Goal: Book appointment/travel/reservation: Book appointment/travel/reservation

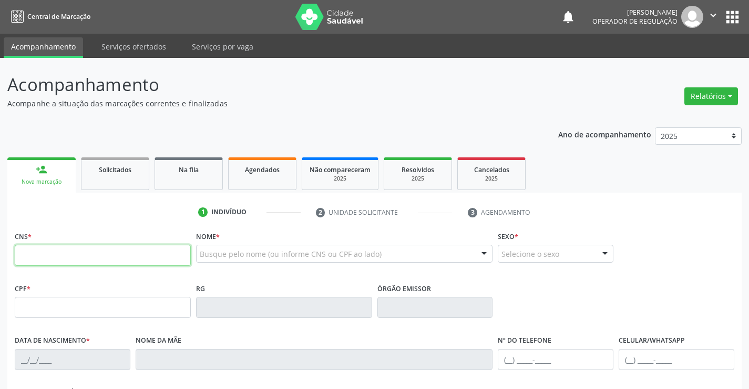
click at [90, 260] on input "text" at bounding box center [103, 255] width 176 height 21
type input "702 3091 0555 6617"
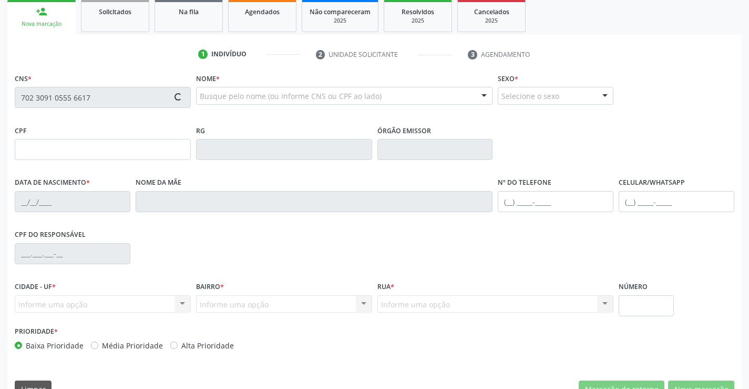
type input "00667601552025"
type input "16/05/2025"
type input "(74) 99905-6123"
type input "135.698.245-00"
type input "S/N"
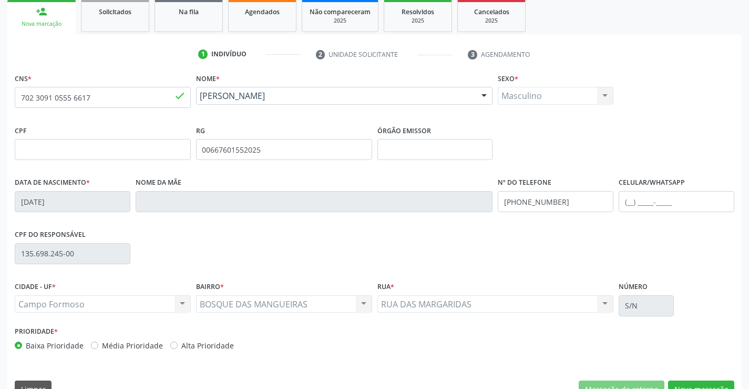
scroll to position [181, 0]
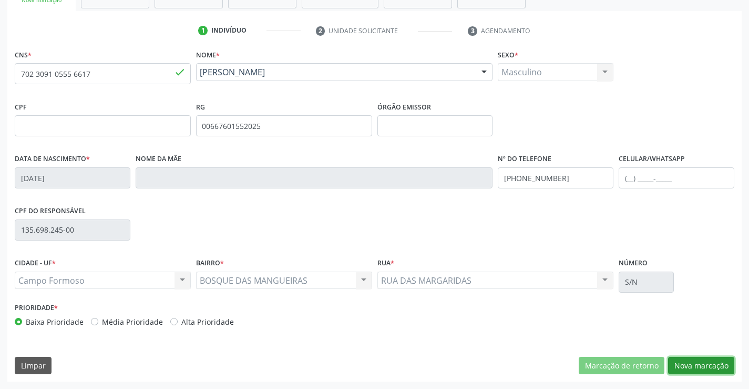
click at [688, 361] on button "Nova marcação" at bounding box center [701, 366] width 66 height 18
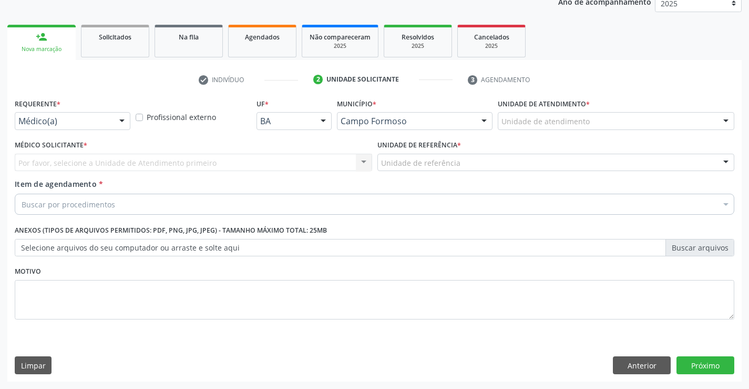
scroll to position [133, 0]
click at [114, 115] on div "Médico(a) Médico(a) Enfermeiro(a) Paciente Nenhum resultado encontrado para: " …" at bounding box center [73, 121] width 116 height 18
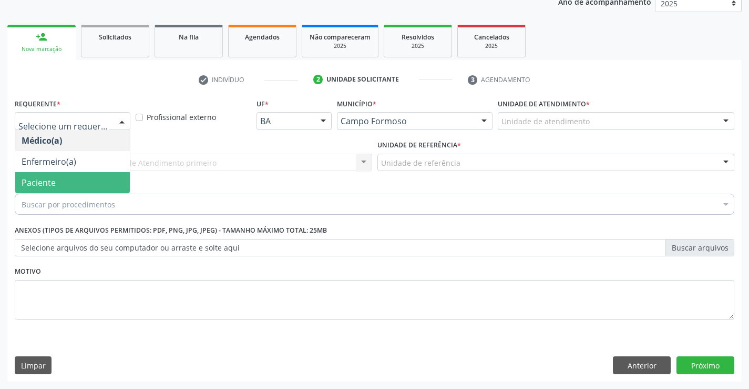
click at [67, 178] on span "Paciente" at bounding box center [72, 182] width 115 height 21
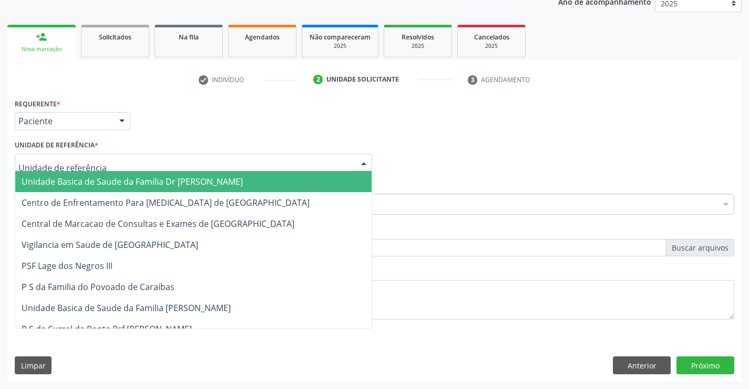
drag, startPoint x: 165, startPoint y: 162, endPoint x: 164, endPoint y: 167, distance: 5.3
click at [165, 164] on div at bounding box center [194, 163] width 358 height 18
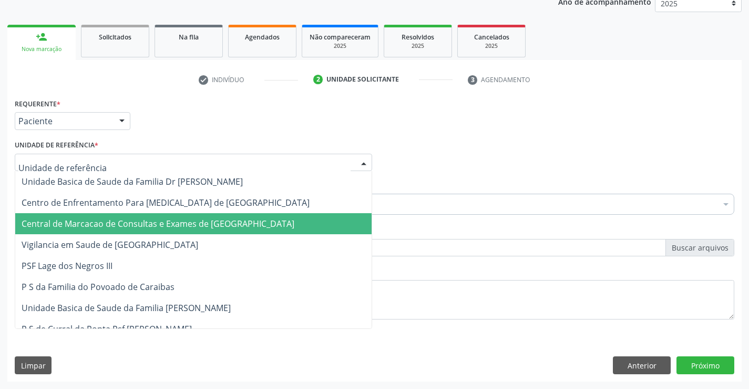
click at [164, 225] on span "Central de Marcacao de Consultas e Exames de [GEOGRAPHIC_DATA]" at bounding box center [158, 224] width 273 height 12
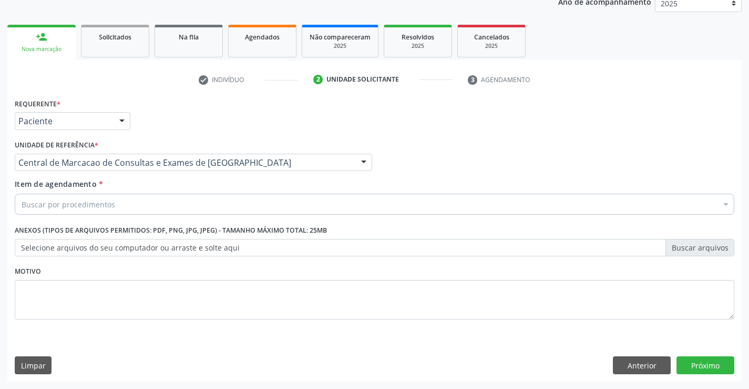
click at [191, 211] on div "Buscar por procedimentos Selecionar todos 0202040089 - 3X Pesquisa de Larvas Na…" at bounding box center [375, 203] width 720 height 18
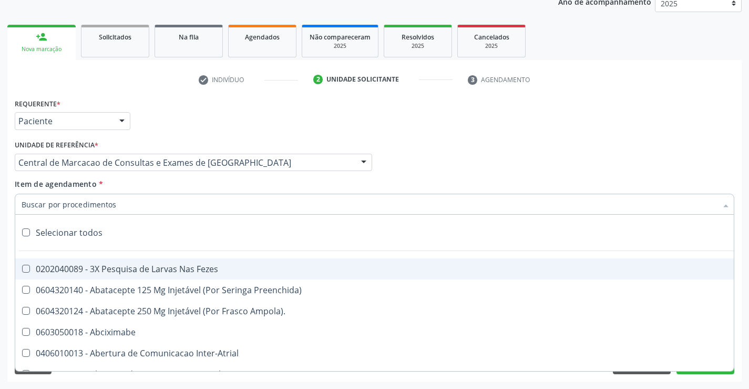
click at [195, 202] on input "Item de agendamento *" at bounding box center [370, 204] width 696 height 21
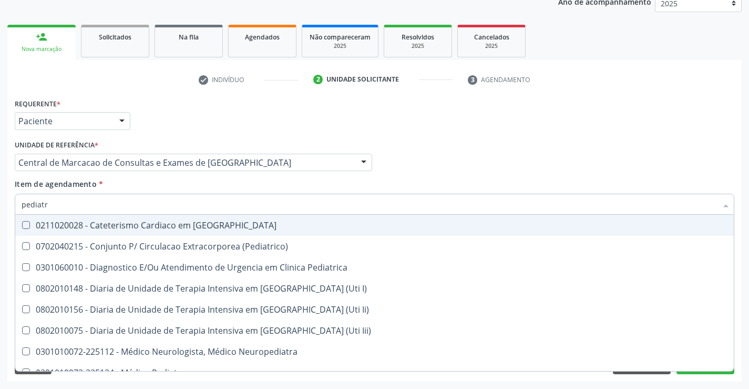
type input "pediatra"
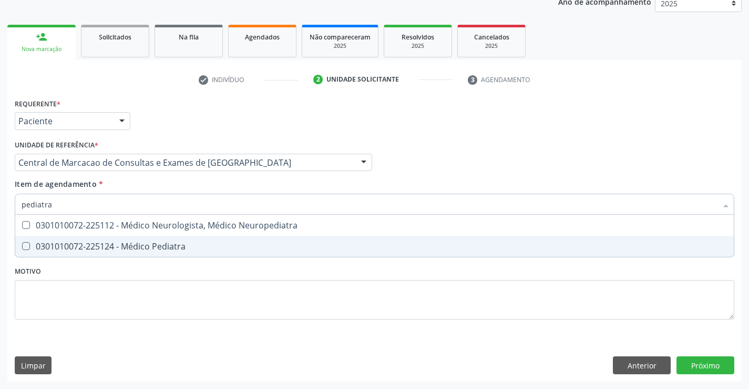
click at [154, 250] on div "0301010072-225124 - Médico Pediatra" at bounding box center [375, 246] width 706 height 8
checkbox Pediatra "true"
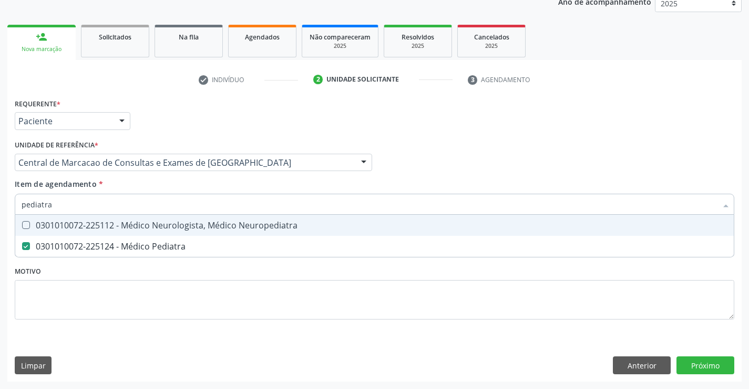
click at [498, 132] on div "Requerente * Paciente Médico(a) Enfermeiro(a) Paciente Nenhum resultado encontr…" at bounding box center [374, 116] width 725 height 41
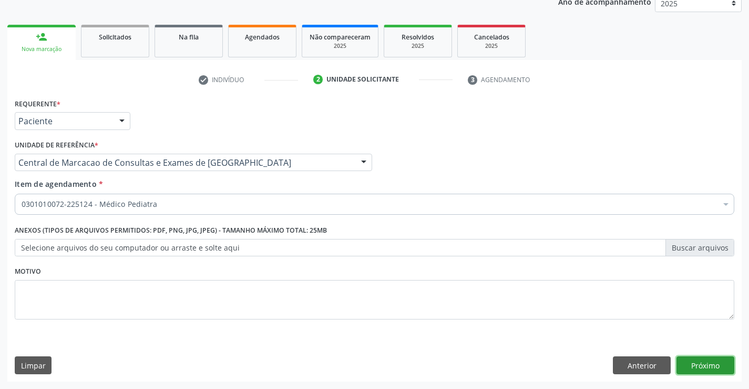
click at [693, 366] on button "Próximo" at bounding box center [706, 365] width 58 height 18
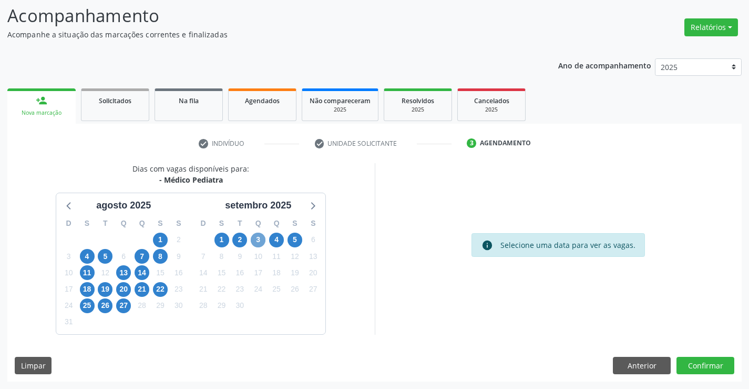
click at [262, 239] on span "3" at bounding box center [258, 239] width 15 height 15
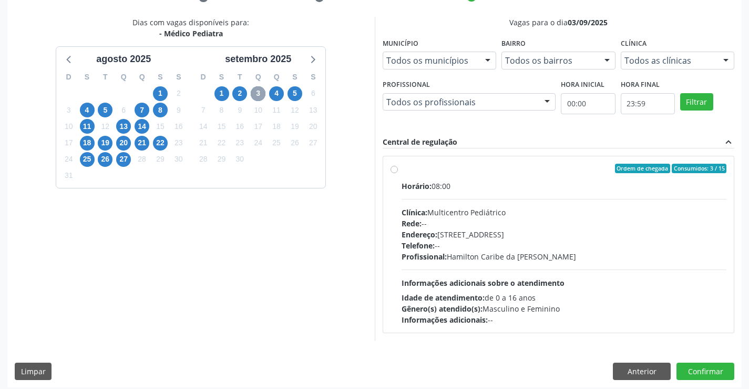
scroll to position [221, 0]
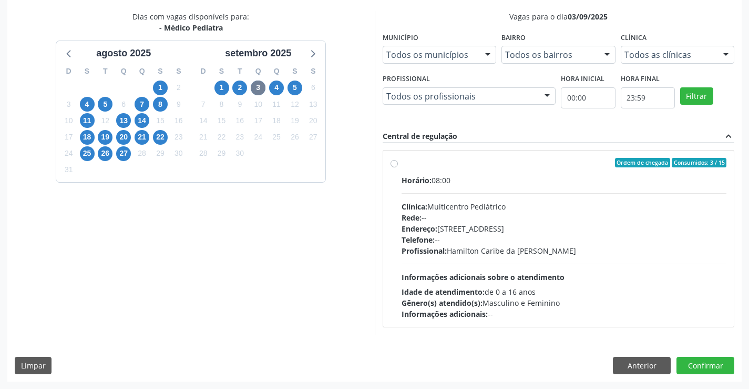
click at [549, 245] on div "Profissional: Hamilton Caribe da Silva" at bounding box center [565, 250] width 326 height 11
click at [398, 167] on input "Ordem de chegada Consumidos: 3 / 15 Horário: 08:00 Clínica: Multicentro Pediátr…" at bounding box center [394, 162] width 7 height 9
radio input "true"
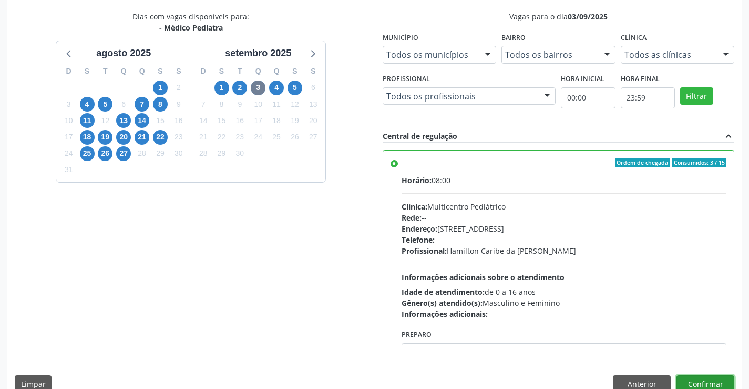
click at [704, 383] on button "Confirmar" at bounding box center [706, 384] width 58 height 18
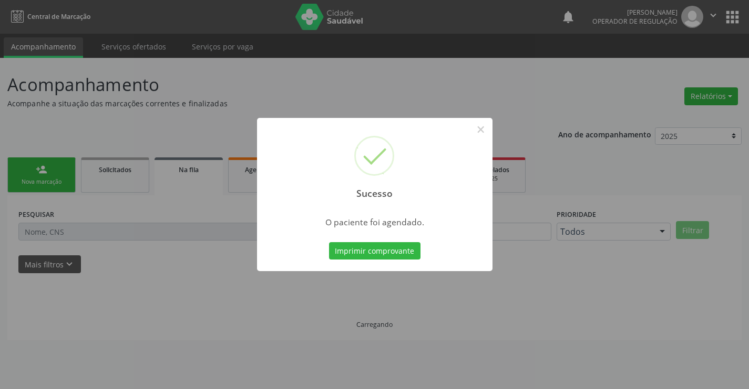
scroll to position [0, 0]
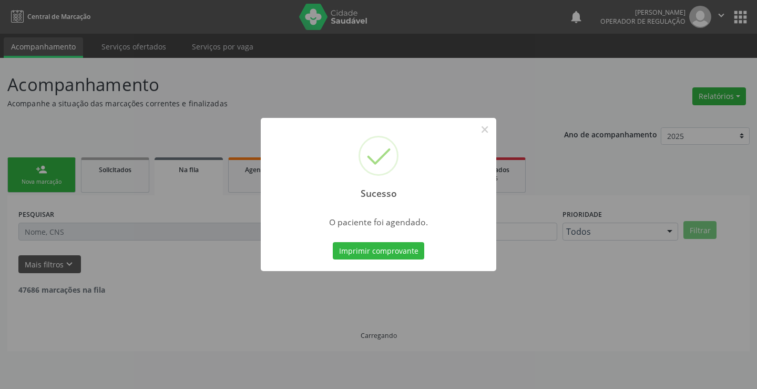
click at [333, 242] on button "Imprimir comprovante" at bounding box center [379, 251] width 92 height 18
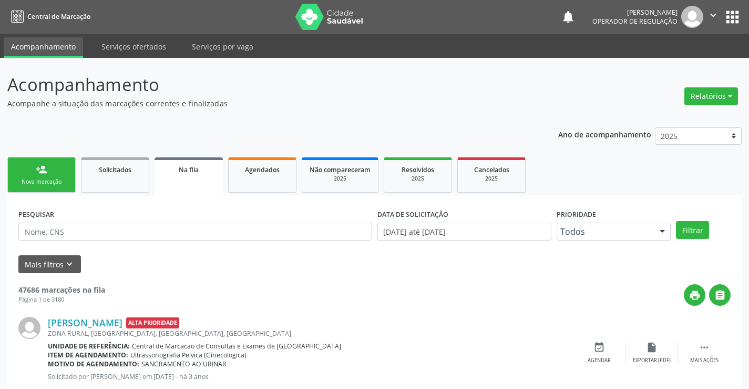
click at [22, 179] on div "Nova marcação" at bounding box center [41, 182] width 53 height 8
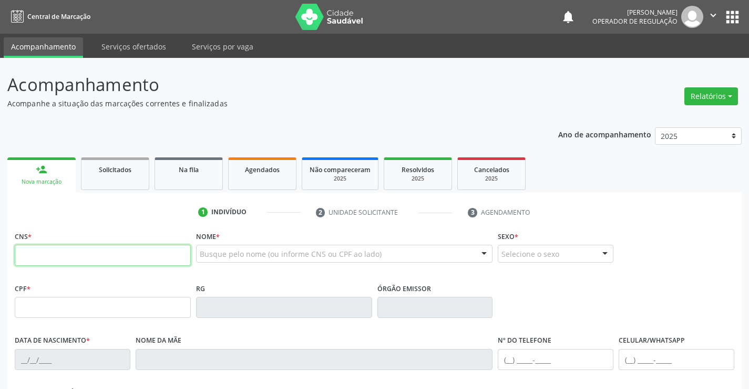
click at [33, 251] on input "text" at bounding box center [103, 255] width 176 height 21
type input "700 6019 5363 4167"
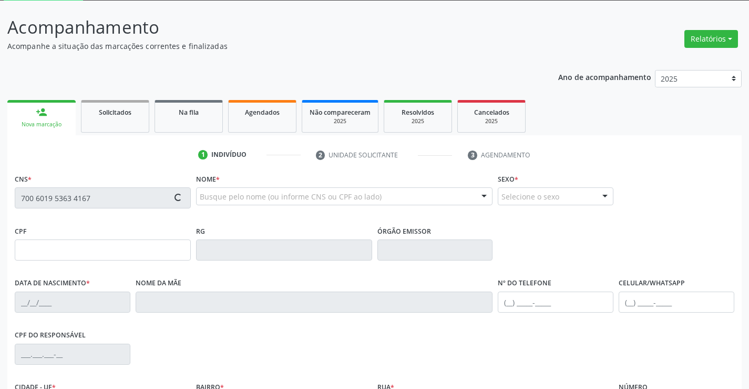
type input "2280057522"
type input "23/11/2005"
type input "097.317.675-09"
type input "sn"
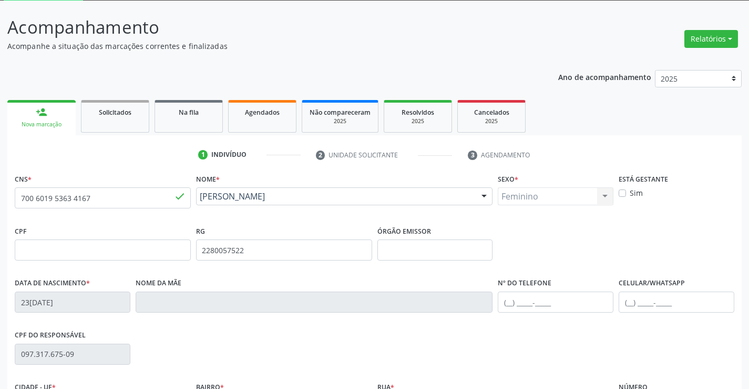
scroll to position [181, 0]
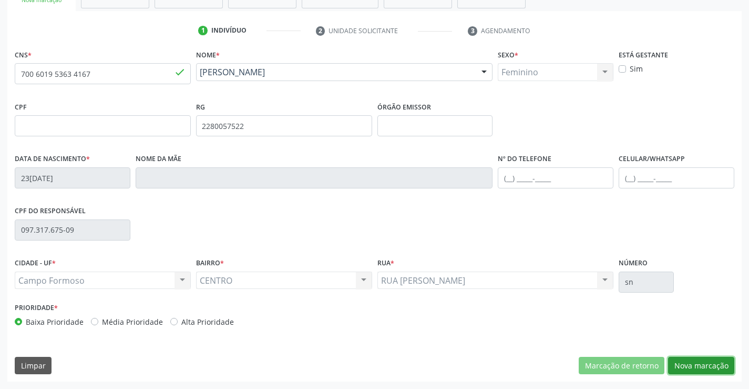
click at [687, 361] on button "Nova marcação" at bounding box center [701, 366] width 66 height 18
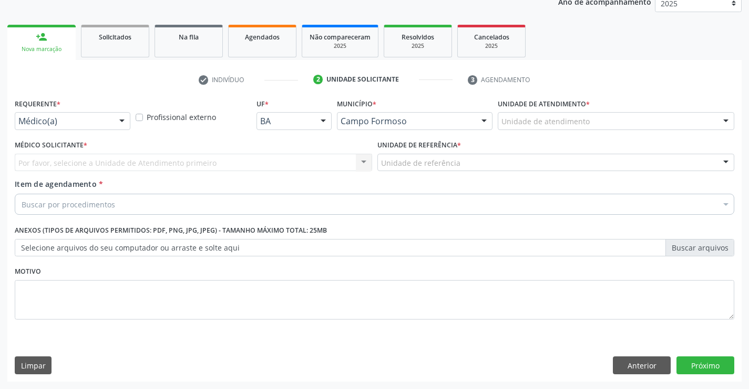
scroll to position [133, 0]
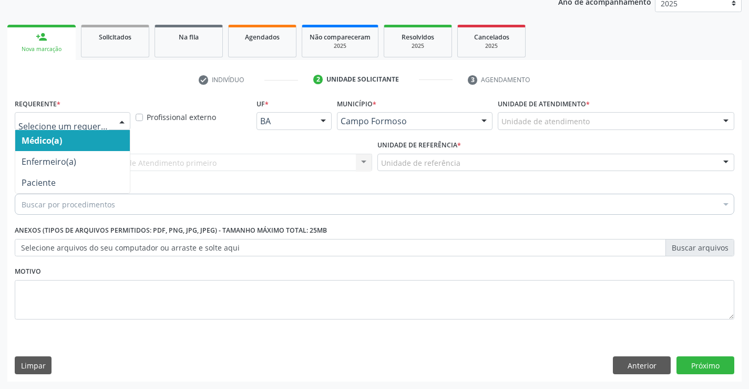
click at [116, 118] on div at bounding box center [122, 122] width 16 height 18
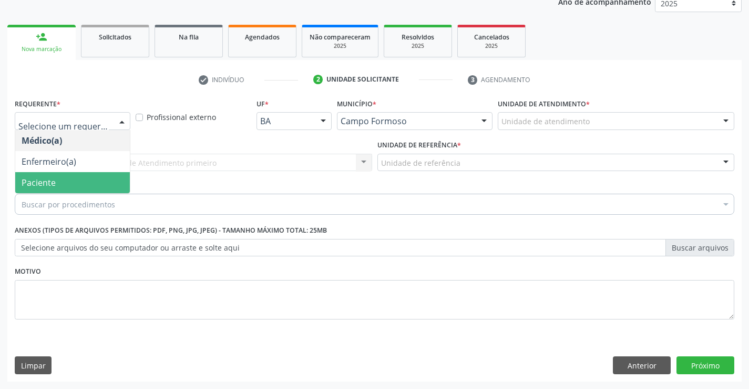
click at [98, 176] on span "Paciente" at bounding box center [72, 182] width 115 height 21
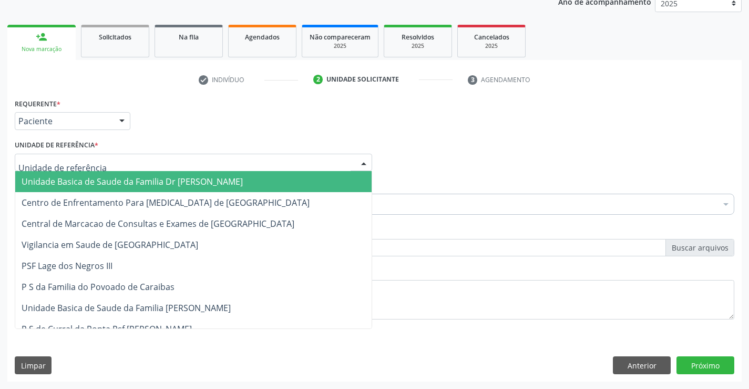
click at [155, 163] on div at bounding box center [194, 163] width 358 height 18
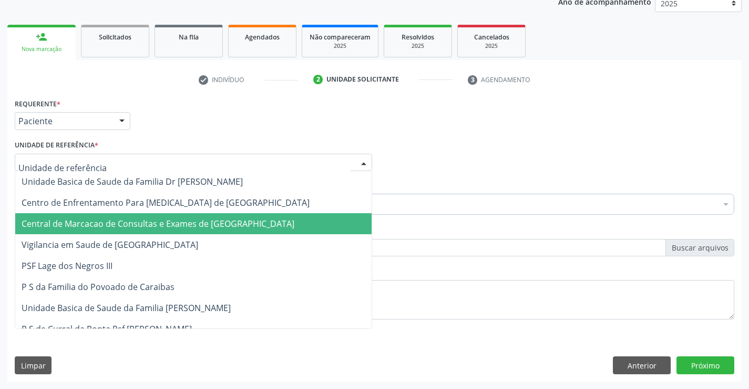
click at [155, 225] on span "Central de Marcacao de Consultas e Exames de [GEOGRAPHIC_DATA]" at bounding box center [158, 224] width 273 height 12
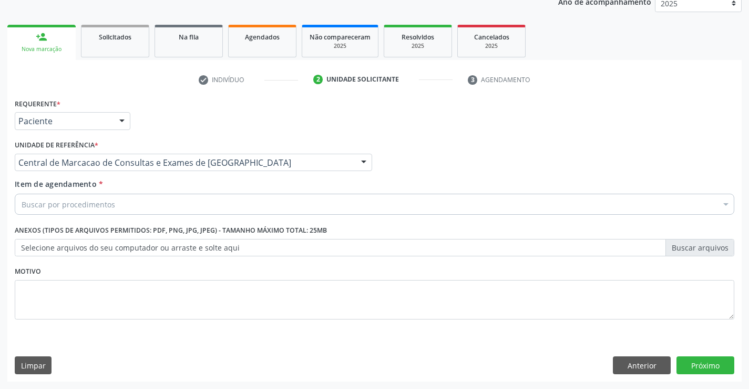
click at [176, 194] on div "Buscar por procedimentos" at bounding box center [375, 204] width 720 height 21
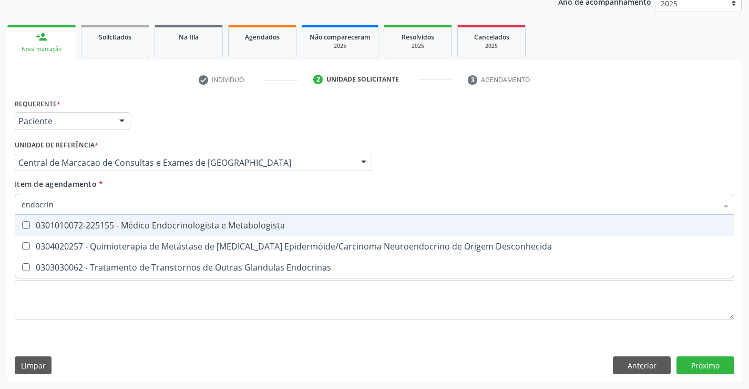
type input "endocrino"
click at [166, 229] on div "0301010072-225155 - Médico Endocrinologista e Metabologista" at bounding box center [375, 225] width 706 height 8
checkbox Metabologista "true"
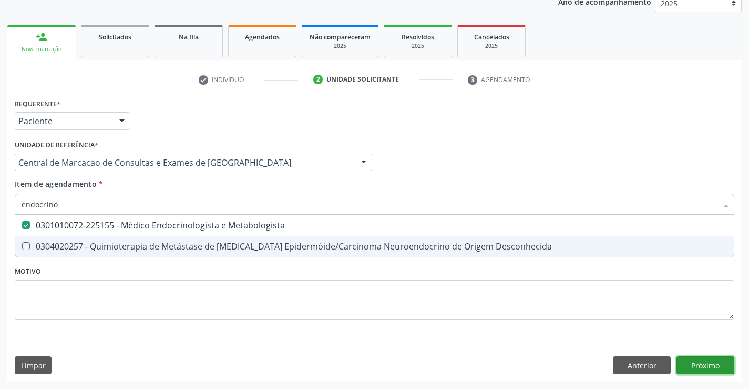
click at [718, 368] on div "Requerente * Paciente Médico(a) Enfermeiro(a) Paciente Nenhum resultado encontr…" at bounding box center [374, 239] width 735 height 286
checkbox Desconhecida "true"
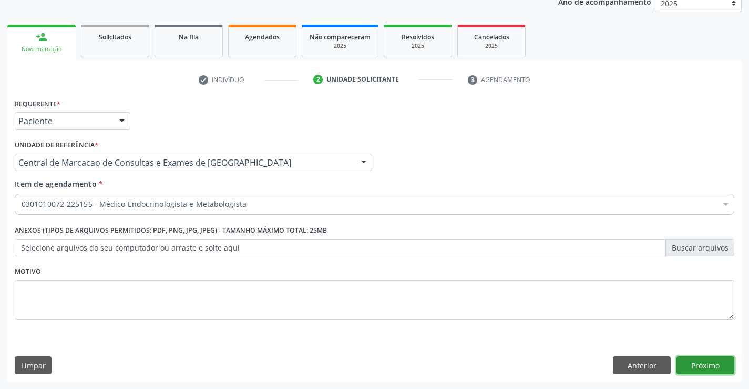
click at [689, 361] on button "Próximo" at bounding box center [706, 365] width 58 height 18
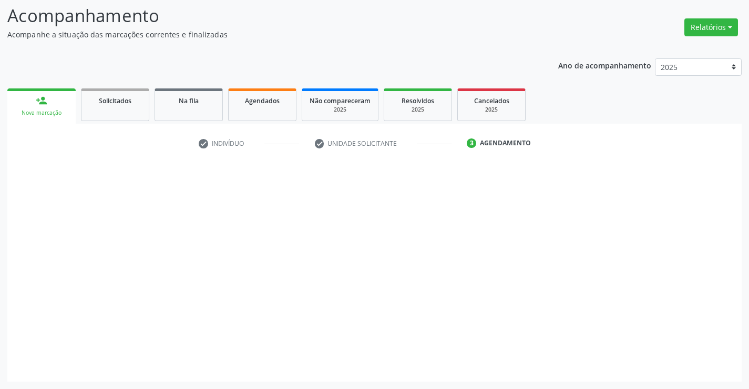
scroll to position [69, 0]
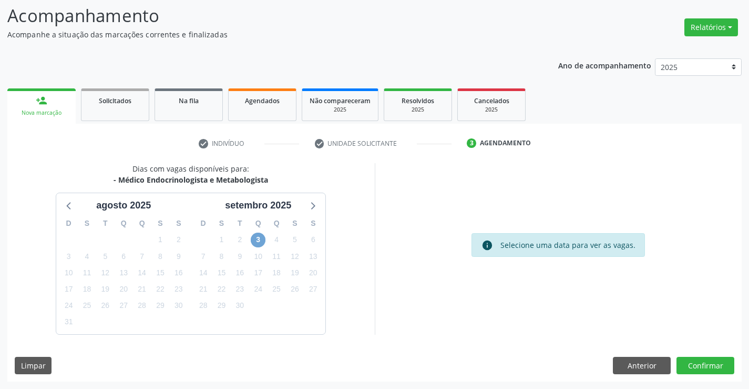
click at [254, 241] on span "3" at bounding box center [258, 239] width 15 height 15
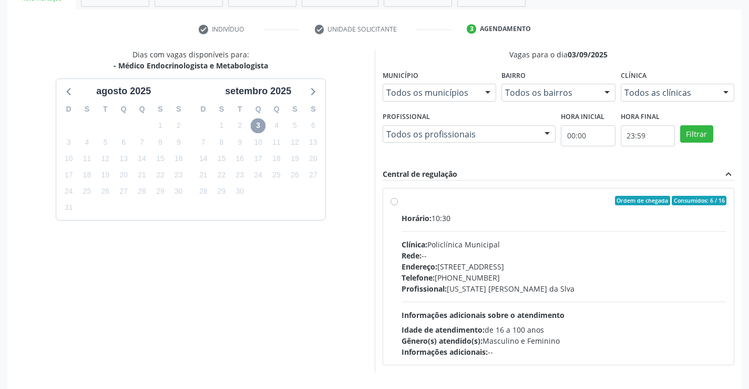
scroll to position [221, 0]
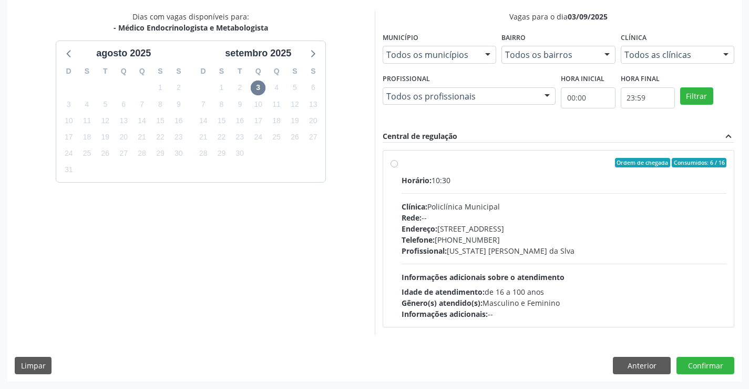
click at [440, 227] on div "Endereço: Predio, nº 386, Centro, Campo Formoso - BA" at bounding box center [565, 228] width 326 height 11
click at [398, 167] on input "Ordem de chegada Consumidos: 6 / 16 Horário: 10:30 Clínica: Policlínica Municip…" at bounding box center [394, 162] width 7 height 9
radio input "true"
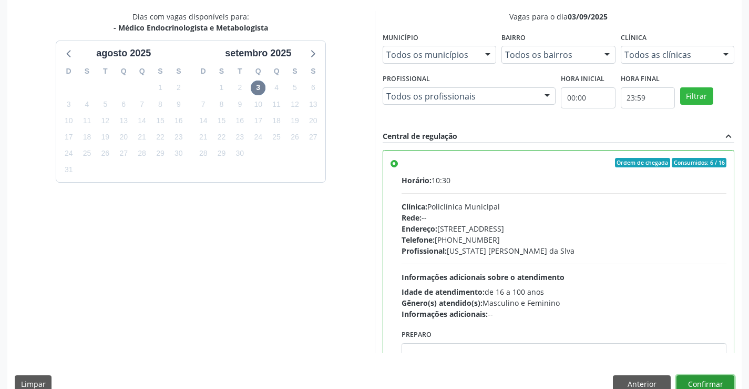
click at [696, 380] on button "Confirmar" at bounding box center [706, 384] width 58 height 18
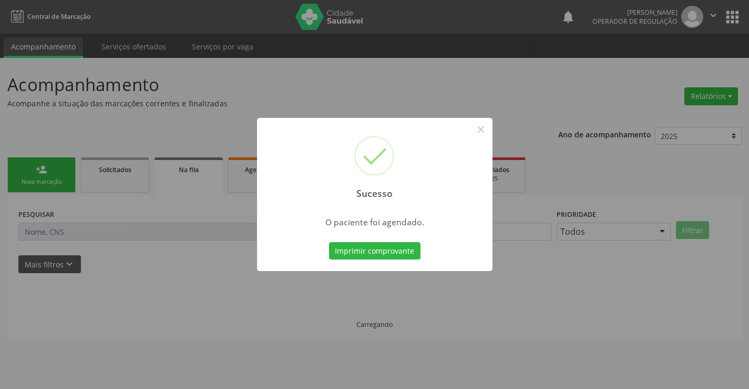
scroll to position [0, 0]
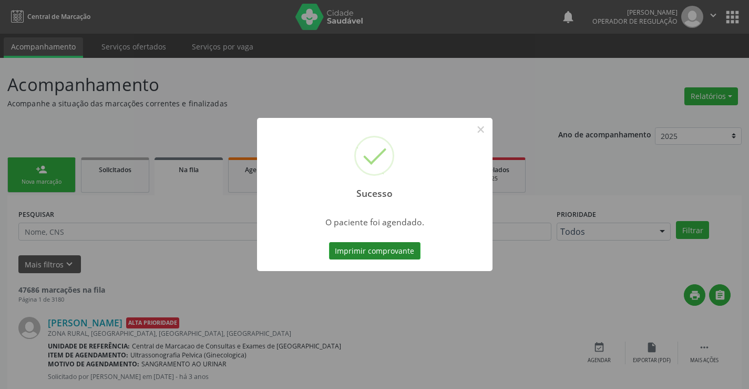
click at [373, 242] on button "Imprimir comprovante" at bounding box center [375, 251] width 92 height 18
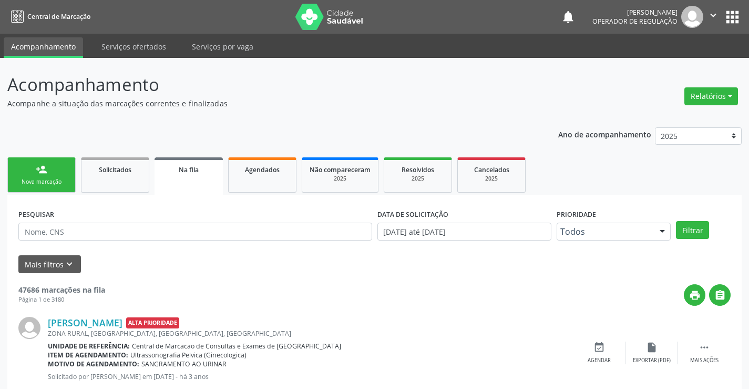
click at [34, 184] on div "Nova marcação" at bounding box center [41, 182] width 53 height 8
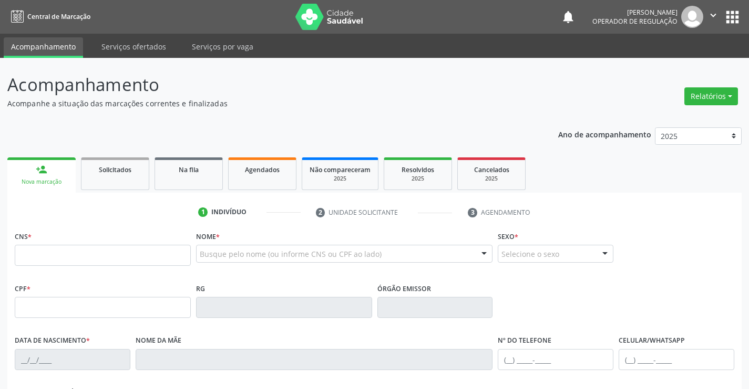
click at [92, 266] on fieldset "CNS *" at bounding box center [103, 250] width 176 height 45
click at [96, 255] on input "text" at bounding box center [103, 255] width 176 height 21
type input "708 0093 6457 6128"
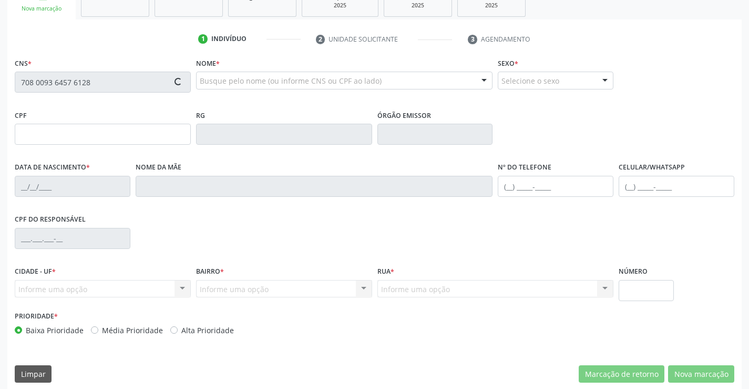
type input "1462123988"
type input "07/07/1988"
type input "(74) 99951-4819"
type input "099.689.144-79"
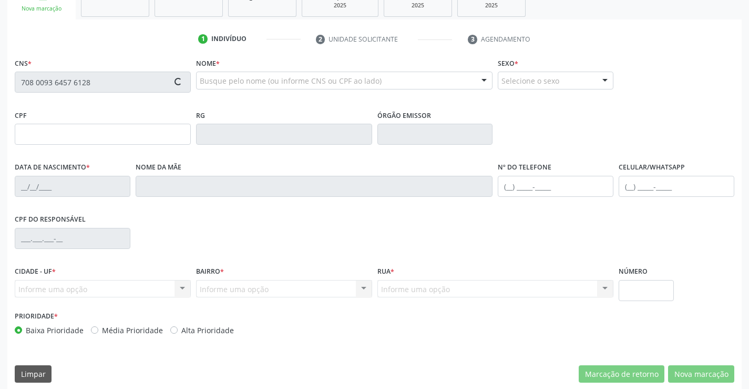
type input "SN"
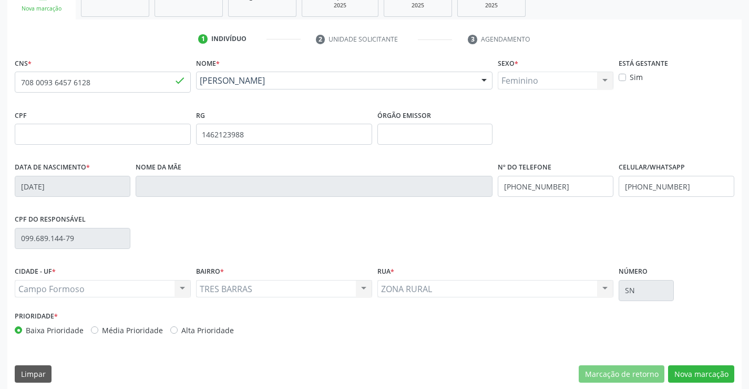
scroll to position [181, 0]
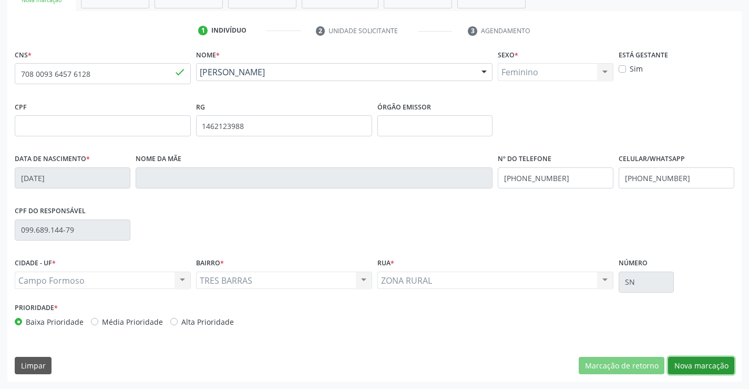
click at [696, 359] on button "Nova marcação" at bounding box center [701, 366] width 66 height 18
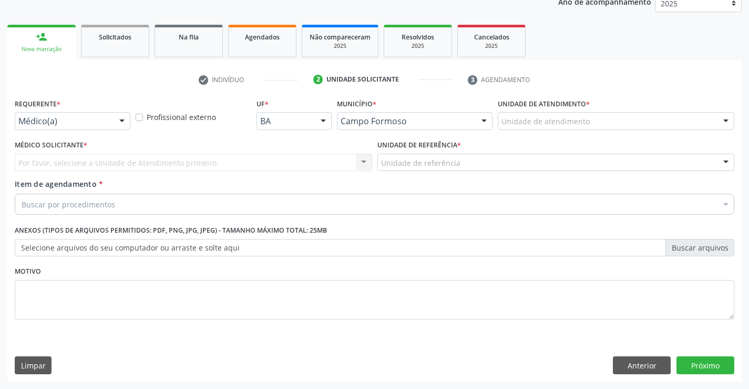
scroll to position [133, 0]
click at [111, 125] on div "Médico(a) Médico(a) Enfermeiro(a) Paciente Nenhum resultado encontrado para: " …" at bounding box center [73, 121] width 116 height 18
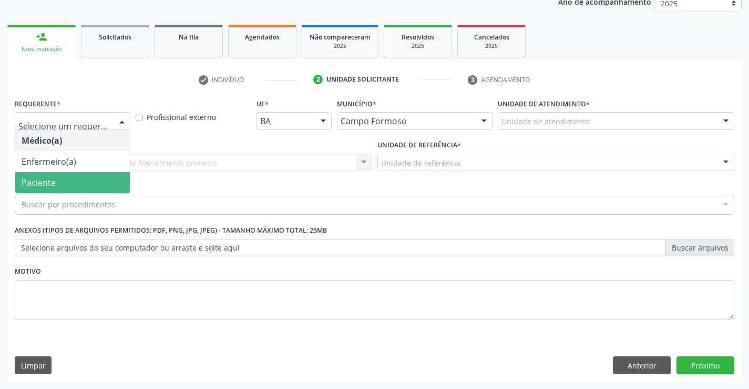
click at [57, 183] on span "Paciente" at bounding box center [72, 182] width 115 height 21
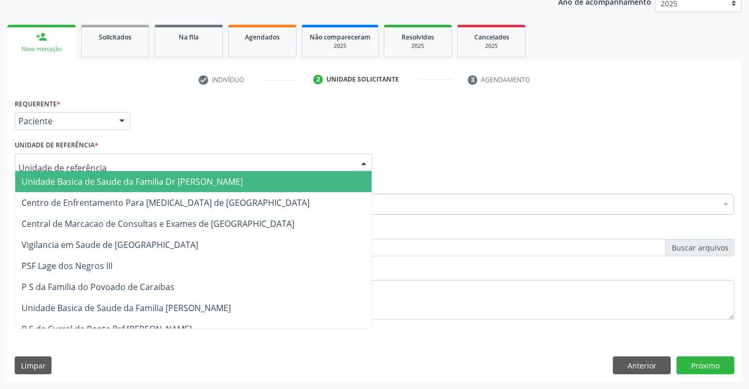
click at [145, 155] on div at bounding box center [194, 163] width 358 height 18
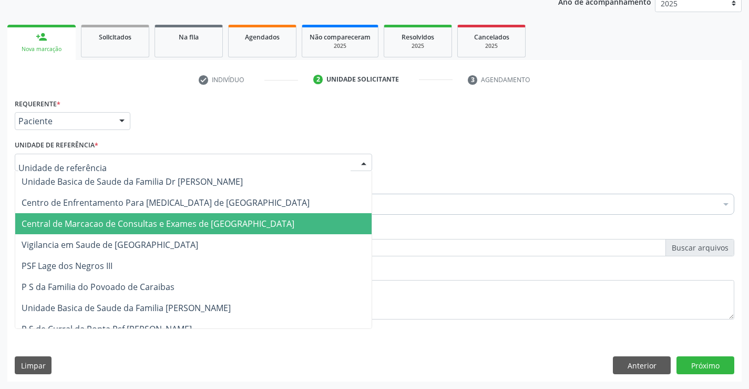
click at [139, 223] on span "Central de Marcacao de Consultas e Exames de [GEOGRAPHIC_DATA]" at bounding box center [158, 224] width 273 height 12
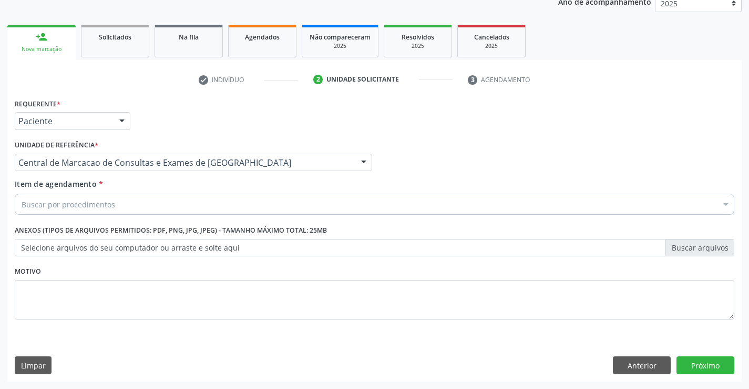
click at [169, 197] on div "Buscar por procedimentos" at bounding box center [375, 204] width 720 height 21
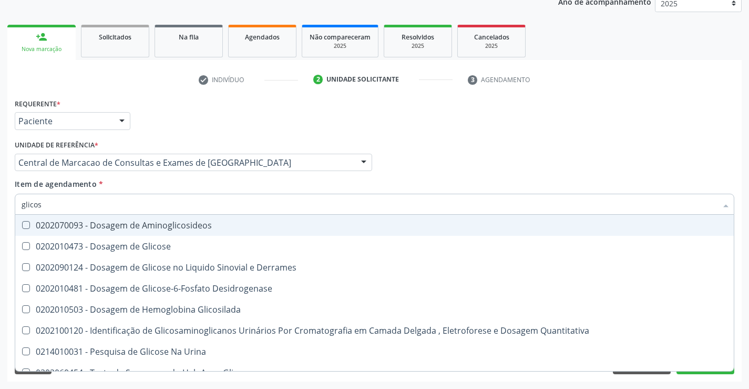
type input "glicose"
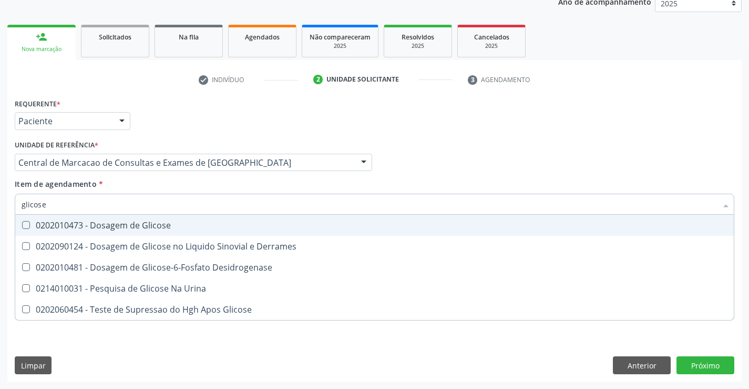
click at [144, 227] on div "0202010473 - Dosagem de Glicose" at bounding box center [375, 225] width 706 height 8
checkbox Glicose "true"
click at [140, 205] on input "glicose" at bounding box center [370, 204] width 696 height 21
type input "r"
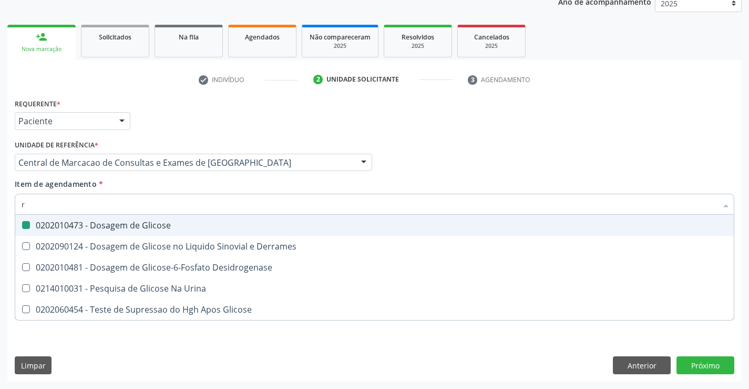
checkbox Glicose "false"
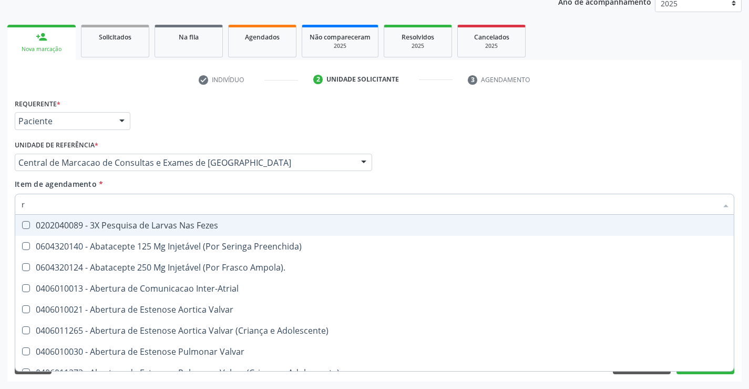
type input "rh"
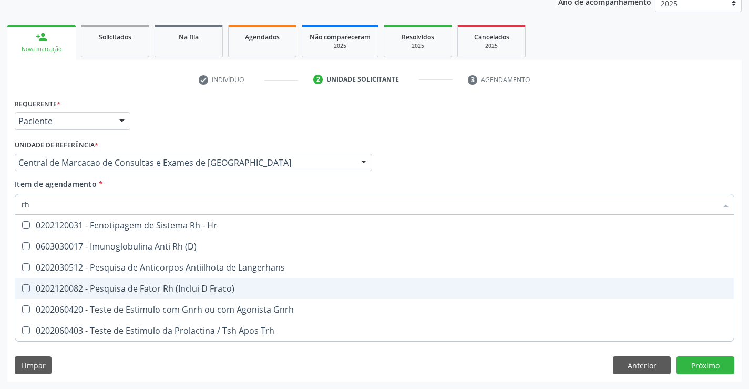
click at [136, 286] on div "0202120082 - Pesquisa de Fator Rh (Inclui D Fraco)" at bounding box center [375, 288] width 706 height 8
checkbox Fraco\) "true"
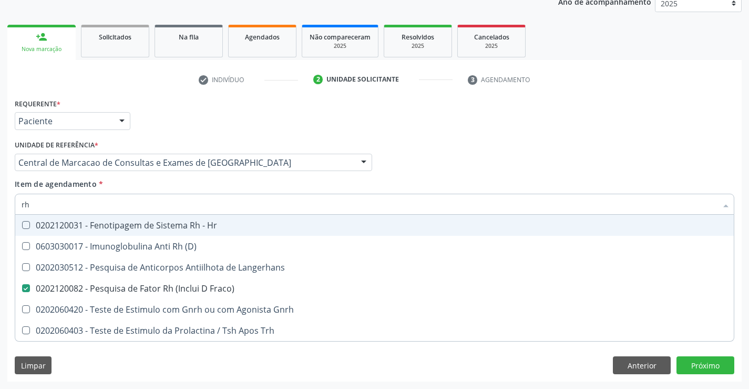
click at [134, 214] on input "rh" at bounding box center [370, 204] width 696 height 21
click at [134, 207] on input "rh" at bounding box center [370, 204] width 696 height 21
type input "s"
checkbox Fraco\) "false"
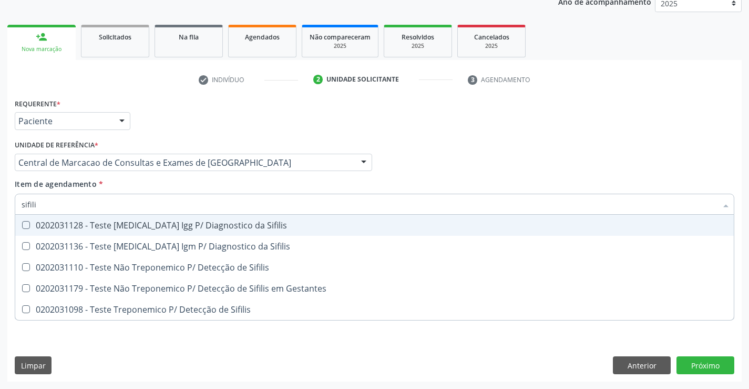
type input "sifilis"
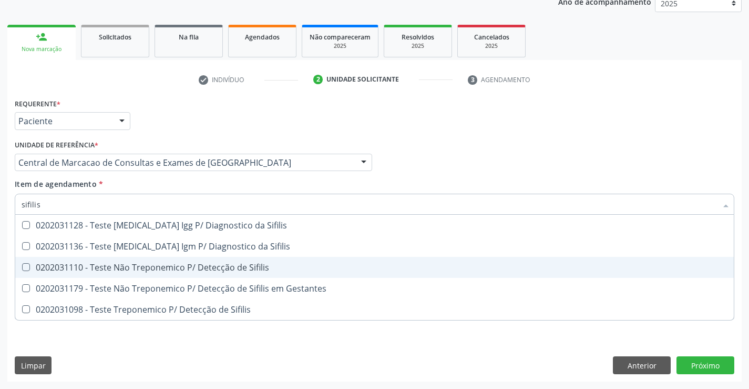
click at [131, 268] on div "0202031110 - Teste Não Treponemico P/ Detecção de Sifilis" at bounding box center [375, 267] width 706 height 8
checkbox Sifilis "true"
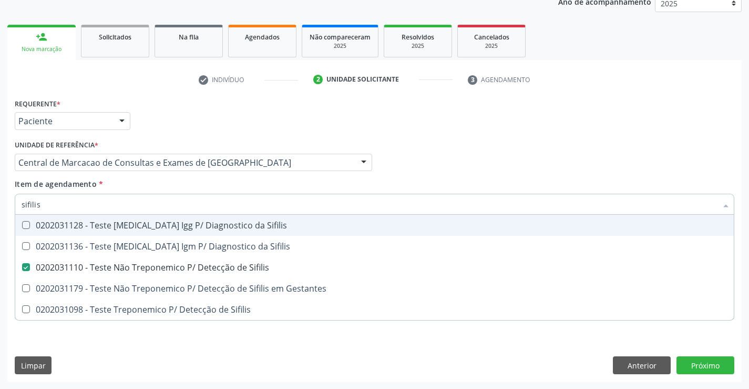
click at [105, 197] on input "sifilis" at bounding box center [370, 204] width 696 height 21
click at [553, 141] on div "Médico Solicitante Por favor, selecione a Unidade de Atendimento primeiro Nenhu…" at bounding box center [374, 157] width 725 height 41
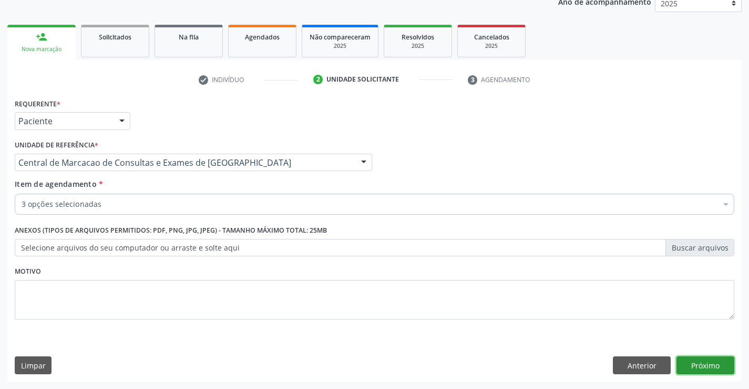
click at [708, 362] on button "Próximo" at bounding box center [706, 365] width 58 height 18
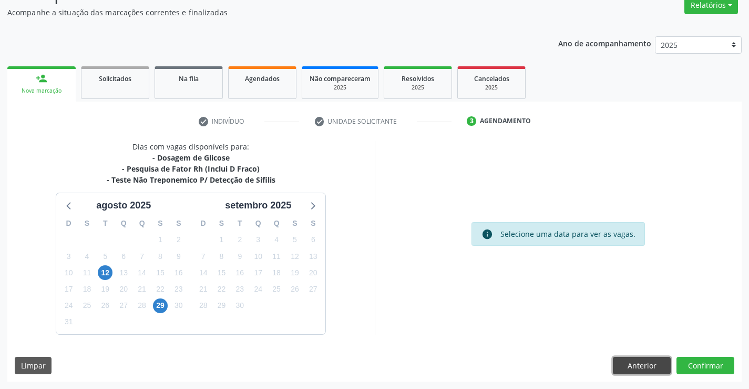
click at [639, 359] on button "Anterior" at bounding box center [642, 366] width 58 height 18
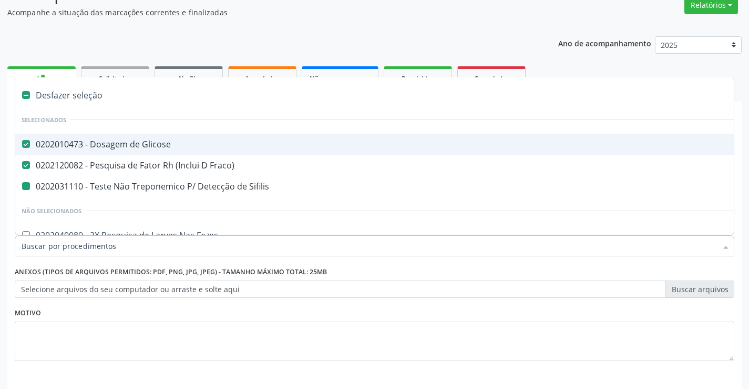
type input "u"
checkbox Sifilis "false"
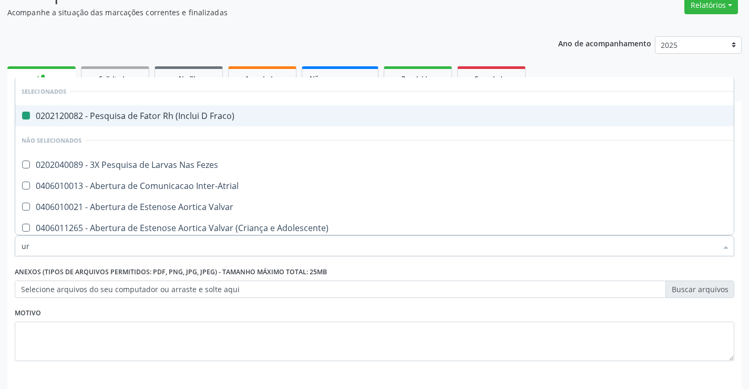
type input "ure"
checkbox Fraco\) "false"
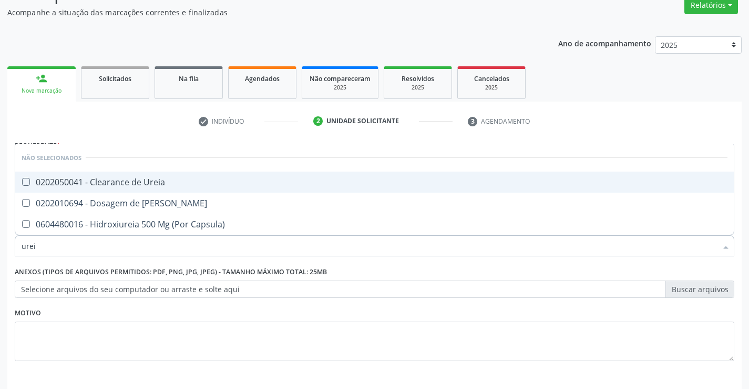
type input "ureia"
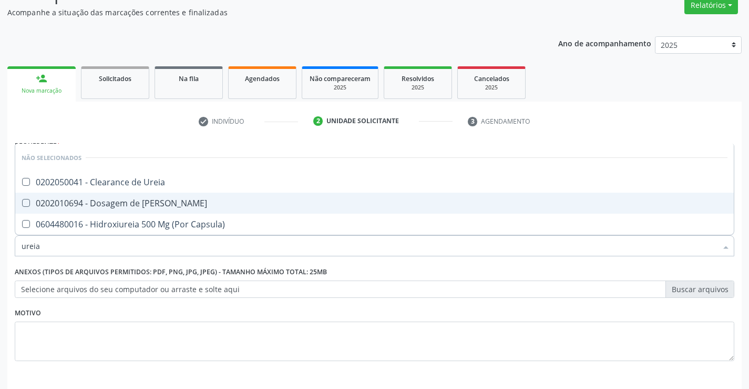
click at [159, 200] on div "0202010694 - Dosagem de [PERSON_NAME]" at bounding box center [375, 203] width 706 height 8
checkbox Ureia "true"
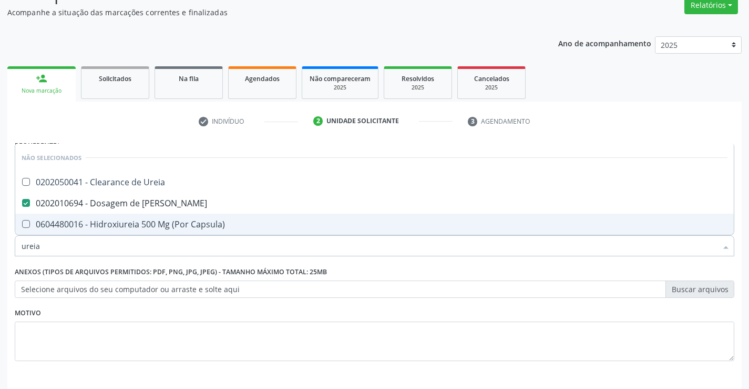
click at [151, 245] on input "ureia" at bounding box center [370, 245] width 696 height 21
type input "c"
checkbox Ureia "true"
checkbox Capsula\) "true"
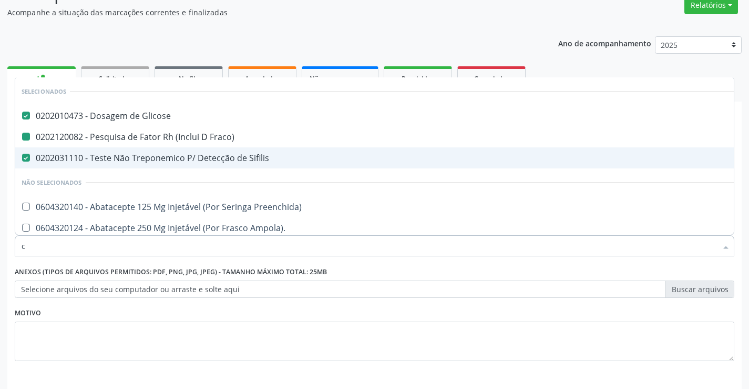
type input "cr"
checkbox Glicose "false"
checkbox Sifilis "false"
checkbox Fraco\) "false"
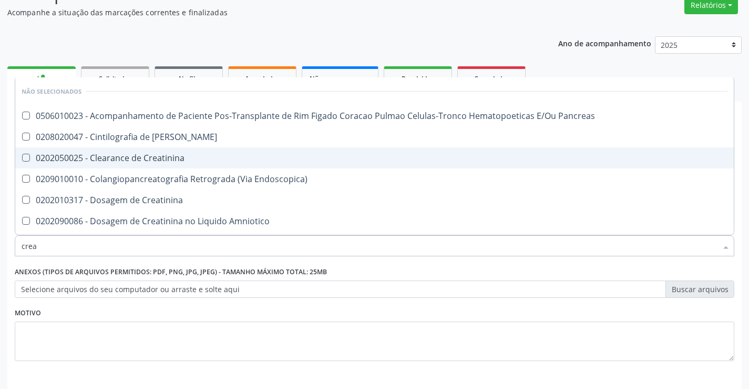
type input "creat"
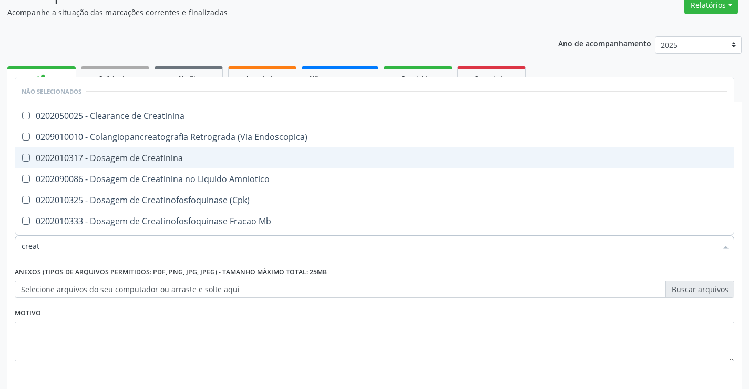
click at [167, 161] on div "0202010317 - Dosagem de Creatinina" at bounding box center [375, 158] width 706 height 8
checkbox Creatinina "true"
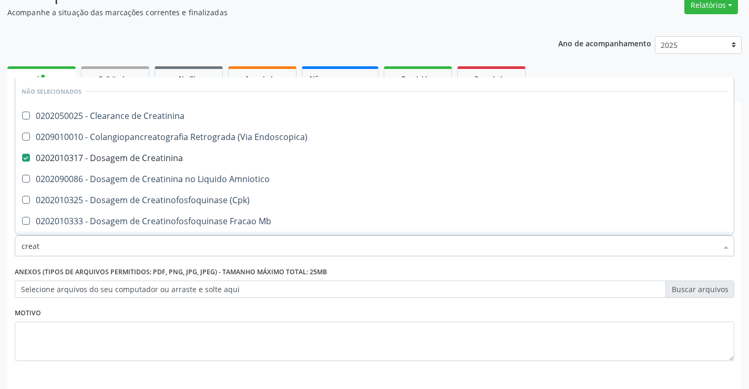
click at [133, 247] on input "creat" at bounding box center [370, 245] width 696 height 21
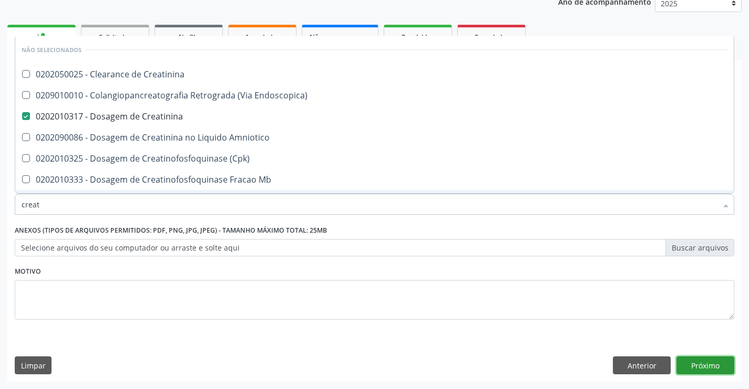
click at [696, 368] on button "Próximo" at bounding box center [706, 365] width 58 height 18
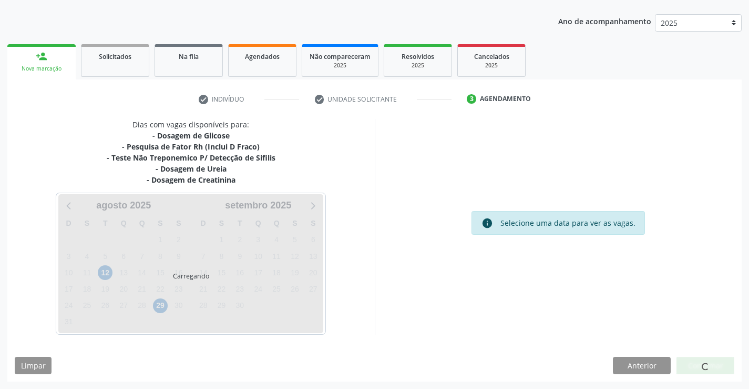
scroll to position [113, 0]
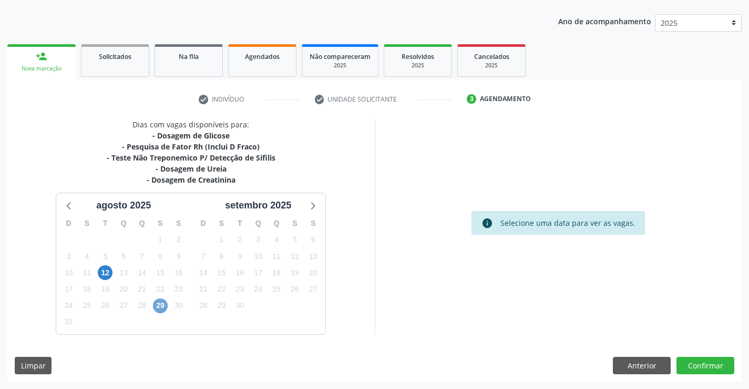
click at [160, 303] on span "29" at bounding box center [160, 305] width 15 height 15
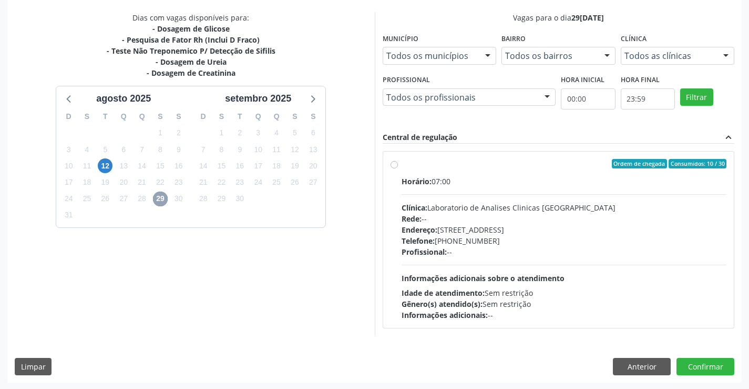
scroll to position [221, 0]
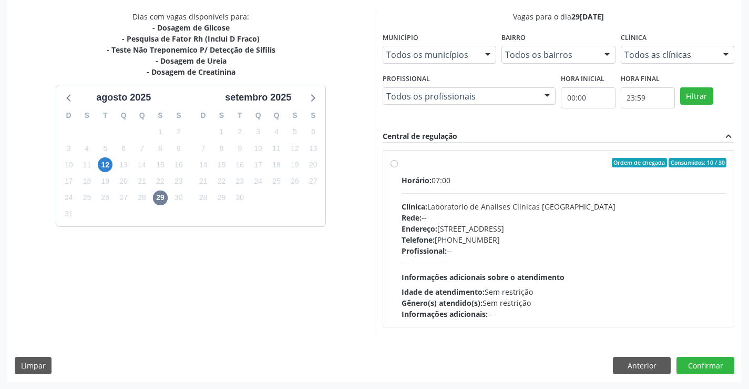
click at [500, 210] on div "Clínica: Laboratorio de Analises Clinicas Sao Francisco" at bounding box center [565, 206] width 326 height 11
click at [398, 167] on input "Ordem de chegada Consumidos: 10 / 30 Horário: 07:00 Clínica: Laboratorio de Ana…" at bounding box center [394, 162] width 7 height 9
radio input "true"
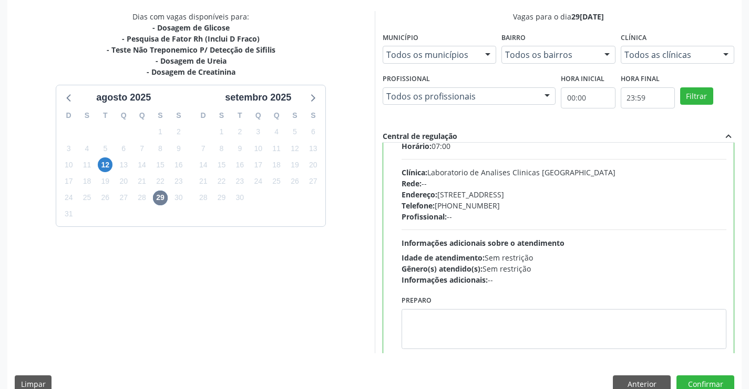
scroll to position [52, 0]
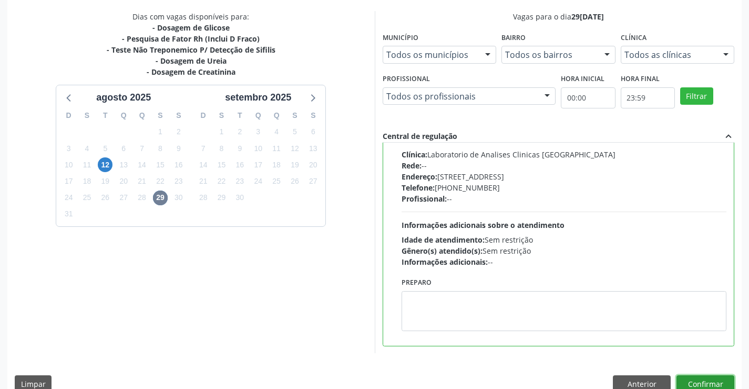
click at [708, 378] on button "Confirmar" at bounding box center [706, 384] width 58 height 18
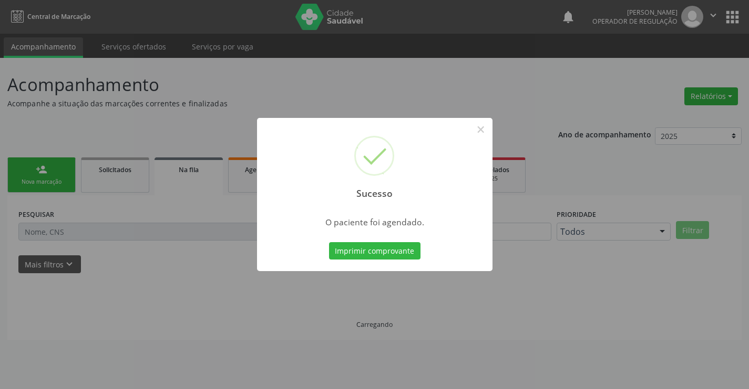
scroll to position [0, 0]
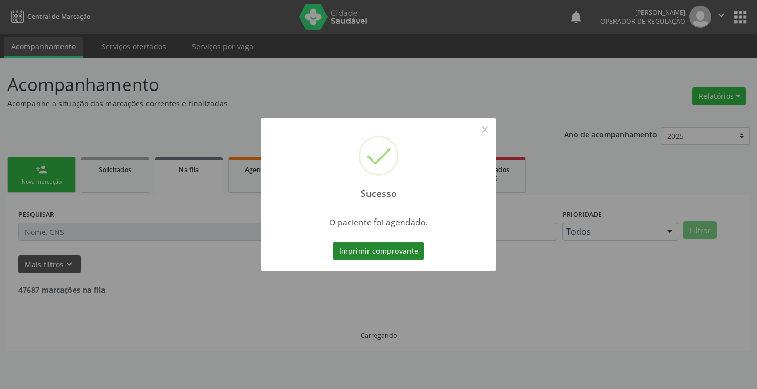
click at [402, 255] on button "Imprimir comprovante" at bounding box center [379, 251] width 92 height 18
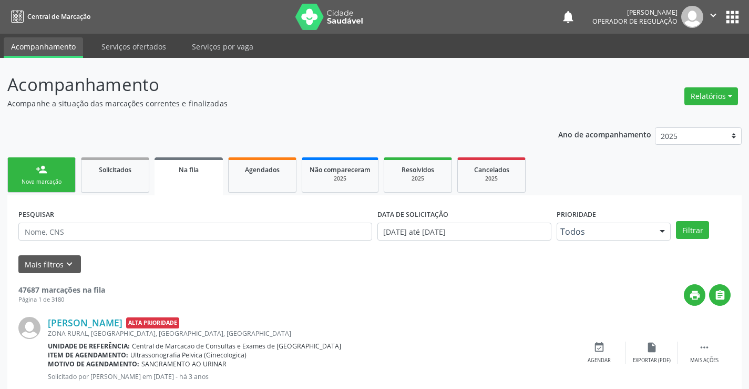
click at [52, 176] on link "person_add Nova marcação" at bounding box center [41, 174] width 68 height 35
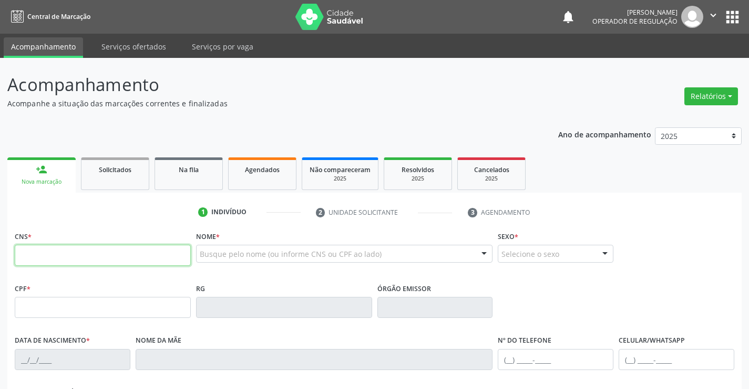
click at [147, 263] on input "text" at bounding box center [103, 255] width 176 height 21
type input "700 0061 1994 1406"
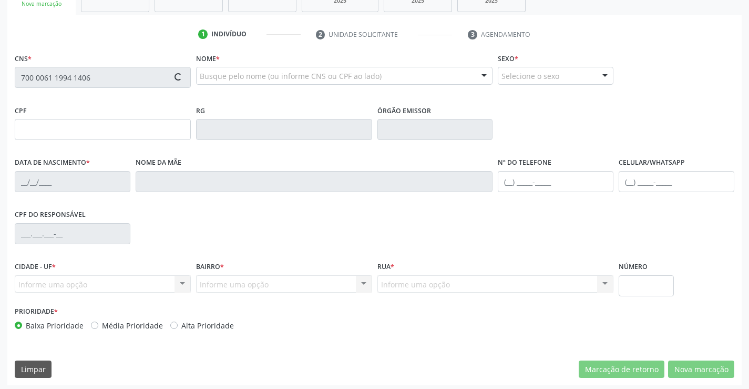
type input "0584616554"
type input "20/02/1960"
type input "(74) 99956-7243"
type input "867.185.205-94"
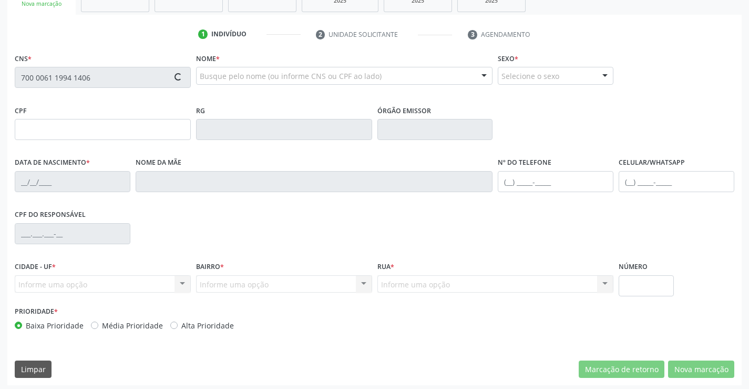
type input "SN"
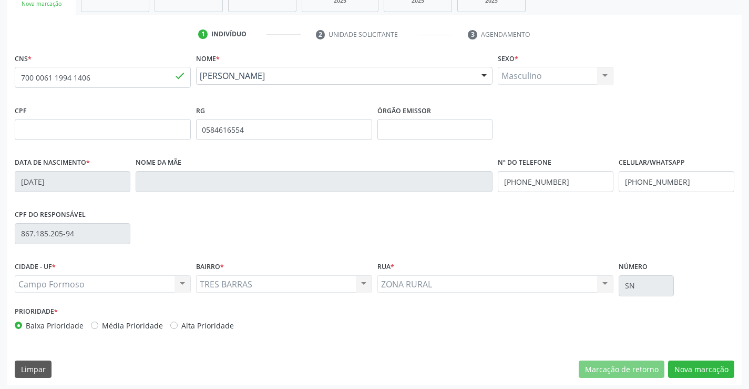
scroll to position [181, 0]
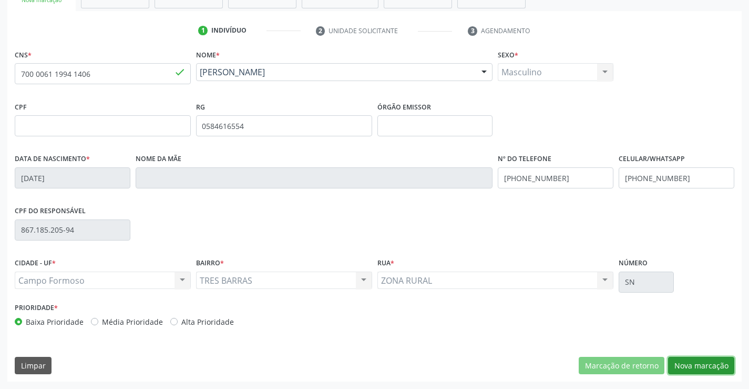
click at [693, 366] on button "Nova marcação" at bounding box center [701, 366] width 66 height 18
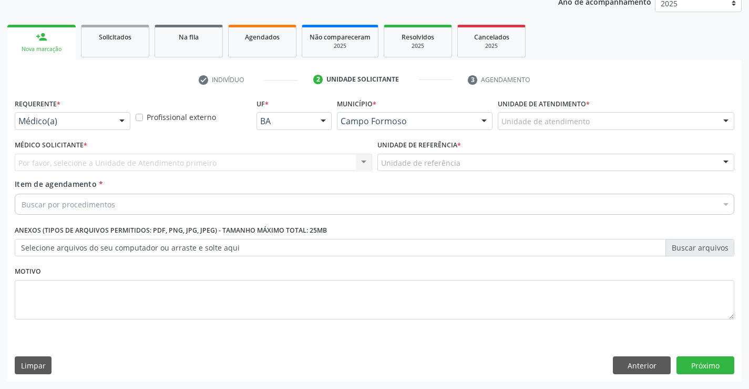
scroll to position [133, 0]
click at [126, 127] on div at bounding box center [122, 122] width 16 height 18
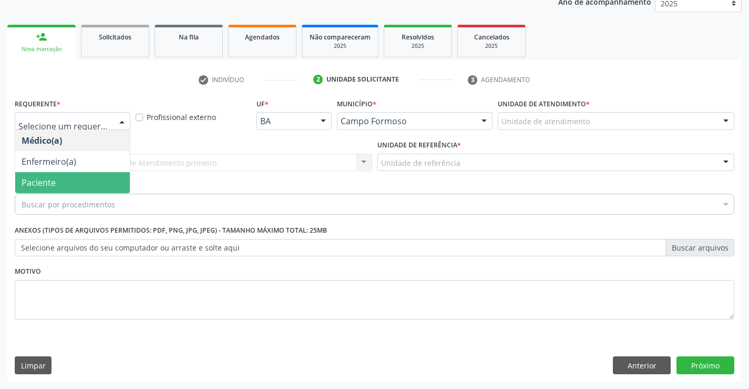
click at [87, 180] on span "Paciente" at bounding box center [72, 182] width 115 height 21
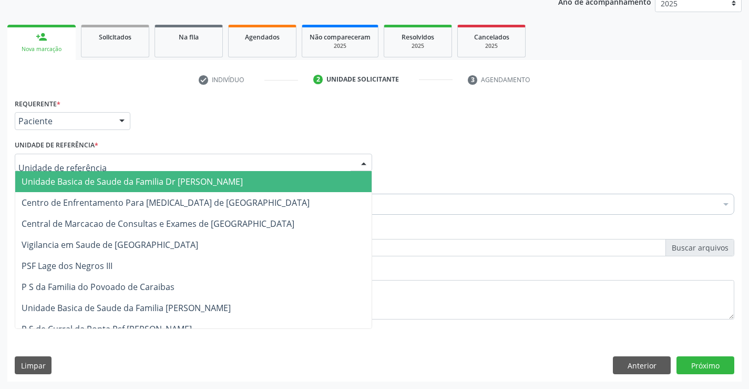
drag, startPoint x: 142, startPoint y: 162, endPoint x: 143, endPoint y: 213, distance: 51.0
click at [143, 163] on div at bounding box center [194, 163] width 358 height 18
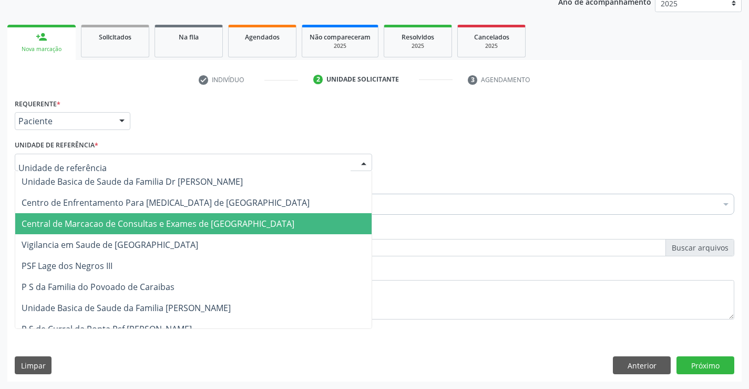
click at [141, 219] on span "Central de Marcacao de Consultas e Exames de [GEOGRAPHIC_DATA]" at bounding box center [158, 224] width 273 height 12
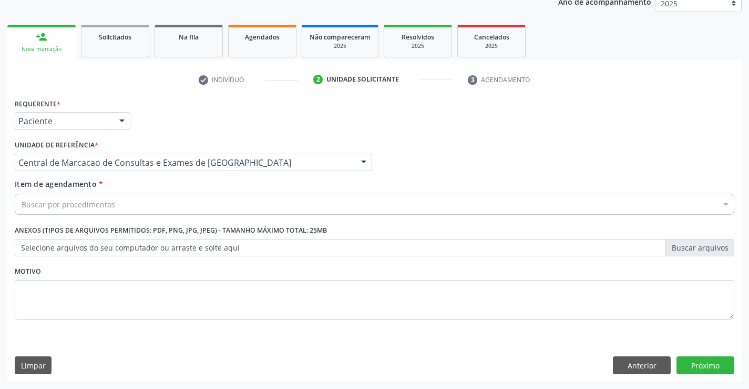
click at [163, 203] on div "Buscar por procedimentos" at bounding box center [375, 204] width 720 height 21
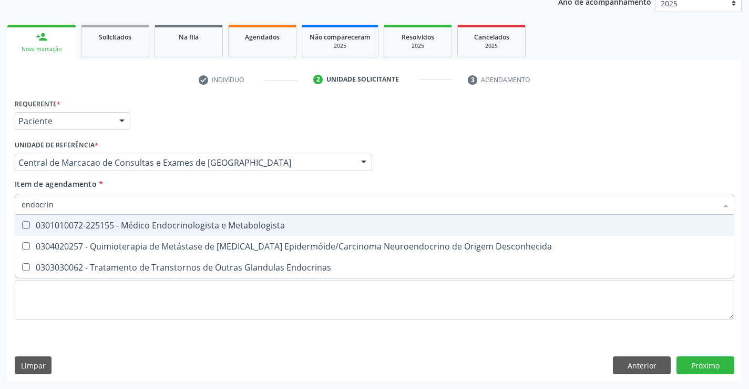
type input "endocrino"
drag, startPoint x: 193, startPoint y: 226, endPoint x: 0, endPoint y: 12, distance: 288.2
click at [192, 226] on div "0301010072-225155 - Médico Endocrinologista e Metabologista" at bounding box center [375, 225] width 706 height 8
checkbox Metabologista "true"
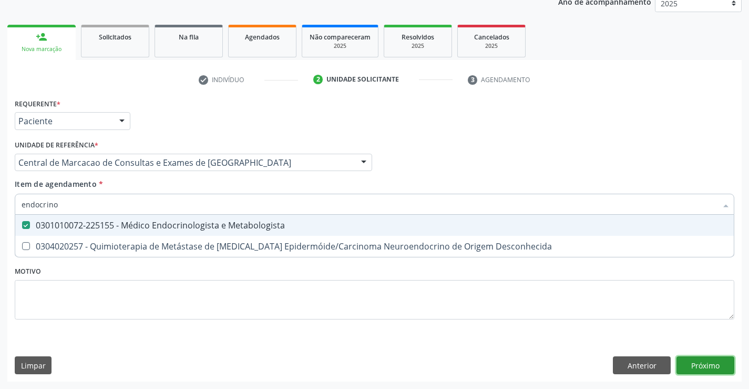
click at [706, 369] on div "Requerente * Paciente Médico(a) Enfermeiro(a) Paciente Nenhum resultado encontr…" at bounding box center [374, 239] width 735 height 286
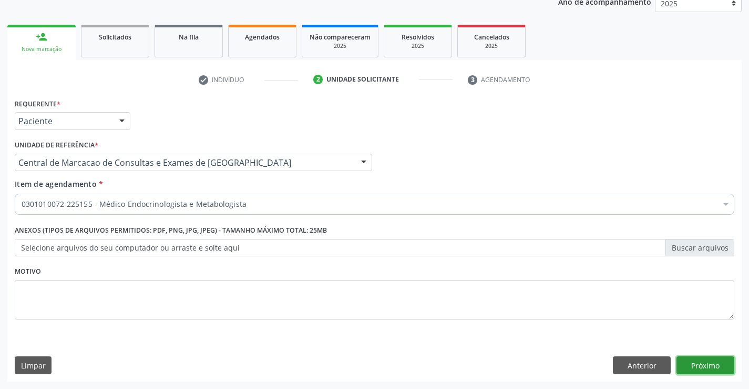
click at [708, 369] on button "Próximo" at bounding box center [706, 365] width 58 height 18
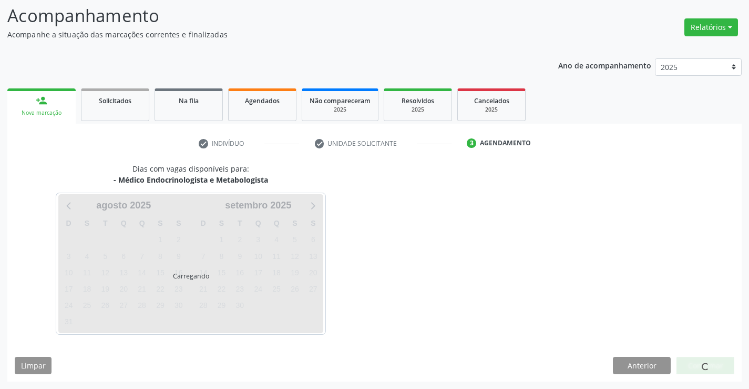
scroll to position [69, 0]
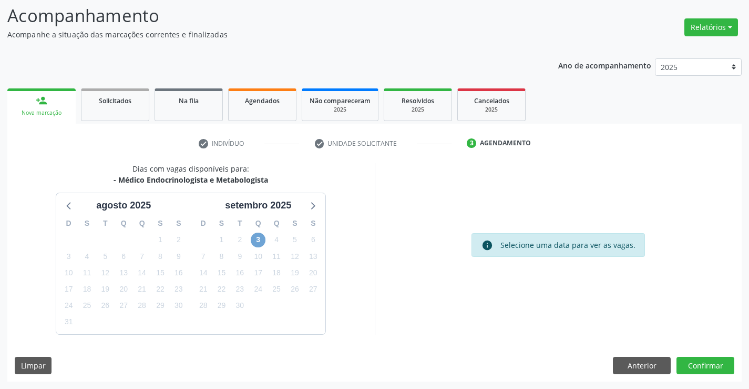
click at [255, 241] on span "3" at bounding box center [258, 239] width 15 height 15
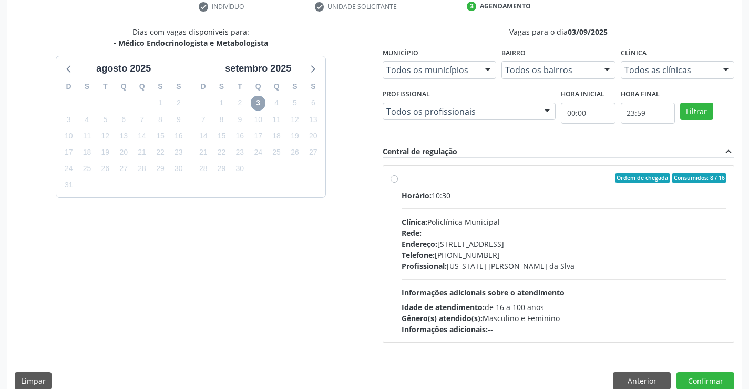
scroll to position [221, 0]
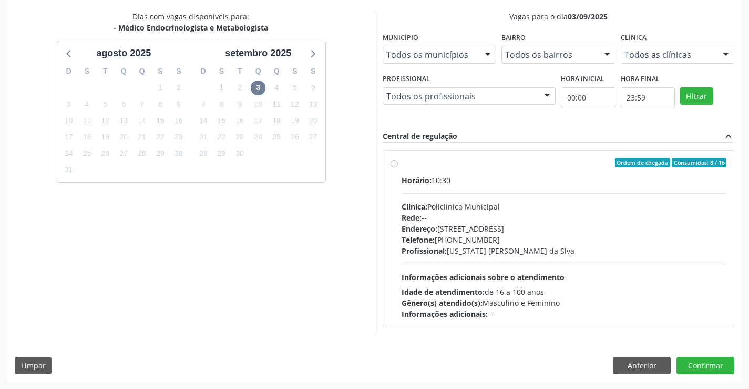
click at [510, 223] on div "Endereço: Predio, nº 386, Centro, Campo Formoso - BA" at bounding box center [565, 228] width 326 height 11
click at [398, 167] on input "Ordem de chegada Consumidos: 8 / 16 Horário: 10:30 Clínica: Policlínica Municip…" at bounding box center [394, 162] width 7 height 9
radio input "true"
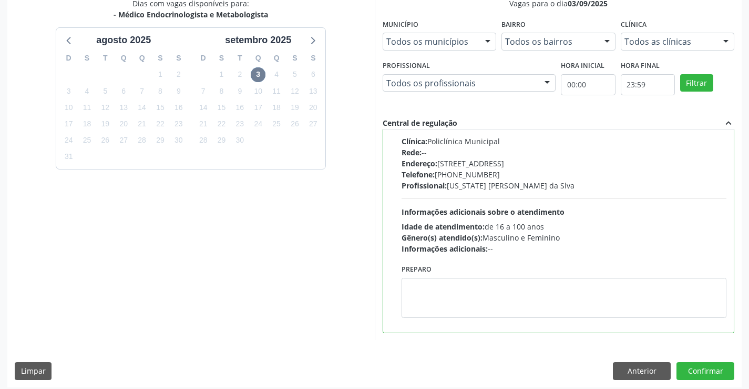
scroll to position [240, 0]
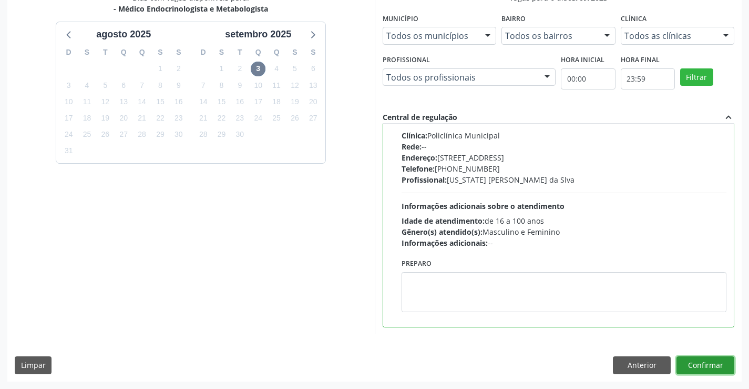
click at [696, 358] on button "Confirmar" at bounding box center [706, 365] width 58 height 18
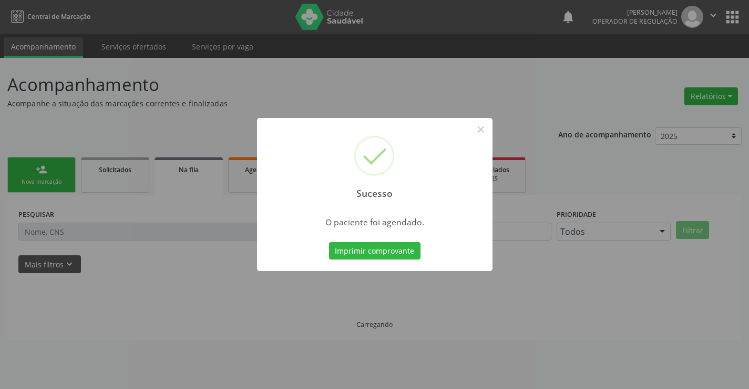
scroll to position [0, 0]
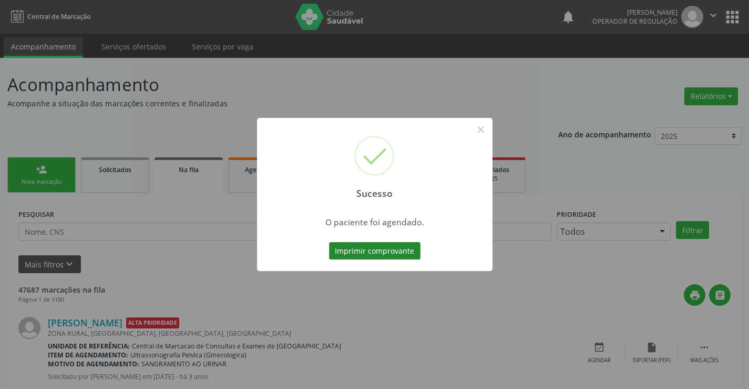
click at [409, 248] on button "Imprimir comprovante" at bounding box center [375, 251] width 92 height 18
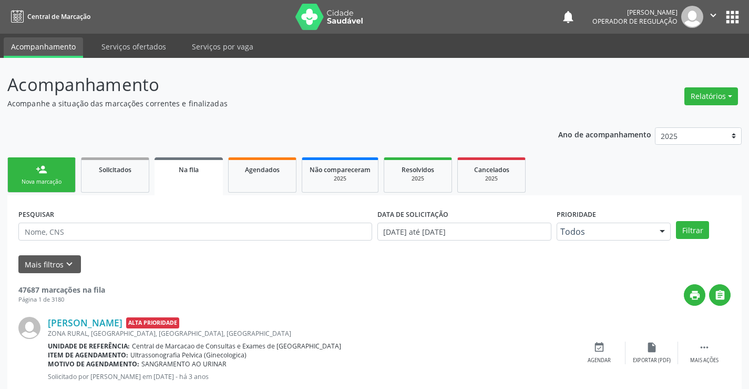
click at [66, 179] on div "Nova marcação" at bounding box center [41, 182] width 53 height 8
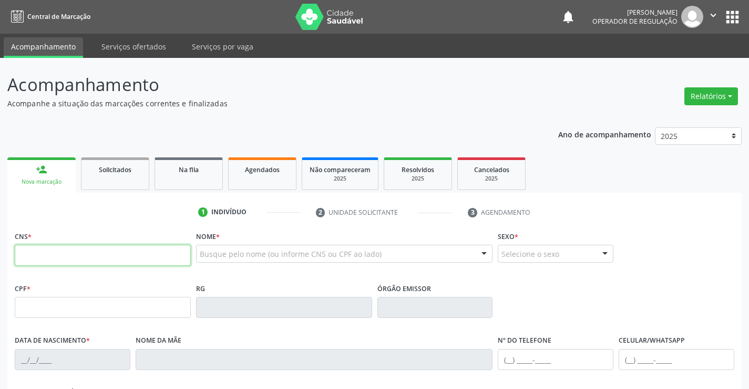
click at [53, 265] on input "text" at bounding box center [103, 255] width 176 height 21
type input "702 1077 9588 2293"
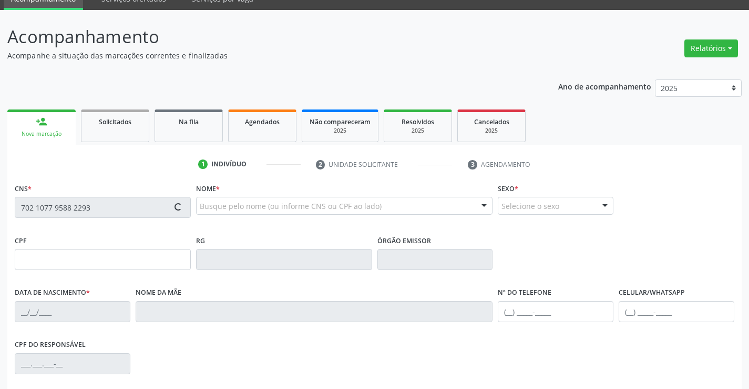
scroll to position [181, 0]
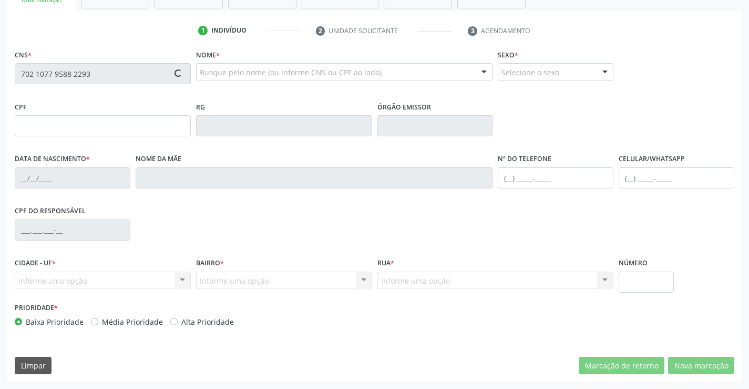
type input "0678866473"
type input "12/02/1971"
type input "(74) 99131-2630"
type input "961.136.935-20"
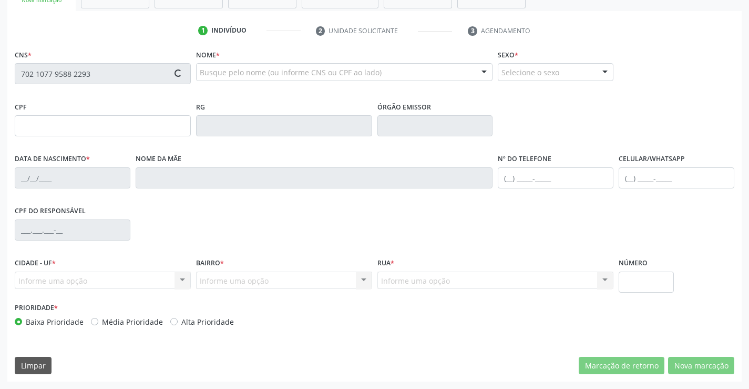
type input "SN"
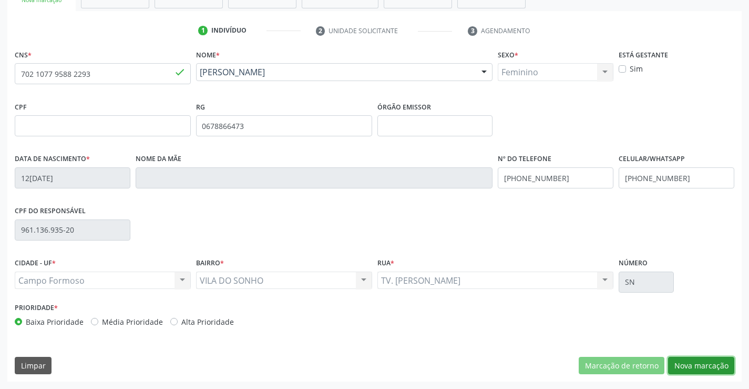
click at [718, 368] on button "Nova marcação" at bounding box center [701, 366] width 66 height 18
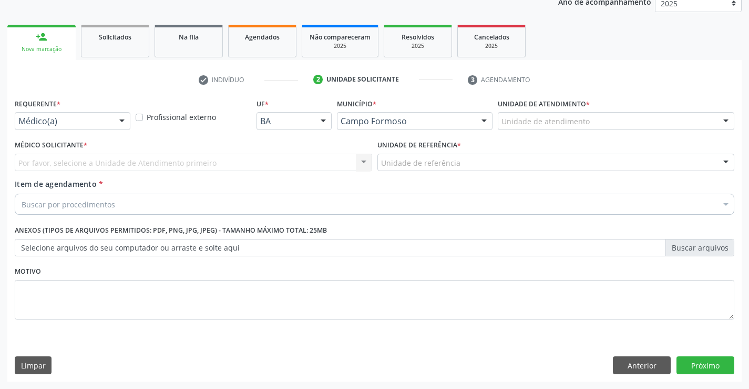
click at [126, 114] on div "Médico(a) Médico(a) Enfermeiro(a) Paciente Nenhum resultado encontrado para: " …" at bounding box center [73, 121] width 116 height 18
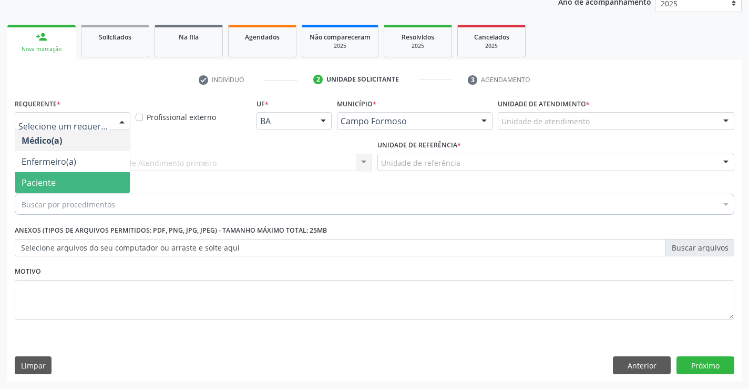
click at [53, 181] on span "Paciente" at bounding box center [39, 183] width 34 height 12
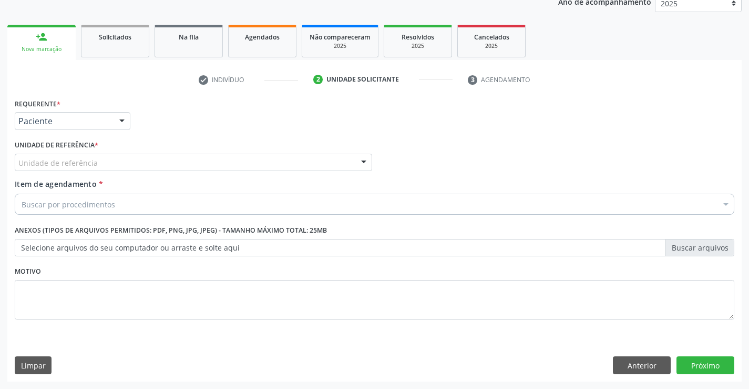
click at [114, 164] on div "Unidade de referência" at bounding box center [194, 163] width 358 height 18
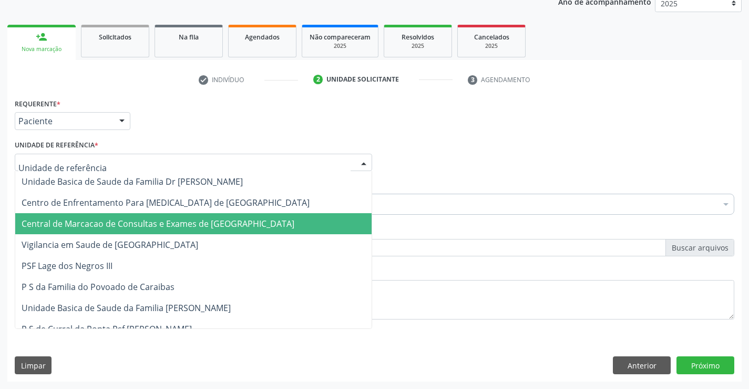
click at [110, 223] on span "Central de Marcacao de Consultas e Exames de [GEOGRAPHIC_DATA]" at bounding box center [158, 224] width 273 height 12
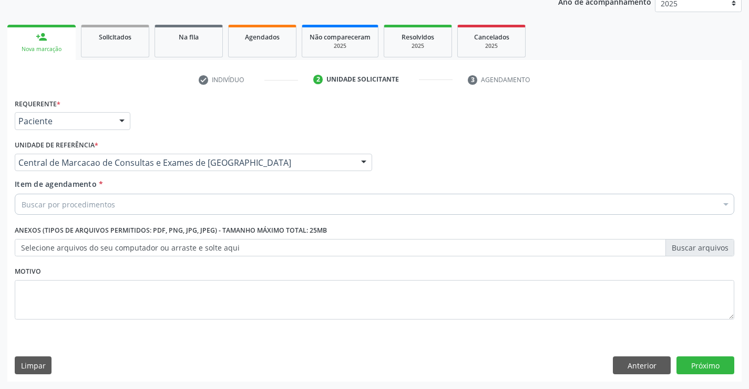
click at [140, 205] on div "Buscar por procedimentos" at bounding box center [375, 204] width 720 height 21
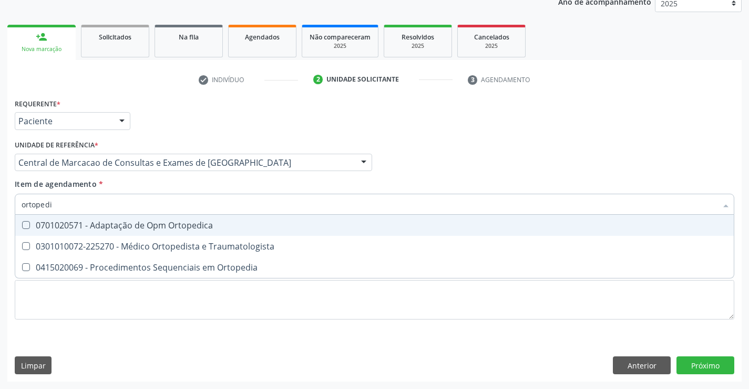
type input "ortopedis"
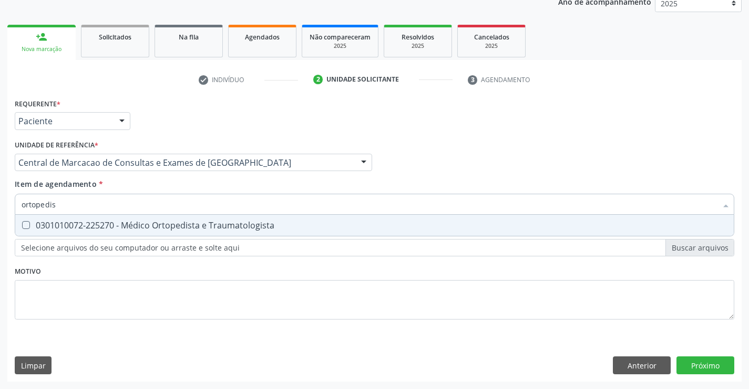
click at [155, 224] on div "0301010072-225270 - Médico Ortopedista e Traumatologista" at bounding box center [375, 225] width 706 height 8
checkbox Traumatologista "true"
click at [717, 374] on div "Requerente * Paciente Médico(a) Enfermeiro(a) Paciente Nenhum resultado encontr…" at bounding box center [374, 239] width 735 height 286
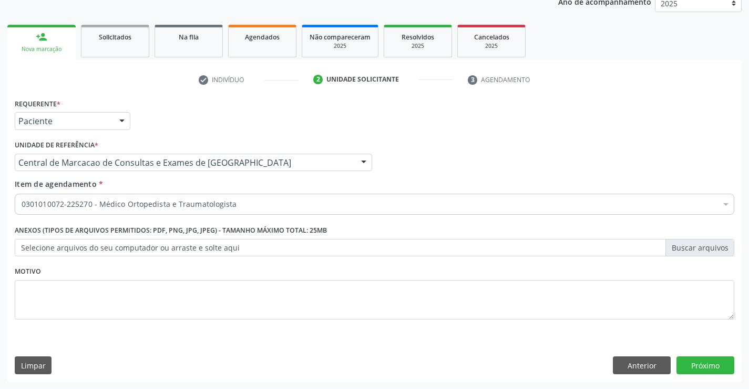
click at [718, 367] on div "Requerente * Paciente Médico(a) Enfermeiro(a) Paciente Nenhum resultado encontr…" at bounding box center [374, 239] width 735 height 286
click at [719, 359] on button "Próximo" at bounding box center [706, 365] width 58 height 18
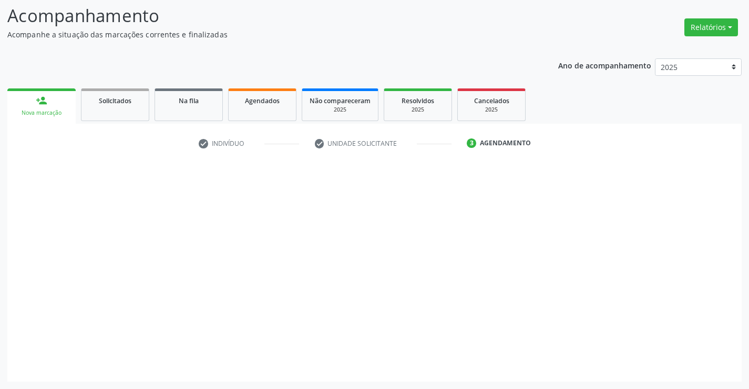
scroll to position [69, 0]
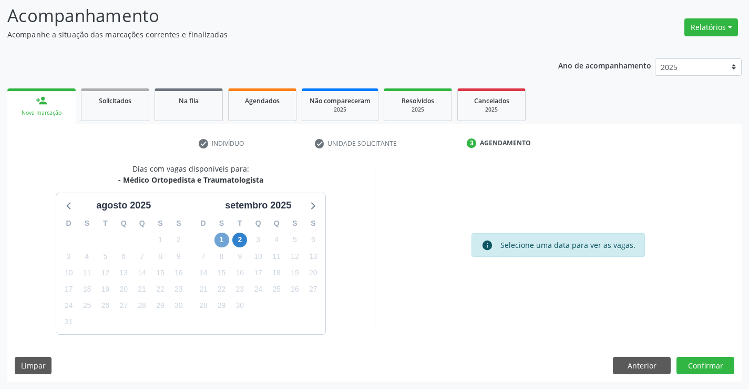
click at [226, 238] on span "1" at bounding box center [222, 239] width 15 height 15
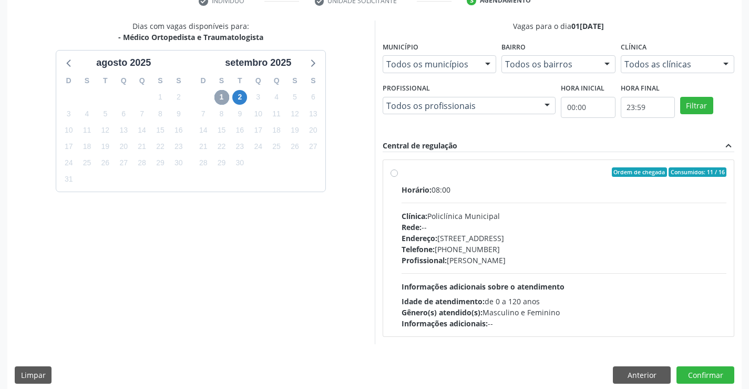
scroll to position [221, 0]
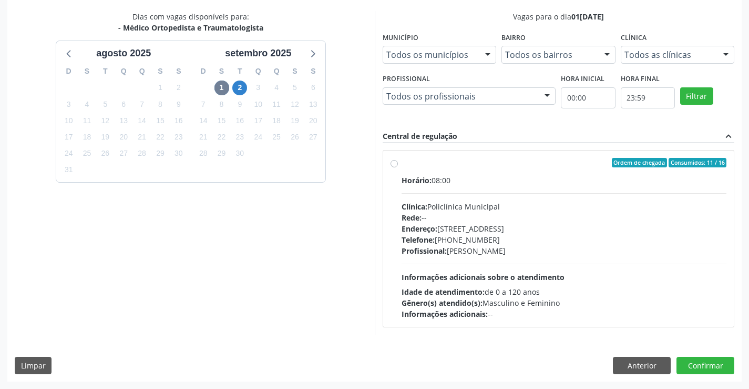
click at [456, 243] on div "Telefone: (74) 6451312" at bounding box center [565, 239] width 326 height 11
click at [398, 167] on input "Ordem de chegada Consumidos: 11 / 16 Horário: 08:00 Clínica: Policlínica Munici…" at bounding box center [394, 162] width 7 height 9
radio input "true"
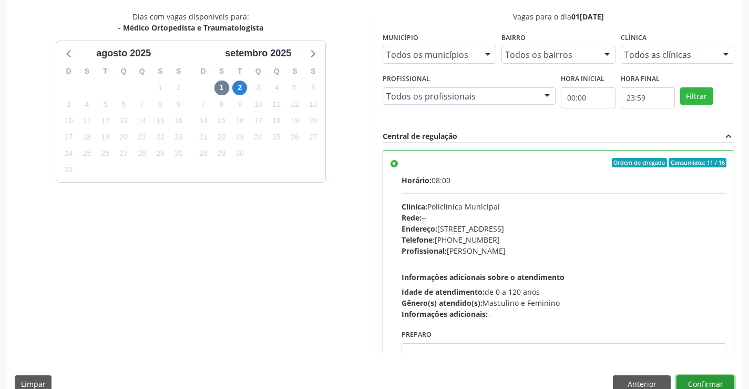
click at [696, 383] on button "Confirmar" at bounding box center [706, 384] width 58 height 18
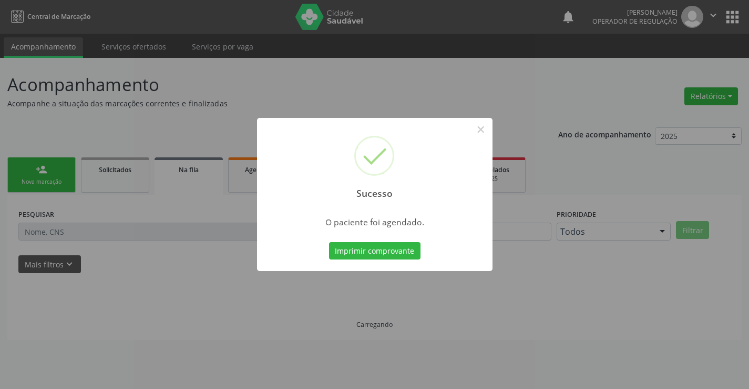
scroll to position [0, 0]
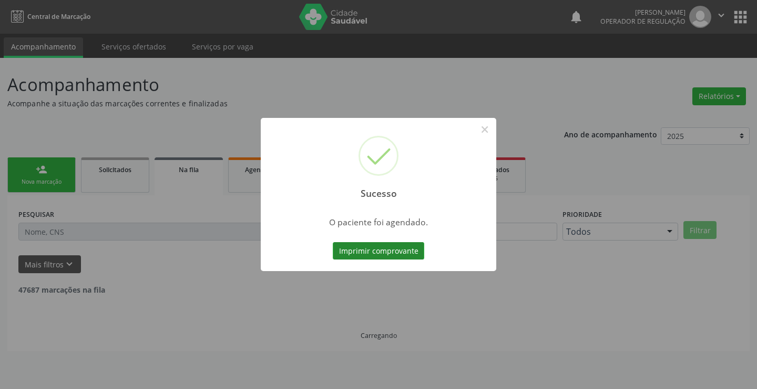
click at [354, 252] on button "Imprimir comprovante" at bounding box center [379, 251] width 92 height 18
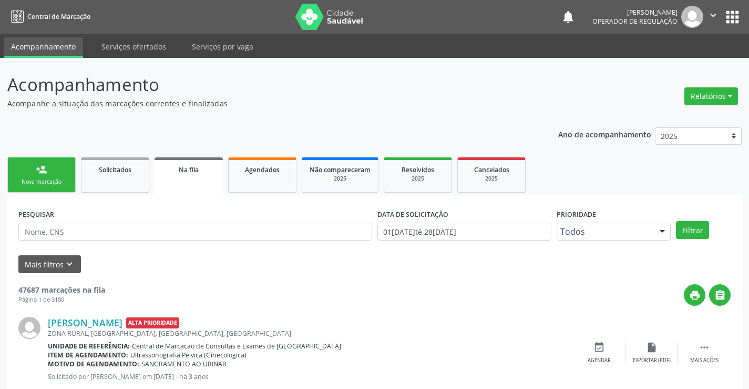
click at [39, 188] on link "person_add Nova marcação" at bounding box center [41, 174] width 68 height 35
click at [44, 174] on div "person_add" at bounding box center [42, 170] width 12 height 12
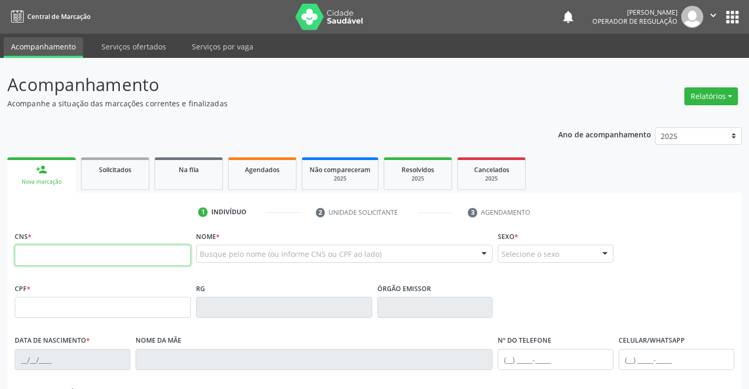
click at [123, 252] on input "text" at bounding box center [103, 255] width 176 height 21
type input "706 3096 7553 5580"
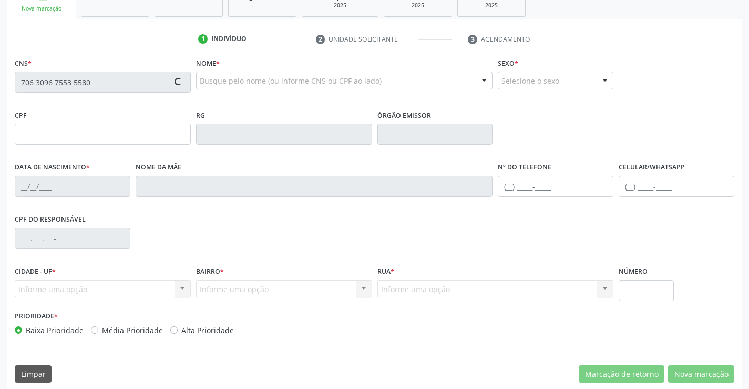
scroll to position [181, 0]
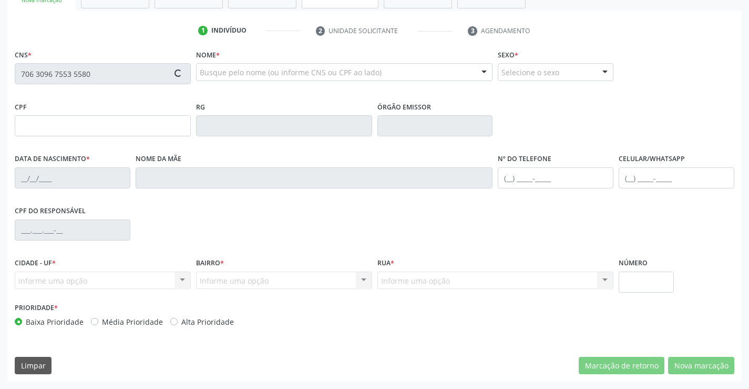
type input "040.366.085-84"
type input "13/04/1988"
type input "Maria dos Santos Irma"
type input "(74) 98857-2613"
type input "S/N"
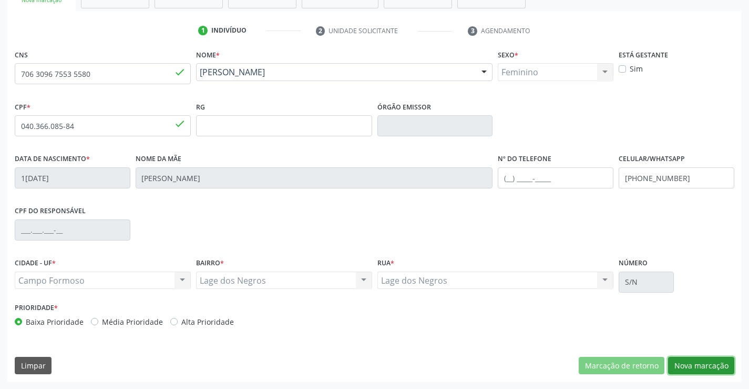
click at [698, 365] on button "Nova marcação" at bounding box center [701, 366] width 66 height 18
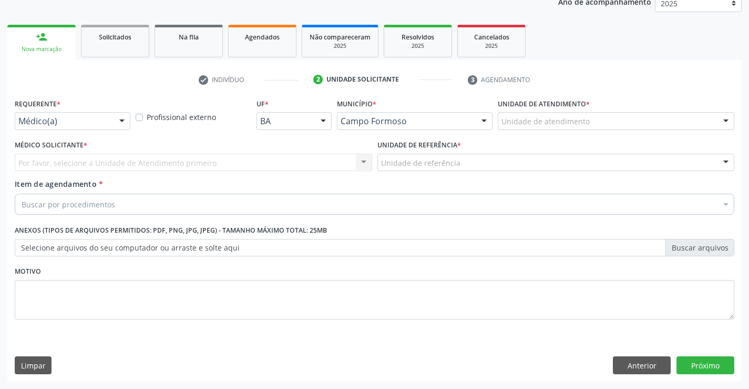
scroll to position [133, 0]
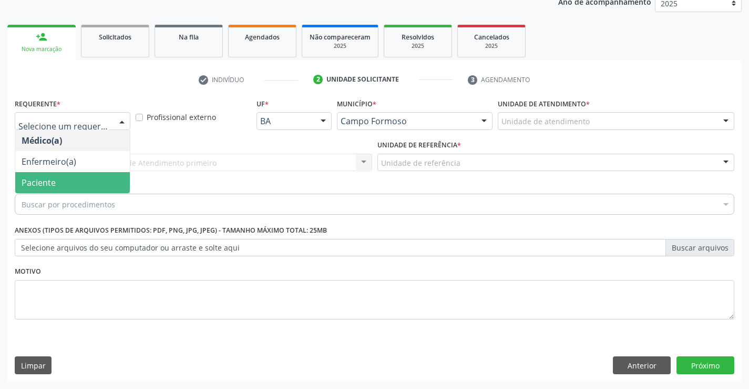
click at [82, 176] on span "Paciente" at bounding box center [72, 182] width 115 height 21
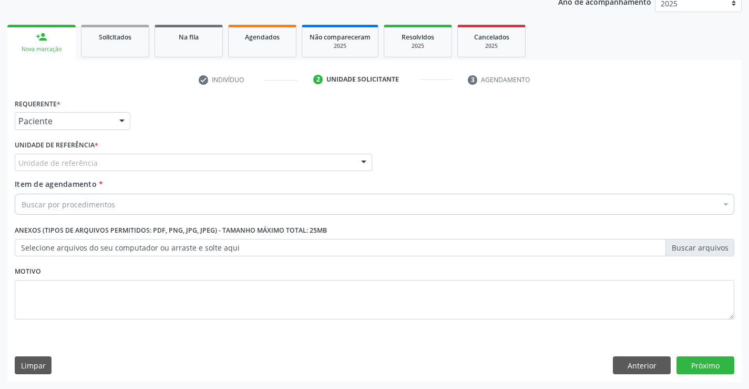
click at [133, 159] on div "Unidade de referência" at bounding box center [194, 163] width 358 height 18
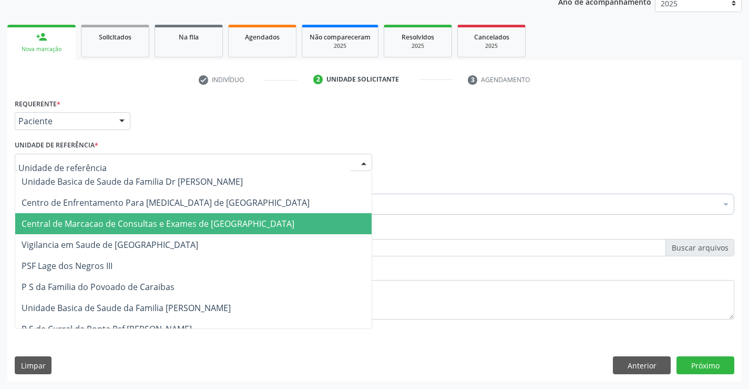
click at [131, 219] on span "Central de Marcacao de Consultas e Exames de [GEOGRAPHIC_DATA]" at bounding box center [158, 224] width 273 height 12
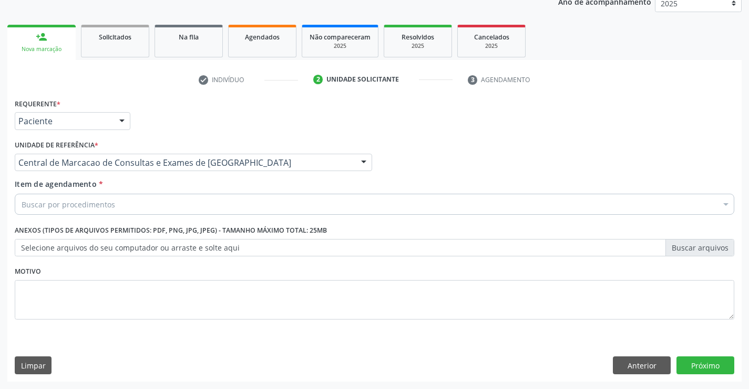
click at [155, 200] on div "Buscar por procedimentos" at bounding box center [375, 204] width 720 height 21
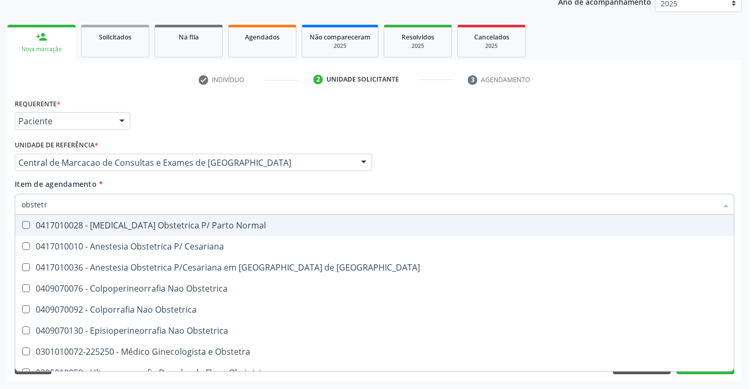
type input "obstetra"
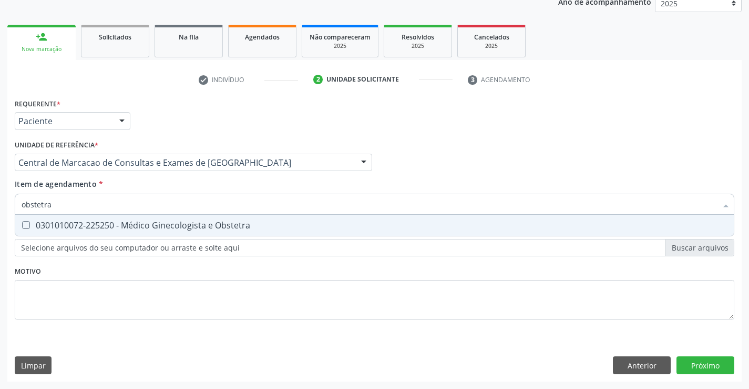
click at [146, 227] on div "0301010072-225250 - Médico Ginecologista e Obstetra" at bounding box center [375, 225] width 706 height 8
checkbox Obstetra "true"
click at [707, 360] on div "Requerente * Paciente Médico(a) Enfermeiro(a) Paciente Nenhum resultado encontr…" at bounding box center [374, 239] width 735 height 286
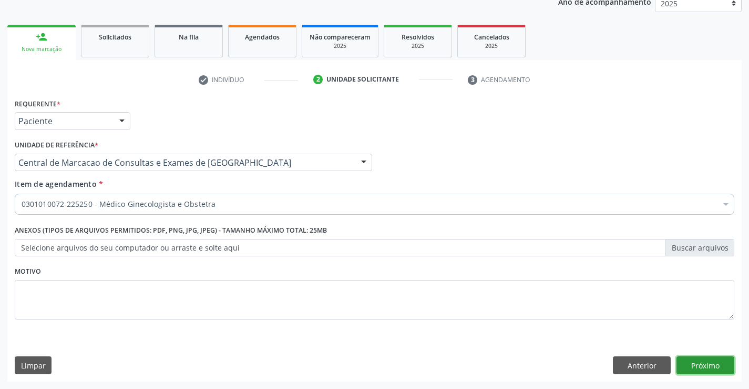
click at [685, 359] on button "Próximo" at bounding box center [706, 365] width 58 height 18
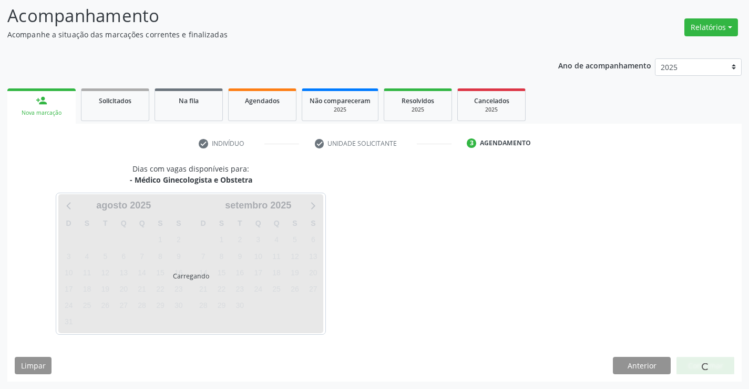
scroll to position [69, 0]
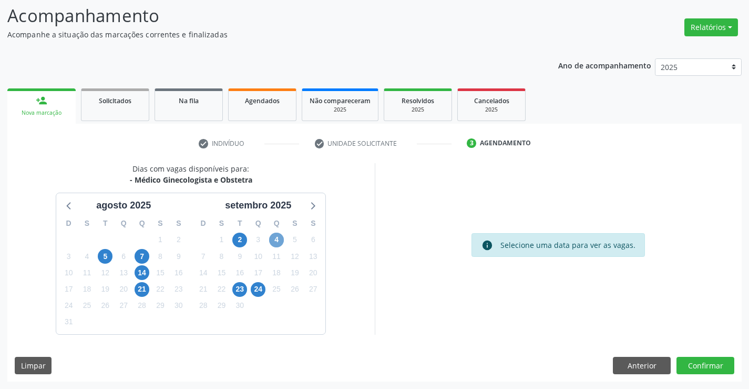
click at [276, 240] on span "4" at bounding box center [276, 239] width 15 height 15
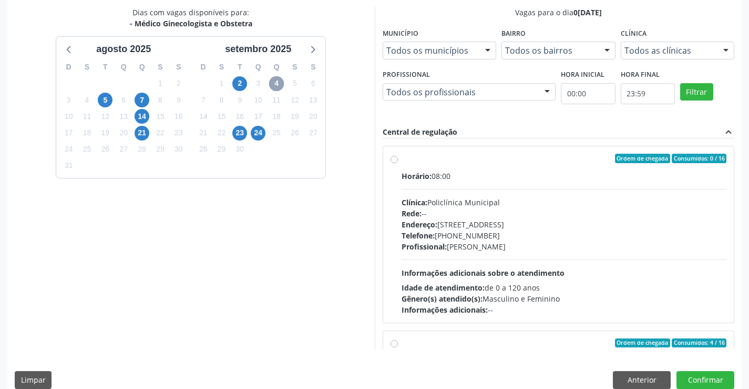
scroll to position [240, 0]
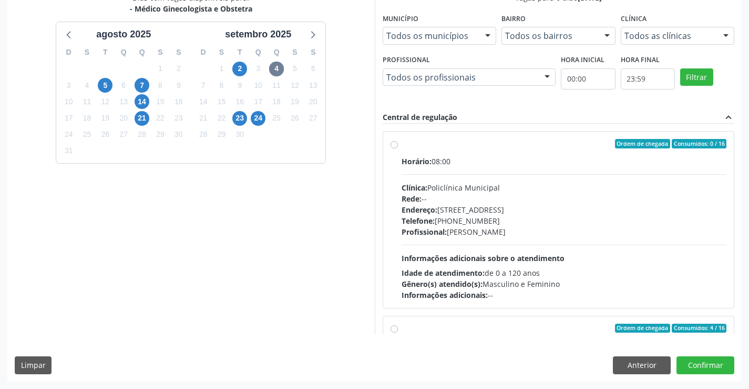
click at [552, 245] on div "Horário: 08:00 Clínica: Policlínica Municipal Rede: -- Endereço: Predio, nº 386…" at bounding box center [565, 228] width 326 height 145
click at [398, 148] on input "Ordem de chegada Consumidos: 0 / 16 Horário: 08:00 Clínica: Policlínica Municip…" at bounding box center [394, 143] width 7 height 9
radio input "true"
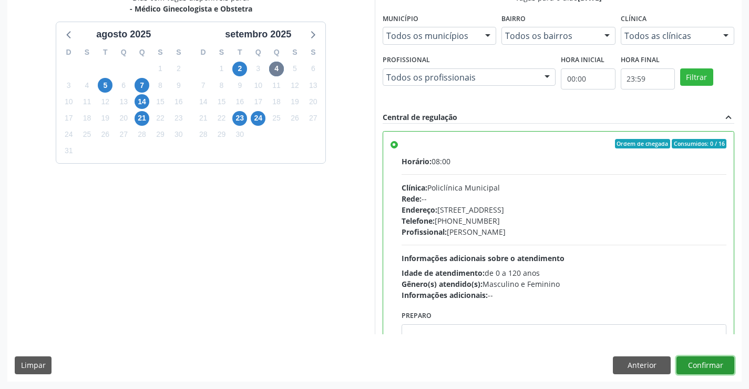
click at [705, 366] on button "Confirmar" at bounding box center [706, 365] width 58 height 18
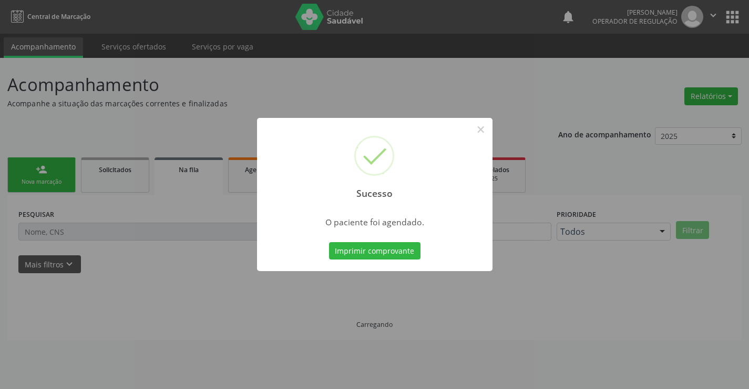
scroll to position [0, 0]
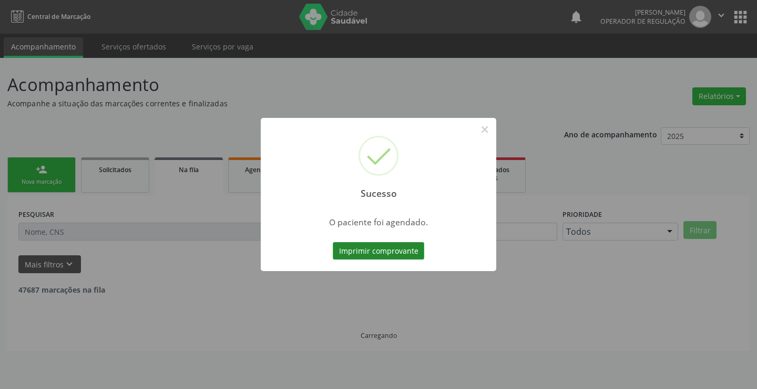
click at [360, 251] on button "Imprimir comprovante" at bounding box center [379, 251] width 92 height 18
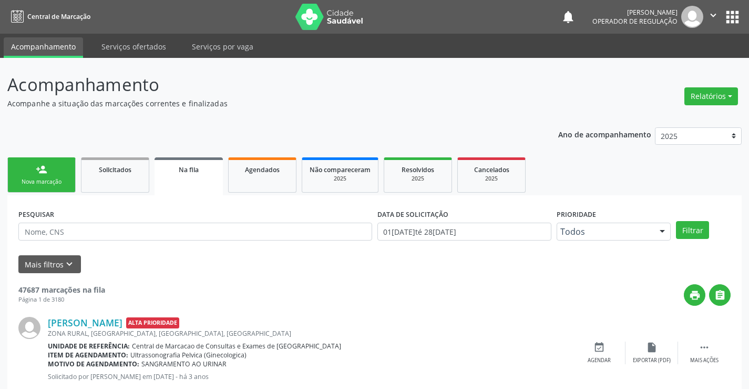
click at [60, 179] on div "Nova marcação" at bounding box center [41, 182] width 53 height 8
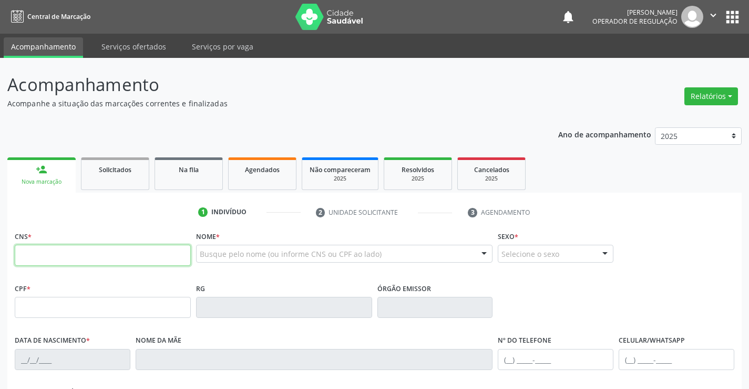
click at [57, 249] on input "text" at bounding box center [103, 255] width 176 height 21
click at [77, 249] on input "text" at bounding box center [103, 255] width 176 height 21
click at [125, 258] on input "text" at bounding box center [103, 255] width 176 height 21
type input "700 9079 7004 6998"
type input "006.594.075-07"
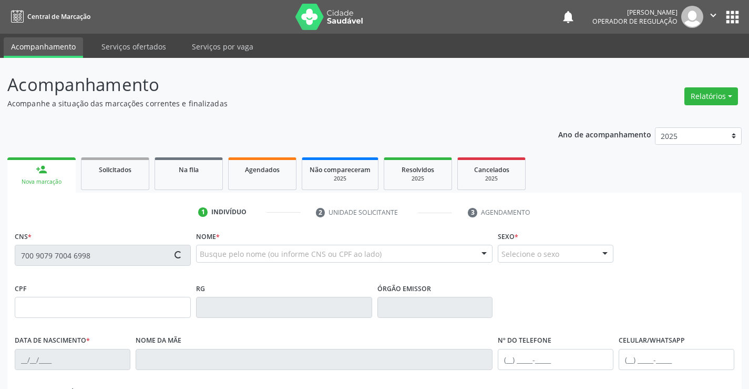
type input "1259540936"
type input "07/08/1982"
type input "(74) 98808-7917"
type input "S/N"
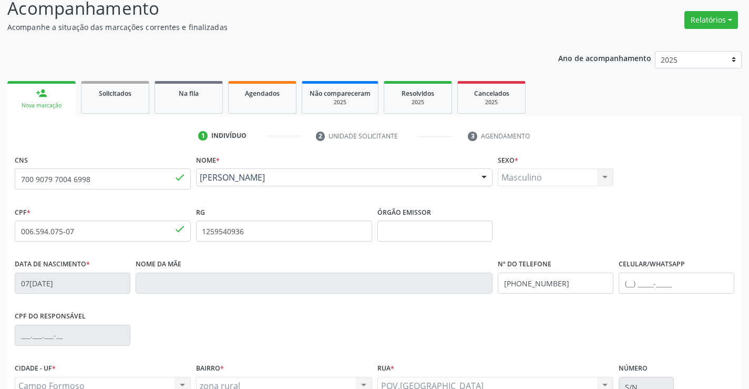
scroll to position [158, 0]
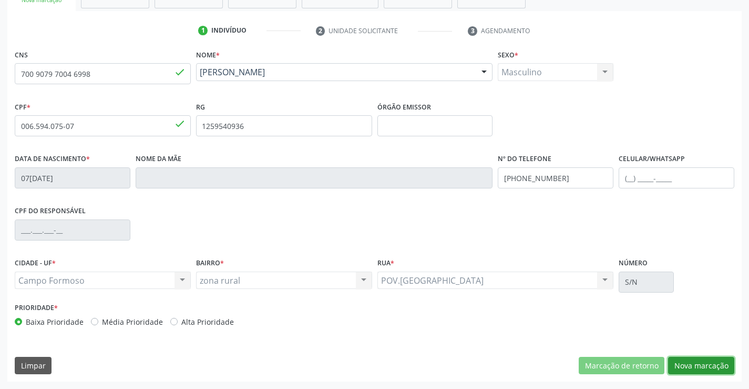
click at [697, 370] on button "Nova marcação" at bounding box center [701, 366] width 66 height 18
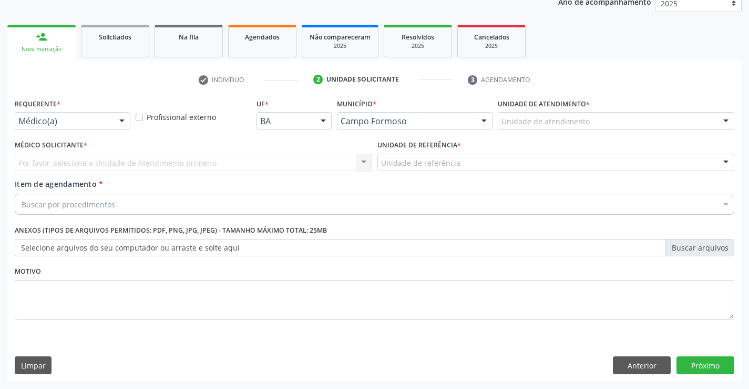
scroll to position [133, 0]
click at [110, 119] on div "Médico(a)" at bounding box center [73, 121] width 116 height 18
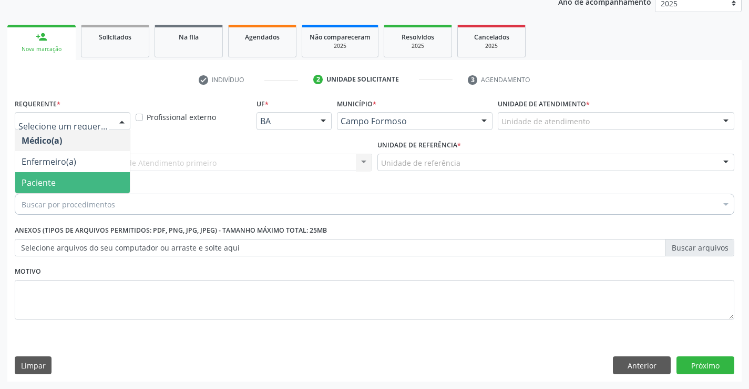
click at [62, 179] on span "Paciente" at bounding box center [72, 182] width 115 height 21
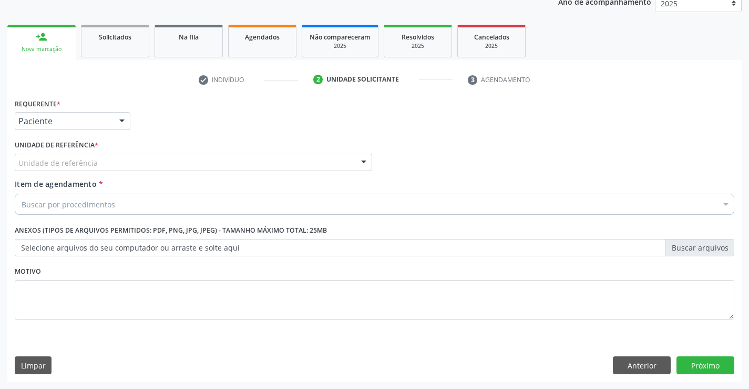
click at [153, 164] on div "Unidade de referência" at bounding box center [194, 163] width 358 height 18
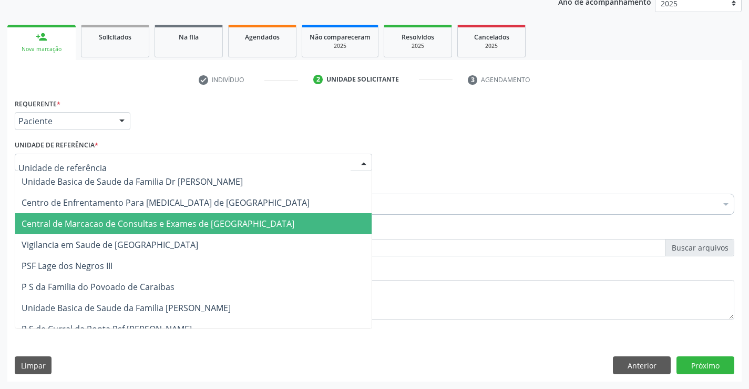
click at [144, 225] on span "Central de Marcacao de Consultas e Exames de [GEOGRAPHIC_DATA]" at bounding box center [158, 224] width 273 height 12
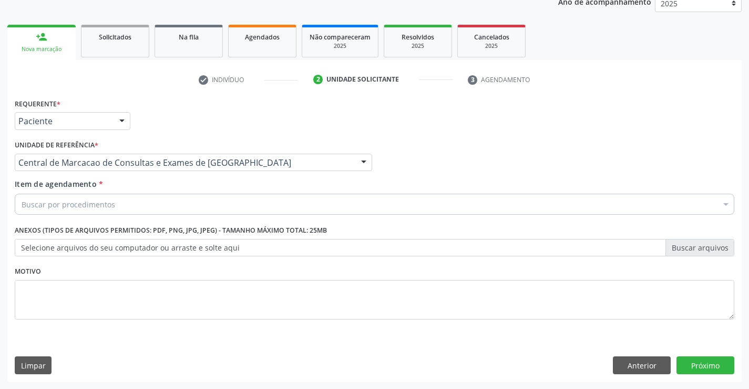
click at [167, 201] on div "Buscar por procedimentos" at bounding box center [375, 204] width 720 height 21
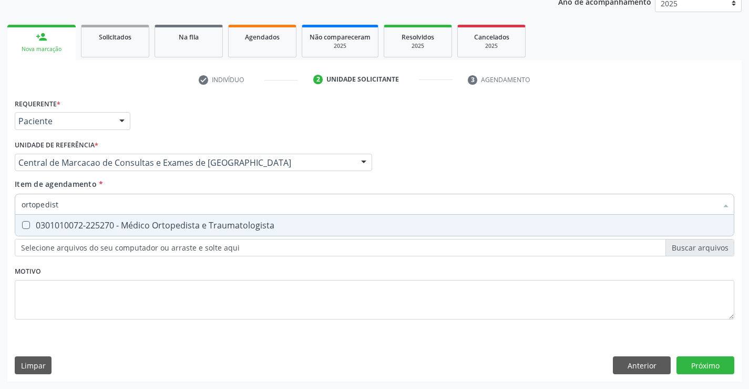
type input "ortopedista"
click at [167, 226] on div "0301010072-225270 - Médico Ortopedista e Traumatologista" at bounding box center [375, 225] width 706 height 8
checkbox Traumatologista "true"
click at [711, 362] on div "Requerente * Paciente Médico(a) Enfermeiro(a) Paciente Nenhum resultado encontr…" at bounding box center [374, 239] width 735 height 286
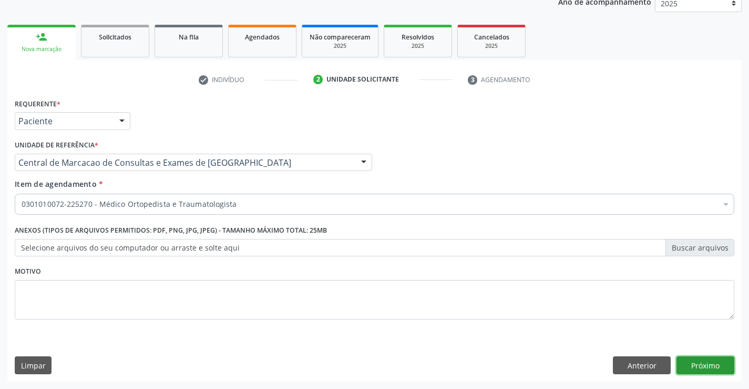
click at [698, 365] on button "Próximo" at bounding box center [706, 365] width 58 height 18
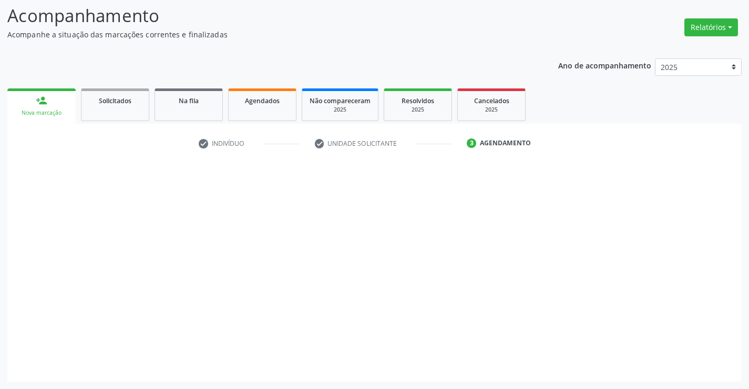
scroll to position [69, 0]
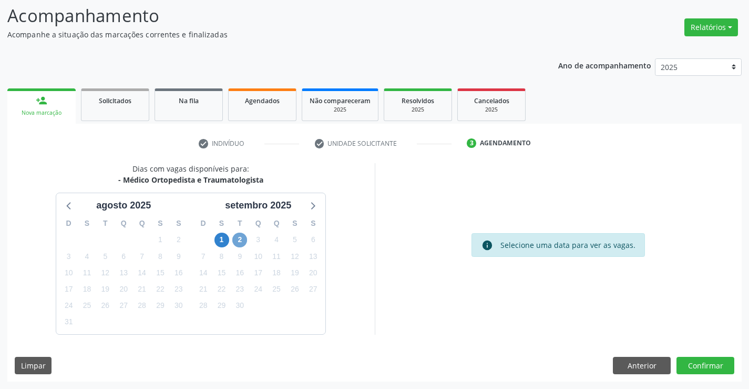
click at [236, 240] on span "2" at bounding box center [239, 239] width 15 height 15
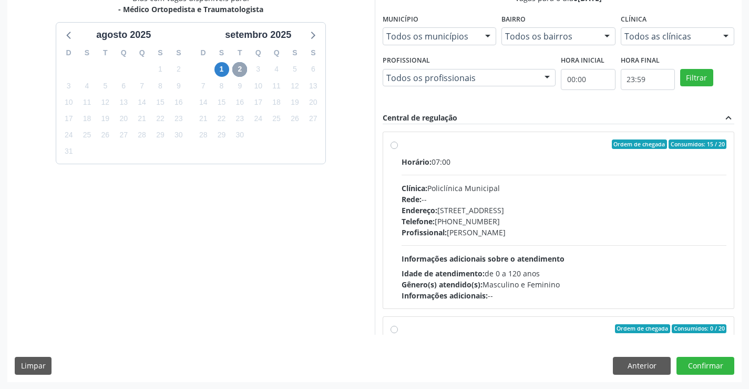
scroll to position [240, 0]
click at [511, 208] on div "Endereço: Predio, nº 386, Centro, Campo Formoso - BA" at bounding box center [565, 209] width 326 height 11
click at [398, 148] on input "Ordem de chegada Consumidos: 15 / 20 Horário: 07:00 Clínica: Policlínica Munici…" at bounding box center [394, 143] width 7 height 9
radio input "true"
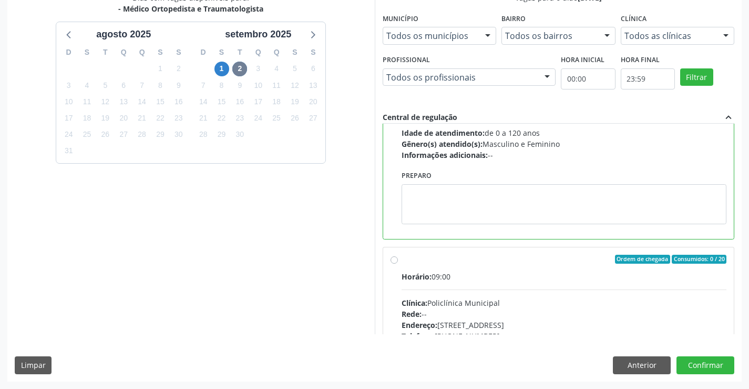
scroll to position [0, 0]
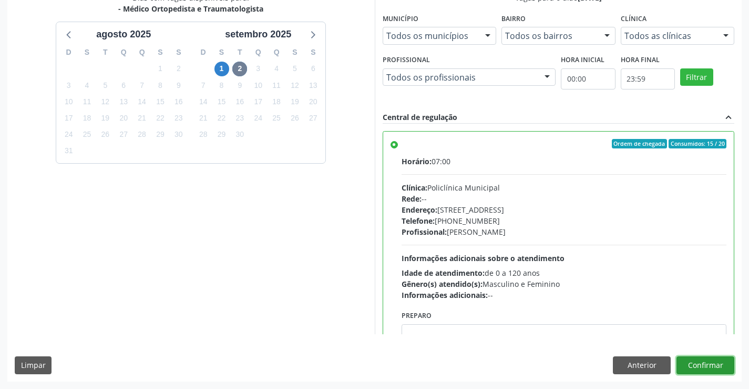
click at [711, 366] on button "Confirmar" at bounding box center [706, 365] width 58 height 18
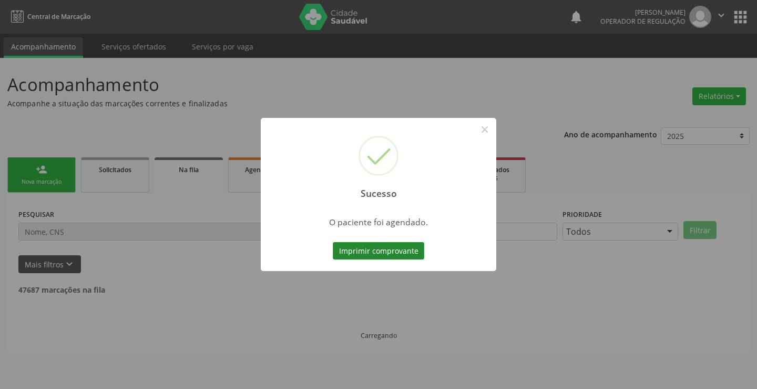
click at [379, 247] on button "Imprimir comprovante" at bounding box center [379, 251] width 92 height 18
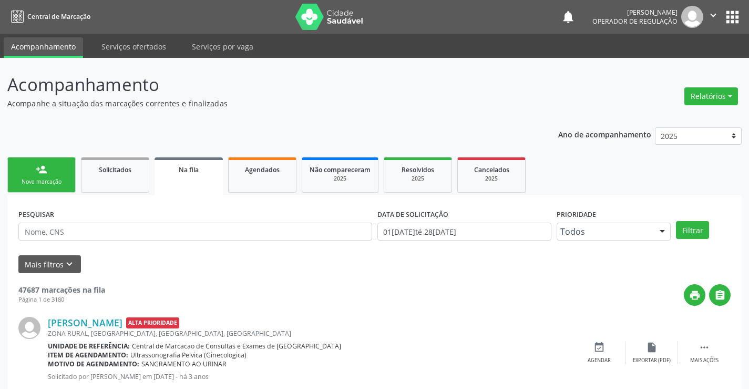
click at [53, 176] on link "person_add Nova marcação" at bounding box center [41, 174] width 68 height 35
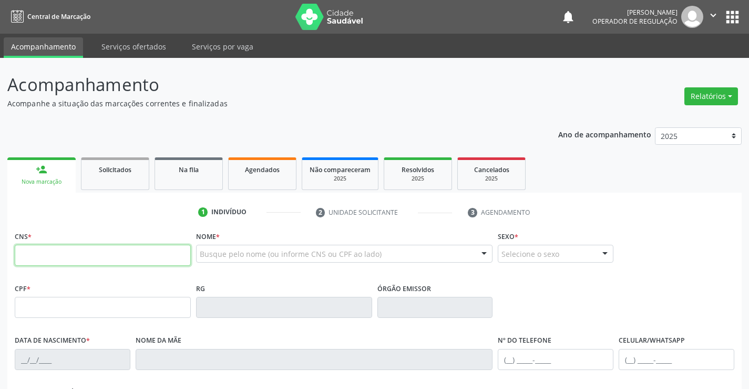
click at [84, 251] on input "text" at bounding box center [103, 255] width 176 height 21
paste input "700 9079 7004 6998"
type input "700 9079 7004 6998"
type input "006.594.075-07"
type input "1259540936"
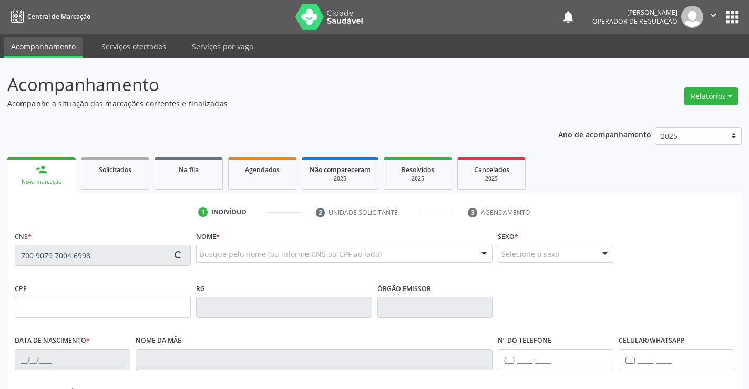
type input "07/08/1982"
type input "(74) 98808-7917"
type input "006.594.075-07"
type input "S/N"
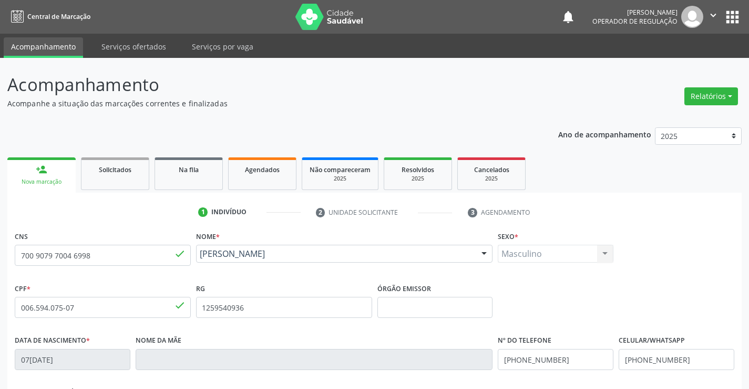
scroll to position [181, 0]
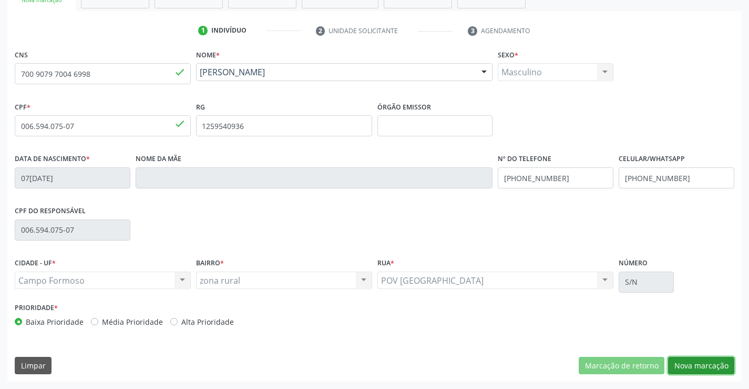
click at [718, 370] on button "Nova marcação" at bounding box center [701, 366] width 66 height 18
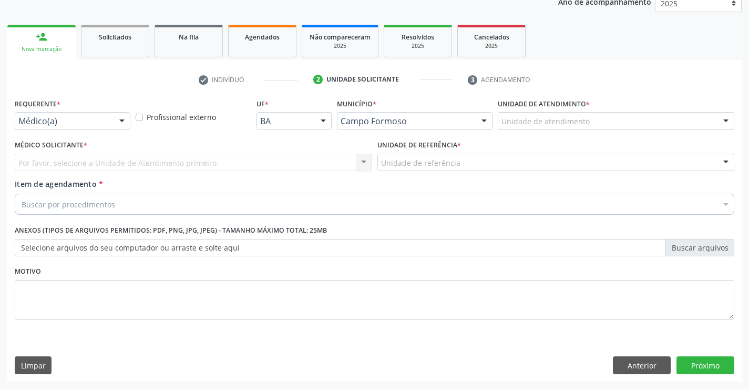
scroll to position [133, 0]
click at [112, 118] on div "Médico(a) Enfermeiro(a) Paciente Nenhum resultado encontrado para: " " Não há n…" at bounding box center [73, 121] width 116 height 18
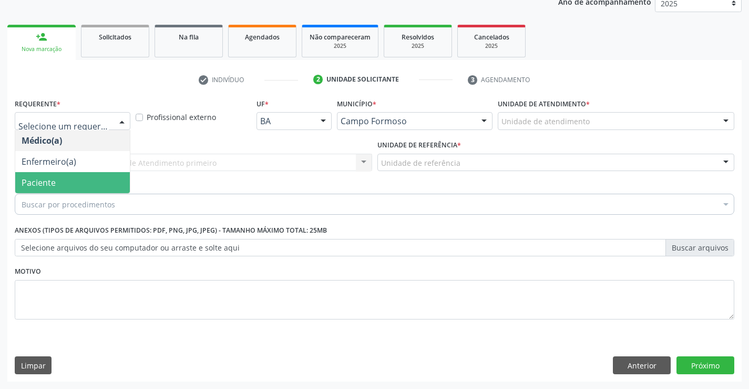
click at [88, 181] on span "Paciente" at bounding box center [72, 182] width 115 height 21
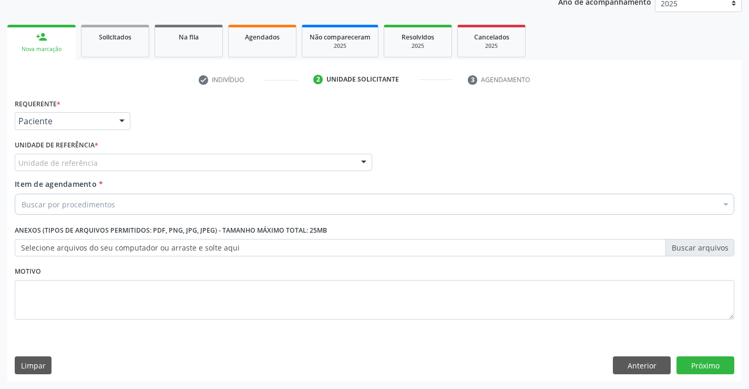
click at [168, 161] on div "Unidade de referência" at bounding box center [194, 163] width 358 height 18
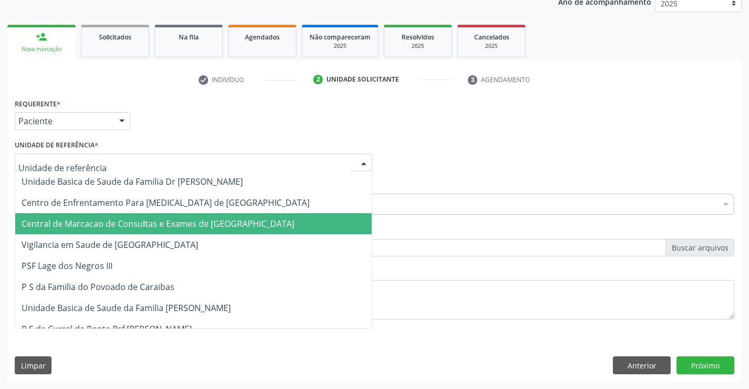
click at [177, 220] on span "Central de Marcacao de Consultas e Exames de [GEOGRAPHIC_DATA]" at bounding box center [158, 224] width 273 height 12
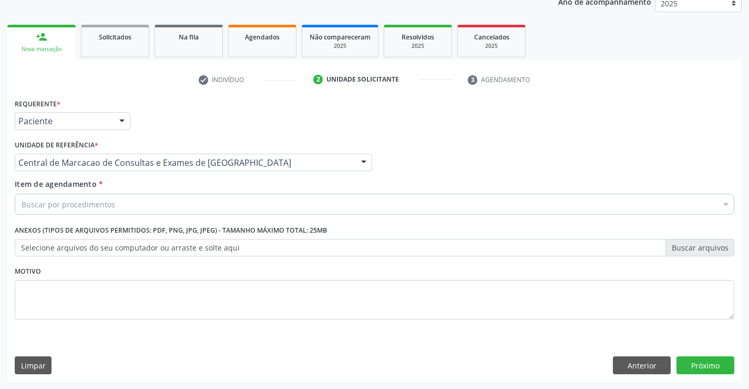
click at [198, 205] on div "Buscar por procedimentos" at bounding box center [375, 204] width 720 height 21
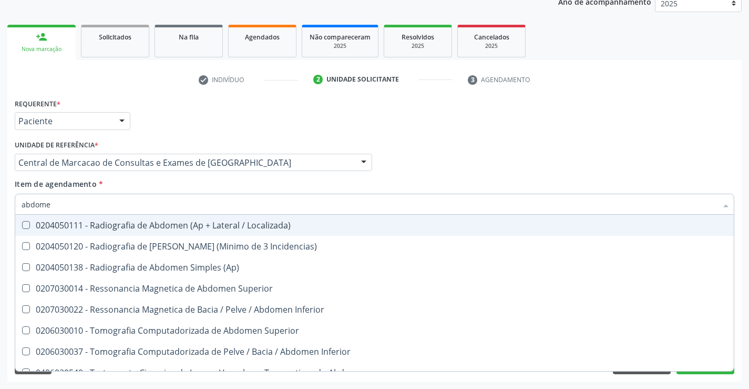
type input "abdomen"
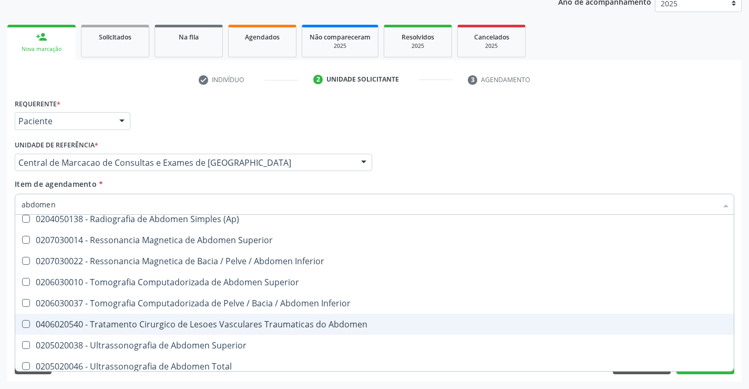
scroll to position [54, 0]
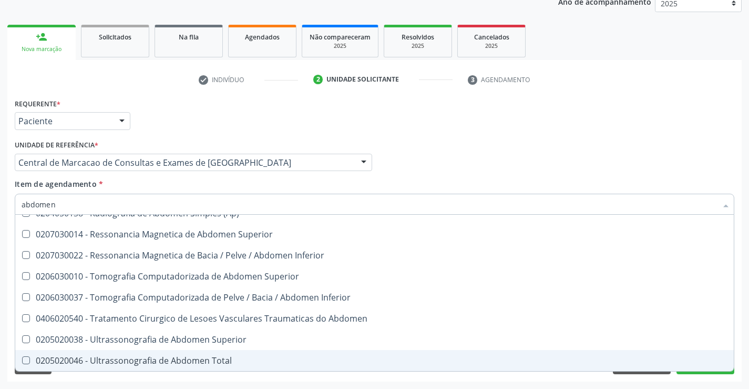
click at [155, 351] on span "0205020046 - Ultrassonografia de Abdomen Total" at bounding box center [374, 360] width 719 height 21
checkbox Total "true"
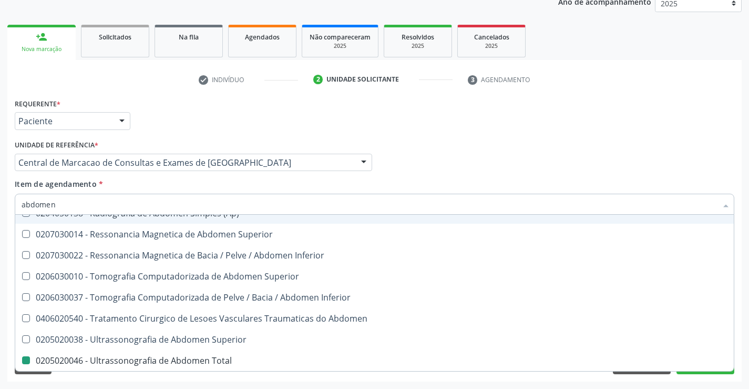
click at [445, 161] on div "Médico Solicitante Por favor, selecione a Unidade de Atendimento primeiro Nenhu…" at bounding box center [374, 157] width 725 height 41
checkbox Incidencias\) "true"
checkbox Total "false"
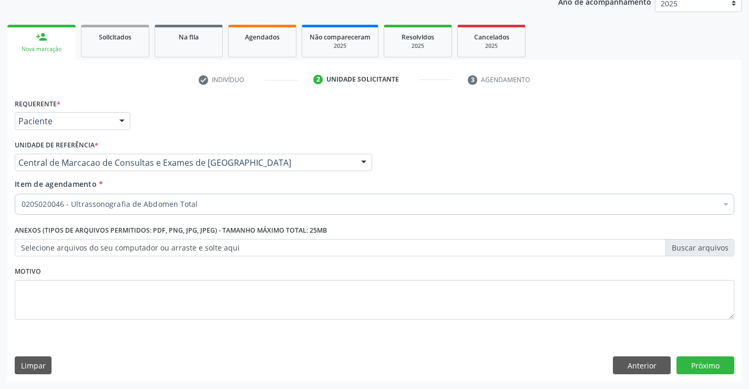
scroll to position [0, 0]
click at [687, 361] on button "Próximo" at bounding box center [706, 365] width 58 height 18
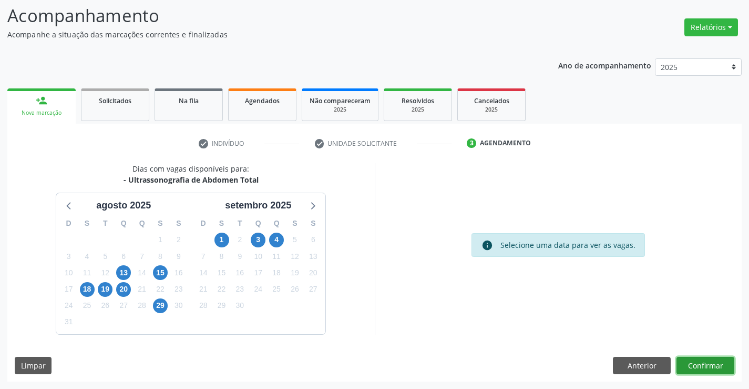
click at [722, 372] on button "Confirmar" at bounding box center [706, 366] width 58 height 18
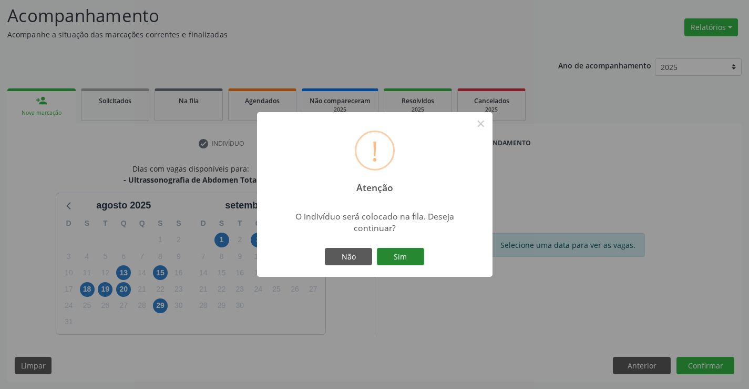
click at [402, 259] on button "Sim" at bounding box center [400, 257] width 47 height 18
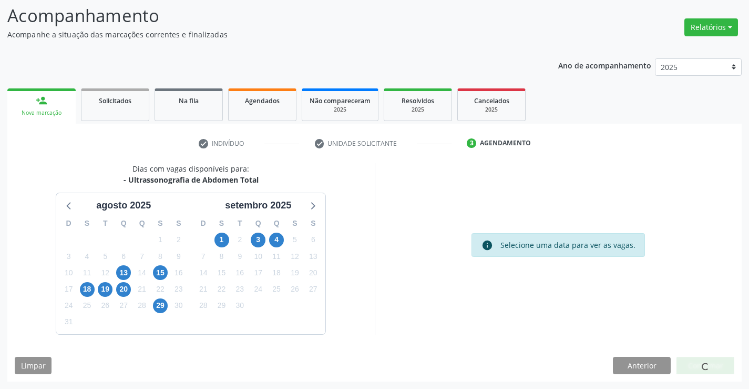
scroll to position [0, 0]
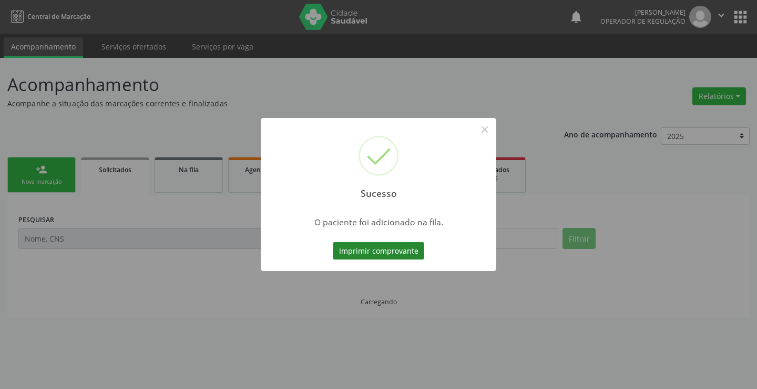
click at [405, 251] on button "Imprimir comprovante" at bounding box center [379, 251] width 92 height 18
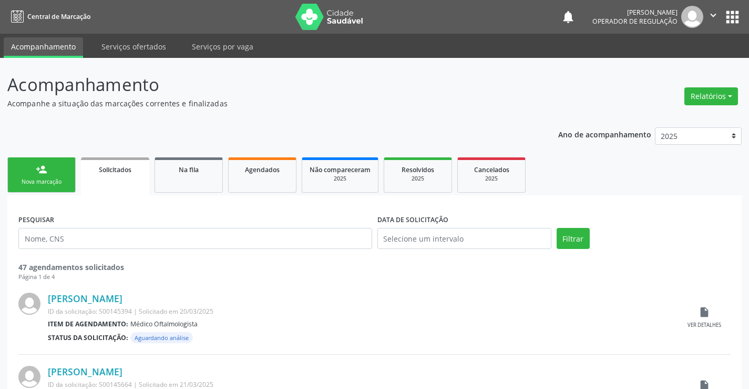
click at [37, 186] on div "Nova marcação" at bounding box center [41, 182] width 53 height 8
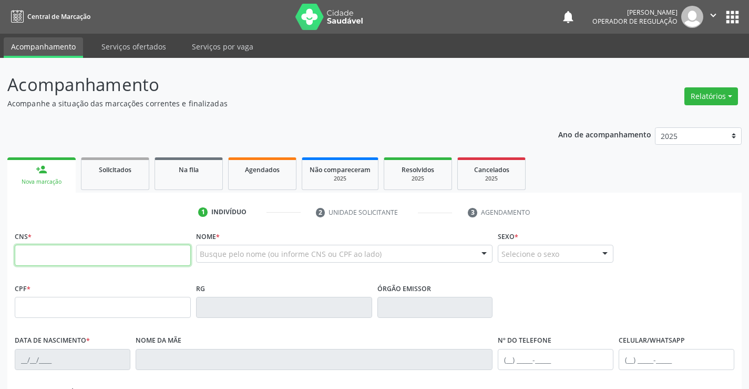
click at [72, 256] on input "text" at bounding box center [103, 255] width 176 height 21
click at [50, 260] on input "text" at bounding box center [103, 255] width 176 height 21
type input "702 0013 3451 7887"
type input "0292868900"
type input "14/05/1967"
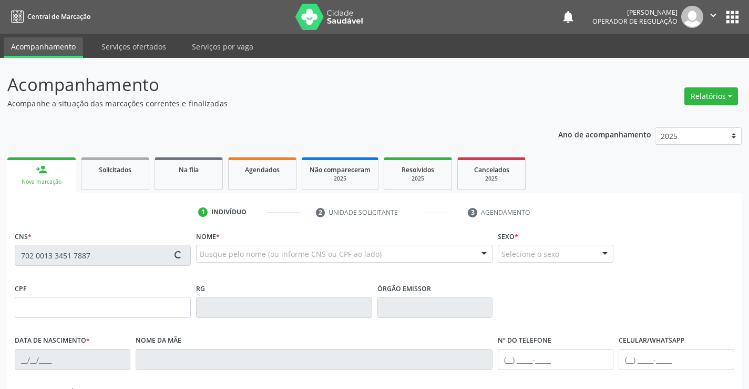
type input "(74) 99124-5222"
type input "(74) 9161-0508"
type input "469.948.665-72"
type input "SN"
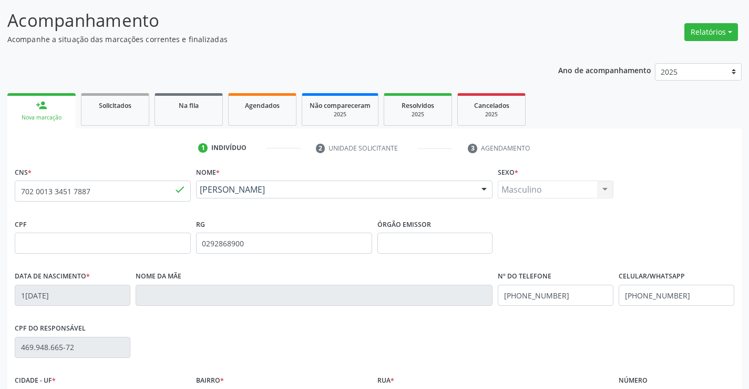
scroll to position [181, 0]
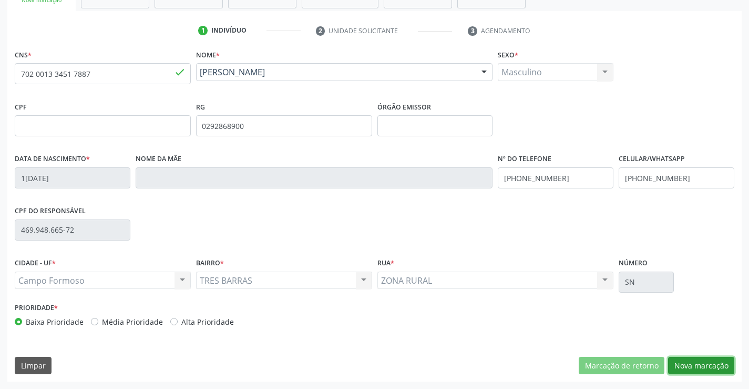
click at [714, 367] on button "Nova marcação" at bounding box center [701, 366] width 66 height 18
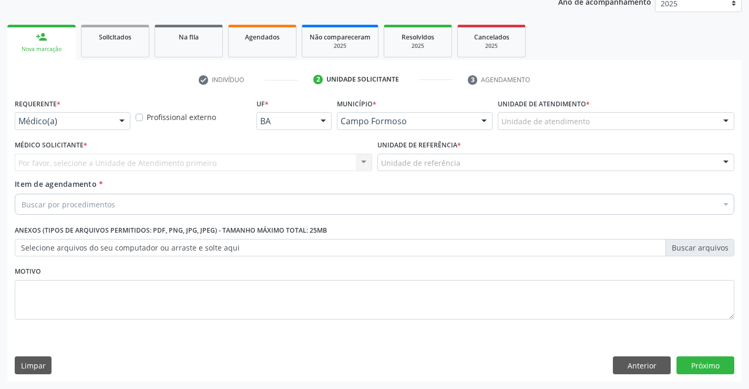
scroll to position [133, 0]
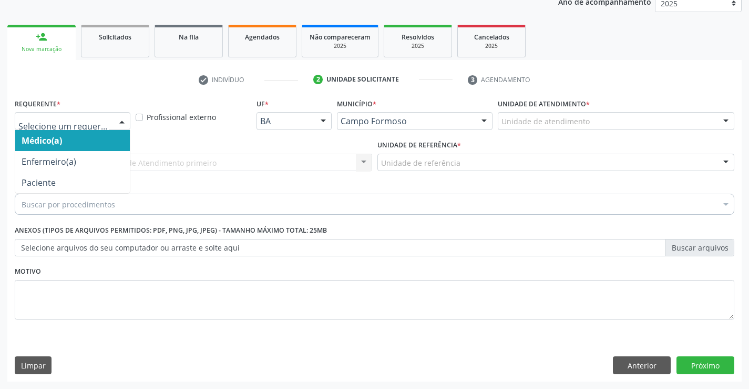
click at [111, 123] on div "Médico(a) Enfermeiro(a) Paciente Nenhum resultado encontrado para: " " Não há n…" at bounding box center [73, 121] width 116 height 18
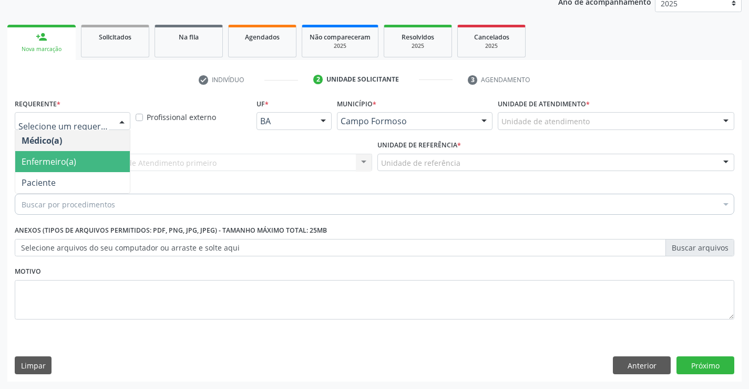
click at [80, 169] on span "Enfermeiro(a)" at bounding box center [72, 161] width 115 height 21
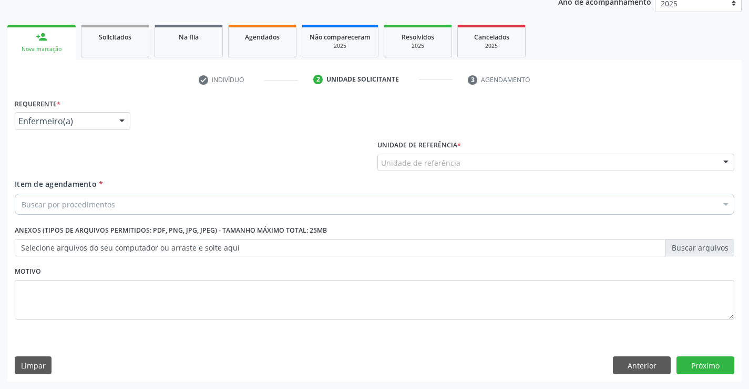
click at [101, 129] on div "Enfermeiro(a)" at bounding box center [73, 121] width 116 height 18
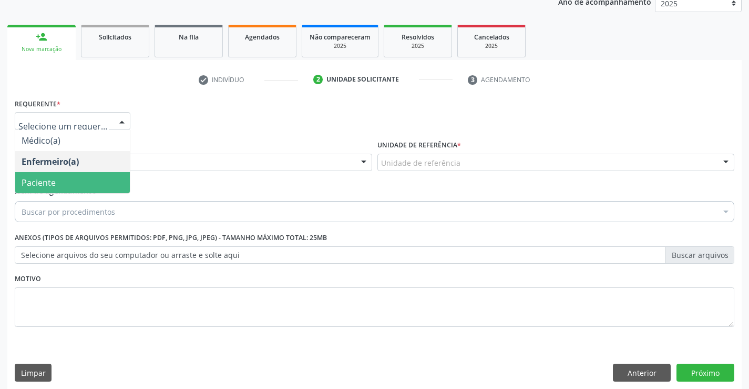
click at [66, 183] on span "Paciente" at bounding box center [72, 182] width 115 height 21
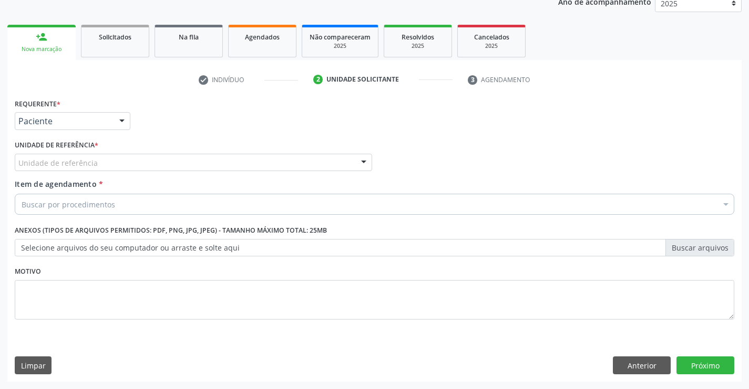
click at [147, 166] on div "Unidade de referência" at bounding box center [194, 163] width 358 height 18
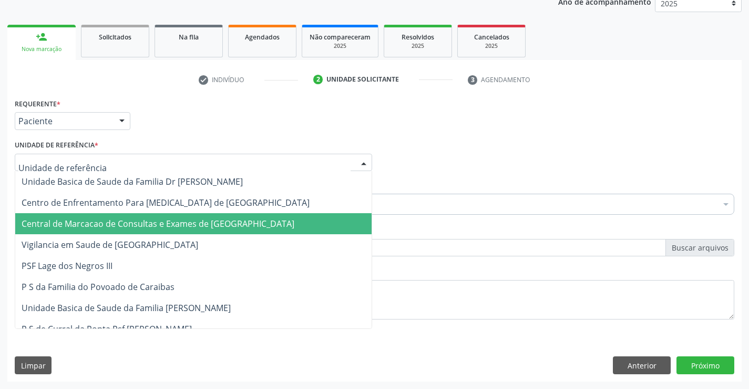
click at [148, 223] on span "Central de Marcacao de Consultas e Exames de [GEOGRAPHIC_DATA]" at bounding box center [158, 224] width 273 height 12
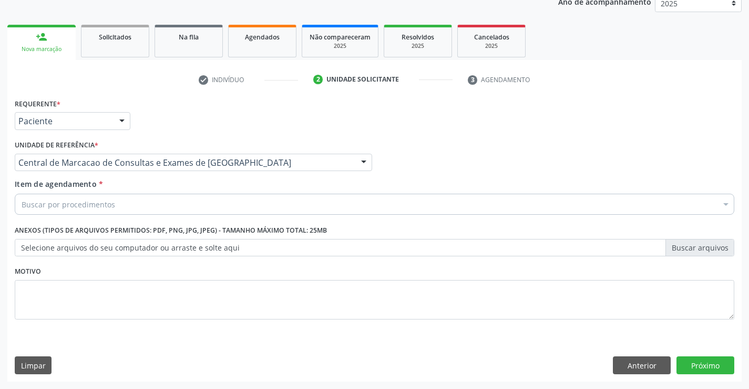
click at [163, 205] on div "Buscar por procedimentos" at bounding box center [375, 204] width 720 height 21
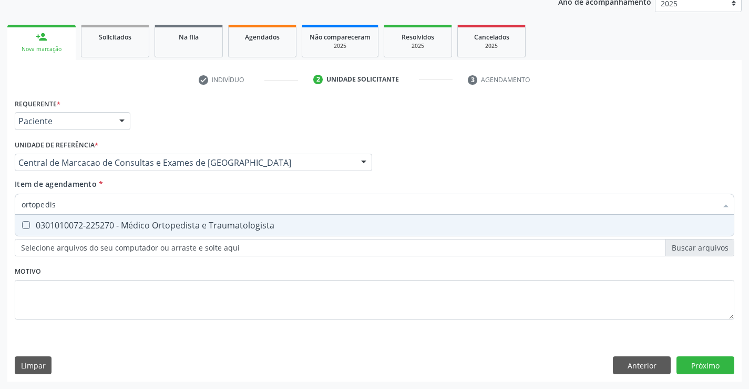
type input "ortopedist"
click at [161, 224] on div "0301010072-225270 - Médico Ortopedista e Traumatologista" at bounding box center [375, 225] width 706 height 8
checkbox Traumatologista "true"
click at [718, 372] on button "Próximo" at bounding box center [706, 365] width 58 height 18
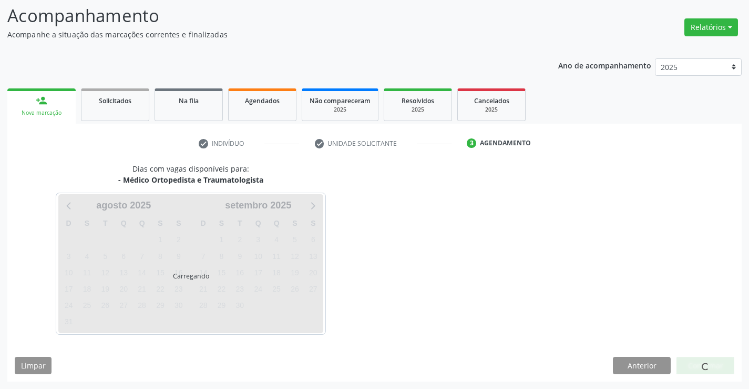
scroll to position [69, 0]
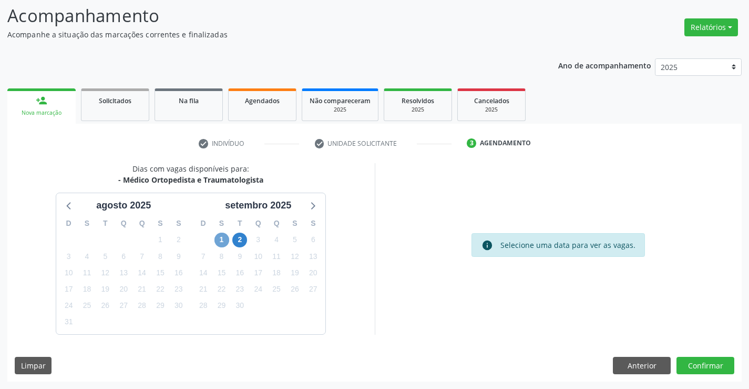
click at [220, 237] on span "1" at bounding box center [222, 239] width 15 height 15
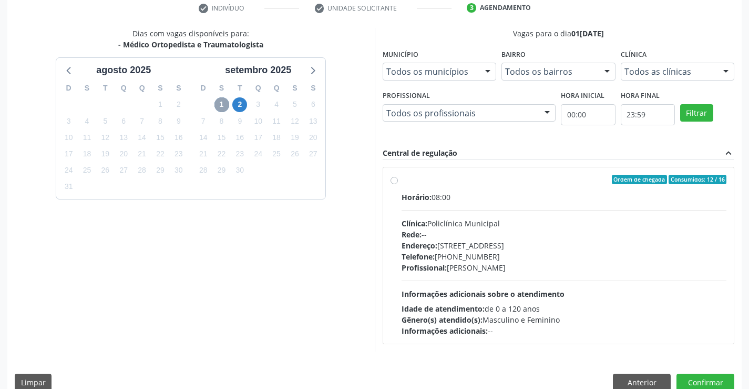
scroll to position [221, 0]
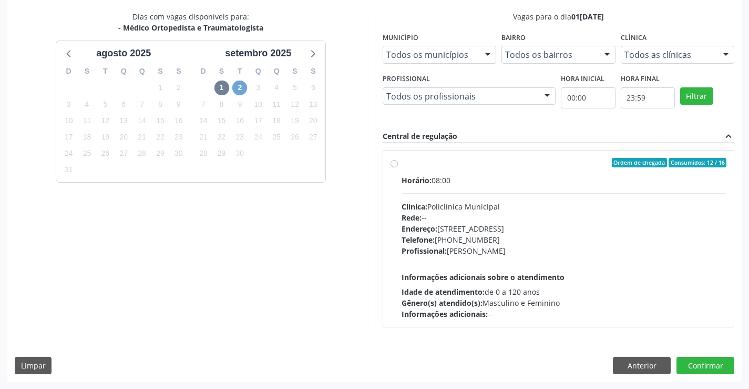
click at [241, 87] on span "2" at bounding box center [239, 87] width 15 height 15
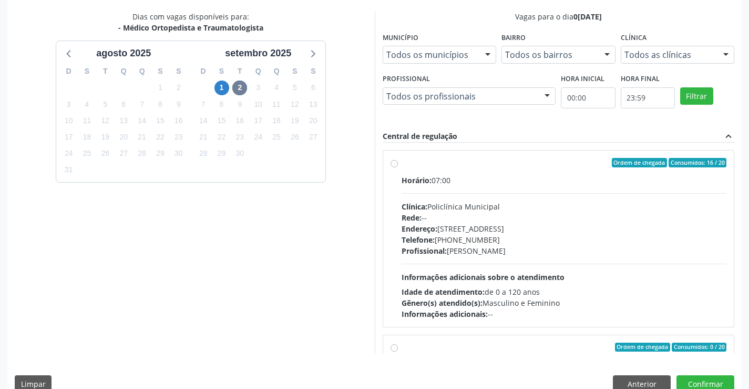
click at [465, 204] on div "Clínica: Policlínica Municipal" at bounding box center [565, 206] width 326 height 11
click at [398, 167] on input "Ordem de chegada Consumidos: 16 / 20 Horário: 07:00 Clínica: Policlínica Munici…" at bounding box center [394, 162] width 7 height 9
radio input "true"
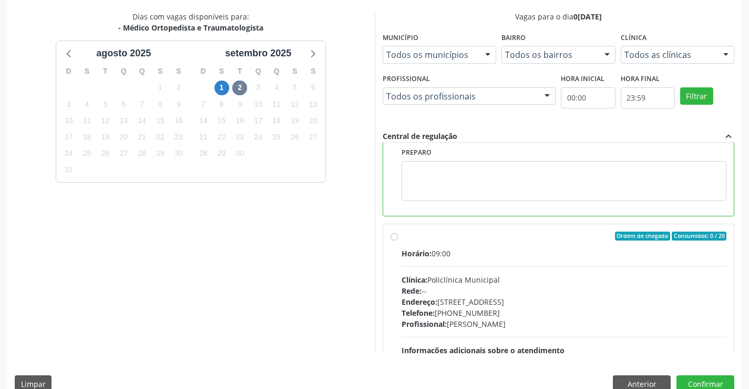
scroll to position [210, 0]
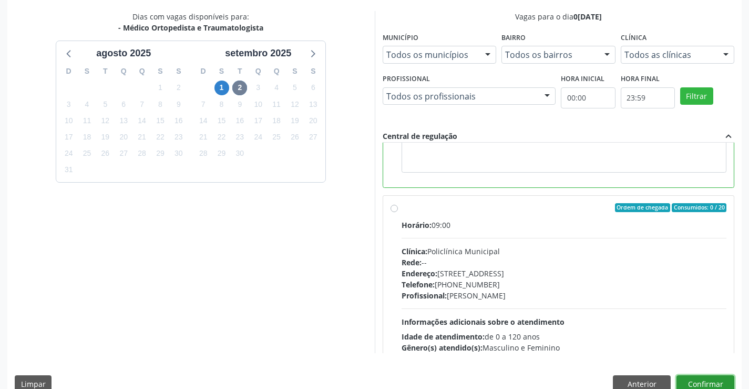
click at [707, 379] on button "Confirmar" at bounding box center [706, 384] width 58 height 18
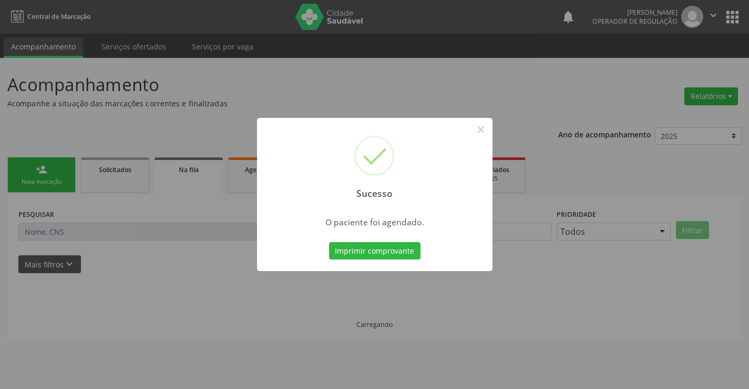
scroll to position [0, 0]
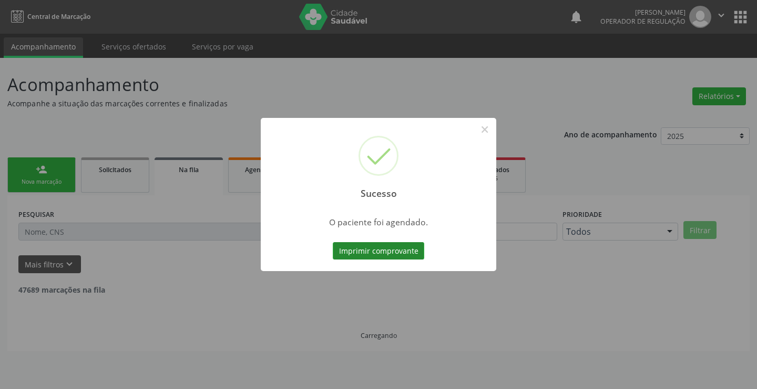
click at [405, 243] on button "Imprimir comprovante" at bounding box center [379, 251] width 92 height 18
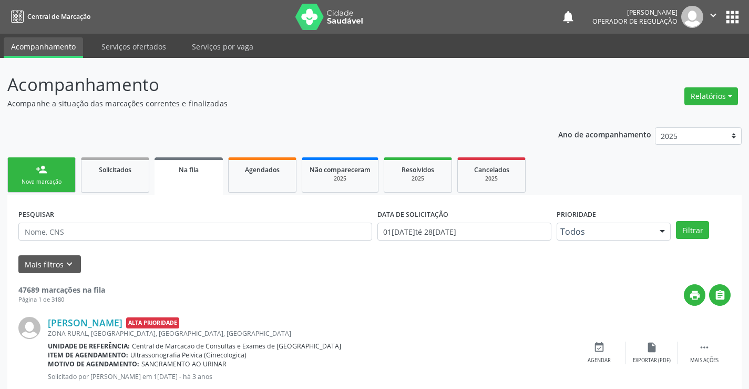
click at [47, 170] on div "person_add" at bounding box center [42, 170] width 12 height 12
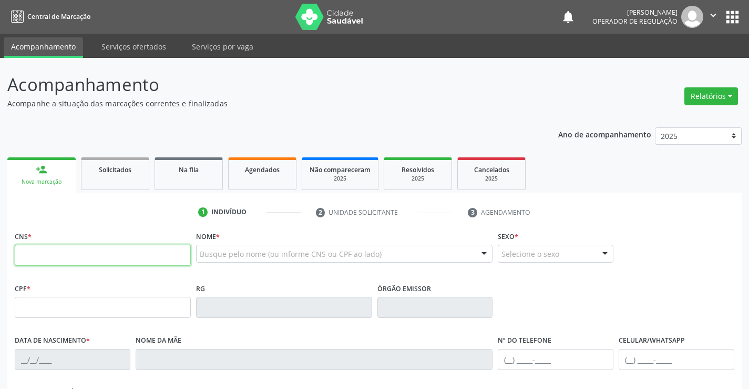
click at [77, 250] on input "text" at bounding box center [103, 255] width 176 height 21
type input "700 8064 2385 7188"
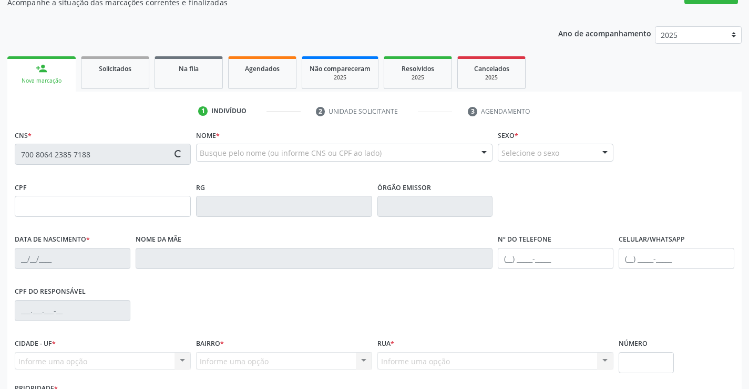
scroll to position [105, 0]
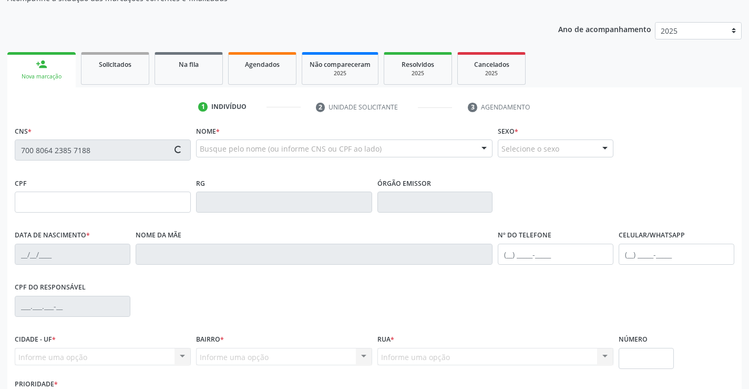
type input "2405368862"
type input "0[DATE]"
type input "[PHONE_NUMBER]"
type input "S/N"
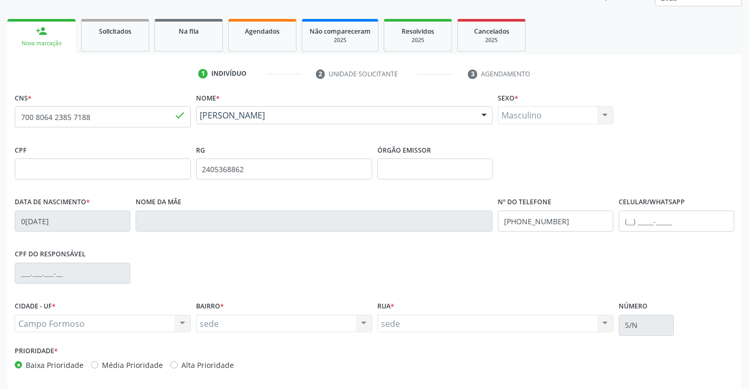
scroll to position [181, 0]
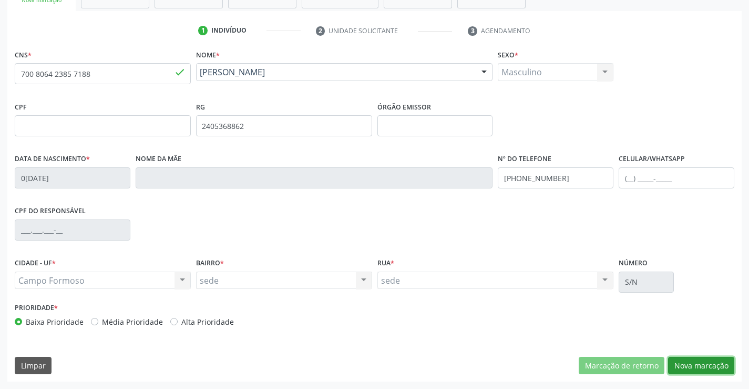
click at [702, 361] on button "Nova marcação" at bounding box center [701, 366] width 66 height 18
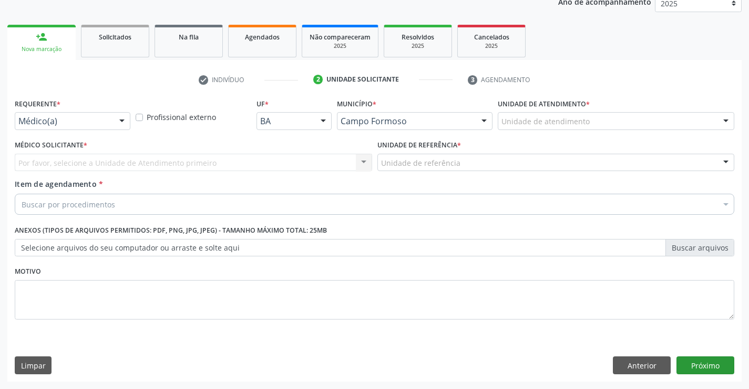
scroll to position [133, 0]
click at [112, 117] on div "Médico(a) Médico(a) Enfermeiro(a) Paciente Nenhum resultado encontrado para: " …" at bounding box center [73, 121] width 116 height 18
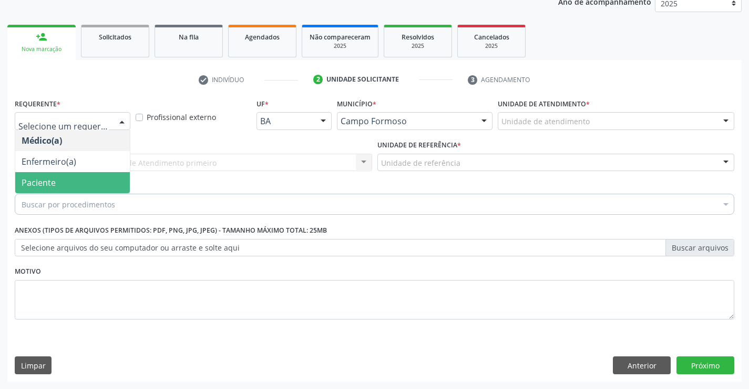
click at [68, 181] on span "Paciente" at bounding box center [72, 182] width 115 height 21
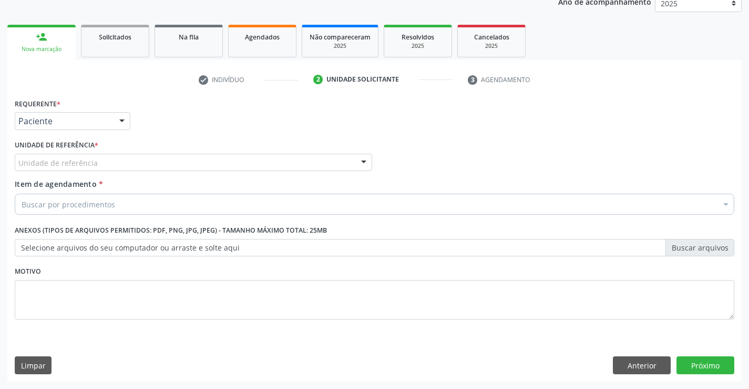
click at [173, 165] on div "Unidade de referência" at bounding box center [194, 163] width 358 height 18
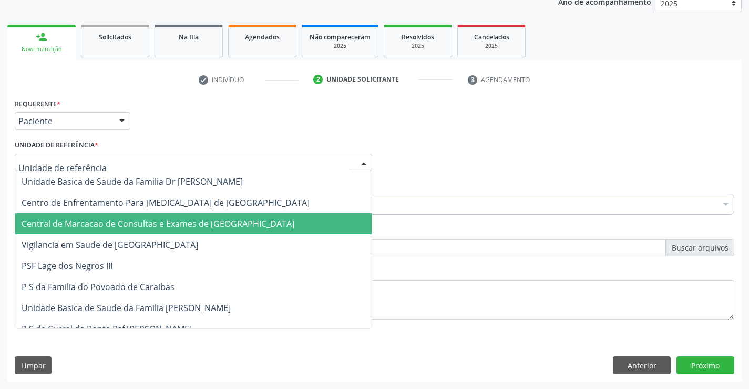
click at [183, 219] on span "Central de Marcacao de Consultas e Exames de [GEOGRAPHIC_DATA]" at bounding box center [158, 224] width 273 height 12
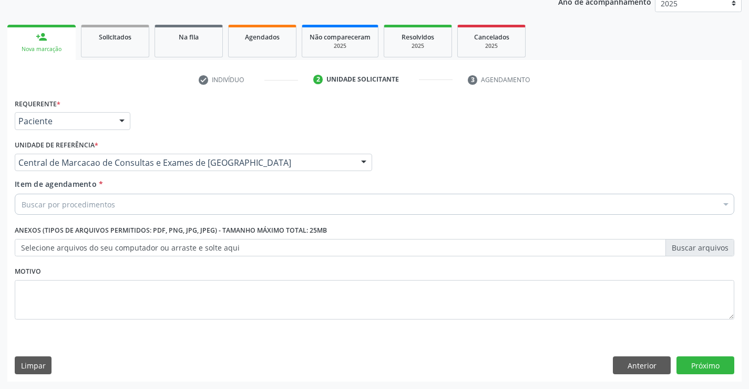
click at [173, 204] on div "Buscar por procedimentos" at bounding box center [375, 204] width 720 height 21
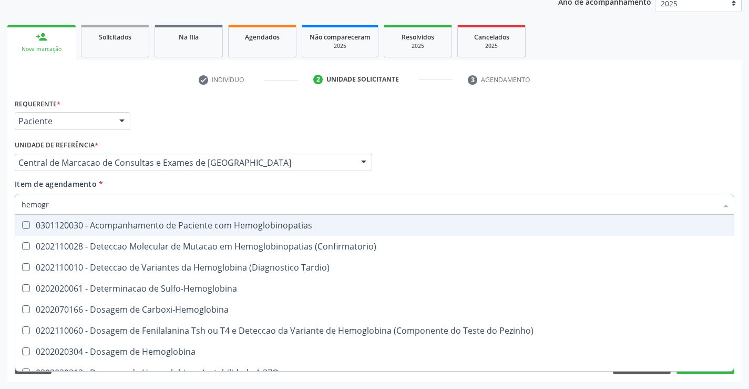
type input "hemogra"
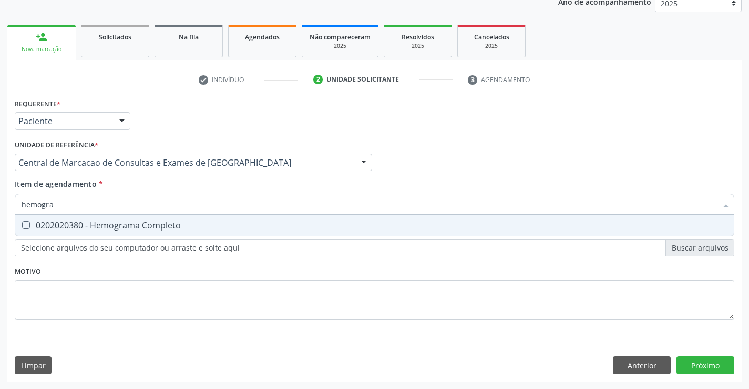
click at [167, 224] on div "0202020380 - Hemograma Completo" at bounding box center [375, 225] width 706 height 8
checkbox Completo "true"
type input "hemogra"
click at [168, 182] on div "Item de agendamento * hemogra Desfazer seleção 0202020380 - Hemograma Completo …" at bounding box center [375, 194] width 720 height 33
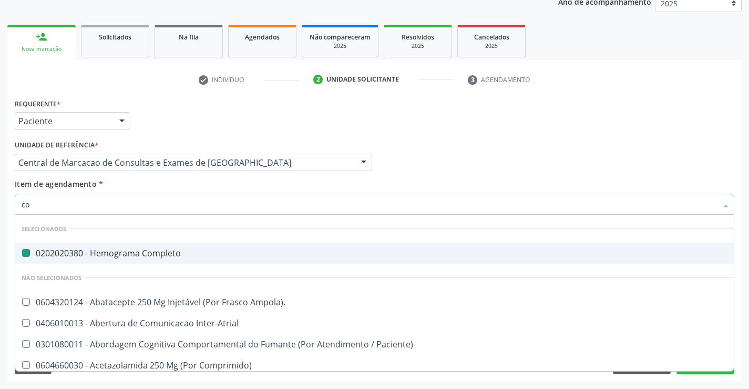
type input "col"
checkbox Completo "false"
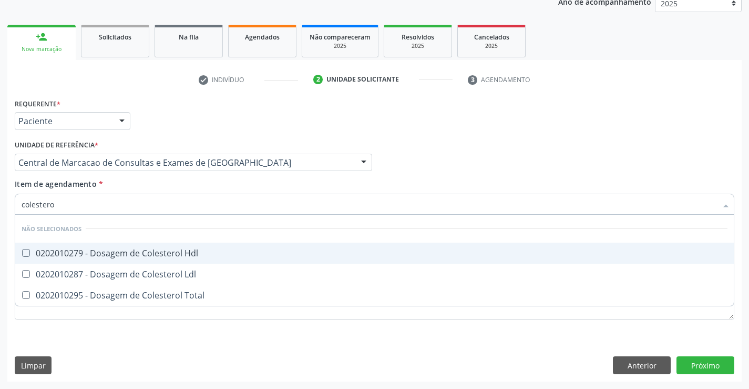
type input "colesterol"
click at [111, 245] on span "0202010279 - Dosagem de Colesterol Hdl" at bounding box center [374, 252] width 719 height 21
checkbox Hdl "true"
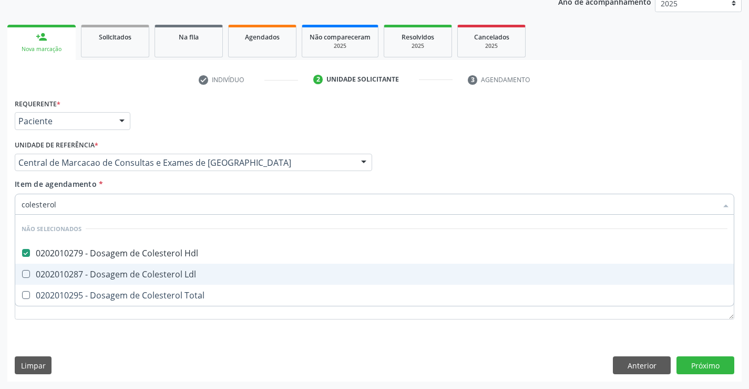
click at [104, 267] on span "0202010287 - Dosagem de Colesterol Ldl" at bounding box center [374, 273] width 719 height 21
checkbox Ldl "true"
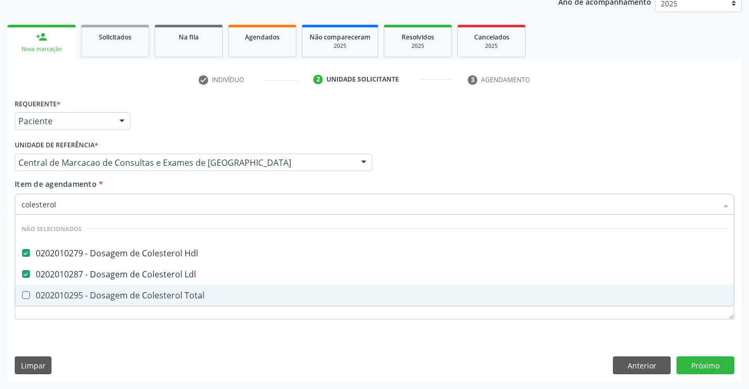
click at [101, 287] on span "0202010295 - Dosagem de Colesterol Total" at bounding box center [374, 295] width 719 height 21
checkbox Total "true"
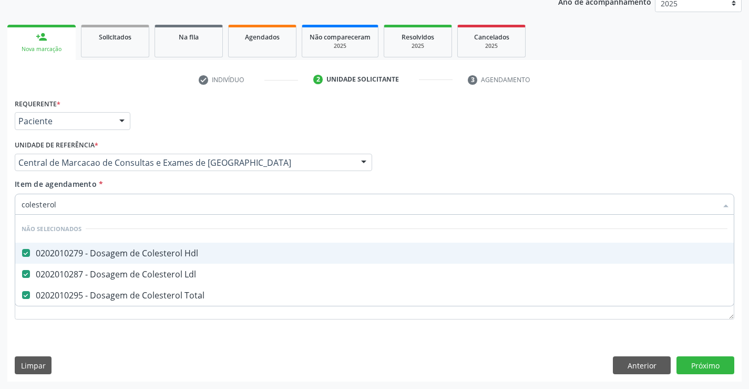
click at [104, 203] on input "colesterol" at bounding box center [370, 204] width 696 height 21
type input "t"
checkbox Total "false"
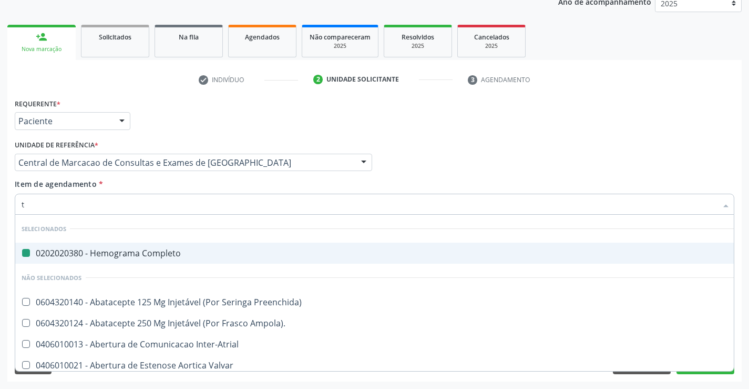
type input "tg"
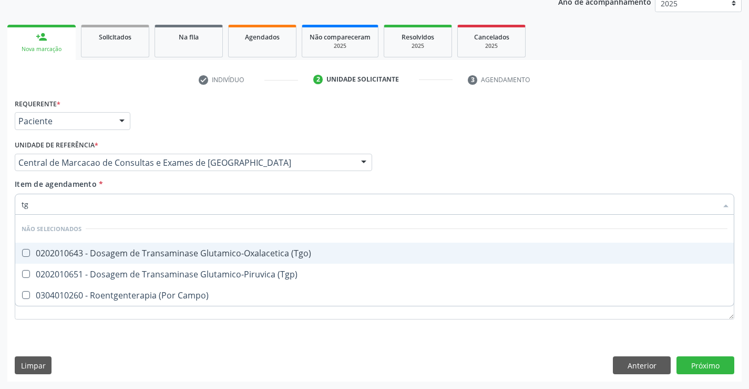
click at [182, 255] on div "0202010643 - Dosagem de Transaminase Glutamico-Oxalacetica (Tgo)" at bounding box center [375, 253] width 706 height 8
checkbox \(Tgo\) "true"
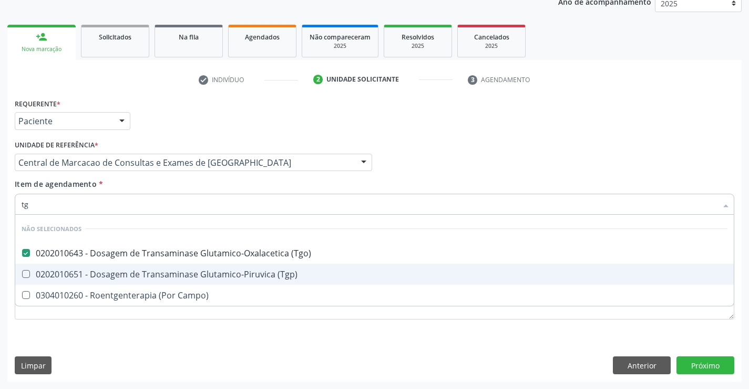
click at [176, 273] on div "0202010651 - Dosagem de Transaminase Glutamico-Piruvica (Tgp)" at bounding box center [375, 274] width 706 height 8
checkbox \(Tgp\) "true"
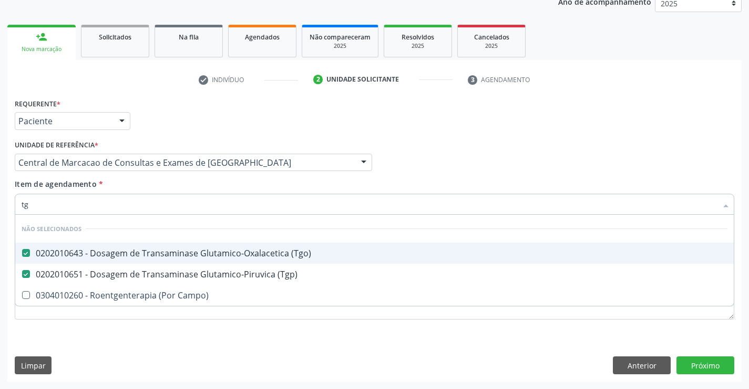
click at [124, 206] on input "tg" at bounding box center [370, 204] width 696 height 21
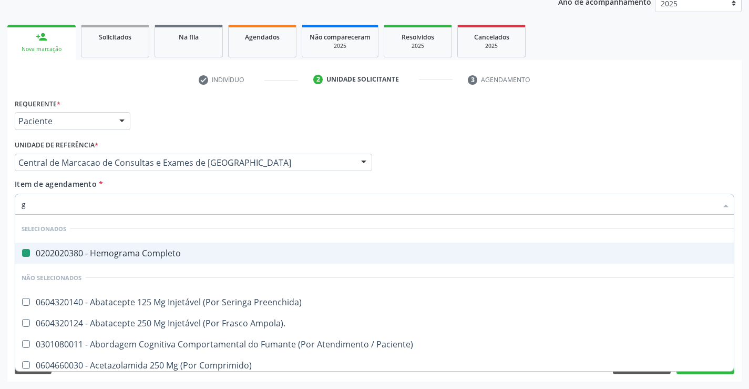
type input "gl"
checkbox Completo "false"
checkbox Miotendinoso "true"
checkbox Pé "true"
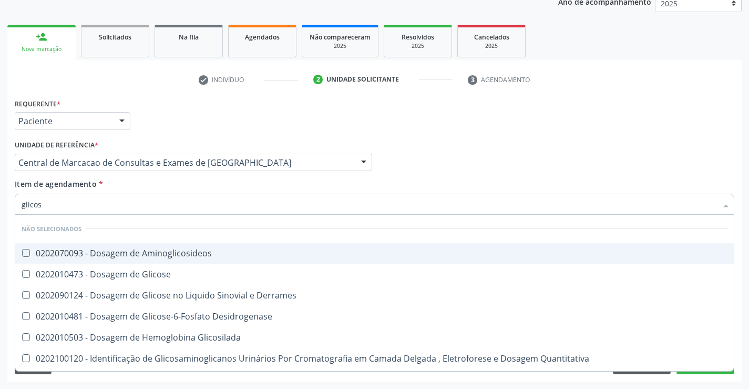
type input "glicose"
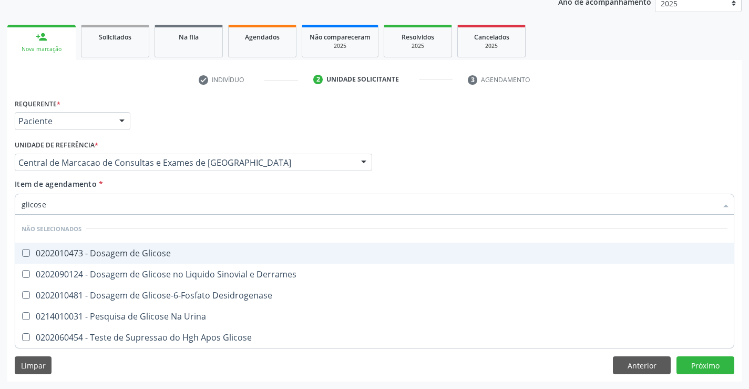
click at [110, 249] on div "0202010473 - Dosagem de Glicose" at bounding box center [375, 253] width 706 height 8
checkbox Glicose "true"
click at [109, 206] on input "glicose" at bounding box center [370, 204] width 696 height 21
type input "s"
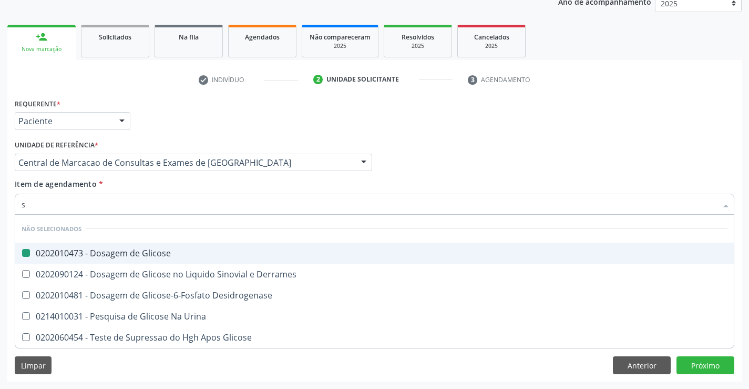
checkbox Glicose "false"
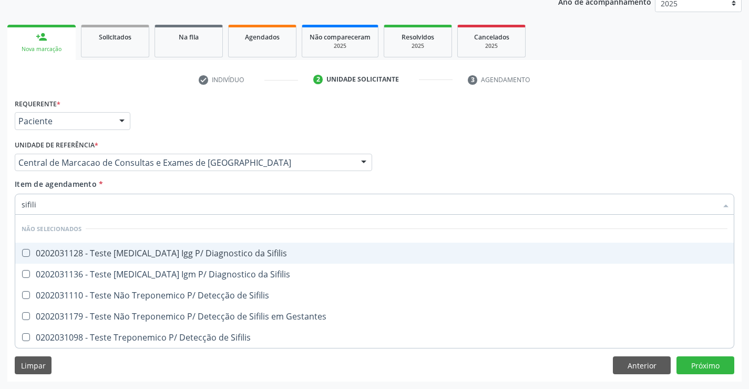
type input "sifilis"
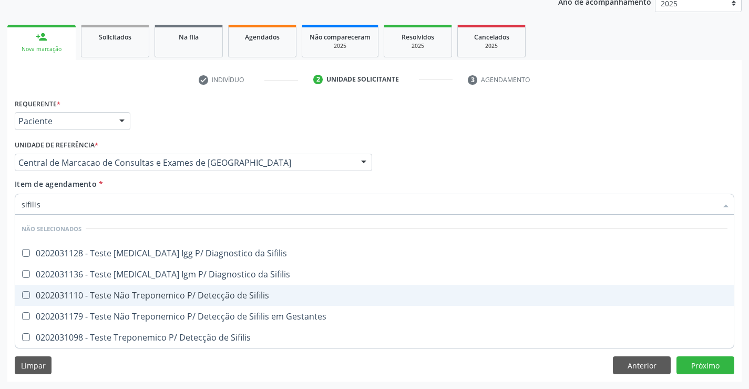
click at [124, 294] on div "0202031110 - Teste Não Treponemico P/ Detecção de Sifilis" at bounding box center [375, 295] width 706 height 8
checkbox Sifilis "true"
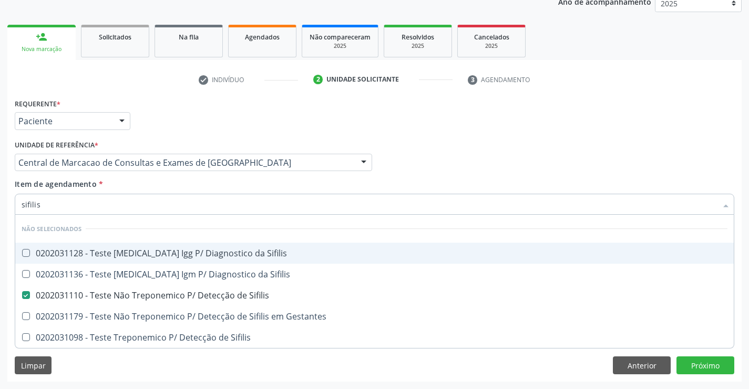
click at [118, 200] on input "sifilis" at bounding box center [370, 204] width 696 height 21
type input "re"
checkbox Sifilis "false"
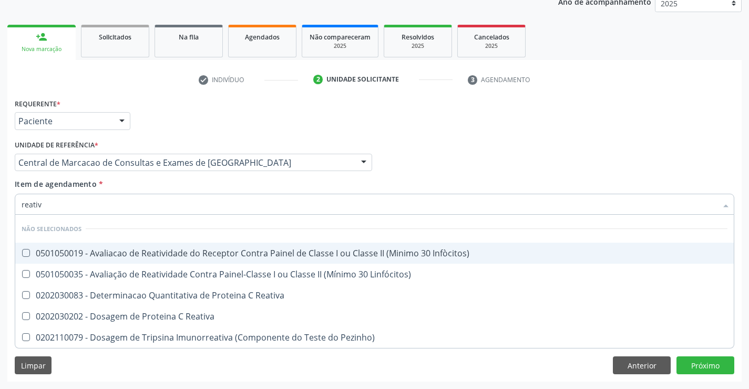
type input "reativa"
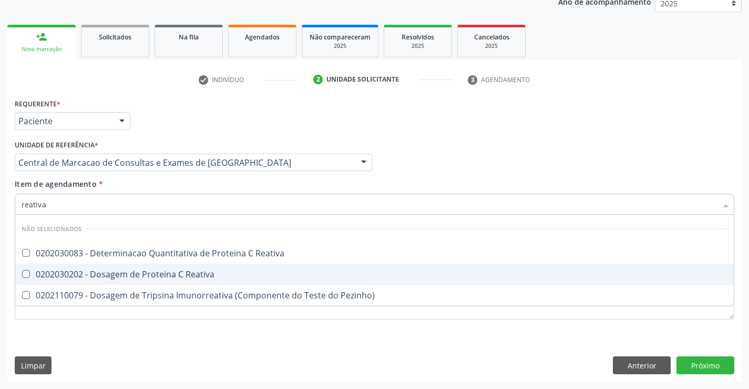
click at [108, 278] on div "0202030202 - Dosagem de Proteina C Reativa" at bounding box center [375, 274] width 706 height 8
checkbox Reativa "true"
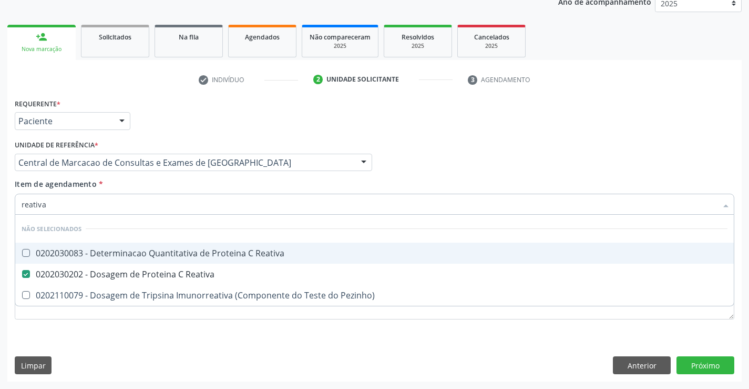
click at [83, 207] on input "reativa" at bounding box center [370, 204] width 696 height 21
type input "u"
checkbox Reativa "false"
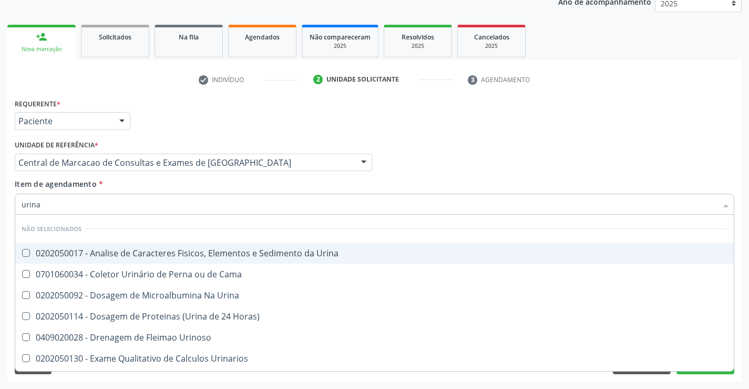
type input "urina"
click at [88, 249] on div "0202050017 - Analise de Caracteres Fisicos, Elementos e Sedimento da Urina" at bounding box center [375, 253] width 706 height 8
checkbox Urina "true"
click at [108, 202] on input "urina" at bounding box center [370, 204] width 696 height 21
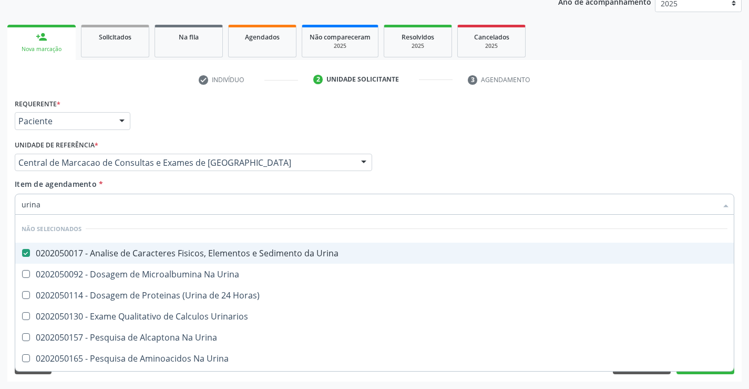
click at [108, 202] on input "urina" at bounding box center [370, 204] width 696 height 21
type input "f"
checkbox Urina "false"
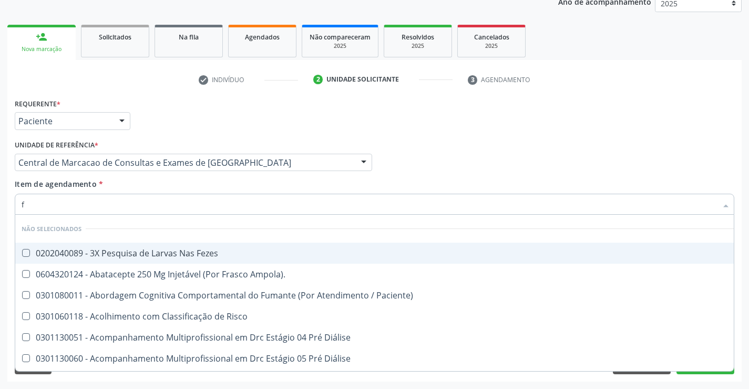
type input "fe"
checkbox Urina "false"
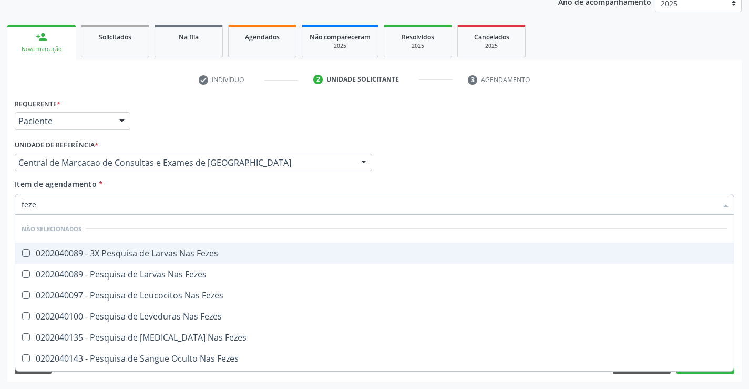
type input "fezes"
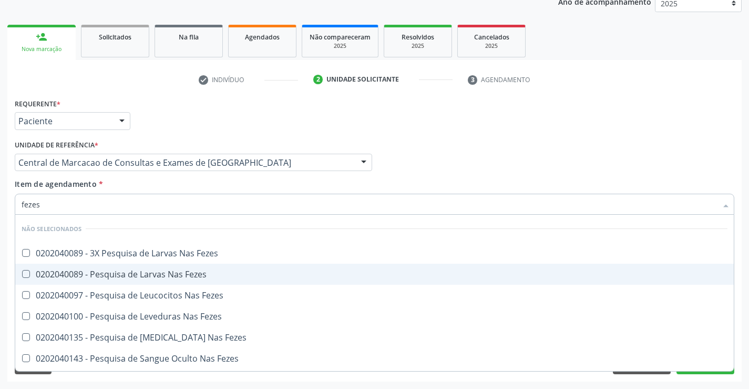
click at [108, 274] on div "0202040089 - Pesquisa de Larvas Nas Fezes" at bounding box center [375, 274] width 706 height 8
checkbox Fezes "true"
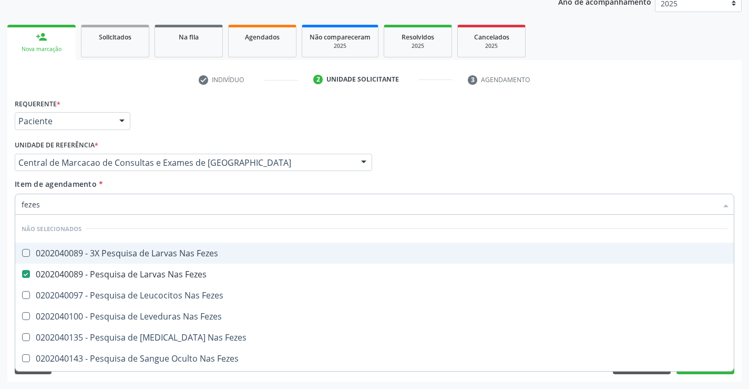
click at [113, 209] on input "fezes" at bounding box center [370, 204] width 696 height 21
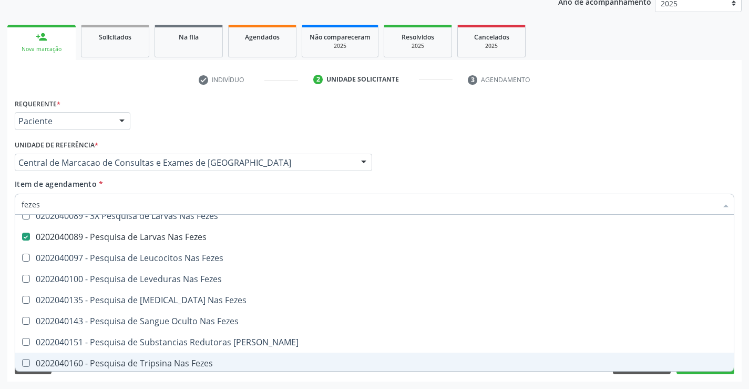
scroll to position [61, 0]
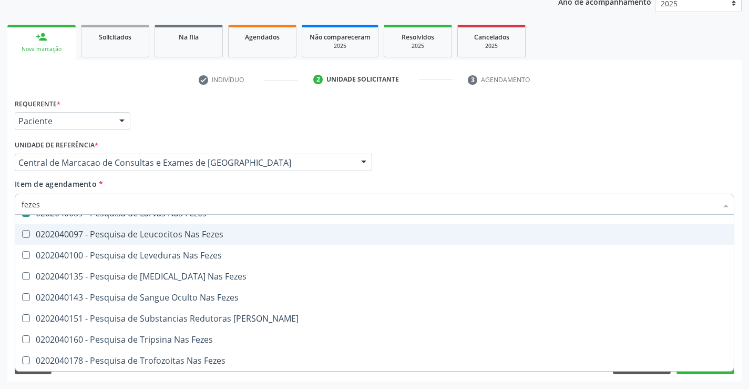
click at [671, 58] on ul "person_add Nova marcação Solicitados Na fila Agendados Não compareceram 2025 Re…" at bounding box center [374, 41] width 735 height 38
checkbox Fezes "true"
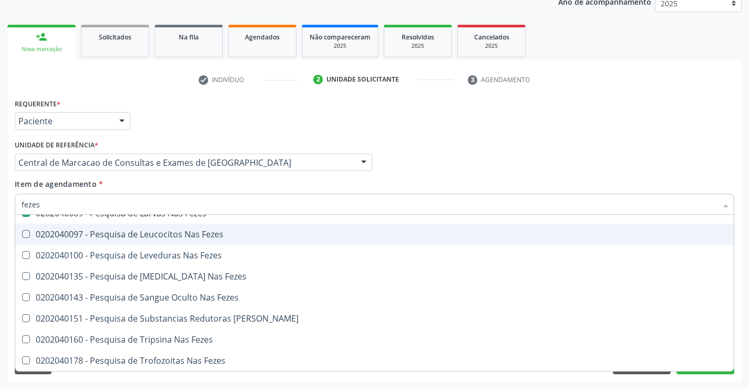
checkbox Fezes "true"
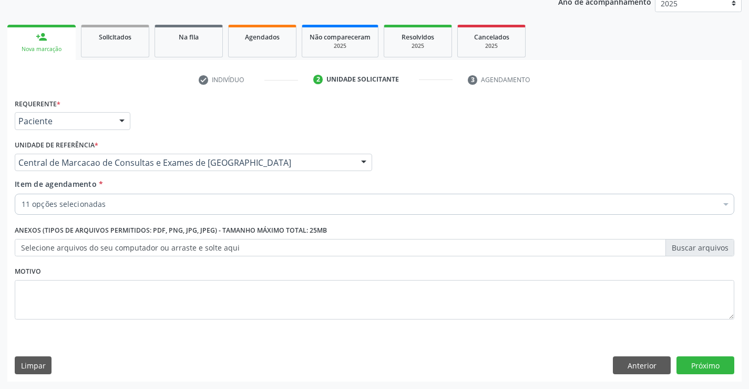
click at [638, 105] on div "Requerente * Paciente Médico(a) Enfermeiro(a) Paciente Nenhum resultado encontr…" at bounding box center [374, 116] width 725 height 41
click at [706, 360] on button "Próximo" at bounding box center [706, 365] width 58 height 18
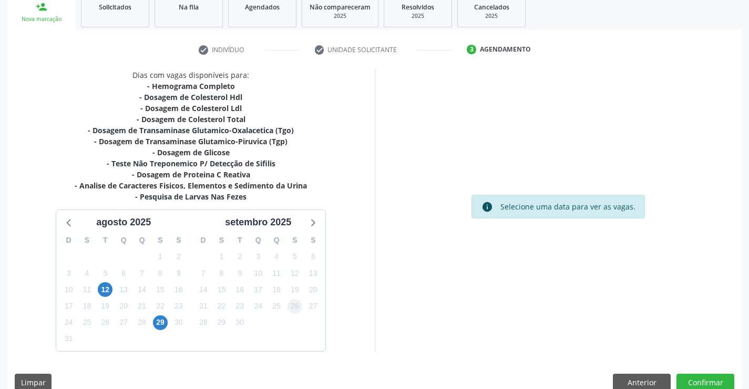
scroll to position [179, 0]
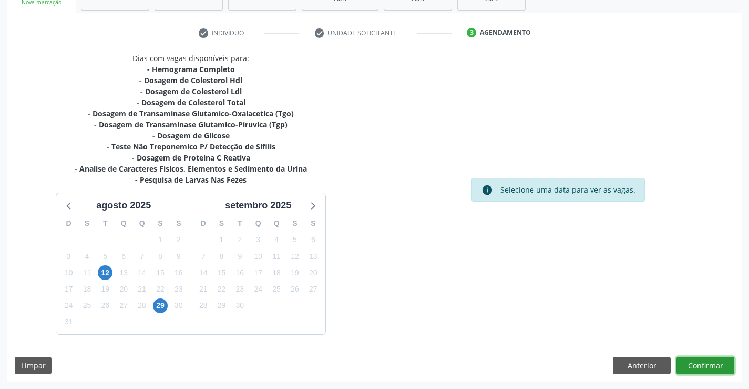
click at [725, 365] on button "Confirmar" at bounding box center [706, 366] width 58 height 18
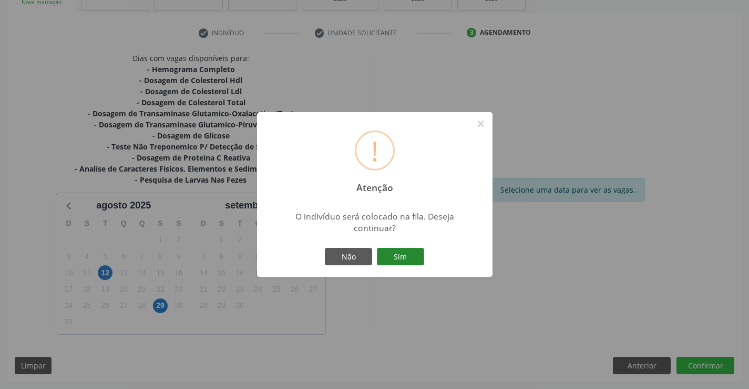
click at [401, 255] on button "Sim" at bounding box center [400, 257] width 47 height 18
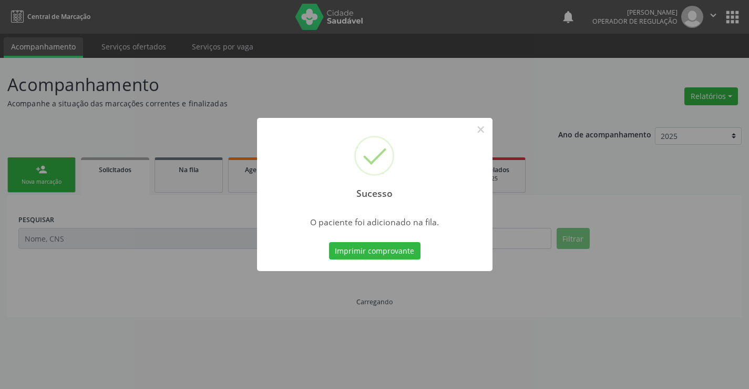
scroll to position [0, 0]
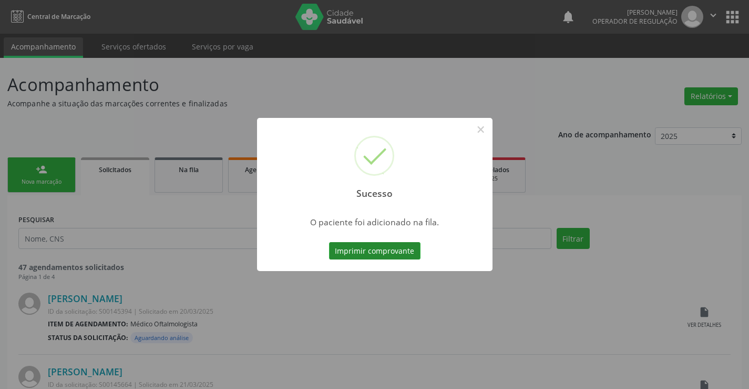
click at [406, 258] on button "Imprimir comprovante" at bounding box center [375, 251] width 92 height 18
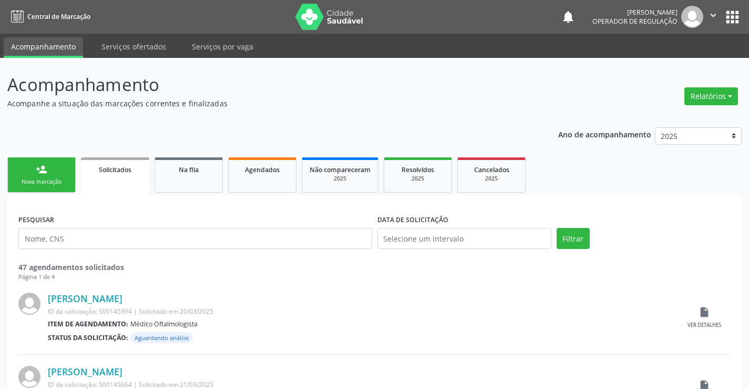
click at [46, 181] on div "Nova marcação" at bounding box center [41, 182] width 53 height 8
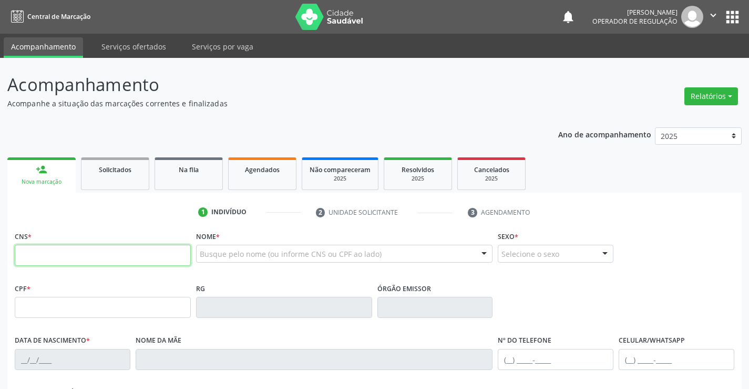
click at [47, 250] on input "text" at bounding box center [103, 255] width 176 height 21
type input "708 4092 7422 4261"
type input "1798958"
type input "0[DATE]"
type input "[PHONE_NUMBER]"
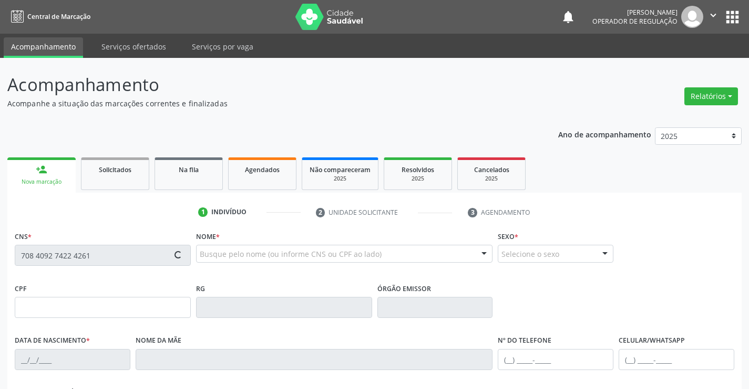
type input "[PHONE_NUMBER]"
type input "S/N"
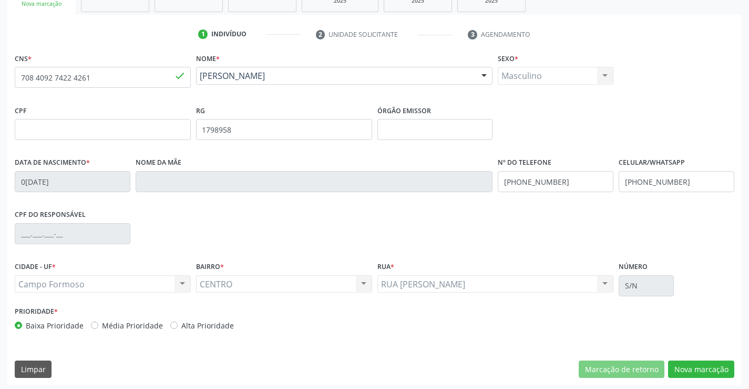
scroll to position [181, 0]
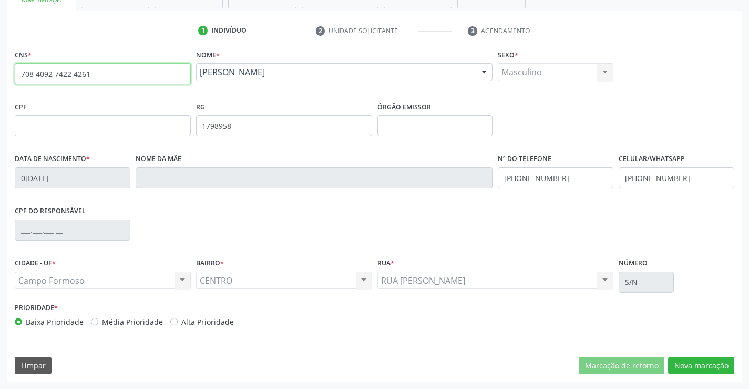
click at [96, 81] on input "708 4092 7422 4261" at bounding box center [103, 73] width 176 height 21
click at [687, 360] on button "Nova marcação" at bounding box center [701, 366] width 66 height 18
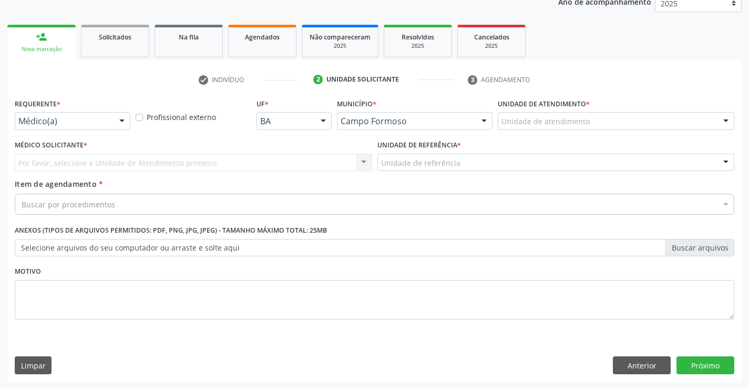
scroll to position [133, 0]
click at [191, 159] on div "Por favor, selecione a Unidade de Atendimento primeiro Nenhum resultado encontr…" at bounding box center [194, 163] width 358 height 18
click at [129, 121] on div at bounding box center [122, 122] width 16 height 18
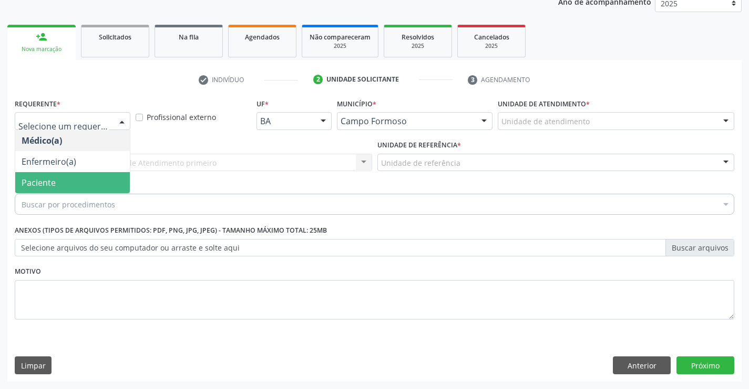
click at [54, 182] on span "Paciente" at bounding box center [39, 183] width 34 height 12
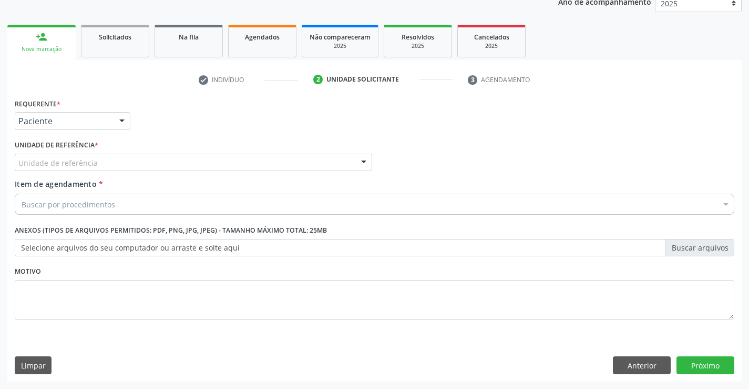
click at [206, 163] on div "Unidade de referência" at bounding box center [194, 163] width 358 height 18
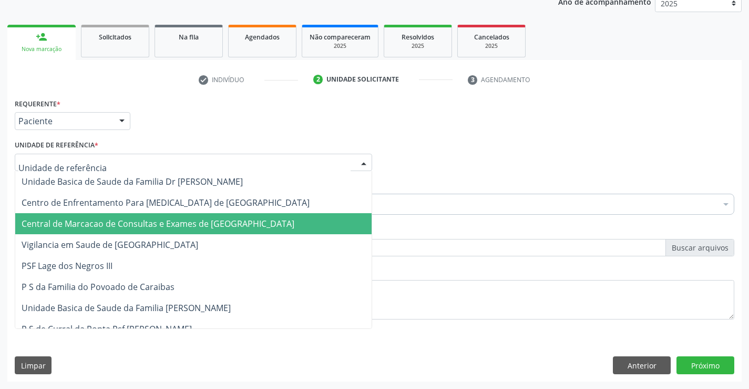
click at [196, 228] on span "Central de Marcacao de Consultas e Exames de [GEOGRAPHIC_DATA]" at bounding box center [158, 224] width 273 height 12
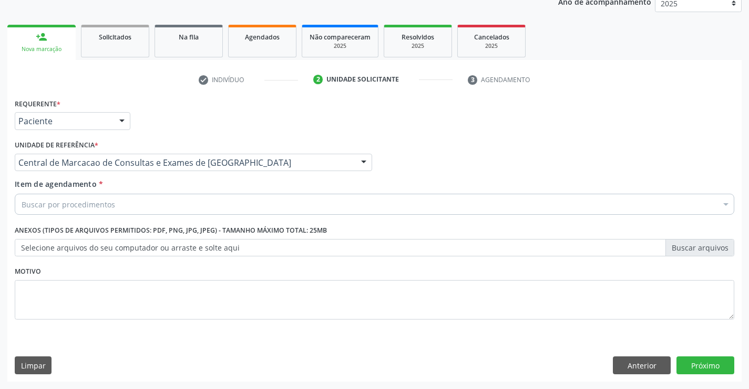
click at [207, 202] on div "Buscar por procedimentos" at bounding box center [375, 204] width 720 height 21
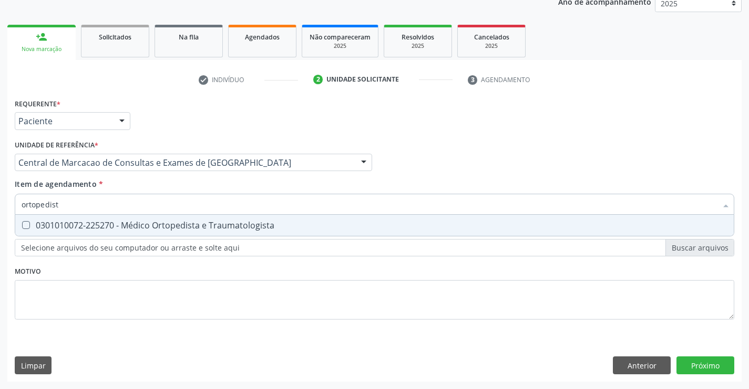
type input "ortopedista"
click at [189, 225] on div "0301010072-225270 - Médico Ortopedista e Traumatologista" at bounding box center [375, 225] width 706 height 8
checkbox Traumatologista "true"
click at [701, 374] on div "Requerente * Paciente Médico(a) Enfermeiro(a) Paciente Nenhum resultado encontr…" at bounding box center [374, 239] width 735 height 286
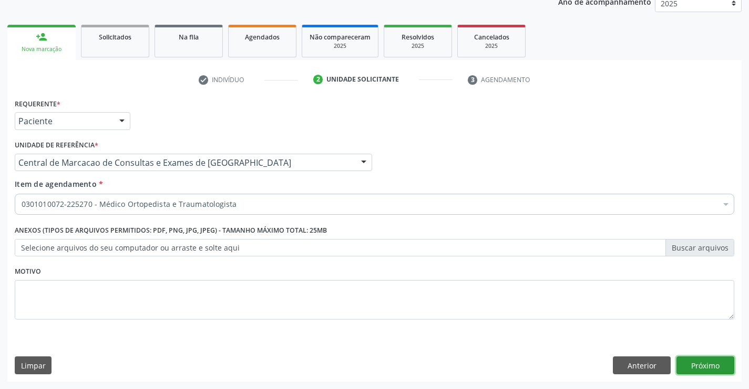
click at [695, 360] on button "Próximo" at bounding box center [706, 365] width 58 height 18
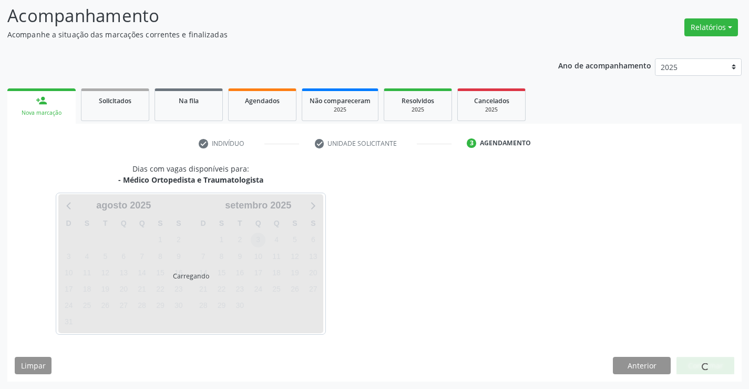
scroll to position [69, 0]
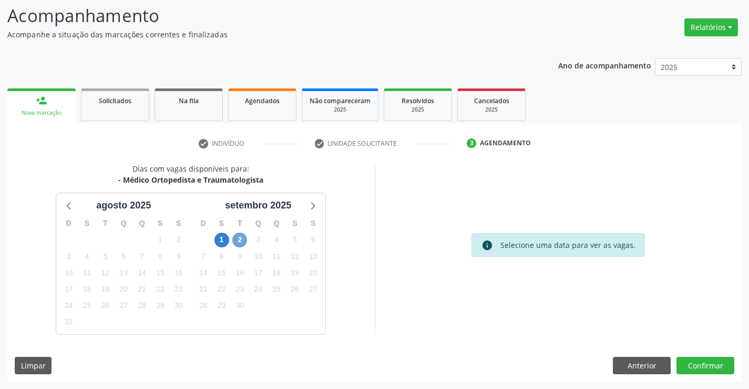
click at [240, 239] on span "2" at bounding box center [239, 239] width 15 height 15
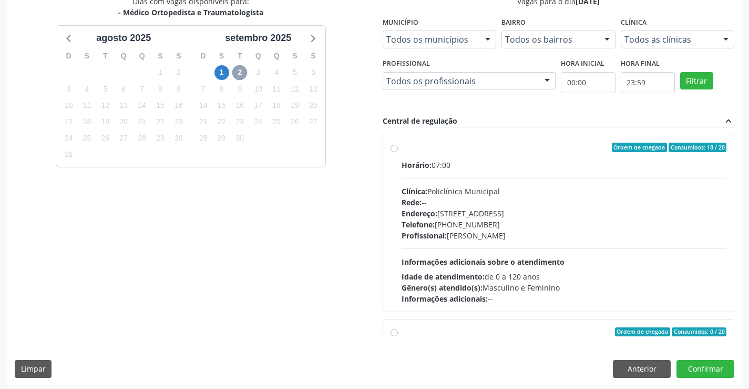
scroll to position [240, 0]
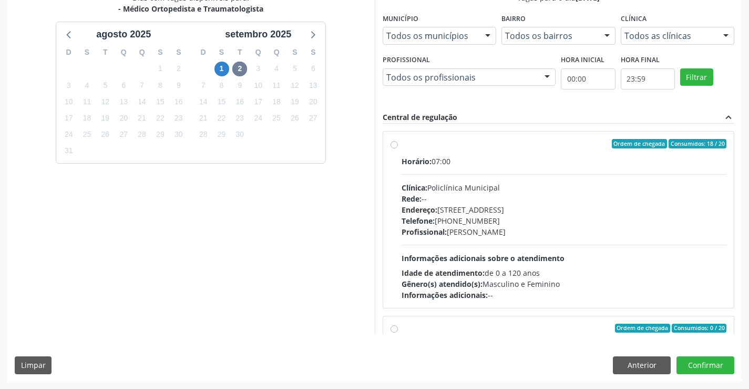
click at [430, 205] on span "Endereço:" at bounding box center [420, 210] width 36 height 10
click at [398, 148] on input "Ordem de chegada Consumidos: 18 / 20 Horário: 07:00 Clínica: Policlínica Munici…" at bounding box center [394, 143] width 7 height 9
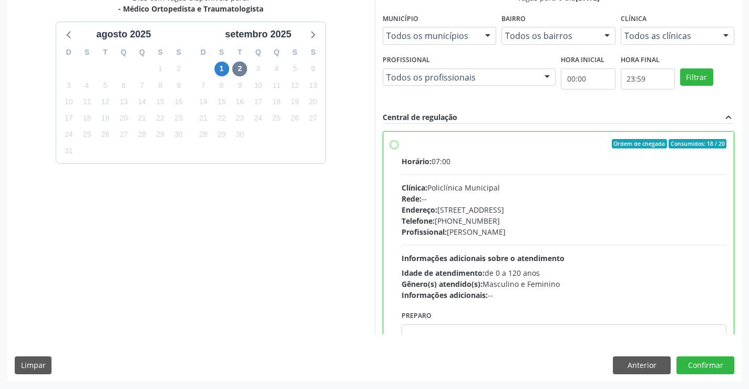
radio input "true"
click at [698, 366] on button "Confirmar" at bounding box center [706, 365] width 58 height 18
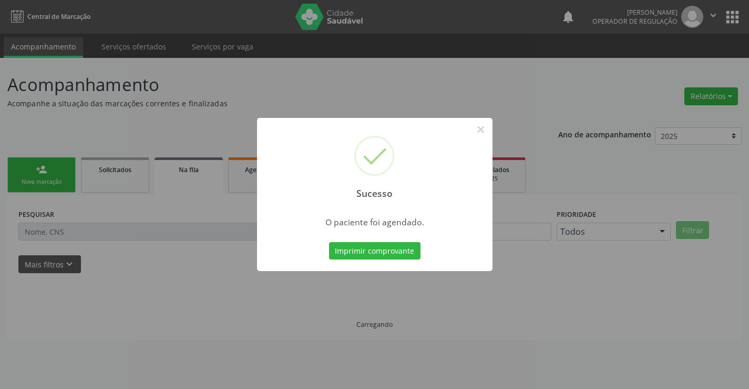
scroll to position [0, 0]
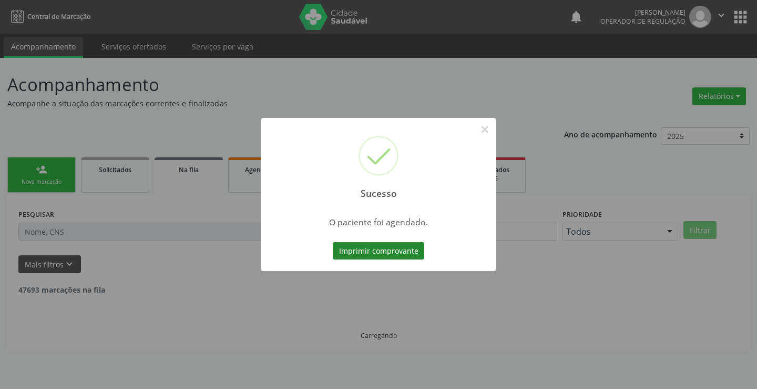
click at [349, 249] on button "Imprimir comprovante" at bounding box center [379, 251] width 92 height 18
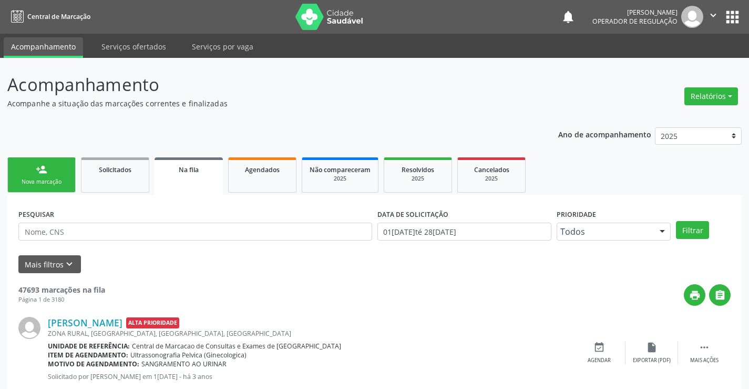
click at [40, 184] on div "Nova marcação" at bounding box center [41, 182] width 53 height 8
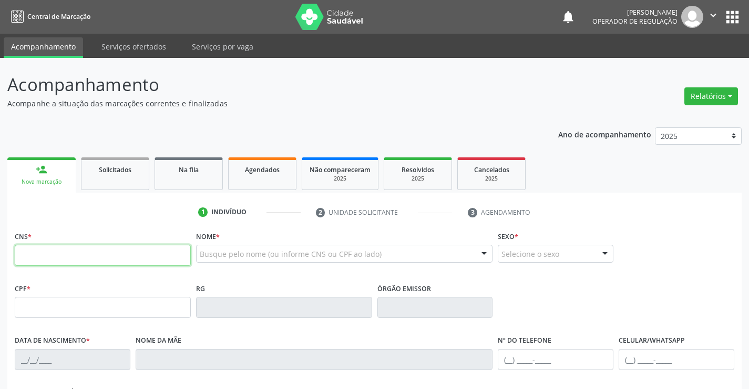
click at [46, 257] on input "text" at bounding box center [103, 255] width 176 height 21
type input "7"
paste input "708 4092 7422 4261"
type input "708 4092 7422 4261"
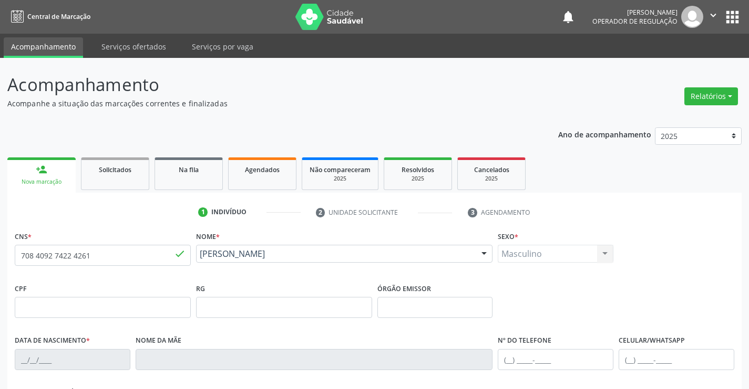
type input "1798958"
type input "0[DATE]"
type input "[PHONE_NUMBER]"
type input "129.624.735-04"
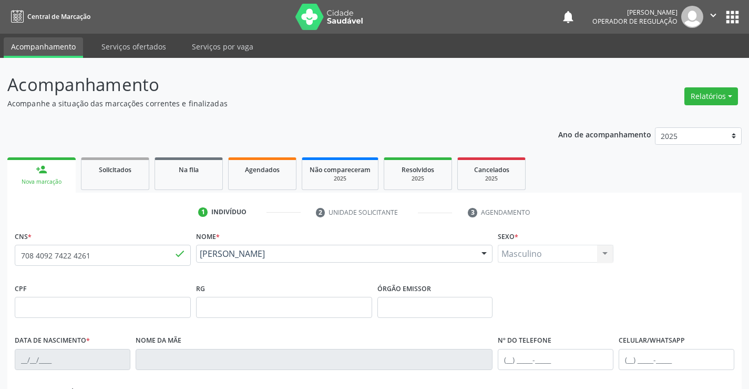
type input "S/N"
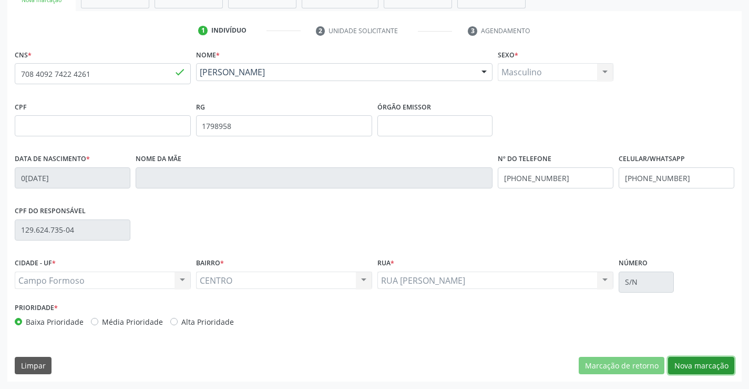
click at [686, 364] on button "Nova marcação" at bounding box center [701, 366] width 66 height 18
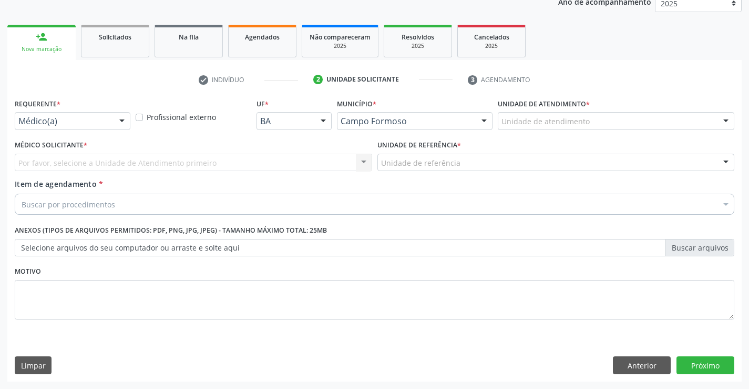
click at [115, 120] on div at bounding box center [122, 122] width 16 height 18
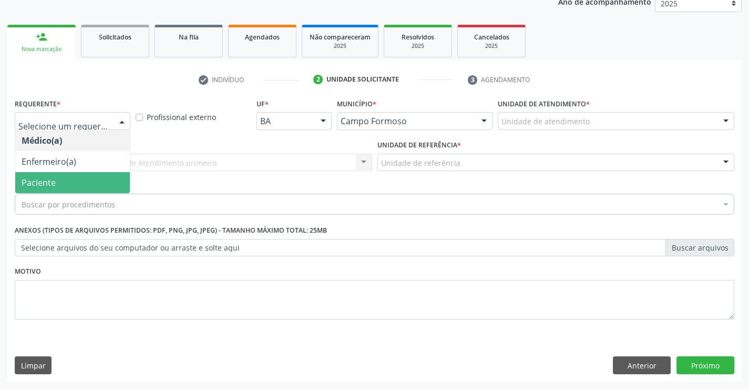
click at [72, 182] on span "Paciente" at bounding box center [72, 182] width 115 height 21
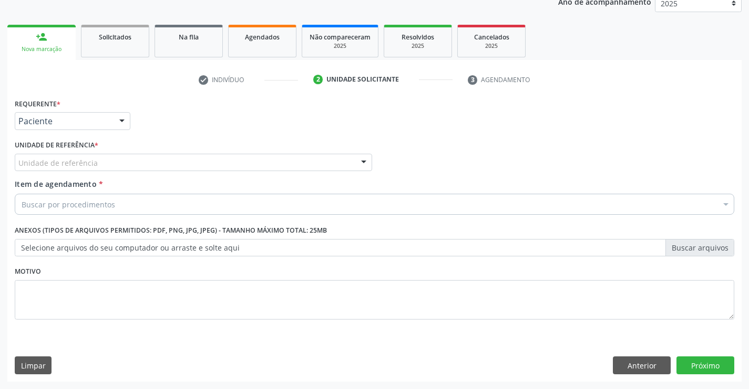
click at [154, 171] on div "Unidade de referência Unidade Basica de Saude da Familia Dr [PERSON_NAME] Centr…" at bounding box center [194, 163] width 358 height 18
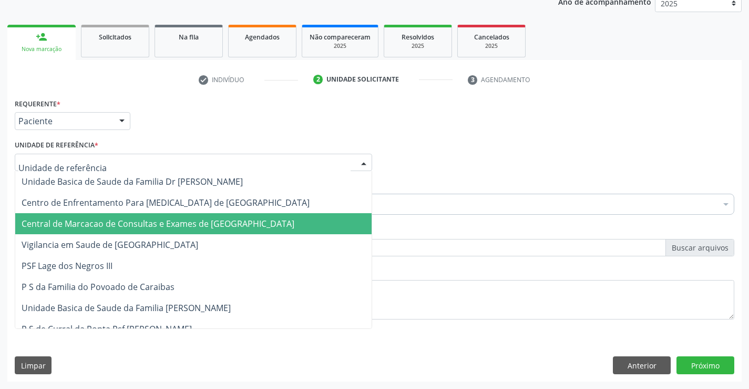
click at [133, 220] on span "Central de Marcacao de Consultas e Exames de [GEOGRAPHIC_DATA]" at bounding box center [158, 224] width 273 height 12
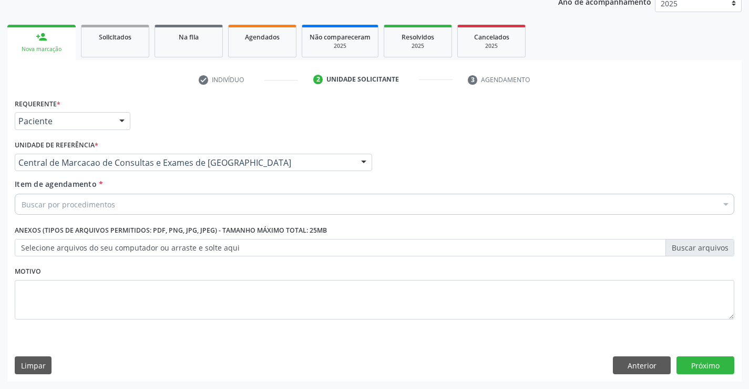
click at [142, 189] on div "Item de agendamento * Buscar por procedimentos Selecionar todos 0202040089 - 3X…" at bounding box center [375, 194] width 720 height 33
click at [138, 194] on div "Buscar por procedimentos" at bounding box center [375, 204] width 720 height 21
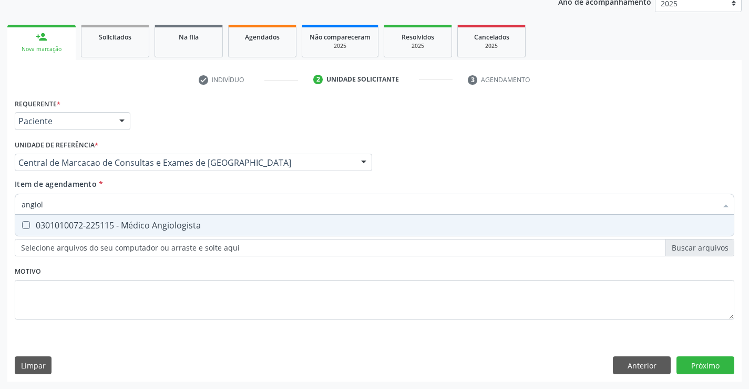
type input "angiolo"
click at [135, 226] on div "0301010072-225115 - Médico Angiologista" at bounding box center [375, 225] width 706 height 8
checkbox Angiologista "true"
click at [701, 377] on div "Requerente * Paciente Médico(a) Enfermeiro(a) Paciente Nenhum resultado encontr…" at bounding box center [374, 239] width 735 height 286
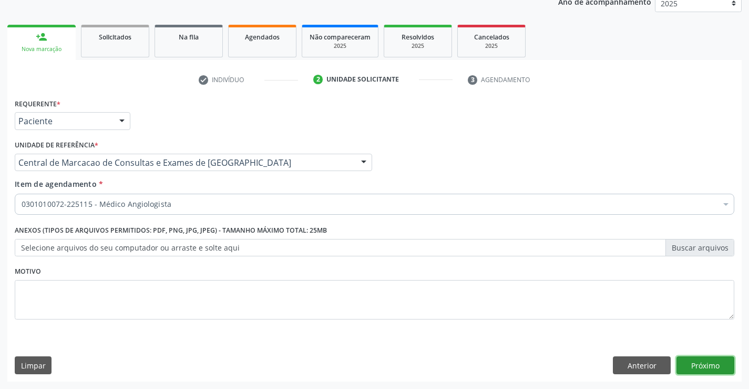
click at [704, 369] on button "Próximo" at bounding box center [706, 365] width 58 height 18
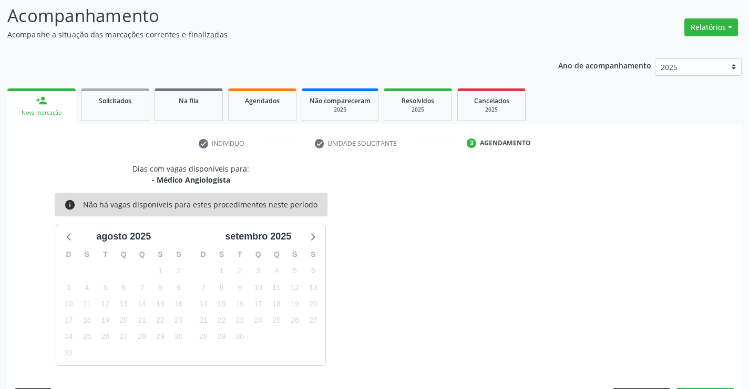
scroll to position [100, 0]
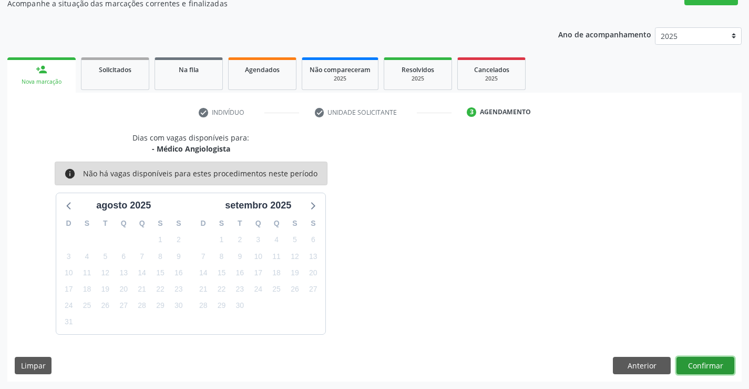
click at [712, 364] on button "Confirmar" at bounding box center [706, 366] width 58 height 18
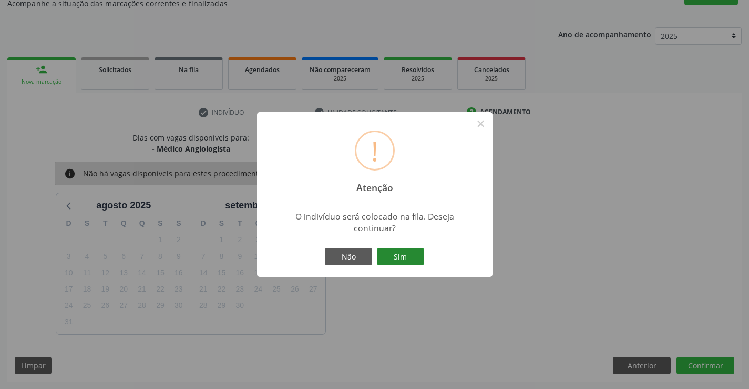
click at [399, 257] on button "Sim" at bounding box center [400, 257] width 47 height 18
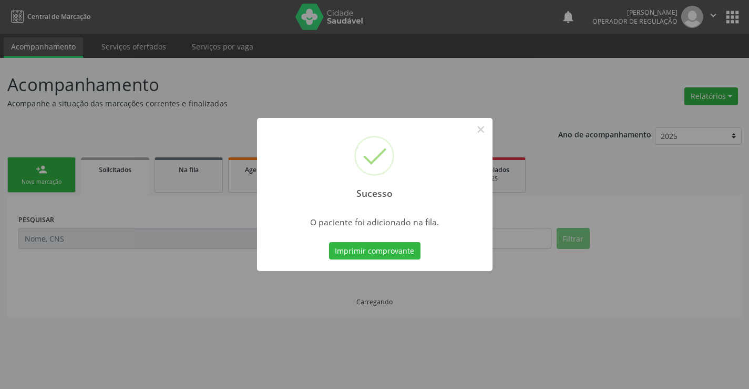
scroll to position [0, 0]
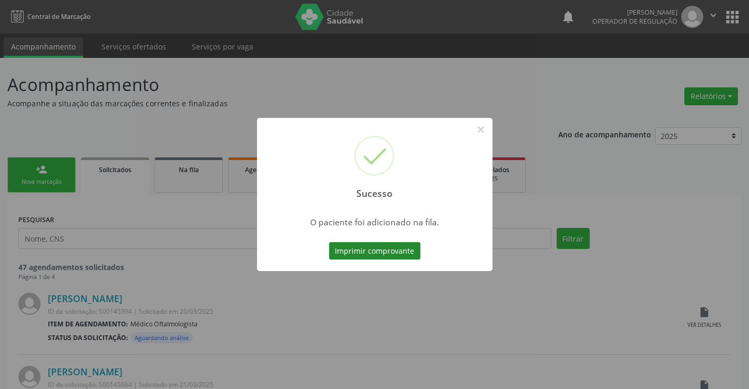
click at [402, 249] on button "Imprimir comprovante" at bounding box center [375, 251] width 92 height 18
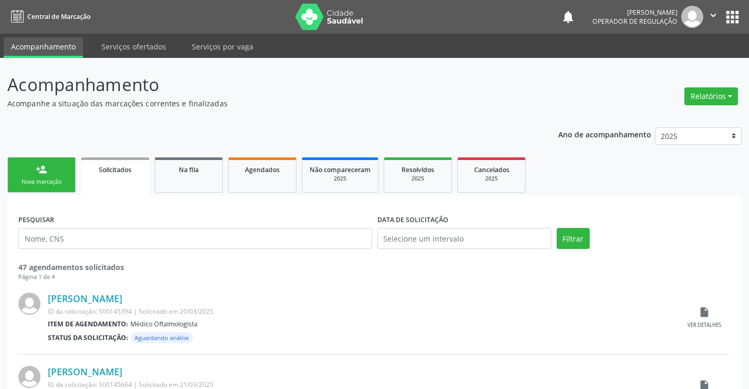
click at [43, 175] on link "person_add Nova marcação" at bounding box center [41, 174] width 68 height 35
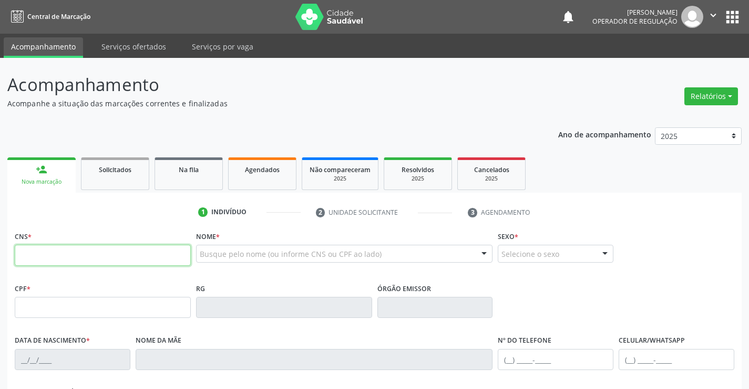
click at [43, 246] on input "text" at bounding box center [103, 255] width 176 height 21
type input "708 1035 3847 4531"
type input "30804886395"
type input "0[DATE]"
type input "[PHONE_NUMBER]"
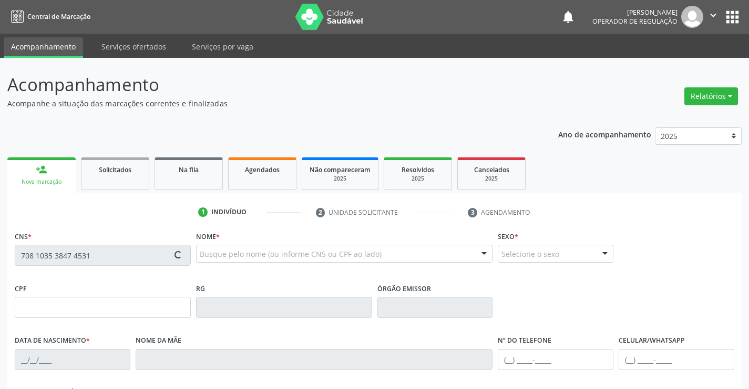
type input "S/N"
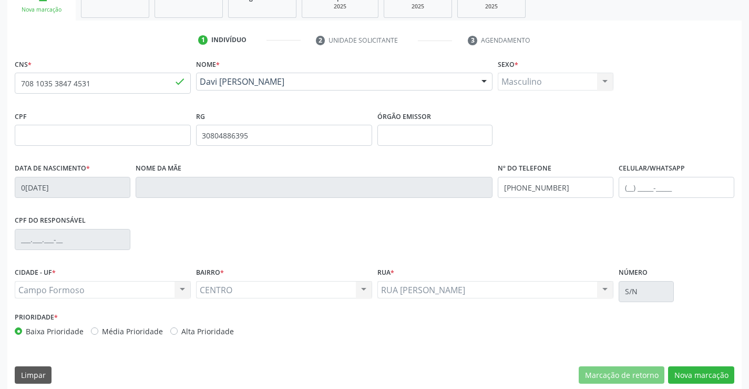
scroll to position [181, 0]
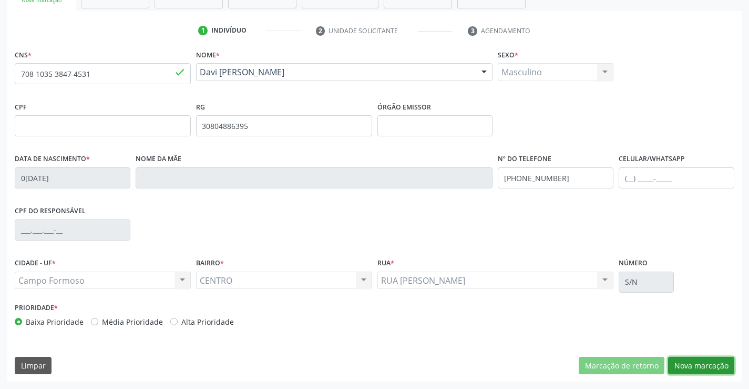
click at [686, 366] on button "Nova marcação" at bounding box center [701, 366] width 66 height 18
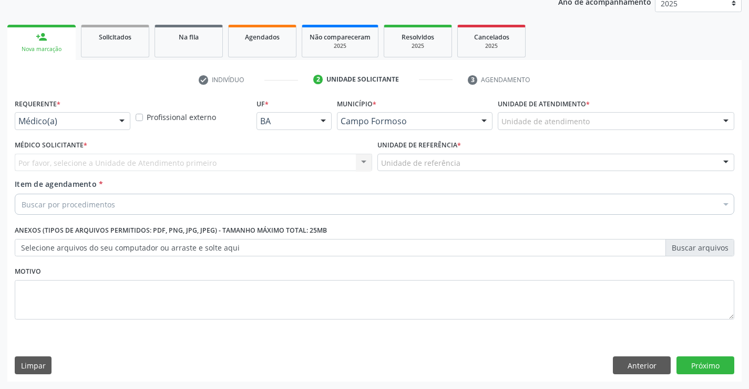
scroll to position [133, 0]
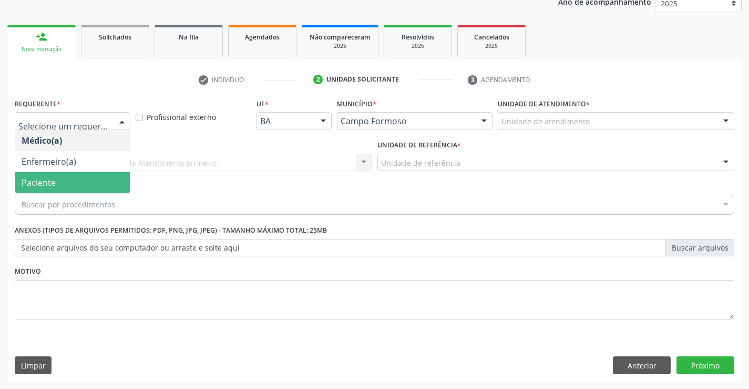
click at [51, 176] on span "Paciente" at bounding box center [72, 182] width 115 height 21
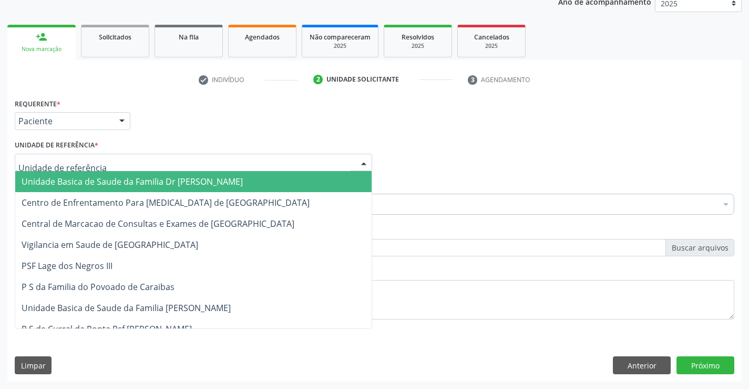
click at [126, 161] on div at bounding box center [194, 163] width 358 height 18
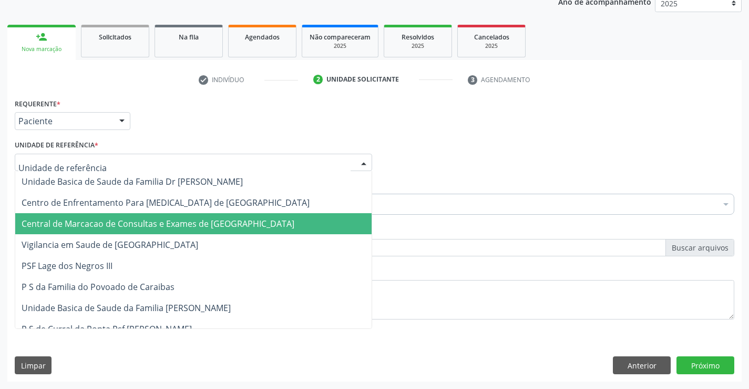
click at [134, 214] on span "Central de Marcacao de Consultas e Exames de [GEOGRAPHIC_DATA]" at bounding box center [193, 223] width 357 height 21
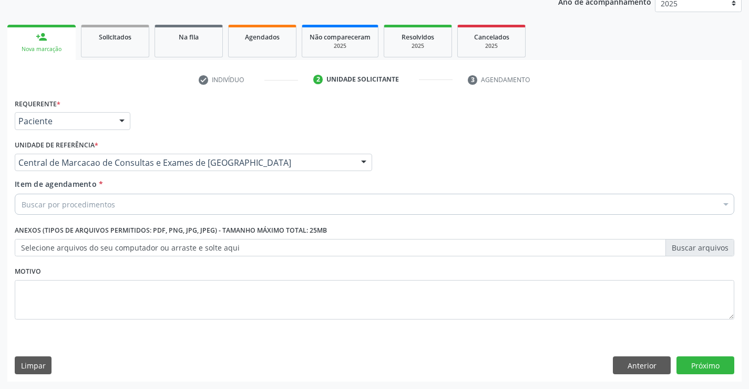
click at [134, 208] on div "Buscar por procedimentos" at bounding box center [375, 204] width 720 height 21
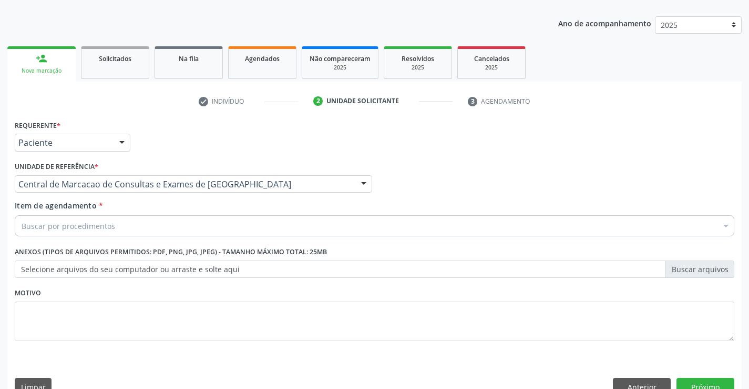
click at [154, 232] on div "Buscar por procedimentos" at bounding box center [375, 225] width 720 height 21
click at [147, 226] on div "Buscar por procedimentos" at bounding box center [375, 225] width 720 height 21
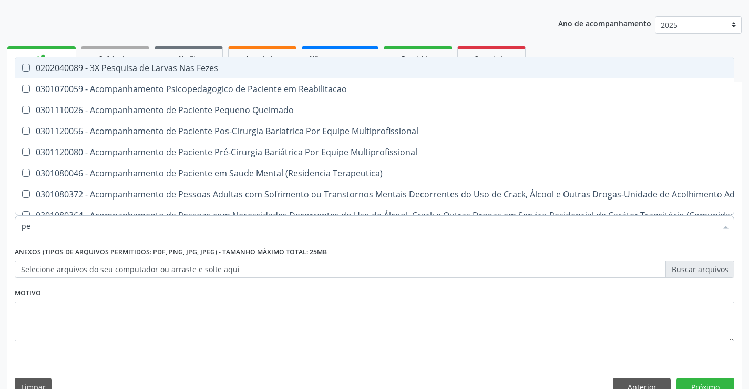
type input "ped"
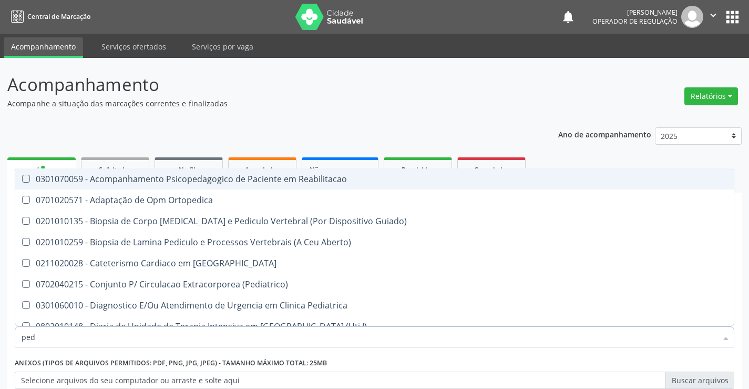
scroll to position [111, 0]
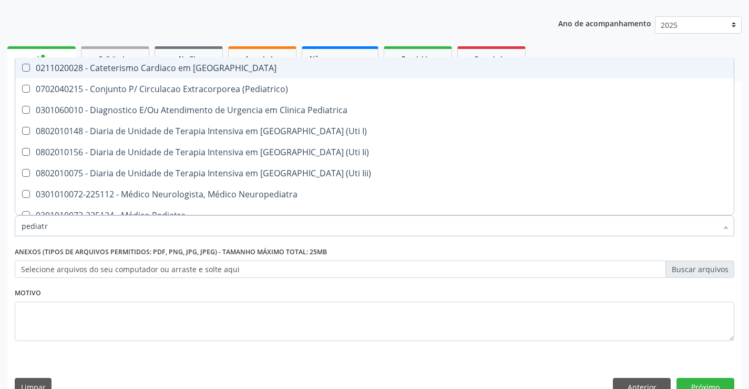
type input "pediatra"
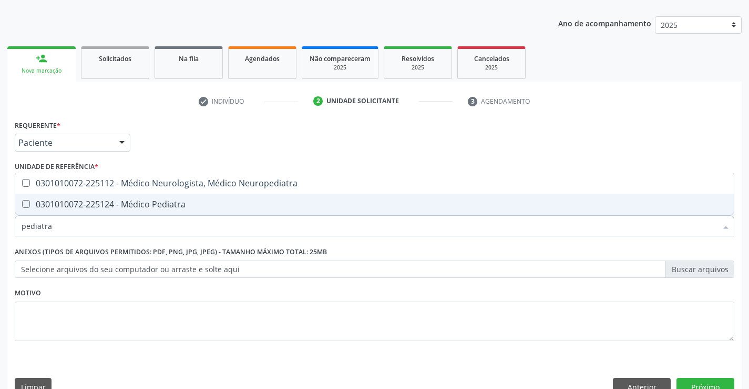
click at [146, 210] on span "0301010072-225124 - Médico Pediatra" at bounding box center [374, 204] width 719 height 21
checkbox Pediatra "true"
click at [728, 384] on button "Próximo" at bounding box center [706, 387] width 58 height 18
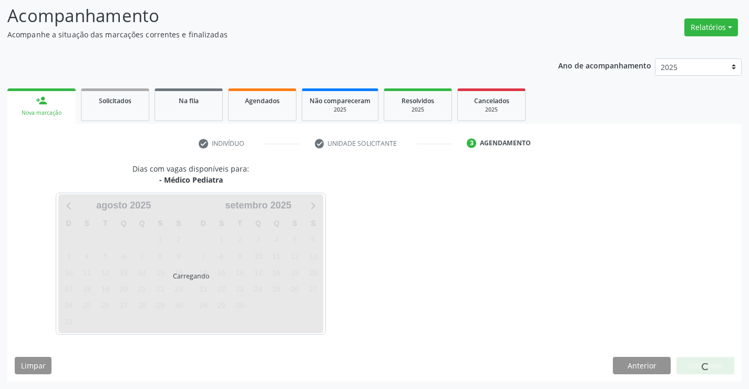
scroll to position [69, 0]
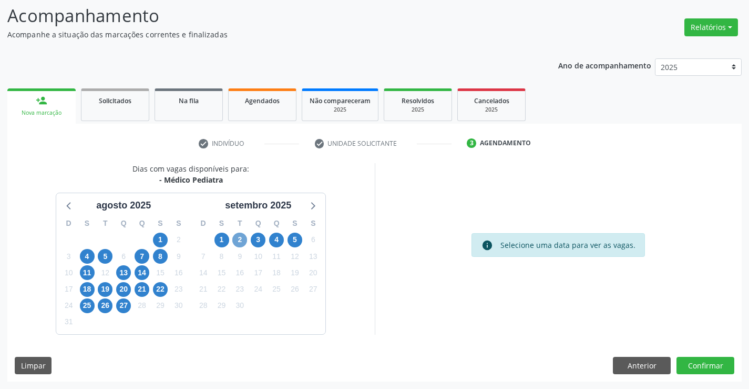
click at [243, 241] on span "2" at bounding box center [239, 239] width 15 height 15
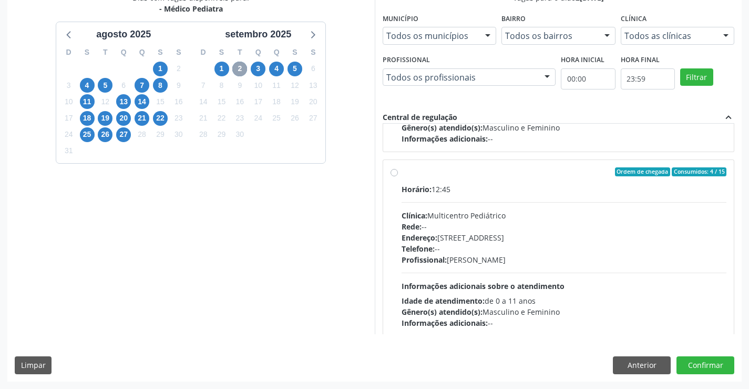
scroll to position [158, 0]
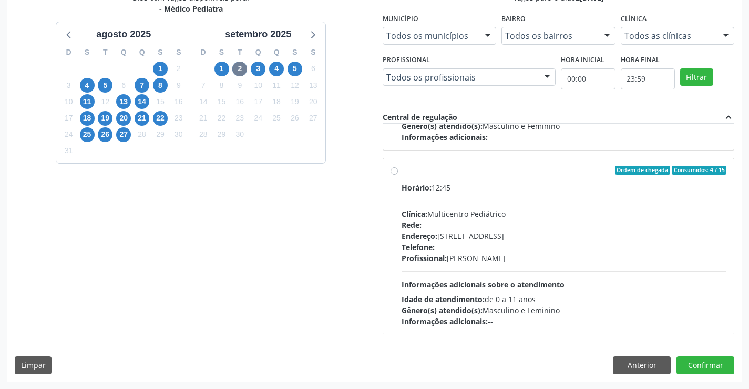
click at [455, 209] on div "Clínica: Multicentro Pediátrico" at bounding box center [565, 213] width 326 height 11
click at [398, 175] on input "Ordem de chegada Consumidos: 4 / 15 Horário: 12:45 Clínica: Multicentro Pediátr…" at bounding box center [394, 170] width 7 height 9
radio input "true"
click at [699, 353] on div "Dias com vagas disponíveis para: - Médico Pediatra agosto 2025 D S T Q Q S S 27…" at bounding box center [374, 186] width 735 height 389
click at [697, 366] on button "Confirmar" at bounding box center [706, 365] width 58 height 18
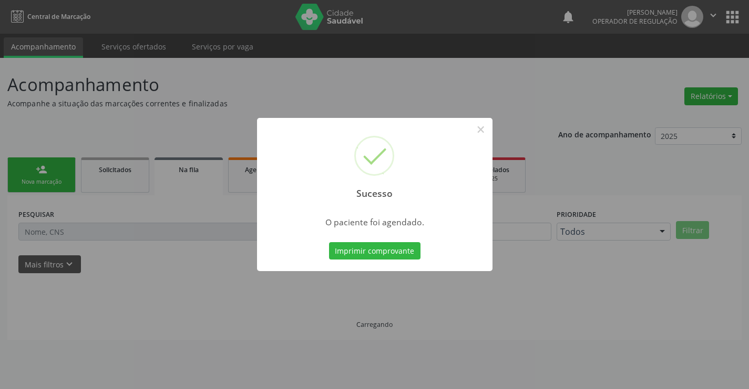
scroll to position [0, 0]
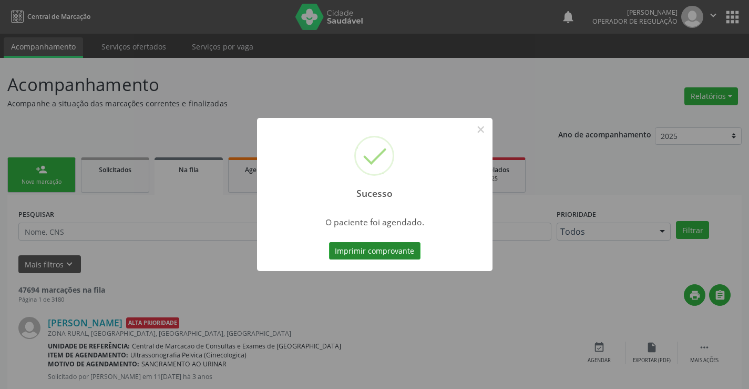
click at [388, 246] on button "Imprimir comprovante" at bounding box center [375, 251] width 92 height 18
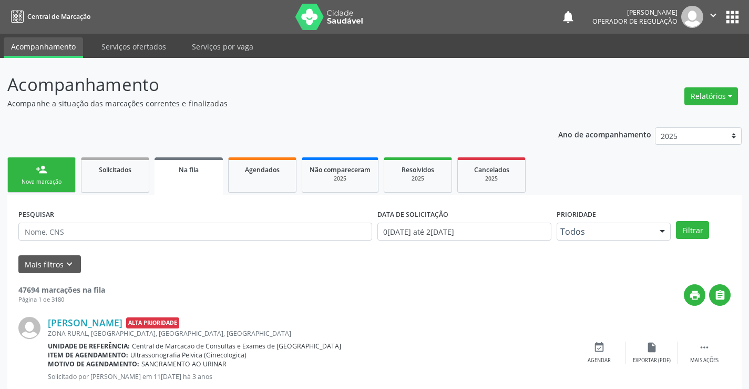
click at [62, 164] on link "person_add Nova marcação" at bounding box center [41, 174] width 68 height 35
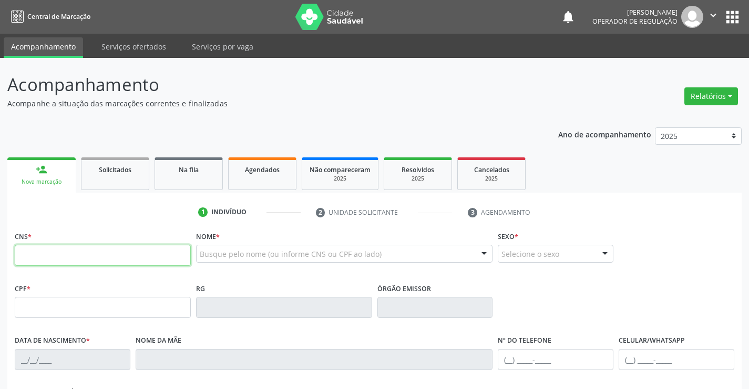
click at [83, 258] on input "text" at bounding box center [103, 255] width 176 height 21
type input "700 1059 2609 9513"
type input "2073844529"
type input "20/04/2008"
type input "(74) 9147-1212"
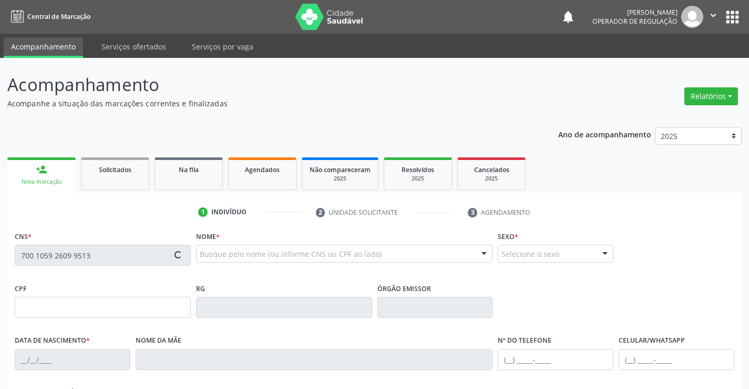
type input "sn"
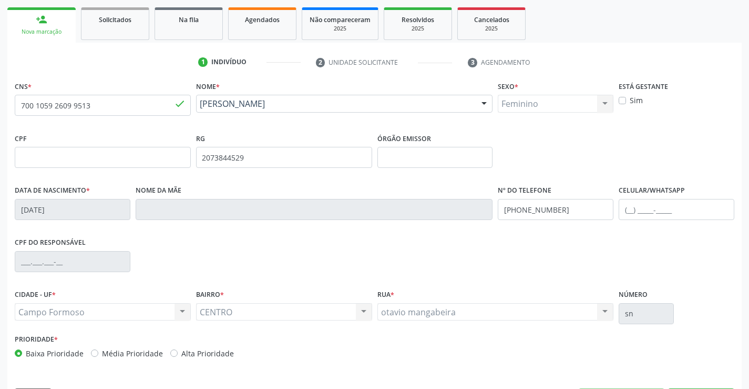
scroll to position [181, 0]
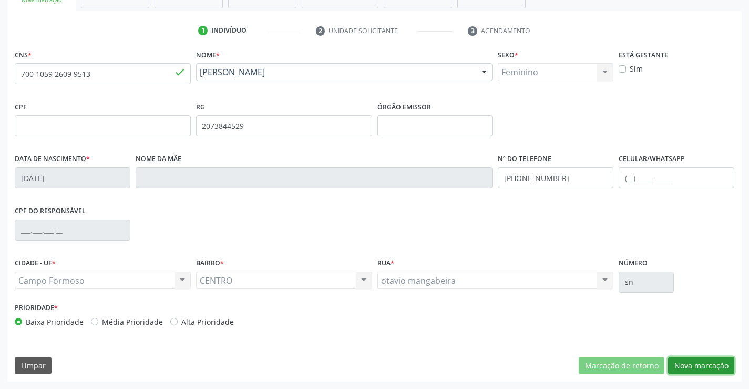
click at [689, 370] on button "Nova marcação" at bounding box center [701, 366] width 66 height 18
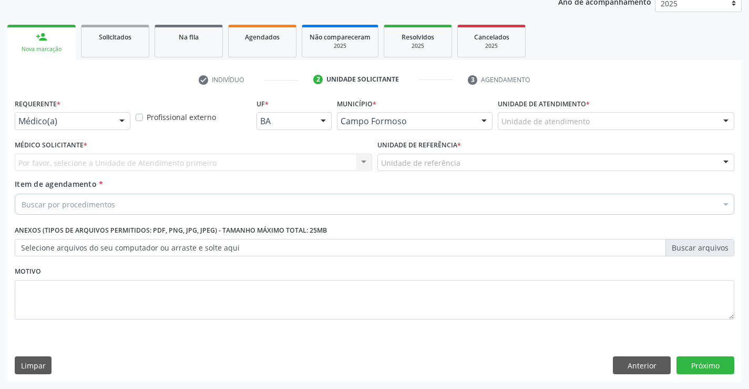
click at [111, 122] on div "Médico(a) Médico(a) Enfermeiro(a) Paciente Nenhum resultado encontrado para: " …" at bounding box center [73, 121] width 116 height 18
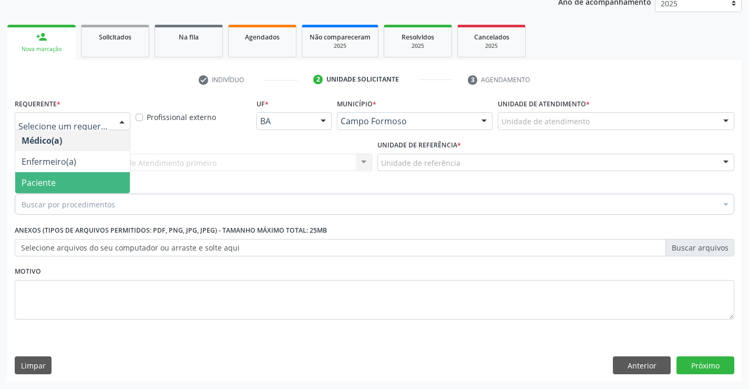
click at [85, 180] on span "Paciente" at bounding box center [72, 182] width 115 height 21
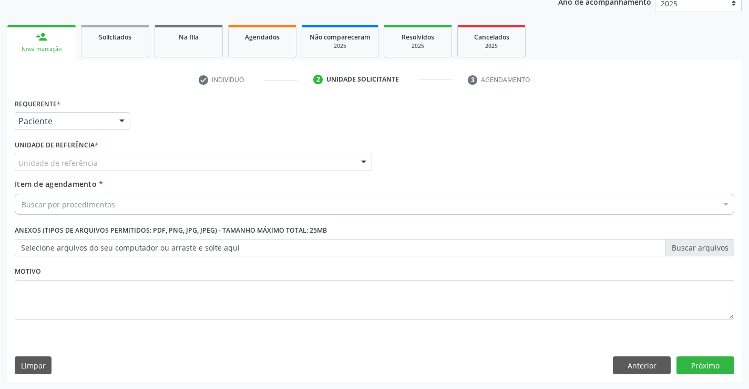
click at [127, 161] on div "Unidade de referência" at bounding box center [194, 163] width 358 height 18
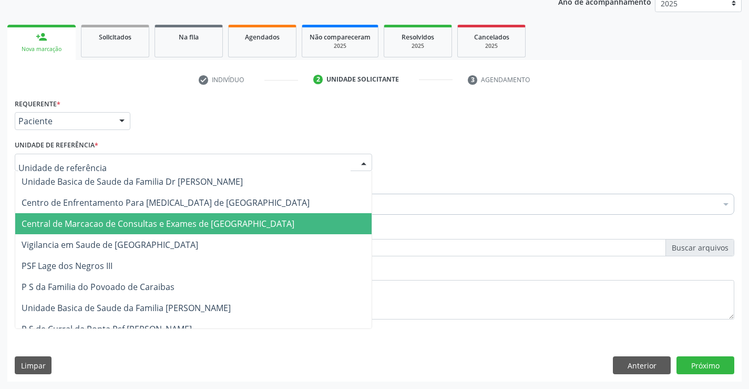
click at [129, 224] on span "Central de Marcacao de Consultas e Exames de [GEOGRAPHIC_DATA]" at bounding box center [158, 224] width 273 height 12
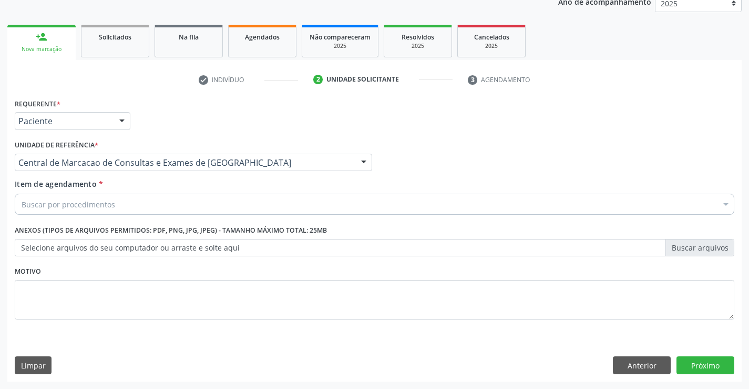
click at [166, 202] on div "Buscar por procedimentos" at bounding box center [375, 204] width 720 height 21
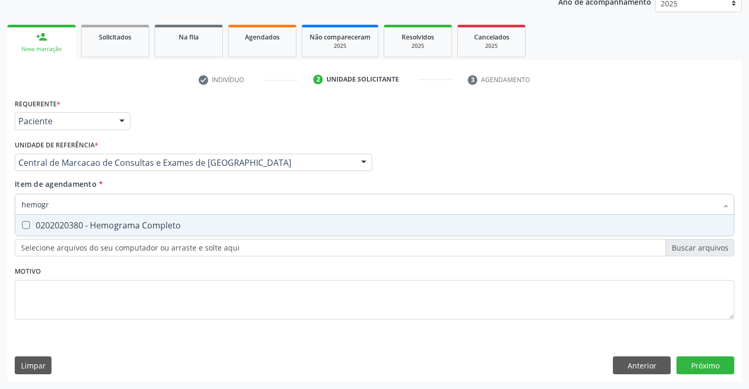
type input "hemogra"
click at [151, 229] on div "0202020380 - Hemograma Completo" at bounding box center [375, 225] width 706 height 8
checkbox Completo "true"
click at [166, 209] on input "hemogra" at bounding box center [370, 204] width 696 height 21
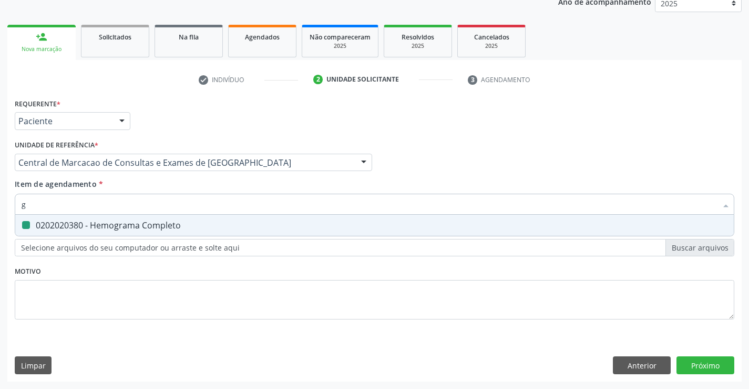
type input "gl"
checkbox Completo "false"
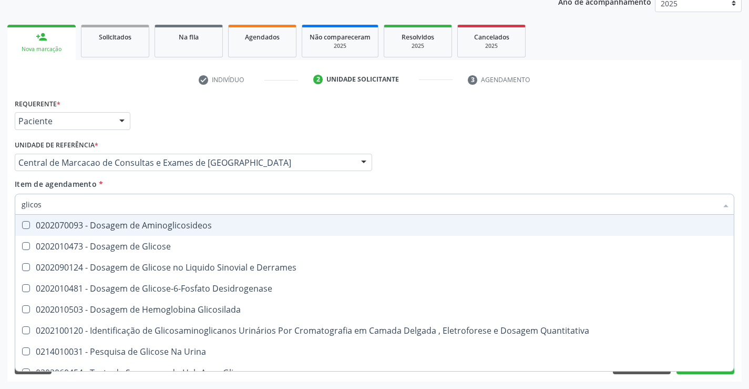
type input "glicose"
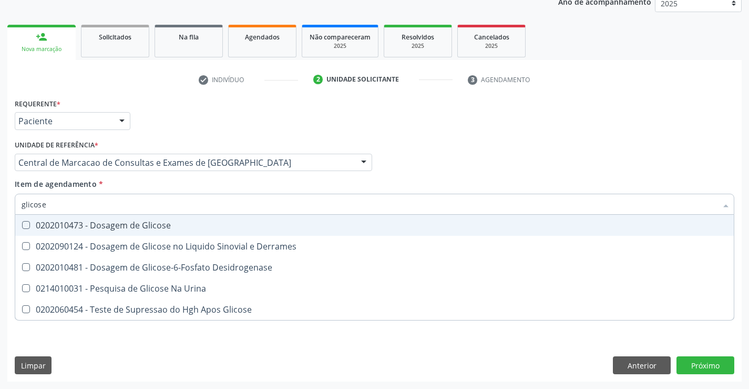
click at [155, 219] on span "0202010473 - Dosagem de Glicose" at bounding box center [374, 225] width 719 height 21
checkbox Glicose "true"
click at [154, 199] on input "glicose" at bounding box center [370, 204] width 696 height 21
type input "co"
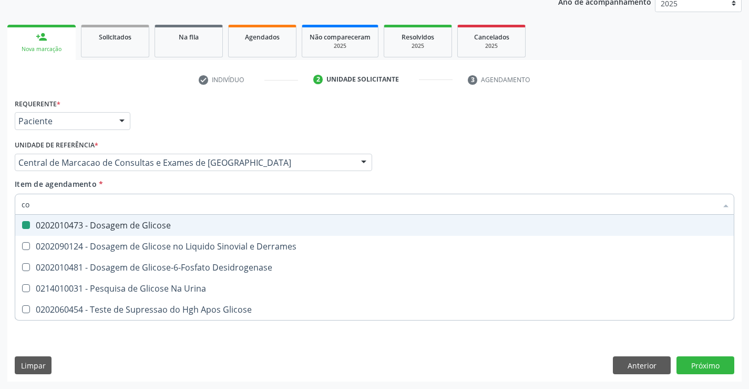
checkbox Glicose "false"
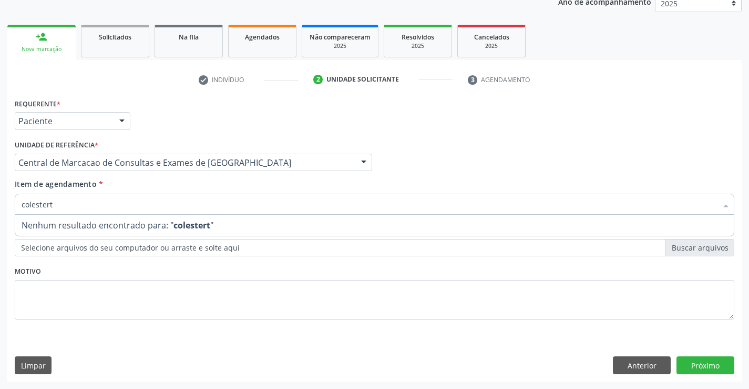
type input "colester"
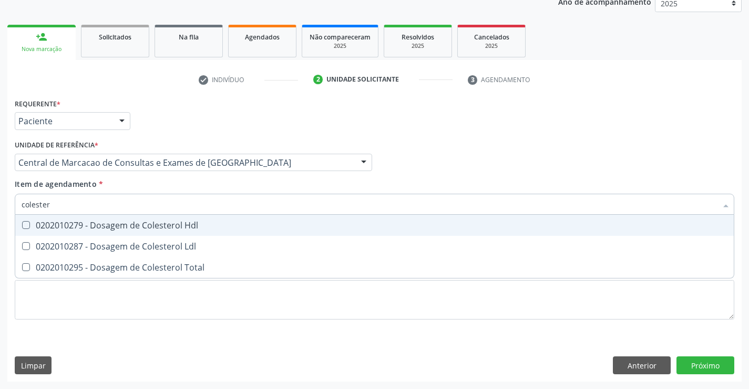
click at [164, 221] on div "0202010279 - Dosagem de Colesterol Hdl" at bounding box center [375, 225] width 706 height 8
checkbox Hdl "true"
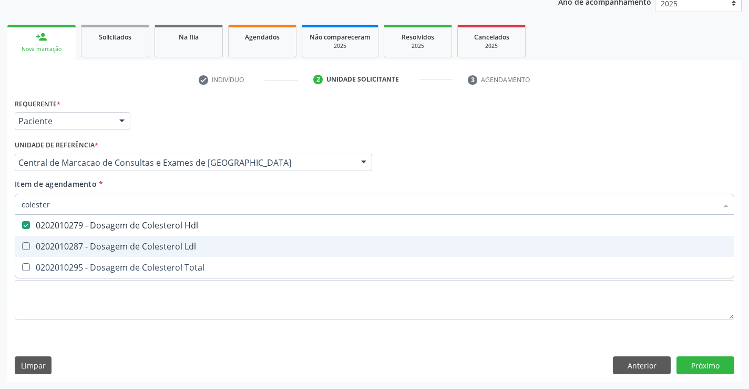
click at [158, 242] on div "0202010287 - Dosagem de Colesterol Ldl" at bounding box center [375, 246] width 706 height 8
checkbox Ldl "true"
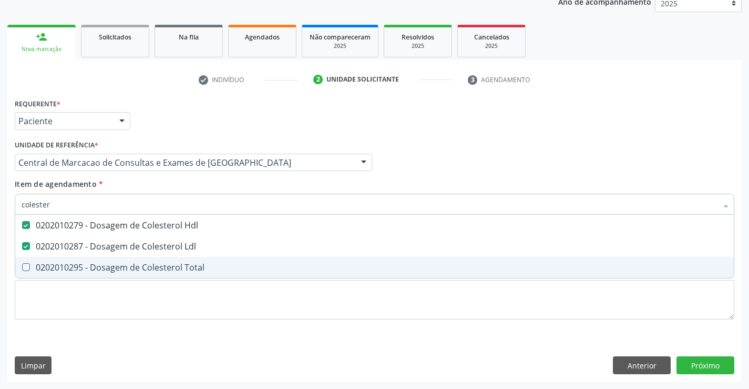
click at [143, 265] on div "0202010295 - Dosagem de Colesterol Total" at bounding box center [375, 267] width 706 height 8
checkbox Total "true"
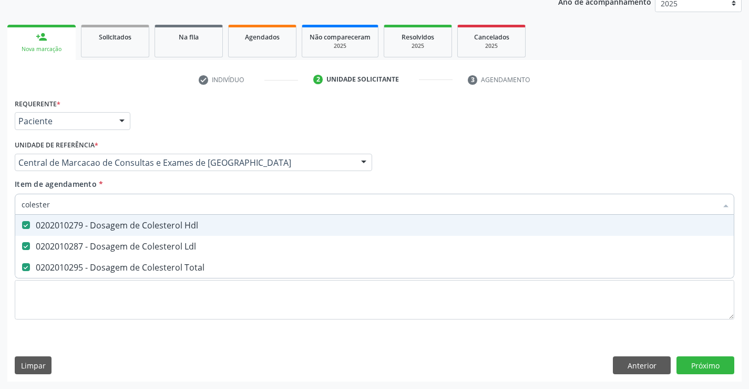
click at [138, 206] on input "colester" at bounding box center [370, 204] width 696 height 21
type input "tri"
checkbox Hdl "false"
checkbox Ldl "false"
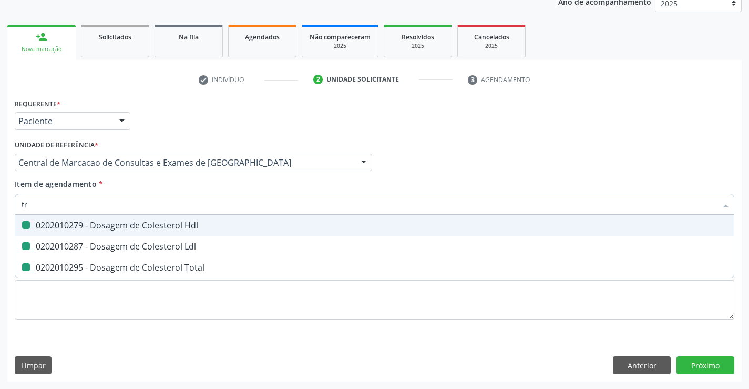
checkbox Total "false"
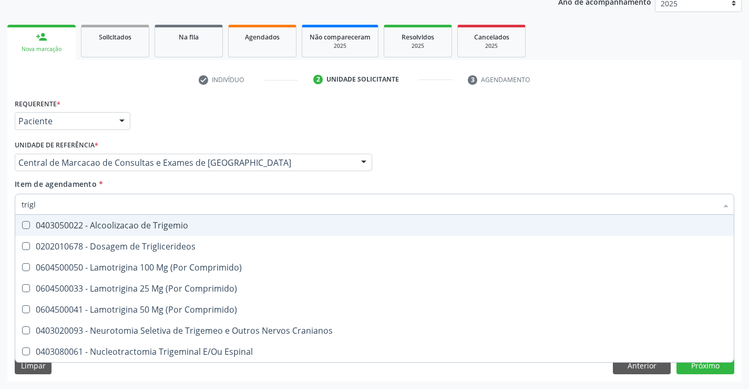
type input "trigli"
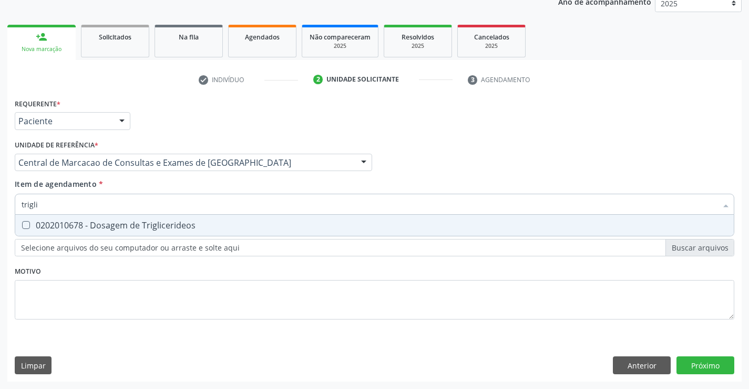
click at [141, 227] on div "0202010678 - Dosagem de Triglicerideos" at bounding box center [375, 225] width 706 height 8
checkbox Triglicerideos "true"
click at [147, 199] on input "trigli" at bounding box center [370, 204] width 696 height 21
type input "t"
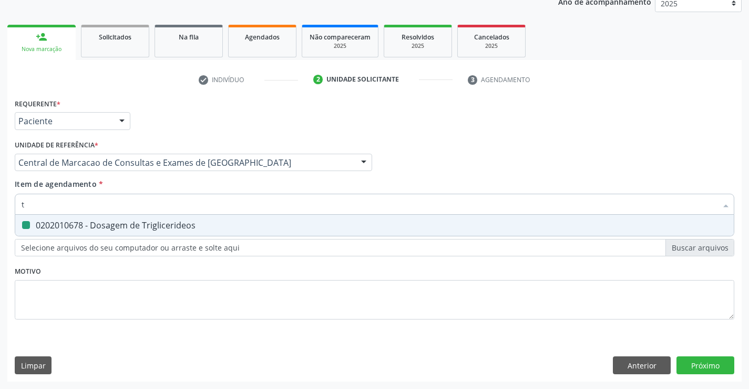
checkbox Triglicerideos "false"
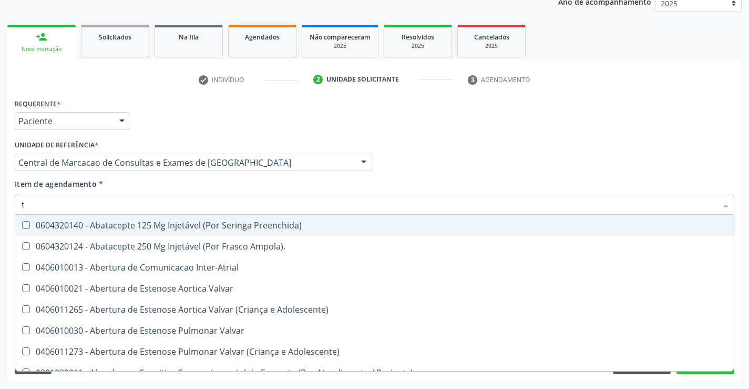
type input "tg"
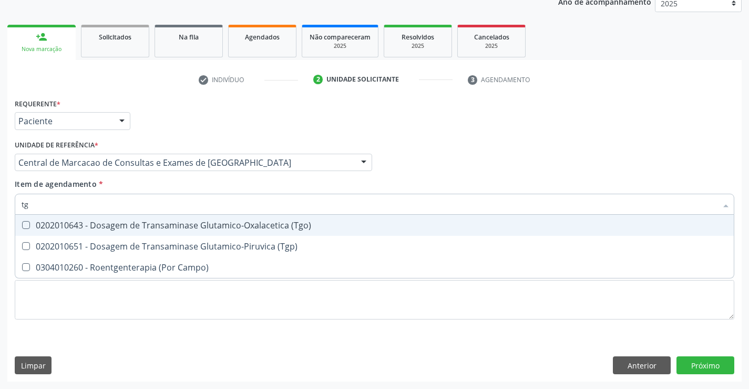
click at [143, 224] on div "0202010643 - Dosagem de Transaminase Glutamico-Oxalacetica (Tgo)" at bounding box center [375, 225] width 706 height 8
checkbox \(Tgo\) "true"
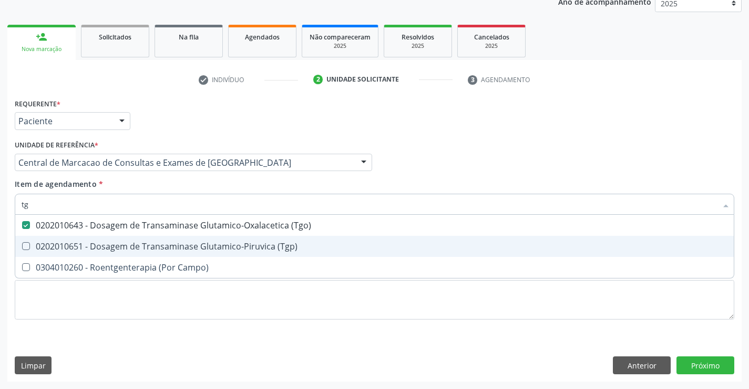
click at [140, 247] on div "0202010651 - Dosagem de Transaminase Glutamico-Piruvica (Tgp)" at bounding box center [375, 246] width 706 height 8
checkbox \(Tgp\) "true"
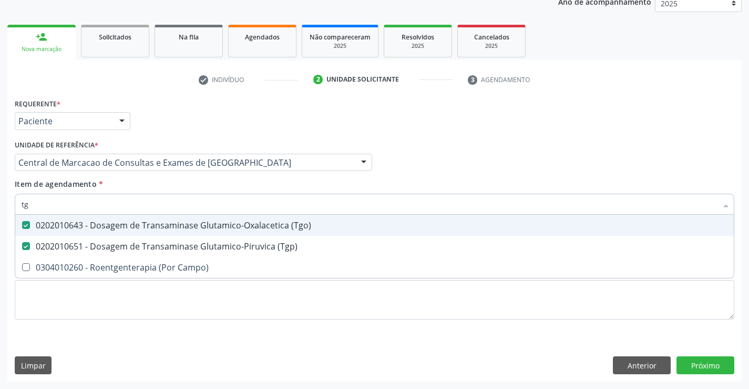
click at [143, 202] on input "tg" at bounding box center [370, 204] width 696 height 21
type input "g"
checkbox \(Tgo\) "false"
checkbox \(Tgp\) "false"
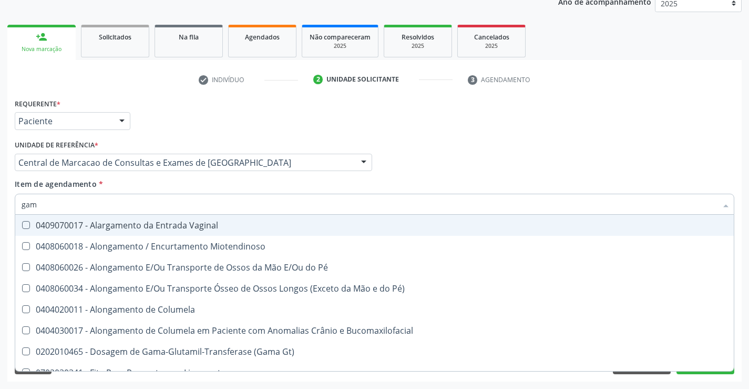
type input "gama"
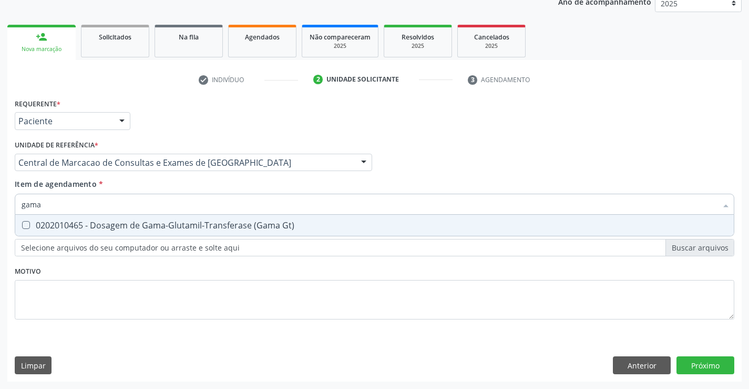
click at [140, 231] on span "0202010465 - Dosagem de Gama-Glutamil-Transferase (Gama Gt)" at bounding box center [374, 225] width 719 height 21
checkbox Gt\) "true"
click at [148, 209] on input "gama" at bounding box center [370, 204] width 696 height 21
type input "ure"
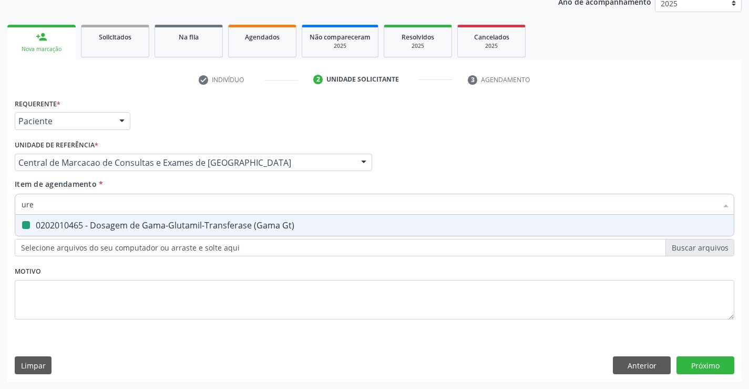
checkbox Gt\) "false"
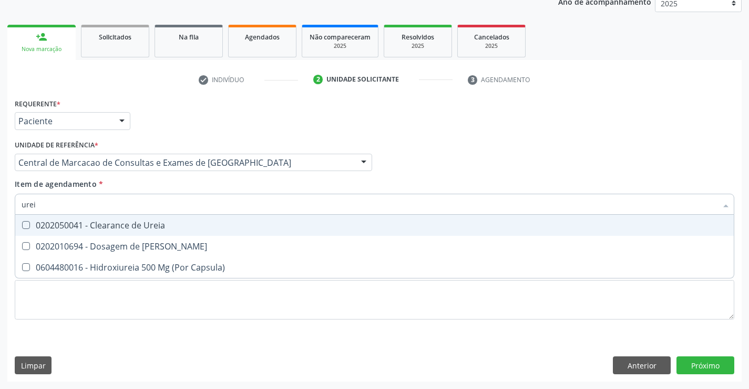
type input "ureia"
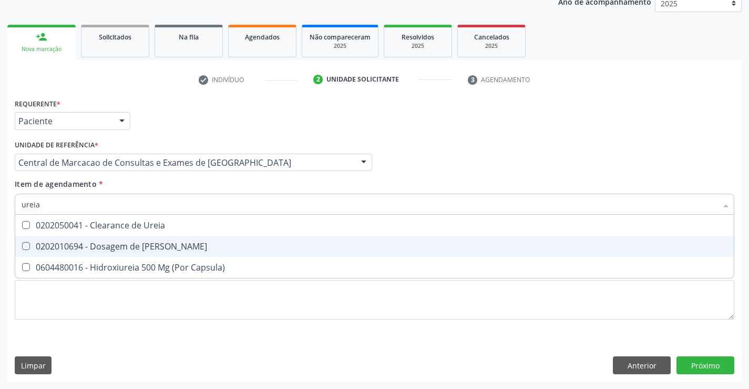
click at [124, 243] on div "0202010694 - Dosagem de [PERSON_NAME]" at bounding box center [375, 246] width 706 height 8
checkbox Ureia "true"
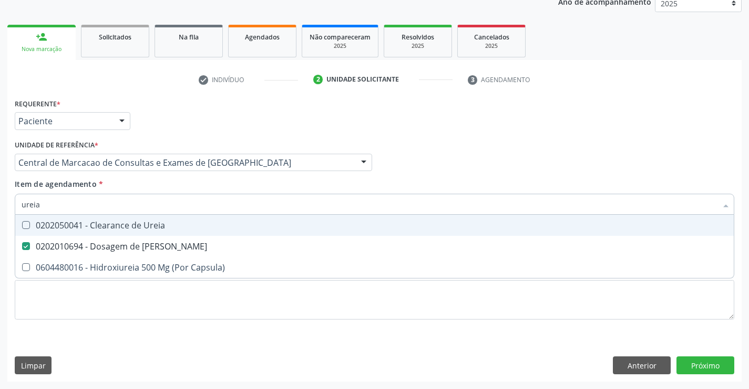
click at [129, 206] on input "ureia" at bounding box center [370, 204] width 696 height 21
type input "c"
checkbox Ureia "false"
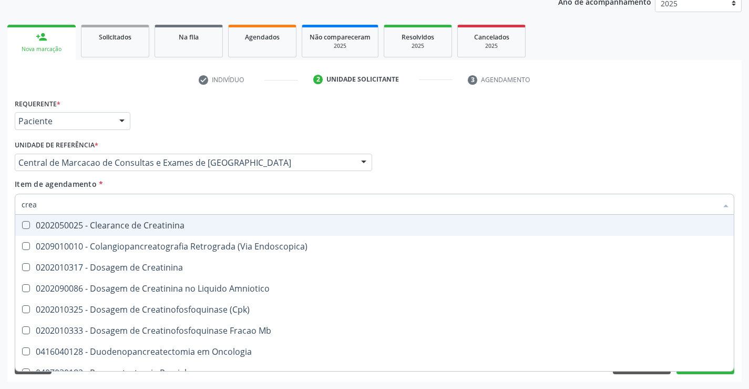
type input "creat"
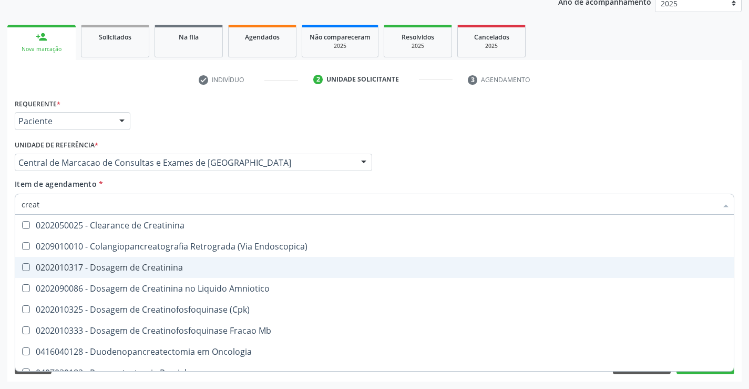
click at [124, 263] on div "0202010317 - Dosagem de Creatinina" at bounding box center [375, 267] width 706 height 8
checkbox Creatinina "true"
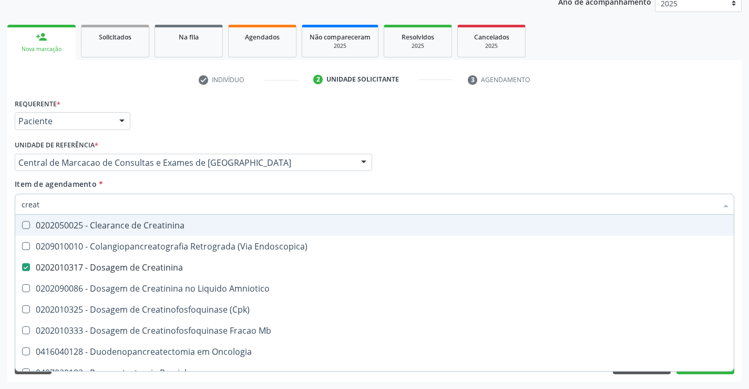
click at [132, 204] on input "creat" at bounding box center [370, 204] width 696 height 21
type input "ca"
checkbox Creatinina "false"
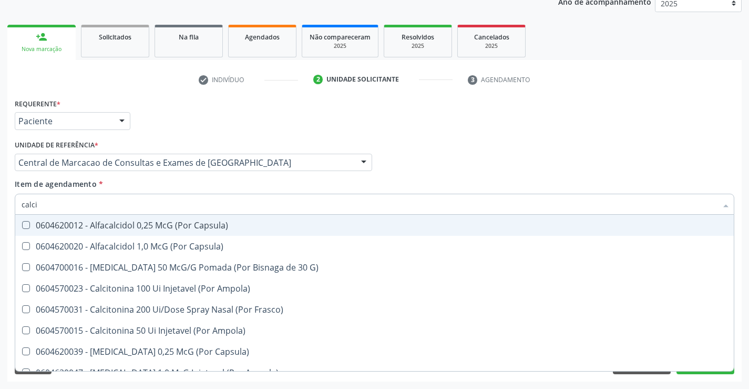
type input "calcio"
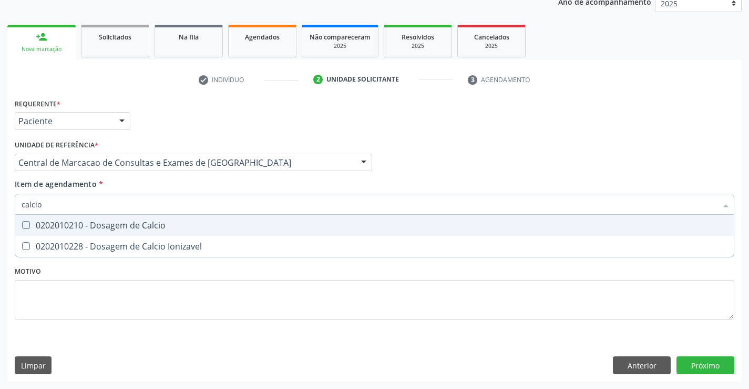
click at [128, 224] on div "0202010210 - Dosagem de Calcio" at bounding box center [375, 225] width 706 height 8
checkbox Calcio "true"
click at [141, 197] on input "calcio" at bounding box center [370, 204] width 696 height 21
type input "f"
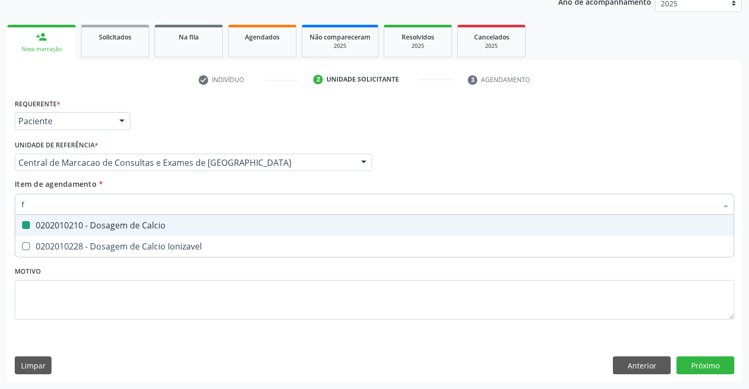
checkbox Calcio "false"
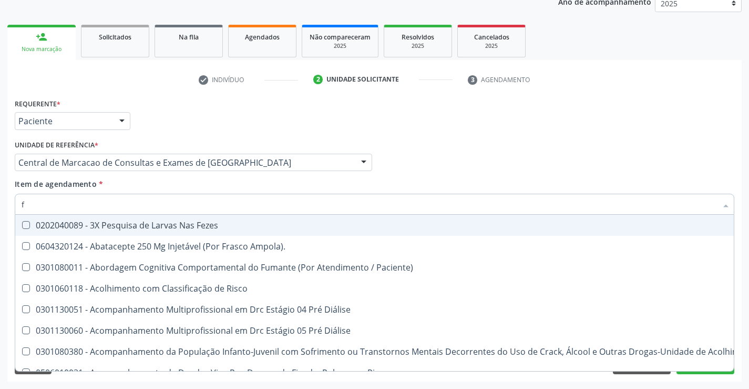
type input "fe"
checkbox C "true"
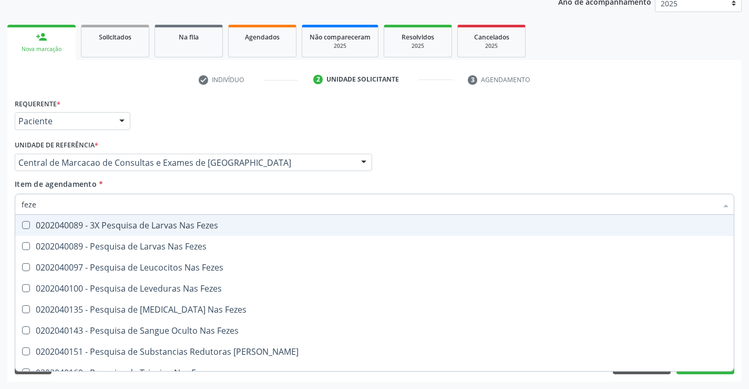
type input "fezes"
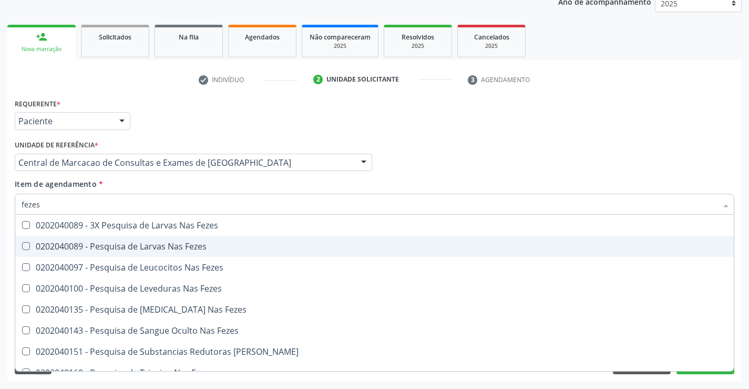
click at [128, 242] on div "0202040089 - Pesquisa de Larvas Nas Fezes" at bounding box center [375, 246] width 706 height 8
checkbox Fezes "true"
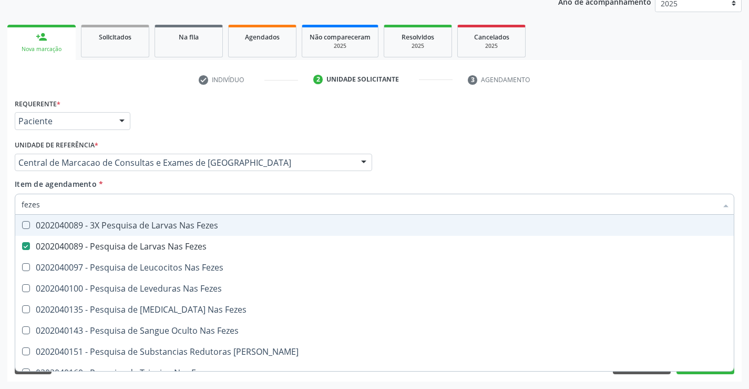
click at [87, 200] on input "fezes" at bounding box center [370, 204] width 696 height 21
type input "fe"
checkbox Fezes "false"
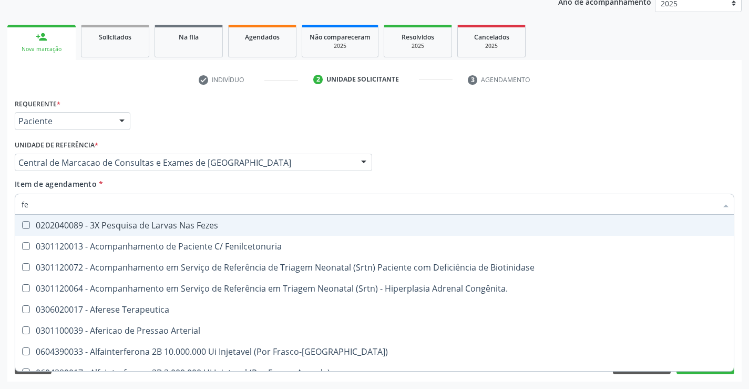
type input "fer"
checkbox Primario "true"
checkbox Gt\) "false"
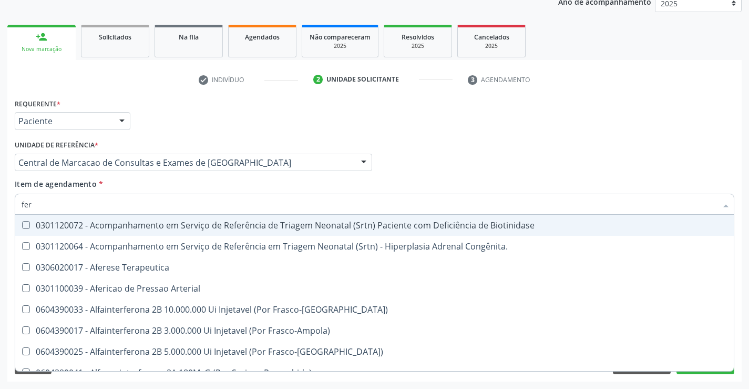
type input "ferr"
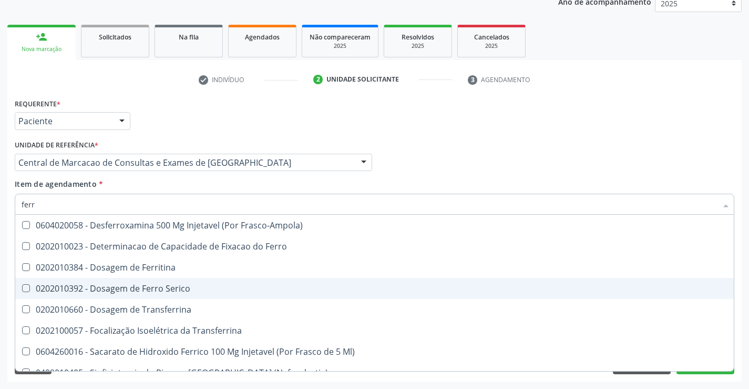
click at [127, 286] on div "0202010392 - Dosagem de Ferro Serico" at bounding box center [375, 288] width 706 height 8
checkbox Serico "true"
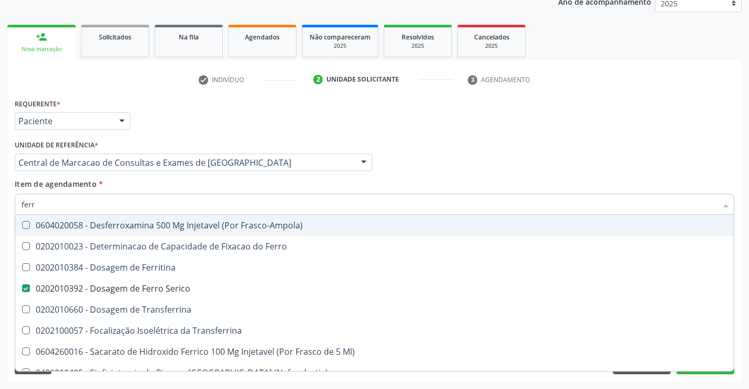
click at [481, 172] on div "Médico Solicitante Por favor, selecione a Unidade de Atendimento primeiro Nenhu…" at bounding box center [374, 157] width 725 height 41
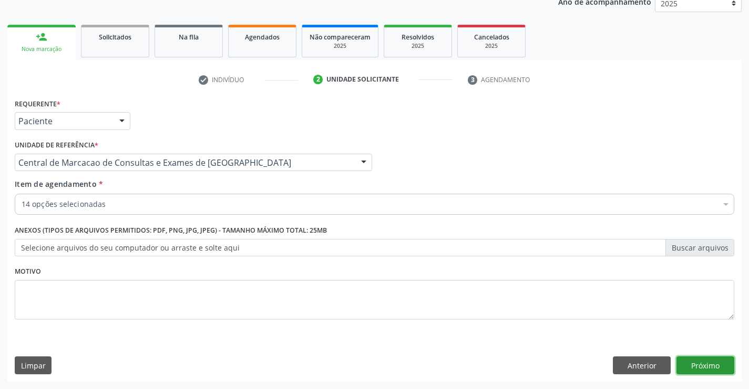
click at [698, 363] on button "Próximo" at bounding box center [706, 365] width 58 height 18
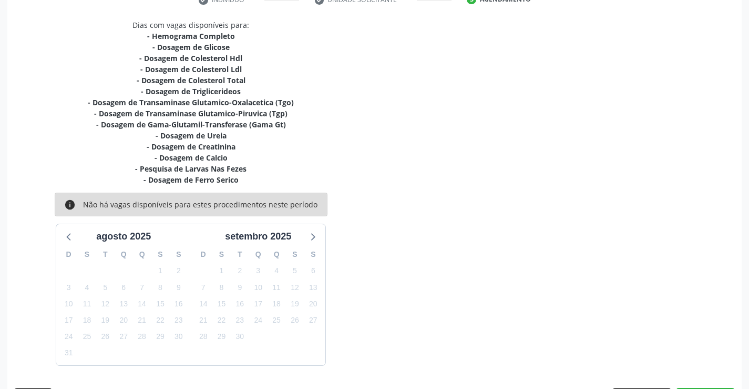
scroll to position [243, 0]
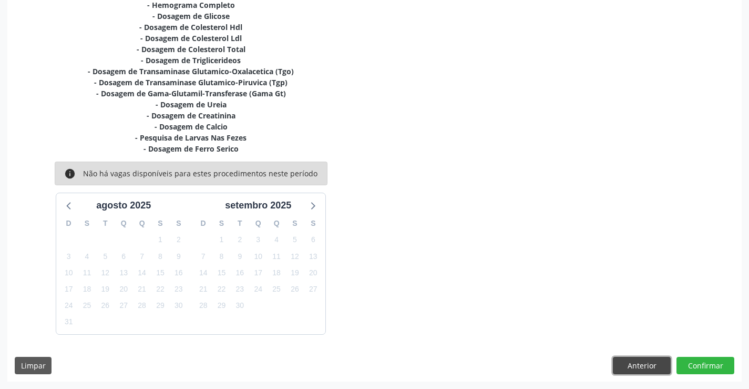
click at [616, 357] on button "Anterior" at bounding box center [642, 366] width 58 height 18
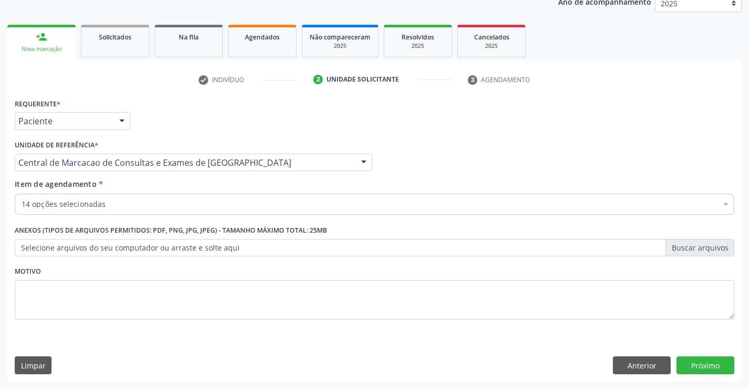
click at [195, 198] on div "14 opções selecionadas" at bounding box center [375, 204] width 720 height 21
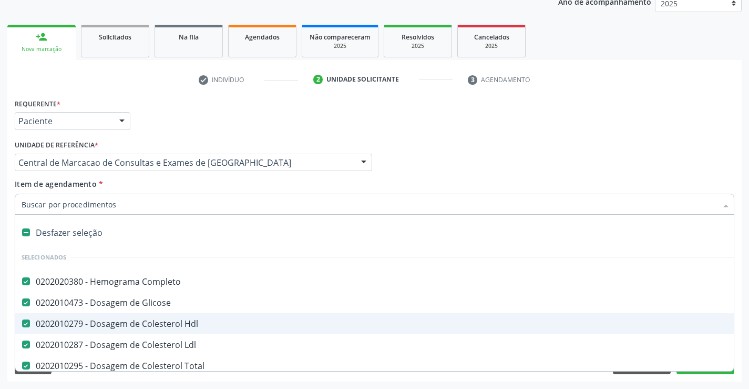
type input "c"
checkbox Fezes "false"
checkbox Serico "false"
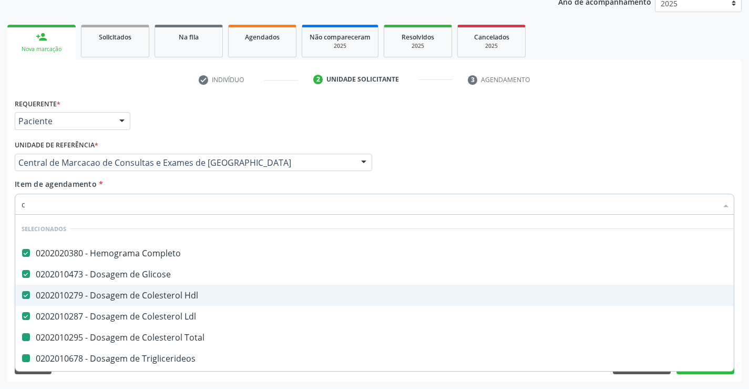
type input "ca"
checkbox Total "false"
checkbox Triglicerideos "false"
checkbox \(Tgo\) "false"
checkbox \(Tgp\) "false"
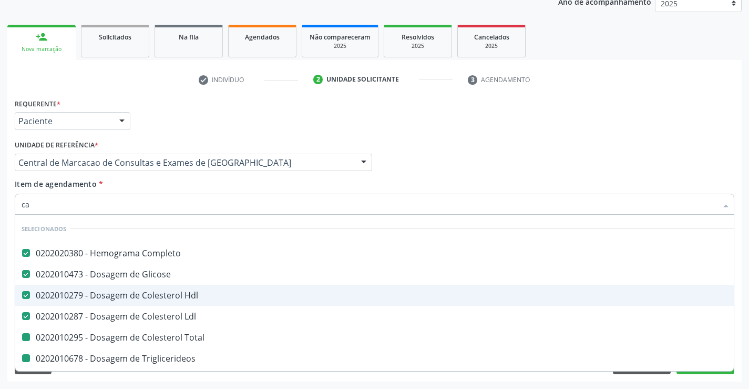
checkbox Creatinina "false"
checkbox Calcio "false"
checkbox Serico "false"
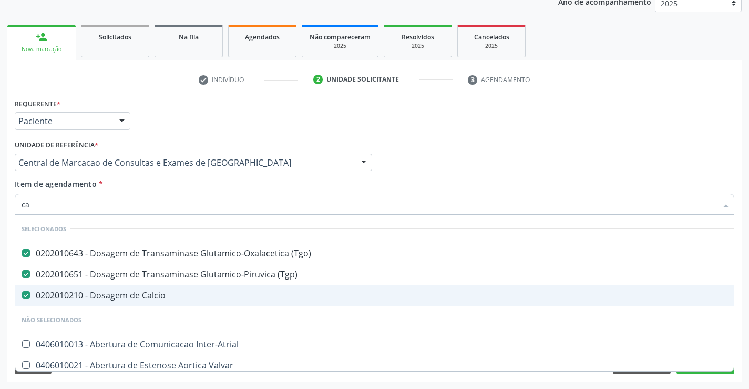
click at [175, 294] on div "0202010210 - Dosagem de Calcio" at bounding box center [412, 295] width 781 height 8
checkbox Calcio "false"
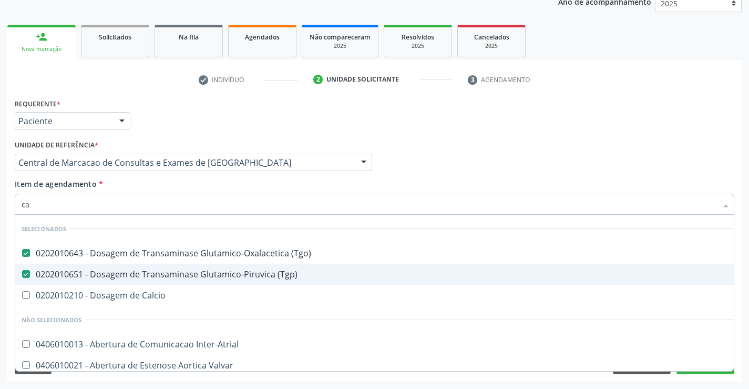
type input "ca"
click at [434, 140] on div "Médico Solicitante Por favor, selecione a Unidade de Atendimento primeiro Nenhu…" at bounding box center [374, 157] width 725 height 41
checkbox Calcio "true"
checkbox Inter-Atrial "true"
checkbox Valvar "true"
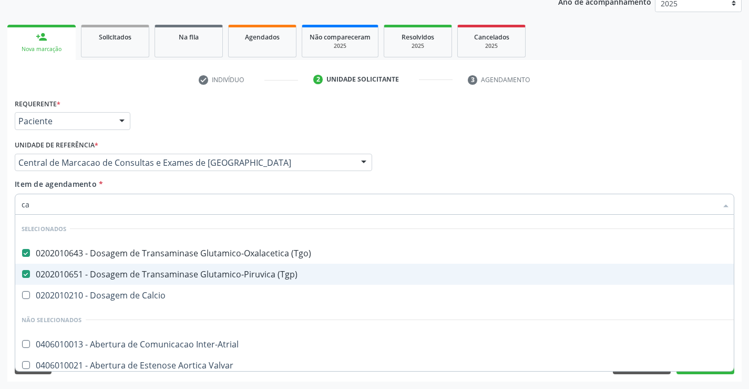
checkbox Adolescente\) "true"
checkbox Dente\) "true"
checkbox Capsula\) "true"
checkbox Risco "true"
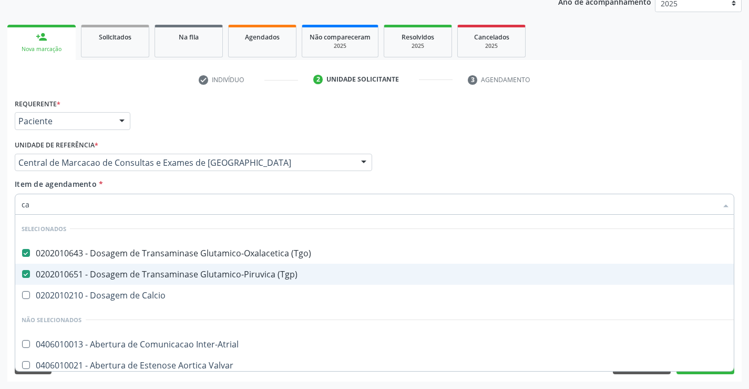
checkbox Reabilitacao "true"
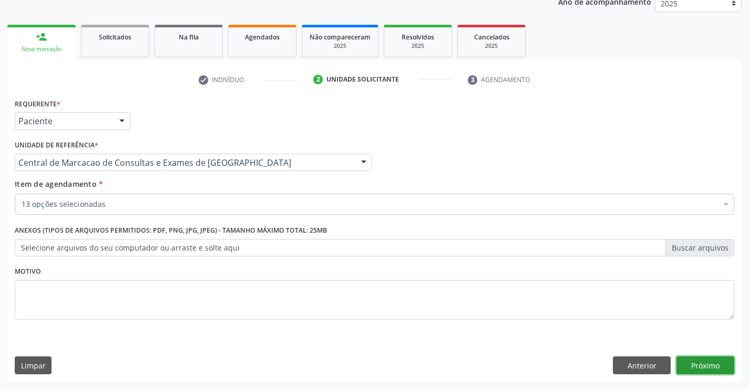
click at [708, 362] on button "Próximo" at bounding box center [706, 365] width 58 height 18
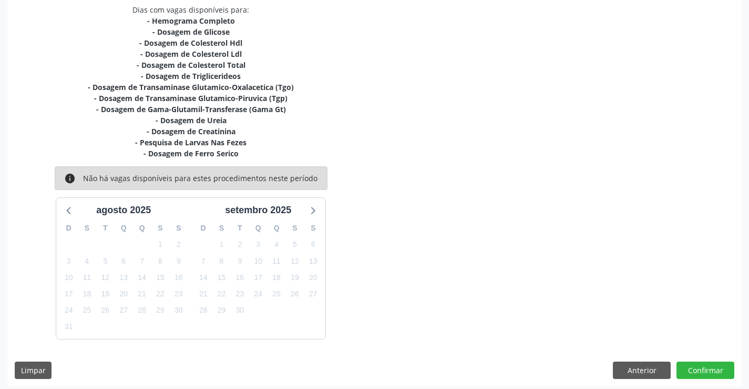
scroll to position [232, 0]
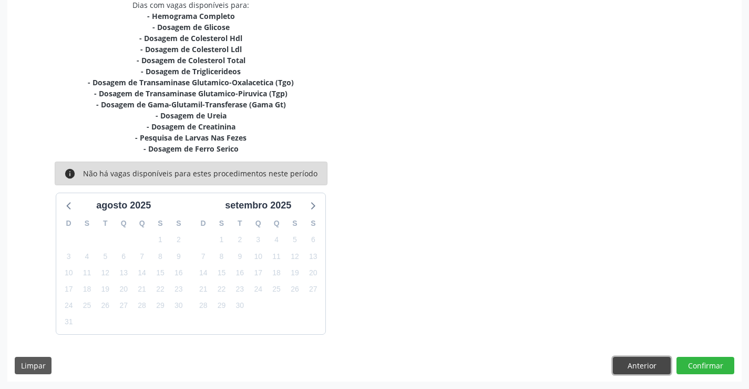
click at [630, 367] on button "Anterior" at bounding box center [642, 366] width 58 height 18
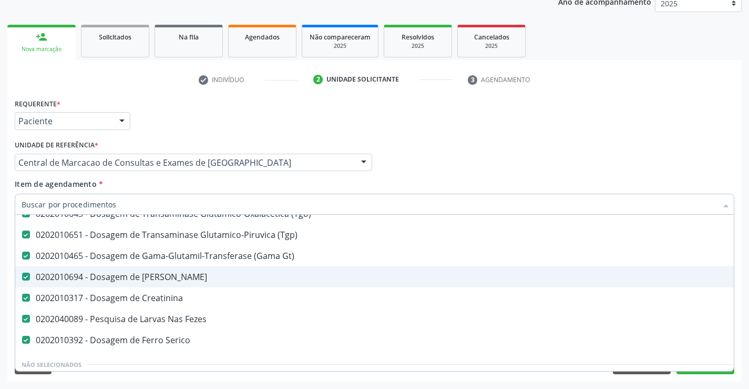
scroll to position [210, 0]
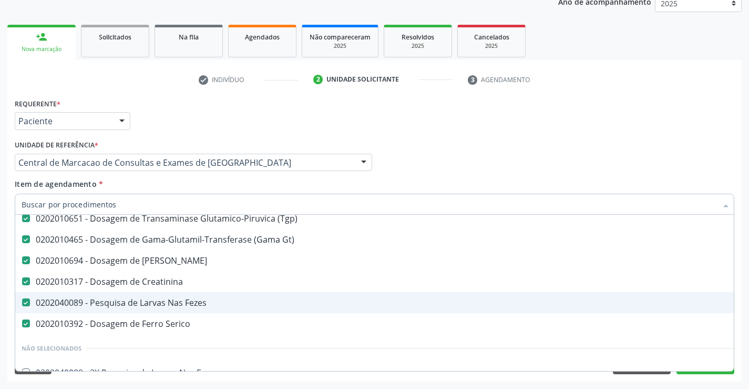
click at [172, 301] on div "0202040089 - Pesquisa de Larvas Nas Fezes" at bounding box center [431, 302] width 819 height 8
checkbox Fezes "false"
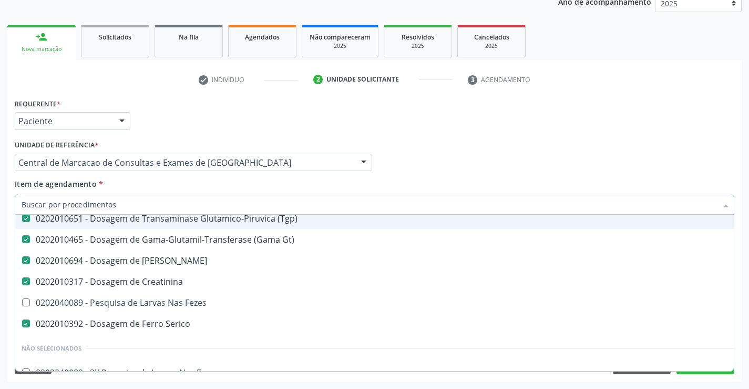
click at [197, 205] on input "Item de agendamento *" at bounding box center [370, 204] width 696 height 21
type input "f"
checkbox Glicose "false"
checkbox Total "false"
checkbox Triglicerideos "false"
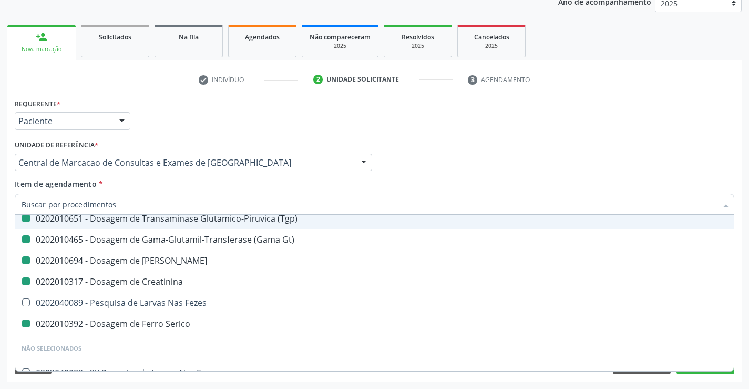
checkbox \(Tgo\) "false"
checkbox \(Tgp\) "false"
checkbox Gt\) "false"
checkbox Ureia "false"
checkbox Creatinina "false"
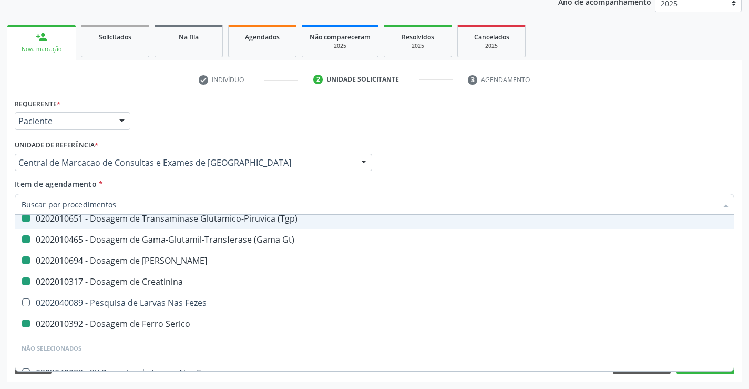
checkbox Serico "false"
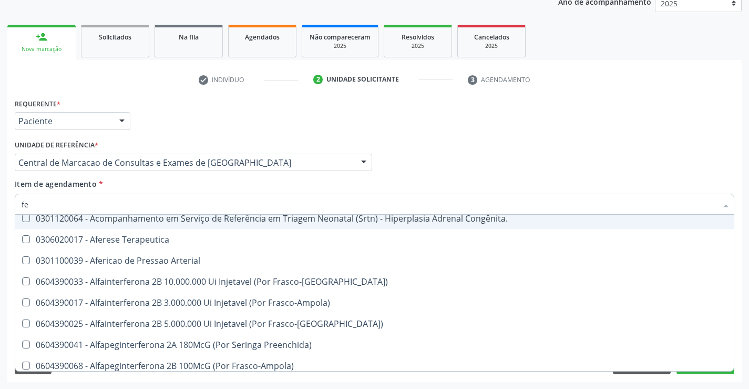
type input "fez"
checkbox Gt\) "false"
checkbox Serico "false"
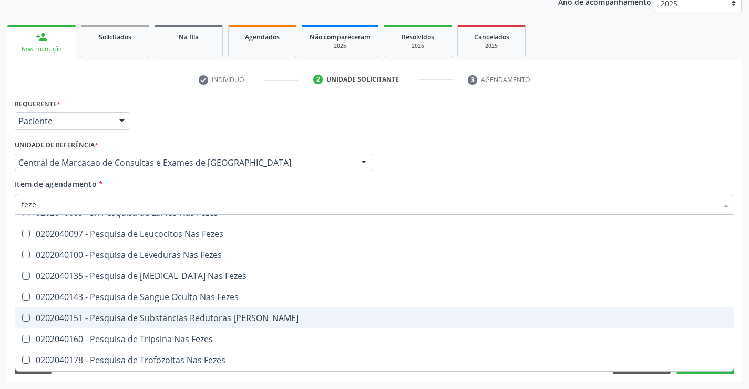
type input "fezes"
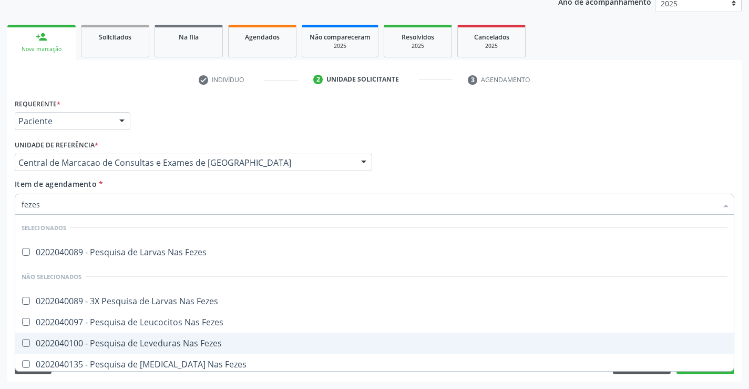
scroll to position [0, 0]
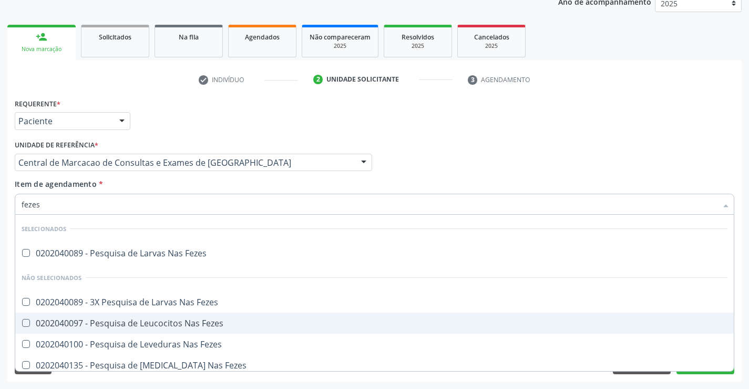
click at [158, 323] on div "0202040097 - Pesquisa de Leucocitos Nas Fezes" at bounding box center [375, 323] width 706 height 8
checkbox Fezes "true"
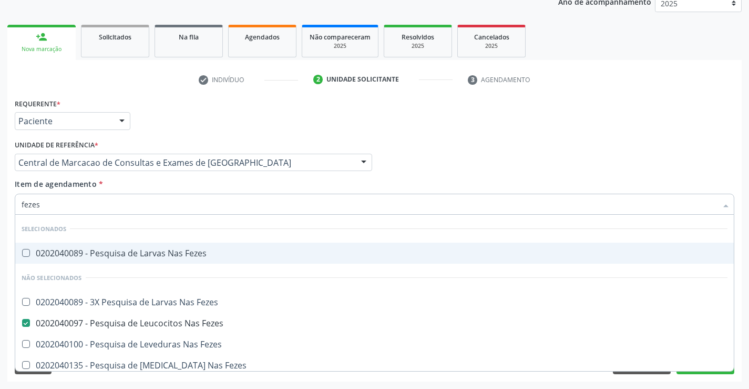
click at [63, 247] on span "0202040089 - Pesquisa de Larvas Nas Fezes" at bounding box center [374, 252] width 719 height 21
checkbox Fezes "true"
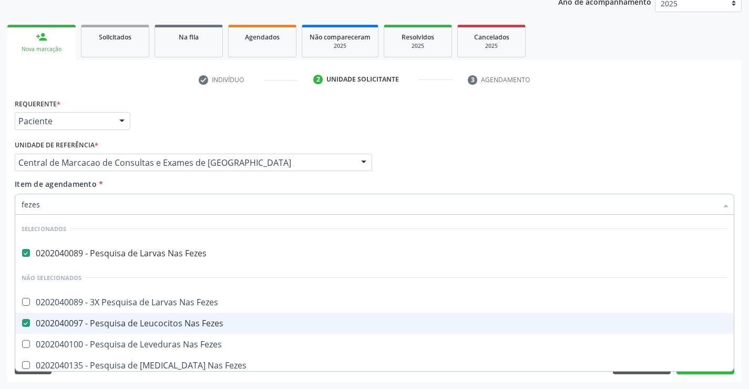
click at [54, 333] on span "0202040097 - Pesquisa de Leucocitos Nas Fezes" at bounding box center [374, 322] width 719 height 21
checkbox Fezes "false"
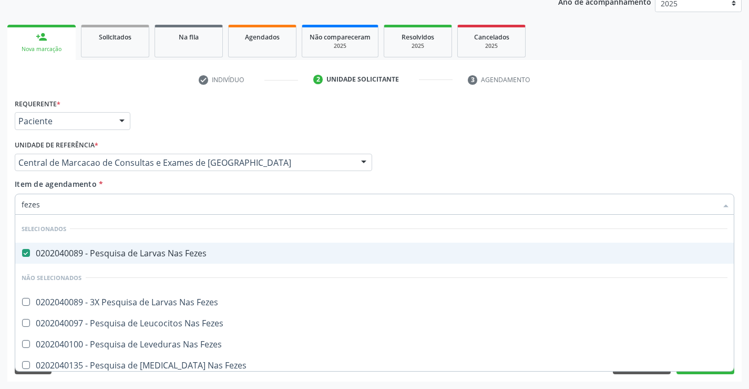
click at [168, 257] on div "0202040089 - Pesquisa de Larvas Nas Fezes" at bounding box center [375, 253] width 706 height 8
checkbox Fezes "false"
type input "fezes"
click at [470, 153] on div "Médico Solicitante Por favor, selecione a Unidade de Atendimento primeiro Nenhu…" at bounding box center [374, 157] width 725 height 41
checkbox Fezes "true"
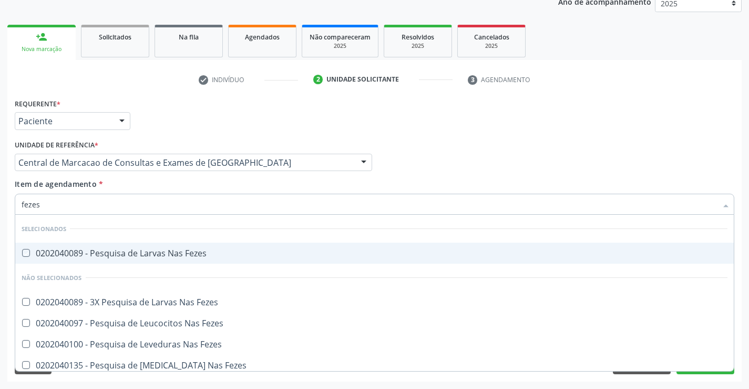
checkbox Fezes "true"
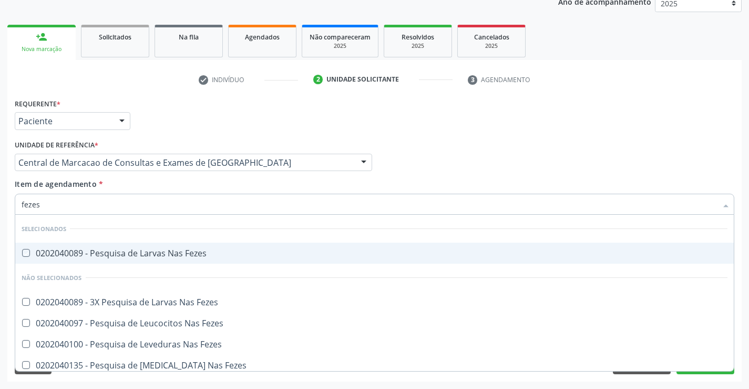
checkbox Fezes "true"
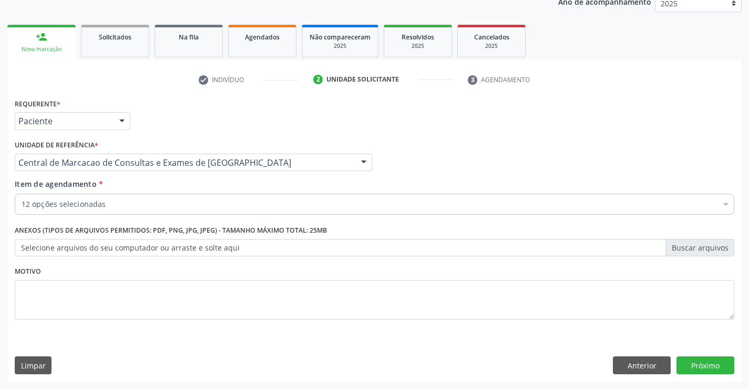
click at [697, 370] on div "Requerente * Paciente Médico(a) Enfermeiro(a) Paciente Nenhum resultado encontr…" at bounding box center [374, 239] width 735 height 286
click at [694, 362] on button "Próximo" at bounding box center [706, 365] width 58 height 18
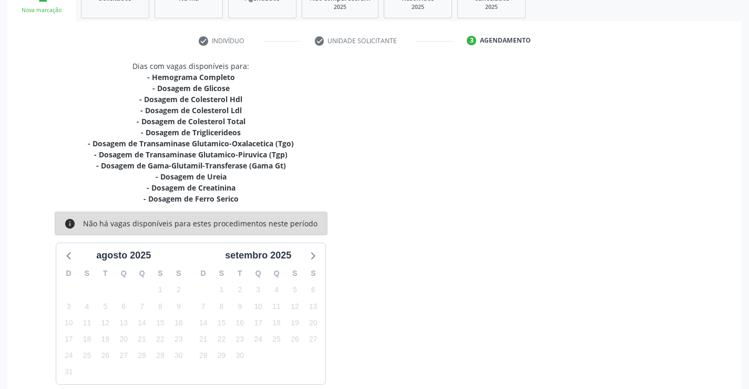
scroll to position [221, 0]
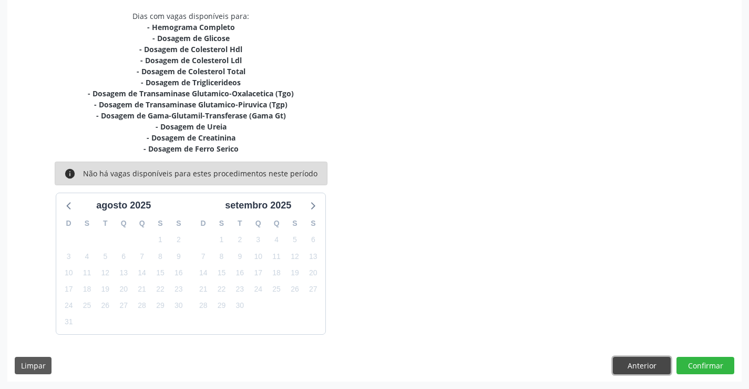
click at [649, 372] on button "Anterior" at bounding box center [642, 366] width 58 height 18
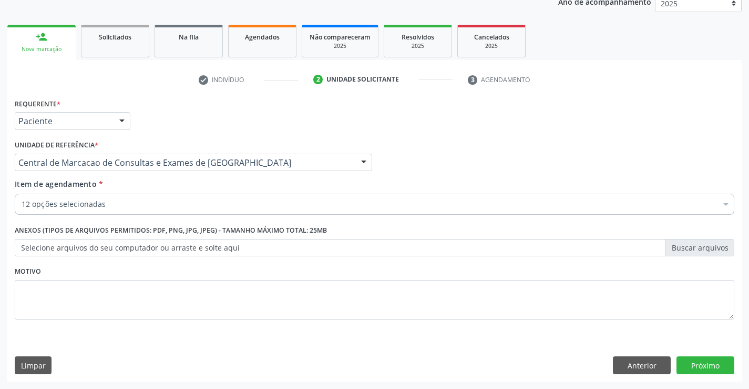
scroll to position [133, 0]
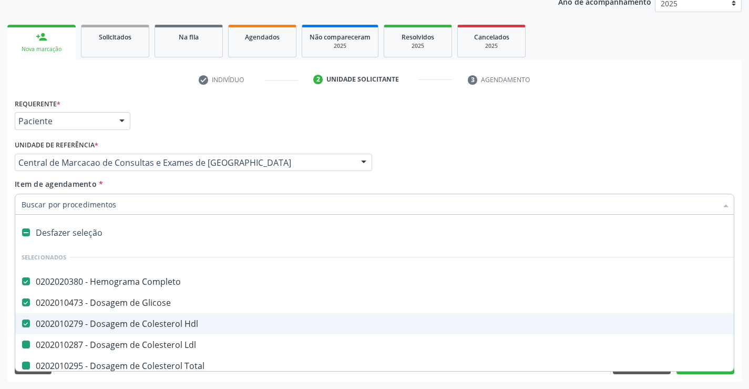
type input "f"
checkbox Total "false"
checkbox Triglicerideos "false"
checkbox \(Tgo\) "false"
checkbox \(Tgp\) "false"
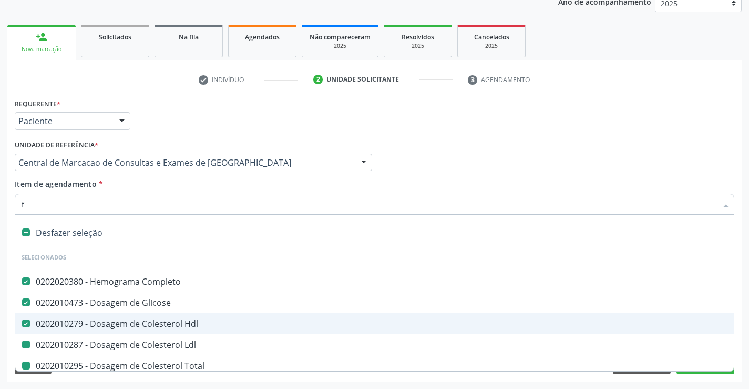
checkbox Gt\) "false"
checkbox Ureia "false"
checkbox Ldl "false"
checkbox Creatinina "false"
checkbox Serico "false"
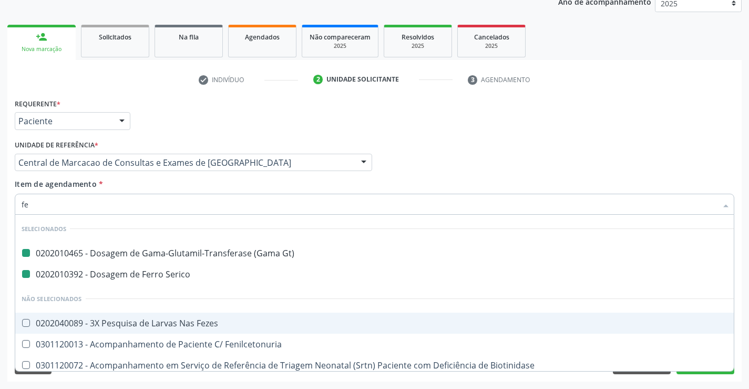
type input "fez"
checkbox Gt\) "false"
checkbox Serico "false"
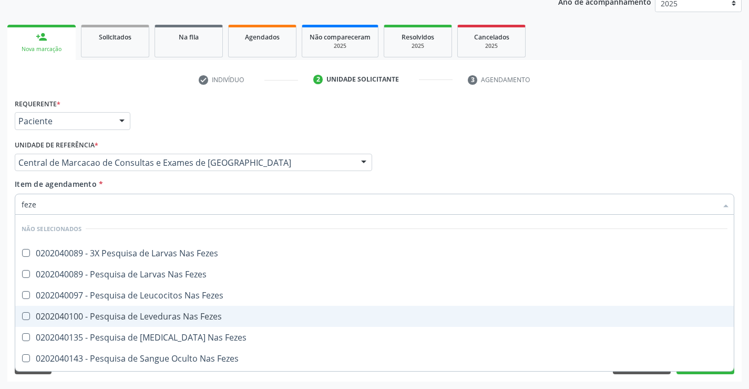
type input "fezes"
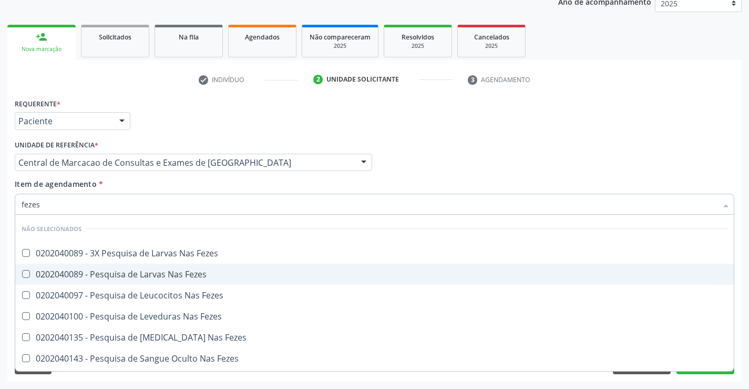
click at [149, 273] on div "0202040089 - Pesquisa de Larvas Nas Fezes" at bounding box center [375, 274] width 706 height 8
checkbox Fezes "true"
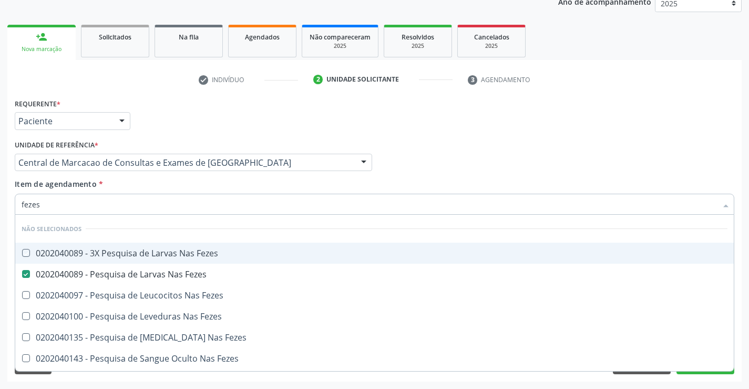
click at [477, 148] on div "Médico Solicitante Por favor, selecione a Unidade de Atendimento primeiro Nenhu…" at bounding box center [374, 157] width 725 height 41
checkbox Fezes "true"
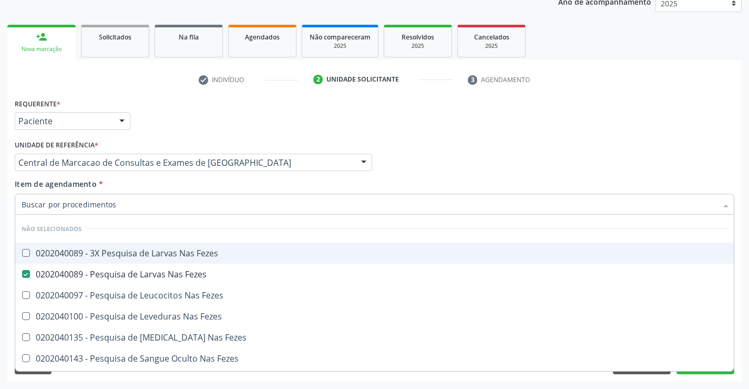
checkbox Fezes "true"
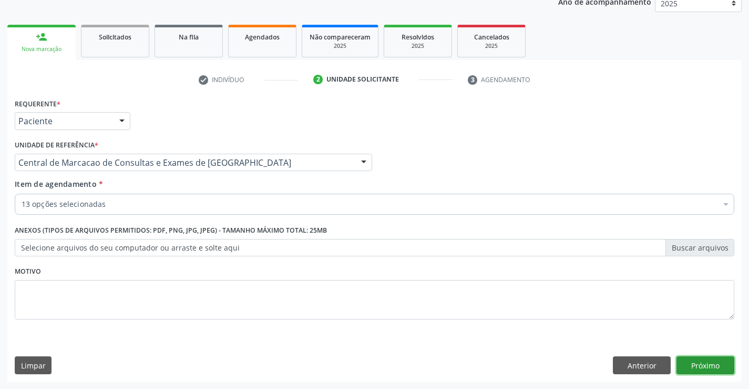
click at [695, 368] on button "Próximo" at bounding box center [706, 365] width 58 height 18
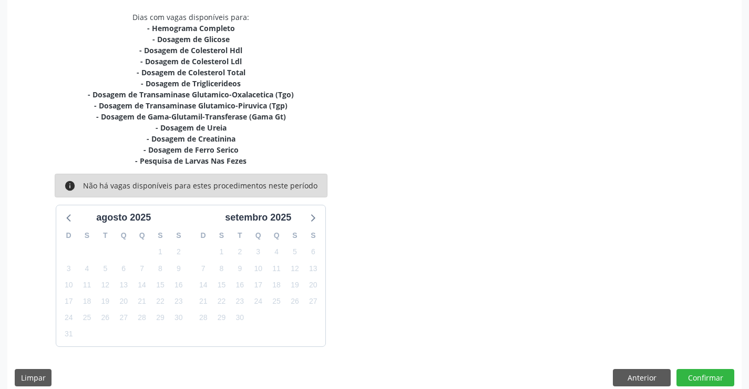
scroll to position [232, 0]
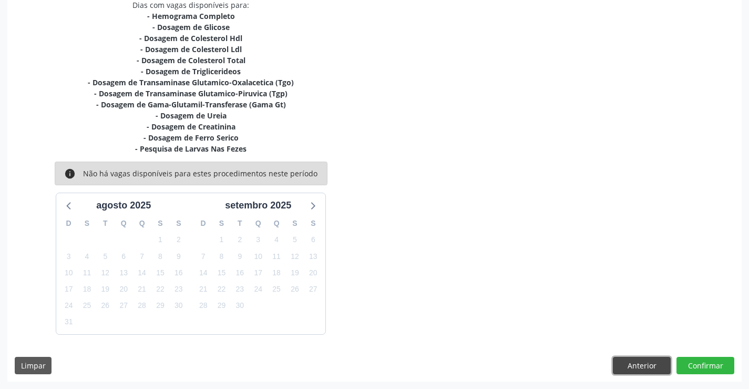
click at [630, 372] on button "Anterior" at bounding box center [642, 366] width 58 height 18
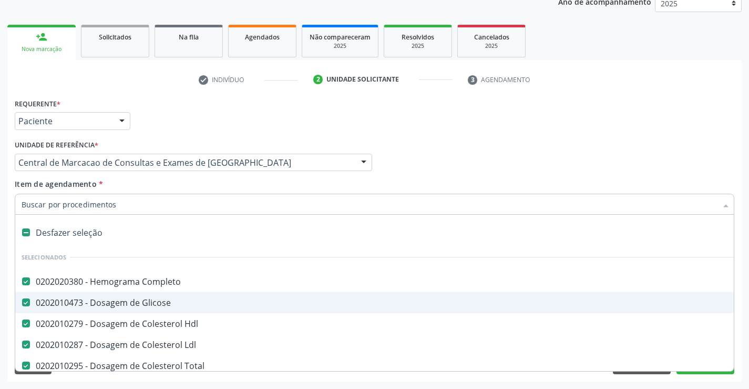
click at [137, 295] on span "0202010473 - Dosagem de Glicose" at bounding box center [430, 302] width 831 height 21
checkbox Glicose "false"
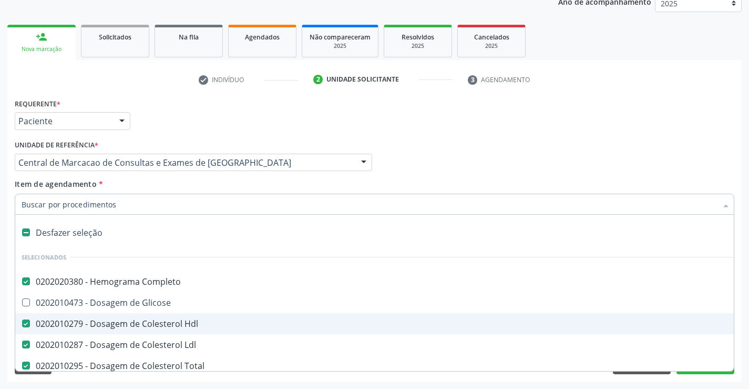
scroll to position [53, 0]
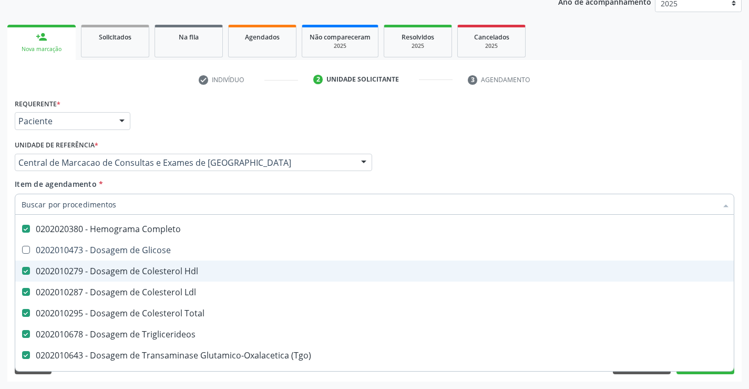
click at [151, 271] on div "0202010279 - Dosagem de Colesterol Hdl" at bounding box center [431, 271] width 819 height 8
checkbox Hdl "false"
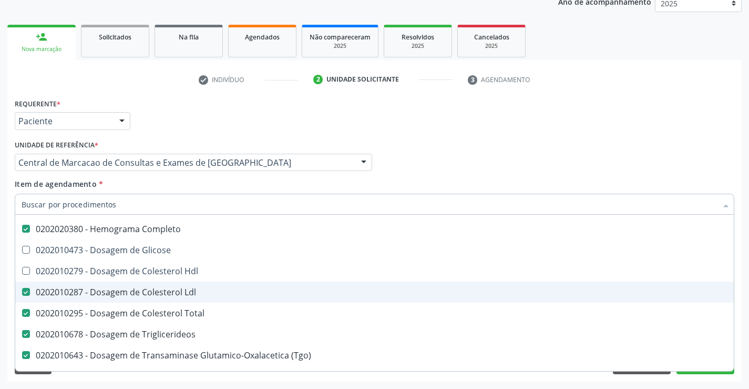
click at [146, 298] on span "0202010287 - Dosagem de Colesterol Ldl" at bounding box center [430, 291] width 831 height 21
checkbox Ldl "false"
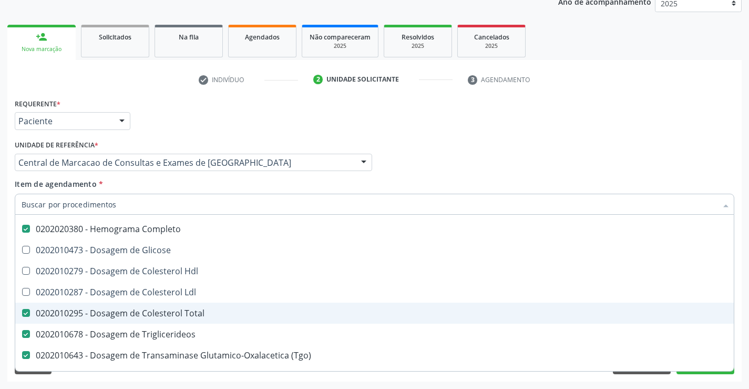
click at [146, 317] on div "0202010295 - Dosagem de Colesterol Total" at bounding box center [431, 313] width 819 height 8
checkbox Total "false"
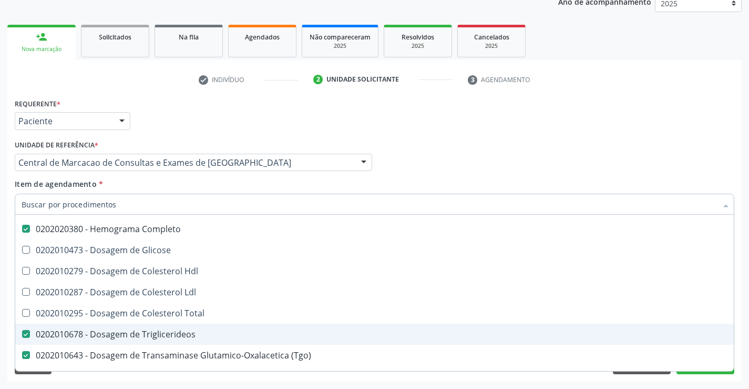
click at [143, 334] on div "0202010678 - Dosagem de Triglicerideos" at bounding box center [431, 334] width 819 height 8
checkbox Triglicerideos "false"
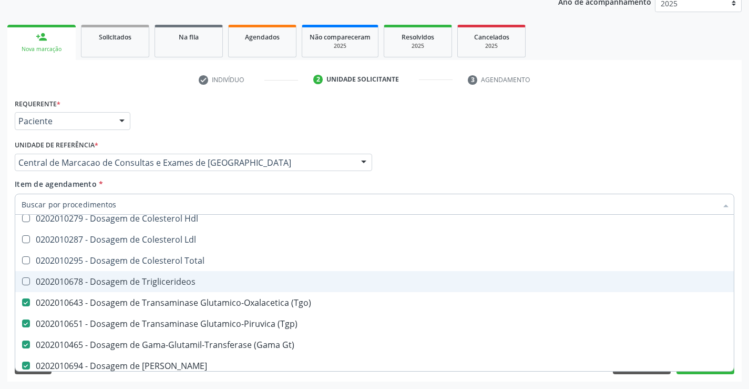
scroll to position [158, 0]
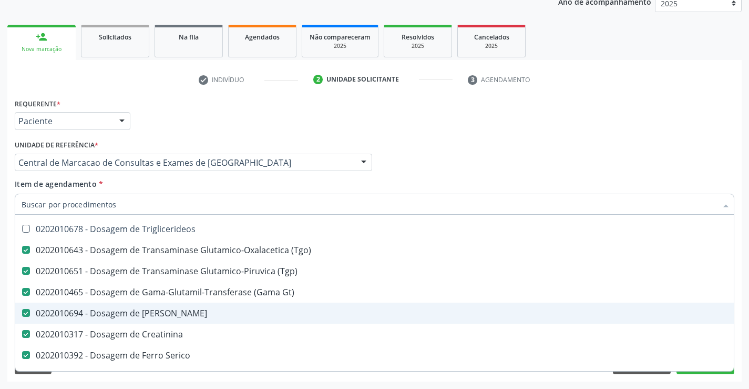
click at [141, 314] on div "0202010694 - Dosagem de [PERSON_NAME]" at bounding box center [431, 313] width 819 height 8
checkbox Ureia "false"
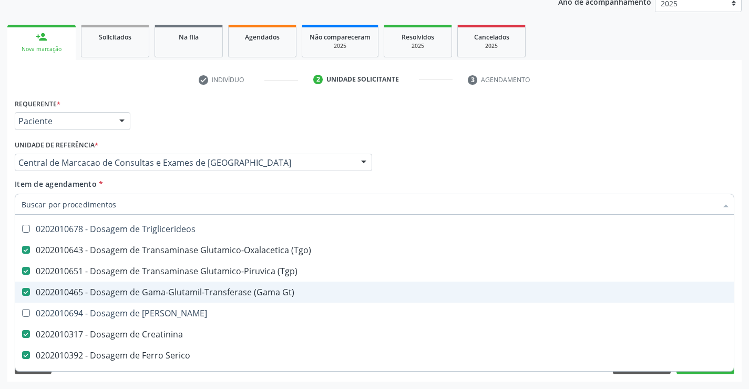
click at [162, 295] on div "0202010465 - Dosagem de Gama-Glutamil-Transferase (Gama Gt)" at bounding box center [431, 292] width 819 height 8
checkbox Gt\) "false"
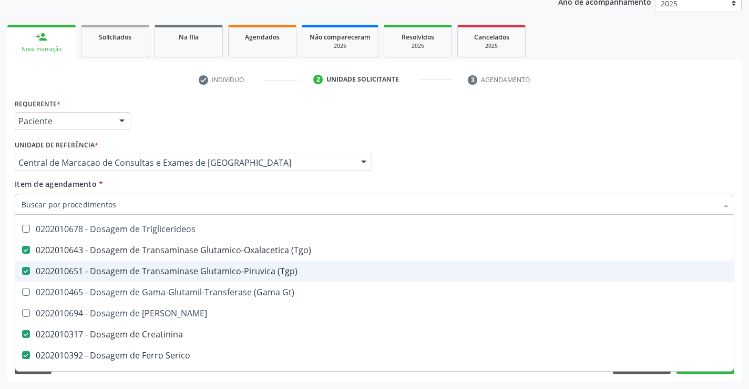
click at [175, 272] on div "0202010651 - Dosagem de Transaminase Glutamico-Piruvica (Tgp)" at bounding box center [431, 271] width 819 height 8
checkbox \(Tgp\) "false"
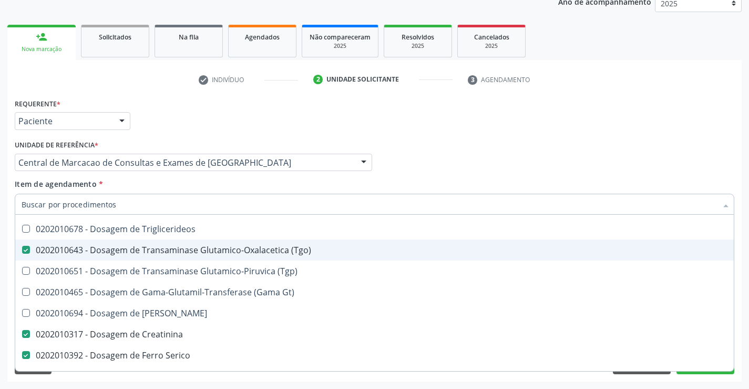
click at [177, 246] on div "0202010643 - Dosagem de Transaminase Glutamico-Oxalacetica (Tgo)" at bounding box center [431, 250] width 819 height 8
checkbox \(Tgo\) "false"
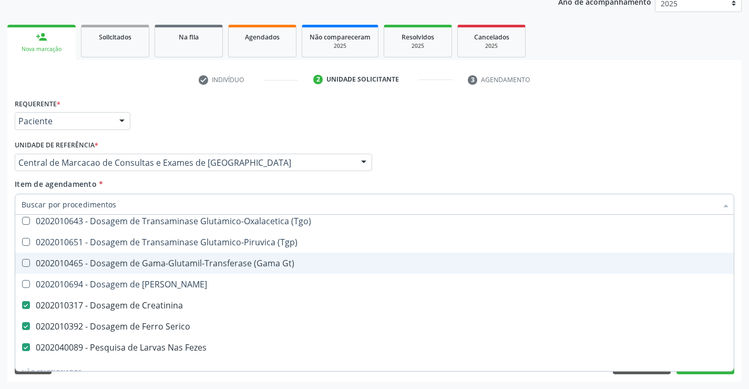
scroll to position [210, 0]
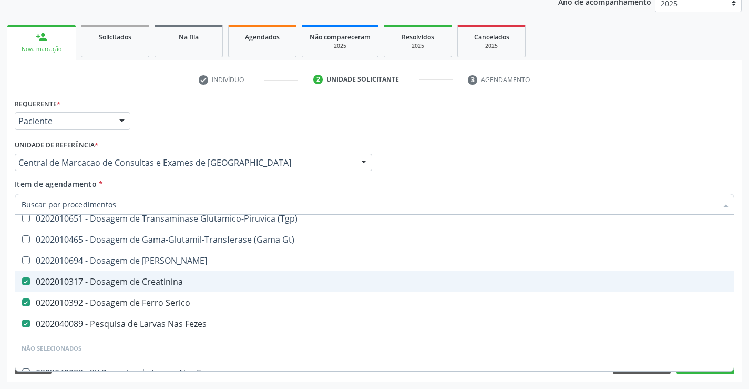
click at [158, 279] on div "0202010317 - Dosagem de Creatinina" at bounding box center [431, 281] width 819 height 8
checkbox Creatinina "false"
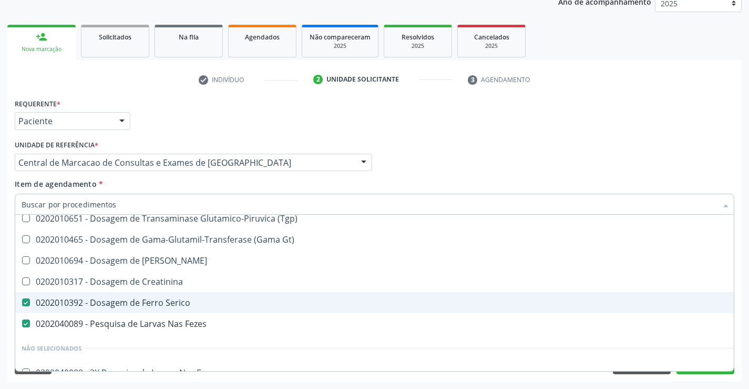
click at [156, 306] on div "0202010392 - Dosagem de Ferro Serico" at bounding box center [431, 302] width 819 height 8
checkbox Serico "false"
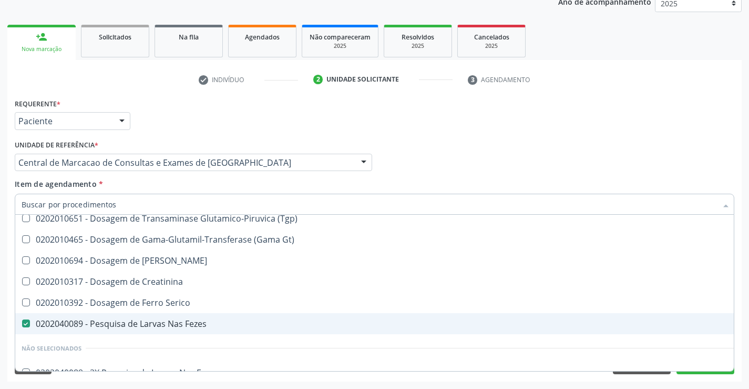
click at [155, 328] on div "0202040089 - Pesquisa de Larvas Nas Fezes" at bounding box center [431, 323] width 819 height 8
checkbox Fezes "false"
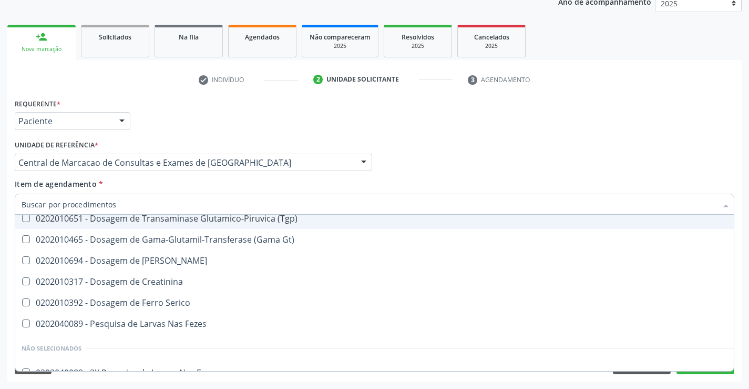
click at [436, 176] on div "Médico Solicitante Por favor, selecione a Unidade de Atendimento primeiro Nenhu…" at bounding box center [374, 157] width 725 height 41
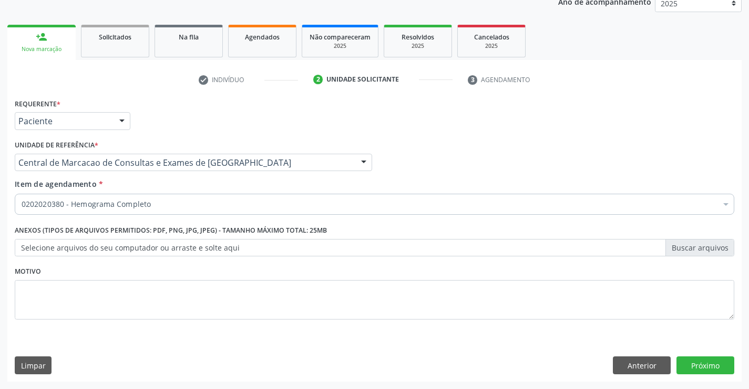
scroll to position [0, 0]
click at [695, 358] on button "Próximo" at bounding box center [706, 365] width 58 height 18
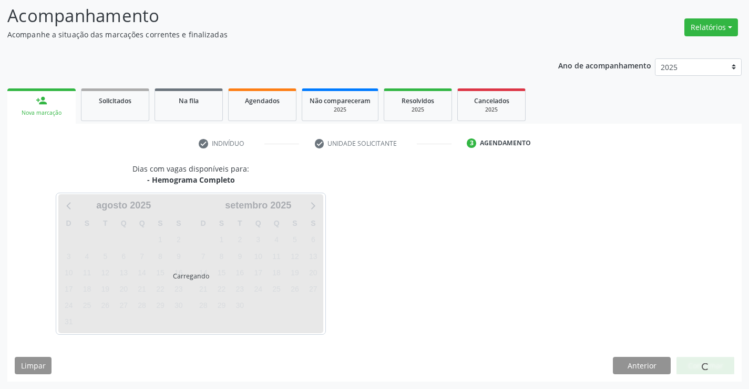
scroll to position [69, 0]
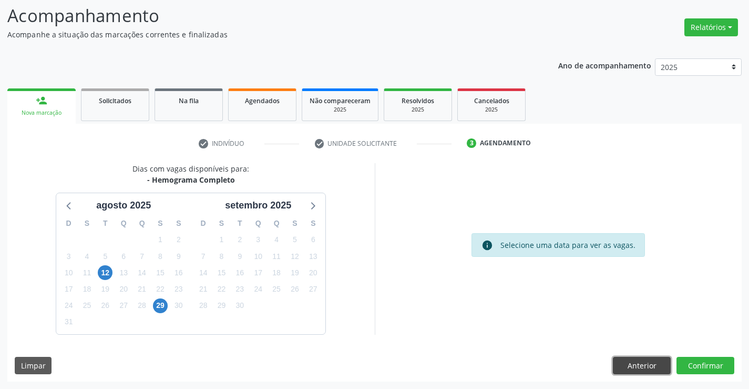
click at [649, 357] on button "Anterior" at bounding box center [642, 366] width 58 height 18
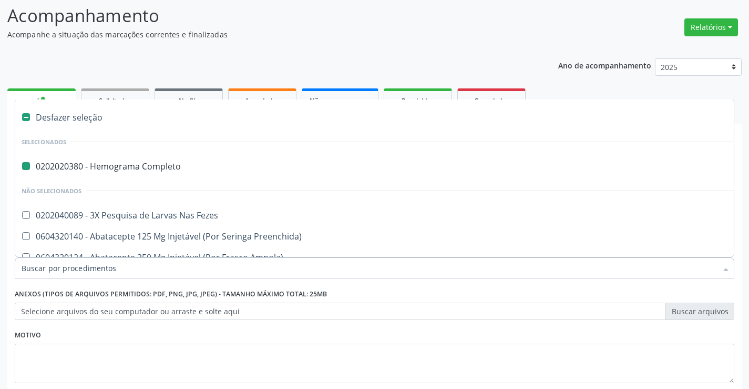
type input "f"
checkbox Completo "false"
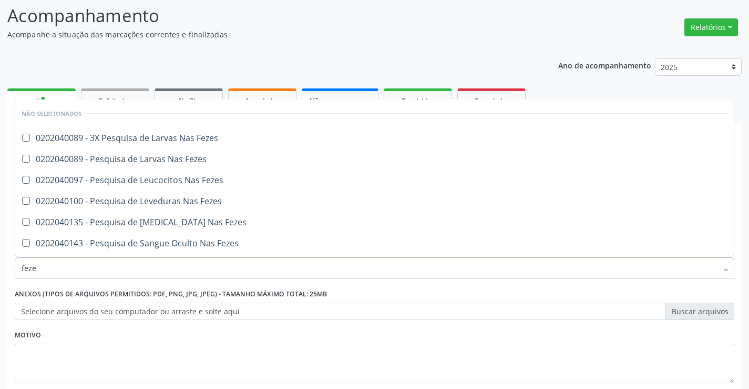
type input "fezes"
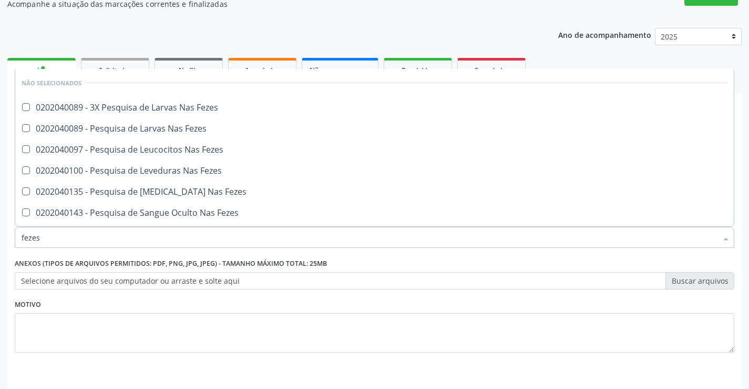
scroll to position [133, 0]
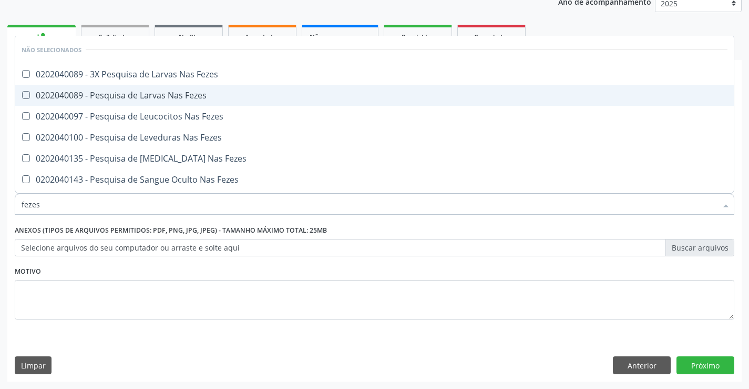
click at [184, 91] on div "0202040089 - Pesquisa de Larvas Nas Fezes" at bounding box center [375, 95] width 706 height 8
checkbox Fezes "true"
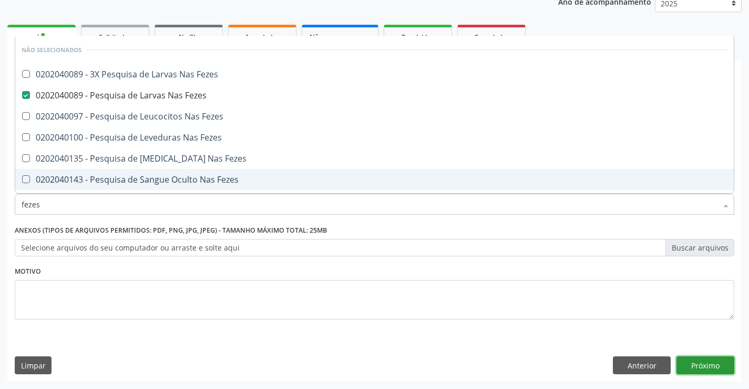
click at [697, 367] on button "Próximo" at bounding box center [706, 365] width 58 height 18
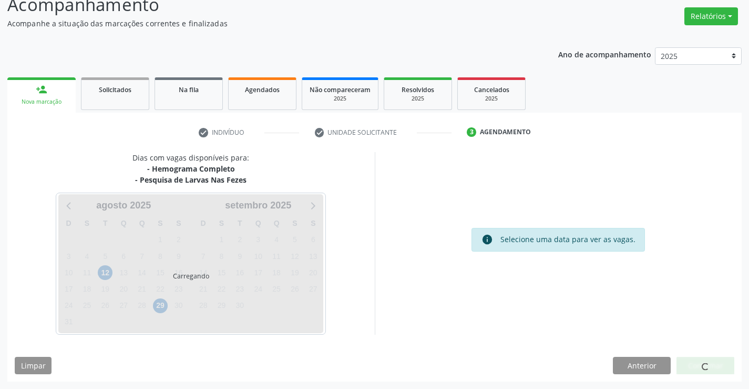
scroll to position [80, 0]
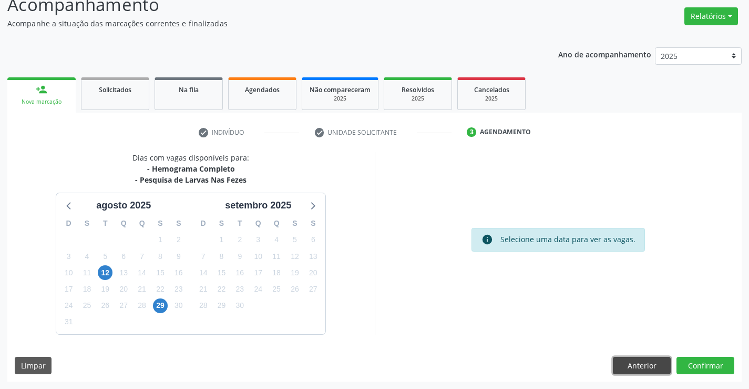
click at [630, 369] on button "Anterior" at bounding box center [642, 366] width 58 height 18
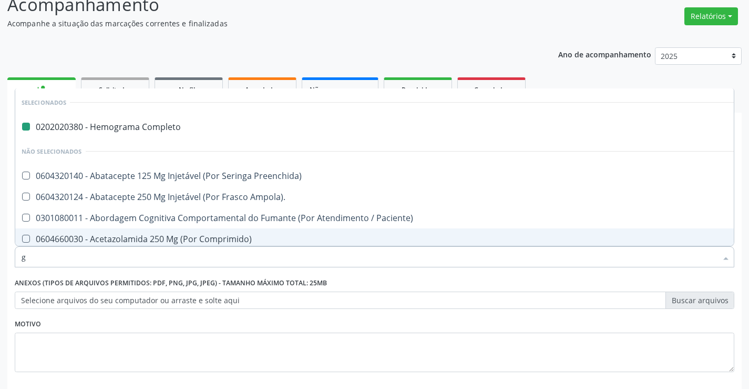
type input "gl"
checkbox Completo "false"
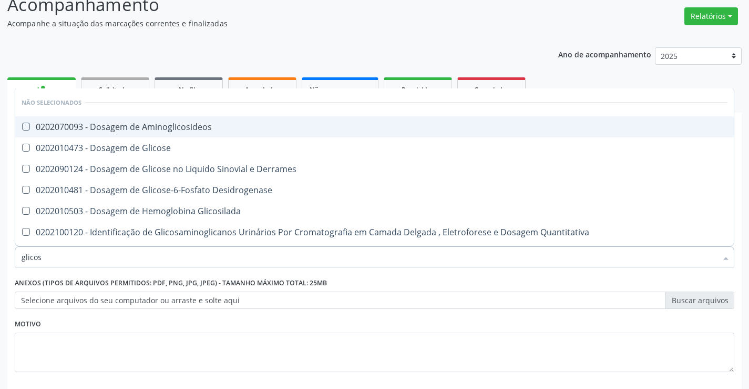
type input "glicose"
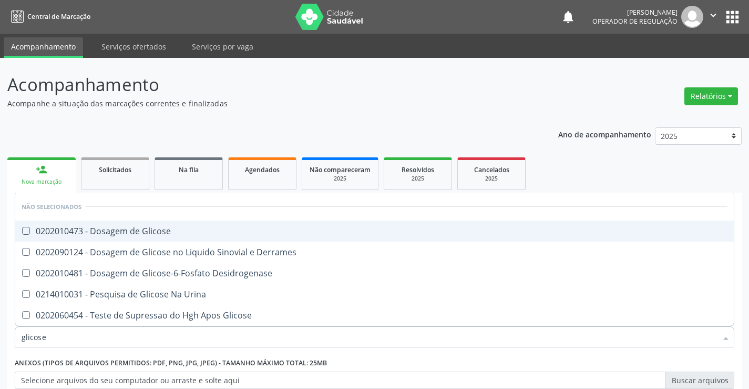
scroll to position [80, 0]
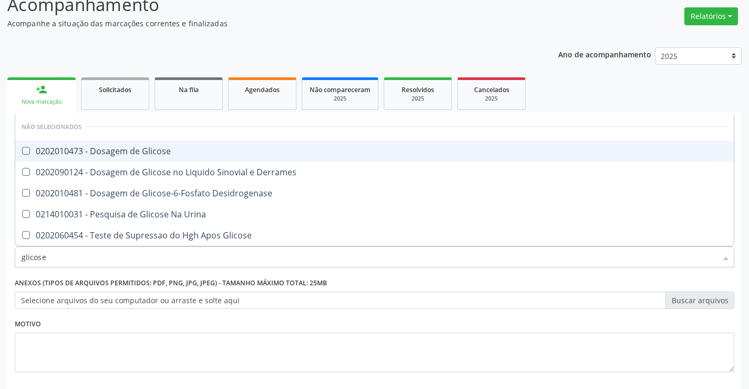
click at [188, 149] on div "0202010473 - Dosagem de Glicose" at bounding box center [375, 151] width 706 height 8
checkbox Glicose "true"
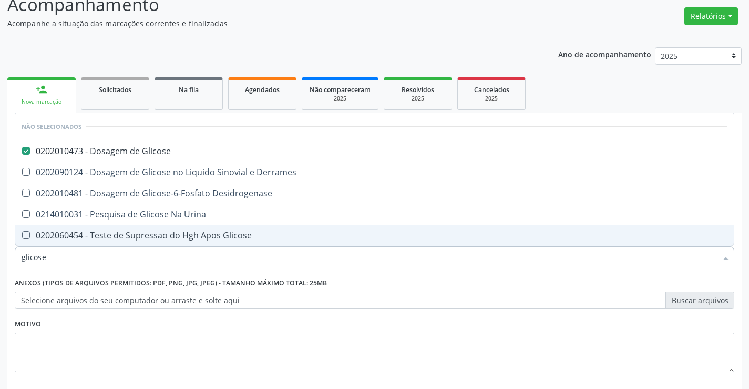
click at [134, 259] on input "glicose" at bounding box center [370, 256] width 696 height 21
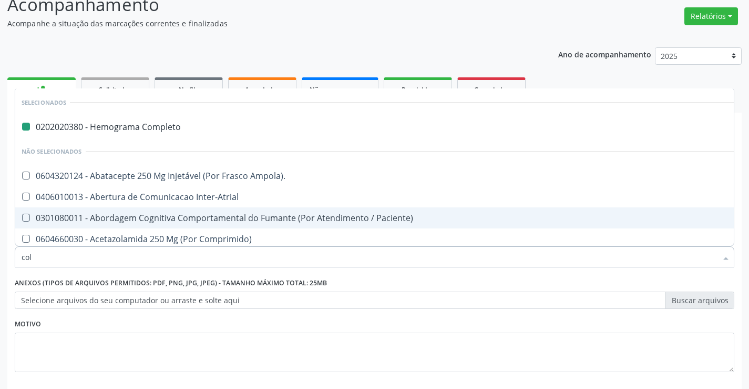
type input "cole"
checkbox Completo "false"
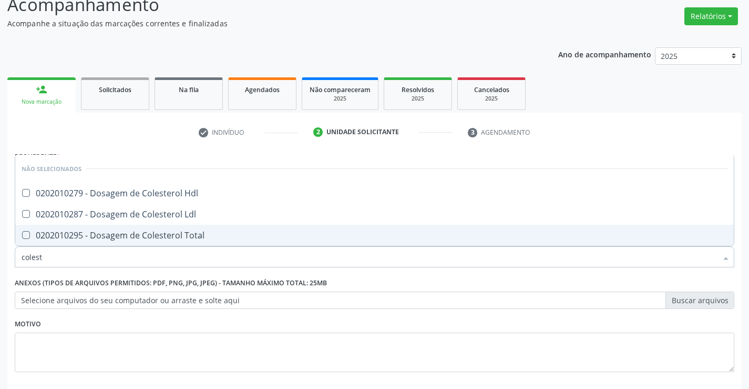
type input "coleste"
click at [146, 241] on span "0202010295 - Dosagem de Colesterol Total" at bounding box center [374, 235] width 719 height 21
checkbox Total "true"
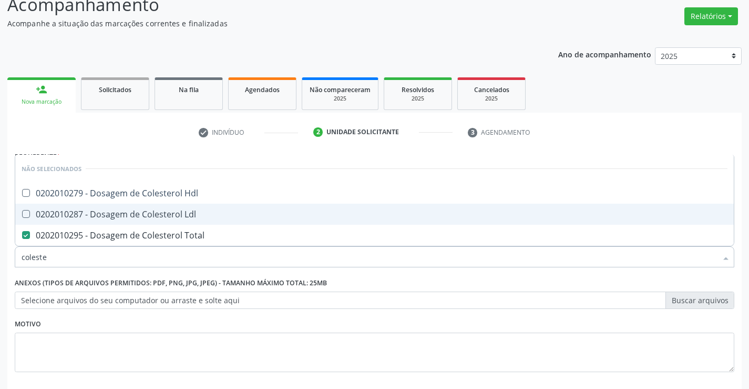
click at [162, 218] on div "0202010287 - Dosagem de Colesterol Ldl" at bounding box center [375, 214] width 706 height 8
checkbox Ldl "true"
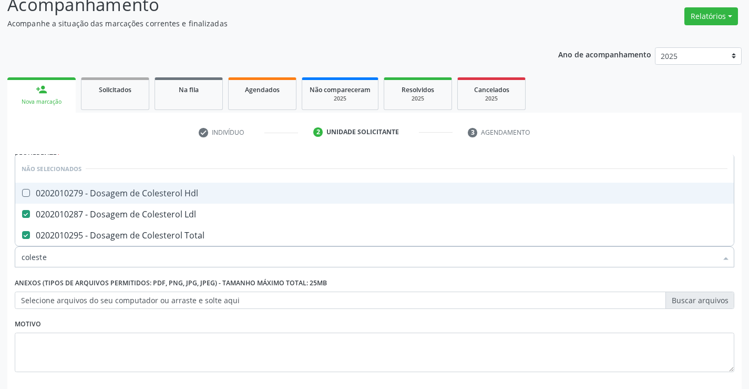
click at [166, 189] on div "0202010279 - Dosagem de Colesterol Hdl" at bounding box center [375, 193] width 706 height 8
checkbox Hdl "true"
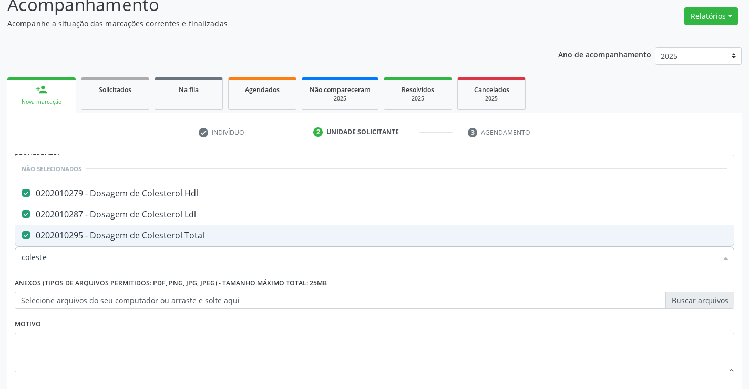
click at [137, 257] on input "coleste" at bounding box center [370, 256] width 696 height 21
type input "tr"
checkbox Hdl "false"
checkbox Total "false"
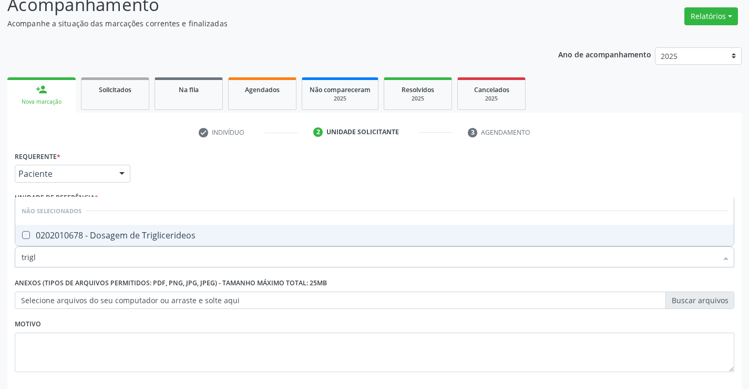
type input "trigli"
click at [140, 236] on div "0202010678 - Dosagem de Triglicerideos" at bounding box center [375, 235] width 706 height 8
checkbox Triglicerideos "true"
click at [124, 255] on input "trigli" at bounding box center [370, 256] width 696 height 21
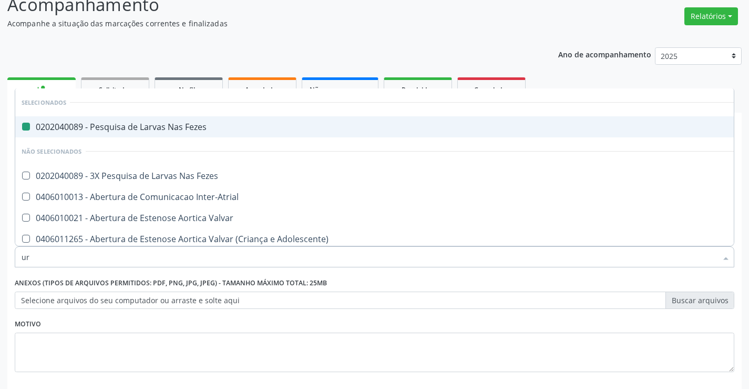
type input "urt"
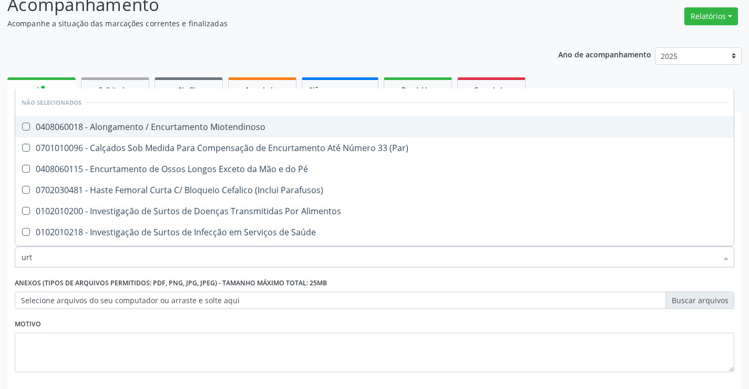
checkbox Miotendinoso "false"
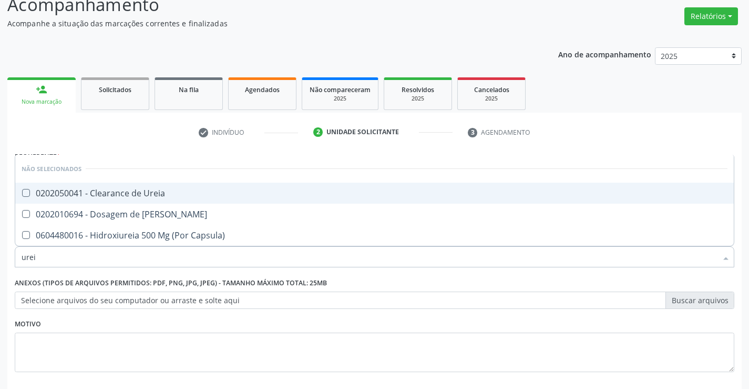
type input "ureia"
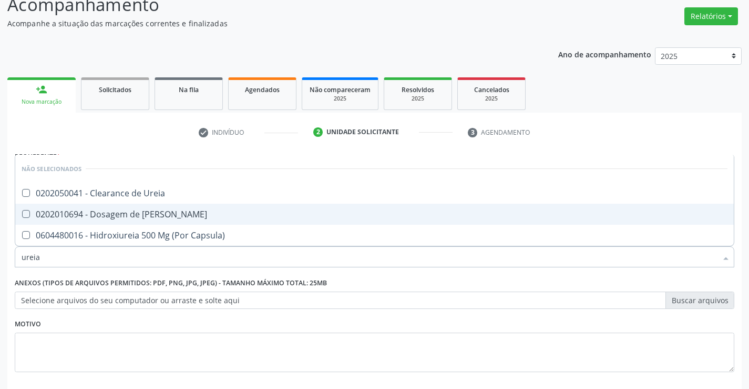
click at [139, 213] on div "0202010694 - Dosagem de [PERSON_NAME]" at bounding box center [375, 214] width 706 height 8
checkbox Ureia "true"
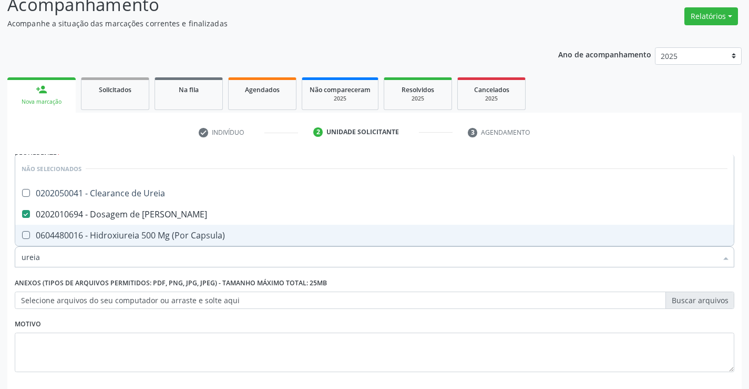
click at [118, 265] on input "ureia" at bounding box center [370, 256] width 696 height 21
type input "cr"
checkbox Ureia "false"
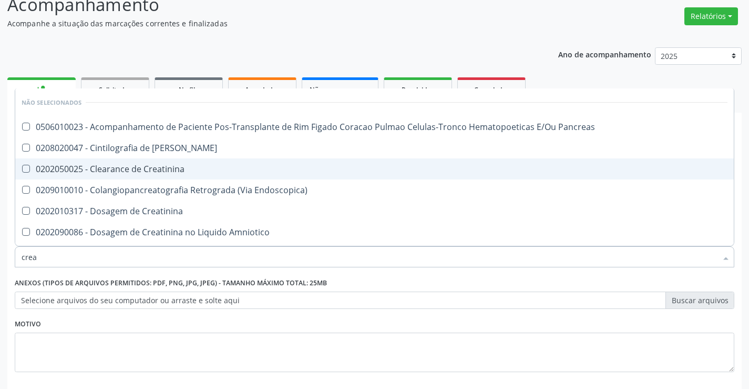
type input "creat"
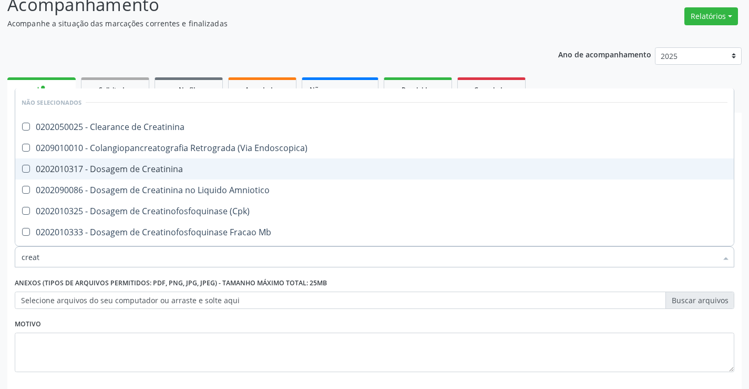
click at [120, 173] on div "0202010317 - Dosagem de Creatinina" at bounding box center [375, 169] width 706 height 8
checkbox Creatinina "true"
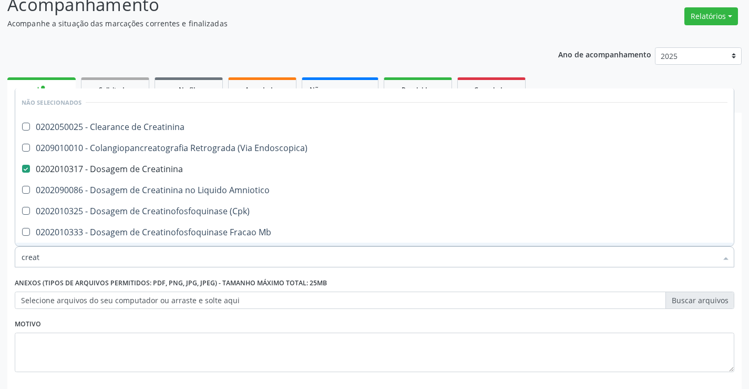
click at [74, 255] on input "creat" at bounding box center [370, 256] width 696 height 21
type input "fe"
checkbox Creatinina "true"
checkbox Creatinina "false"
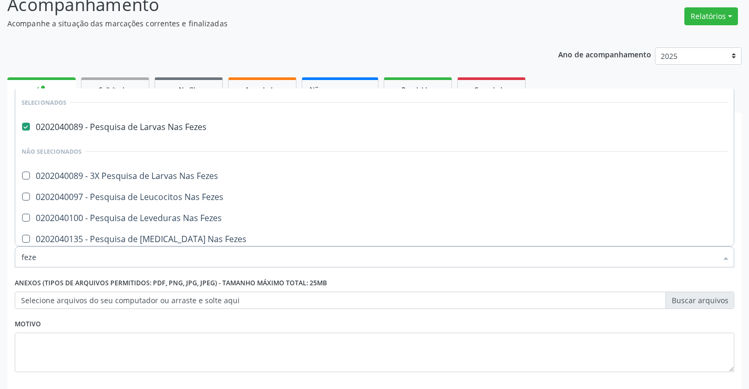
type input "fezes"
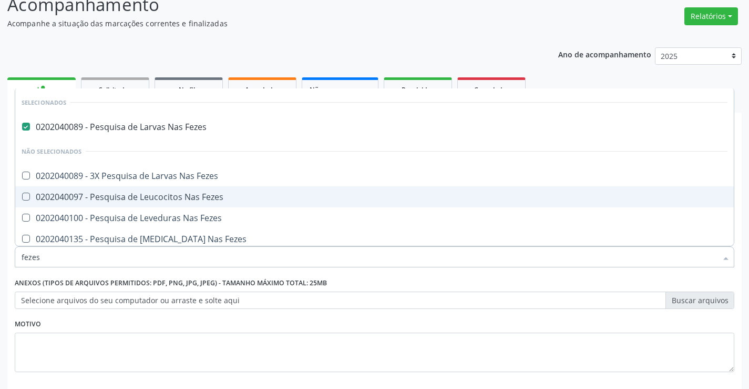
click at [178, 199] on div "0202040097 - Pesquisa de Leucocitos Nas Fezes" at bounding box center [375, 196] width 706 height 8
checkbox Fezes "true"
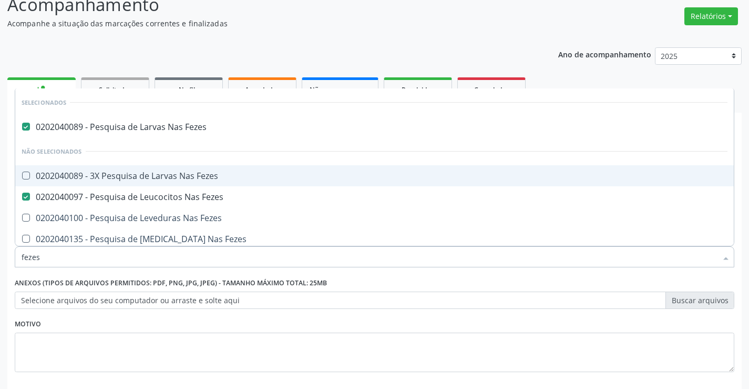
click at [179, 175] on div "0202040089 - 3X Pesquisa de Larvas Nas Fezes" at bounding box center [375, 175] width 706 height 8
checkbox Fezes "false"
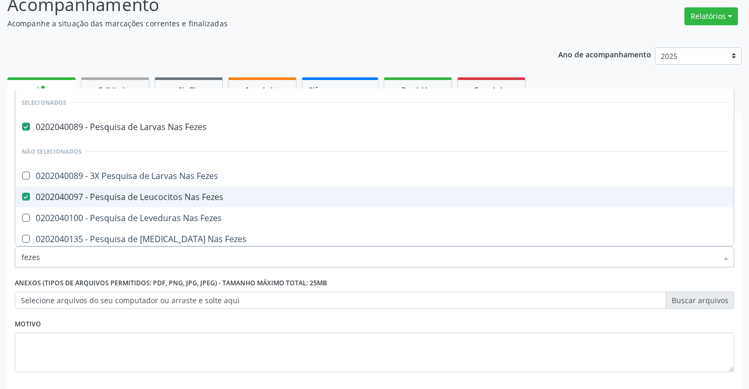
click at [159, 194] on div "0202040097 - Pesquisa de Leucocitos Nas Fezes" at bounding box center [375, 196] width 706 height 8
checkbox Fezes "false"
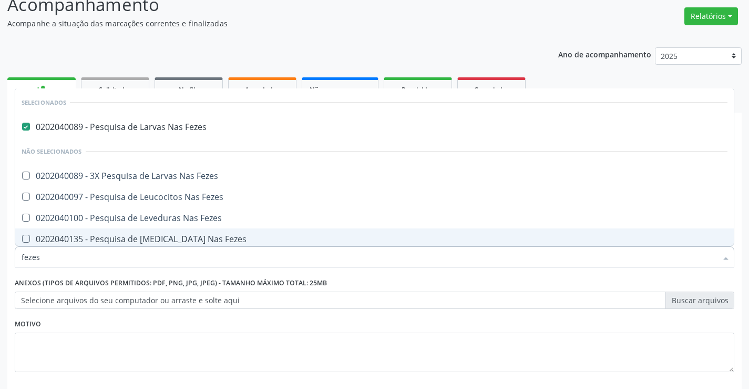
click at [109, 260] on input "fezes" at bounding box center [370, 256] width 696 height 21
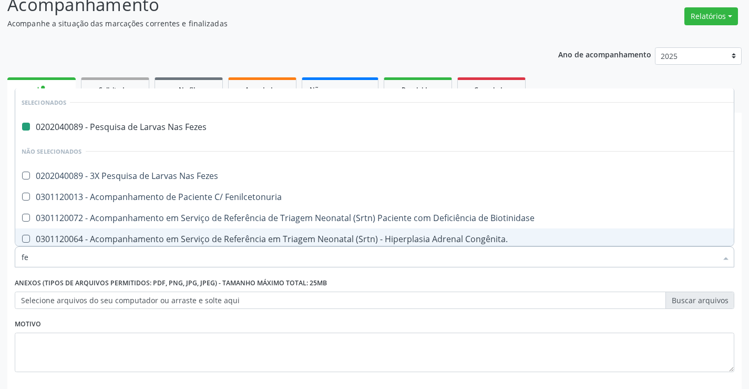
type input "fer"
checkbox Fezes "false"
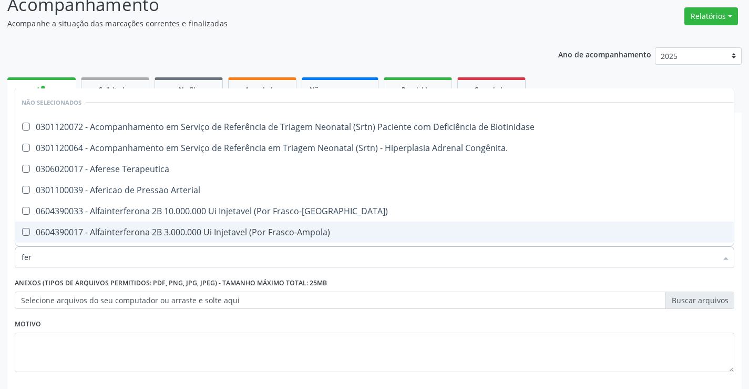
type input "ferr"
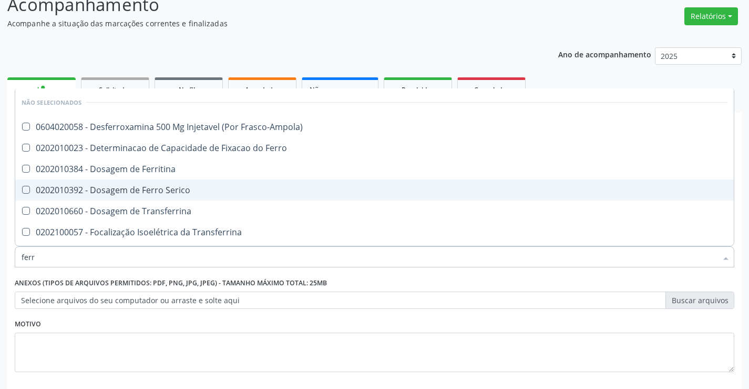
click at [133, 186] on div "0202010392 - Dosagem de Ferro Serico" at bounding box center [375, 190] width 706 height 8
checkbox Serico "true"
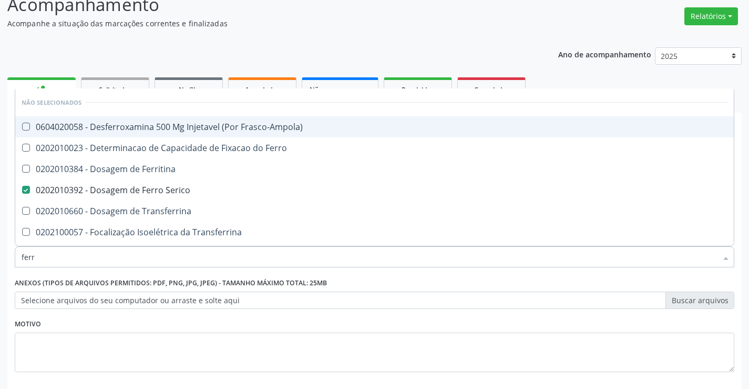
type input "ferr"
click at [499, 42] on div "Ano de acompanhamento 2025 2024 2023 person_add Nova marcação Solicitados Na fi…" at bounding box center [374, 237] width 735 height 394
checkbox Frasco-Ampola\) "true"
checkbox Ferritina "true"
checkbox Transferrina "true"
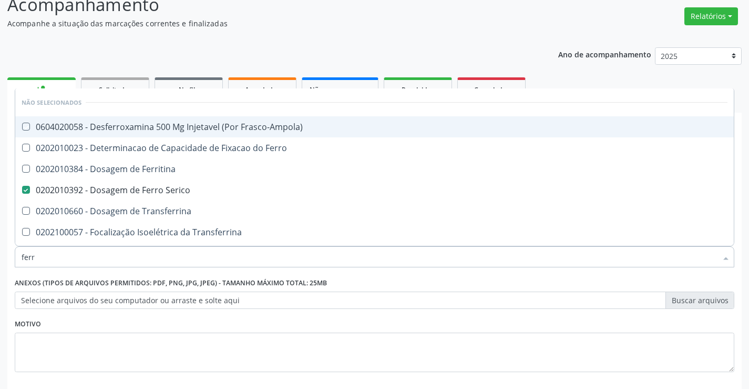
checkbox Transferrina "true"
checkbox Ml\) "true"
checkbox \(Nefroplastia\) "true"
checkbox Ferro "true"
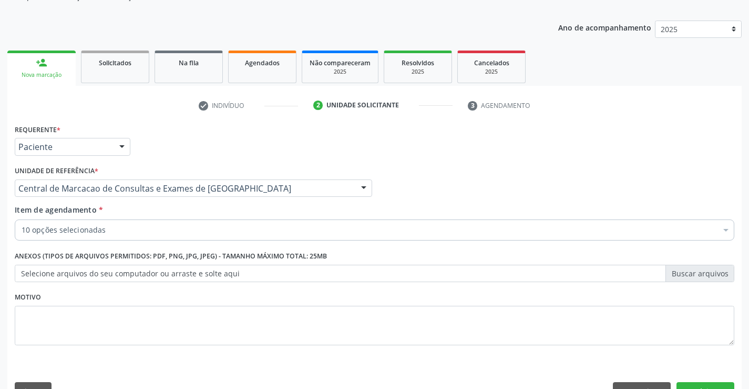
scroll to position [133, 0]
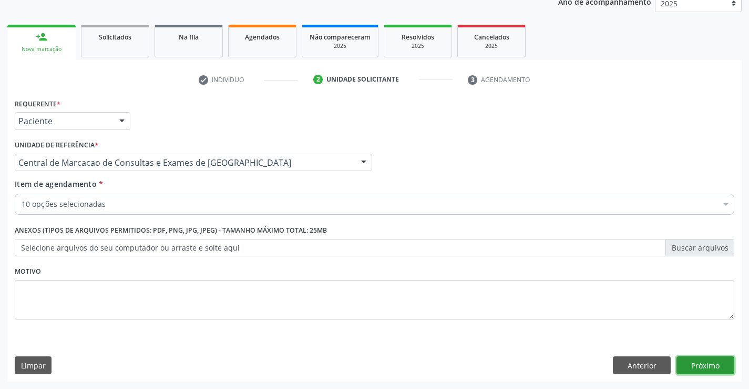
click at [702, 366] on button "Próximo" at bounding box center [706, 365] width 58 height 18
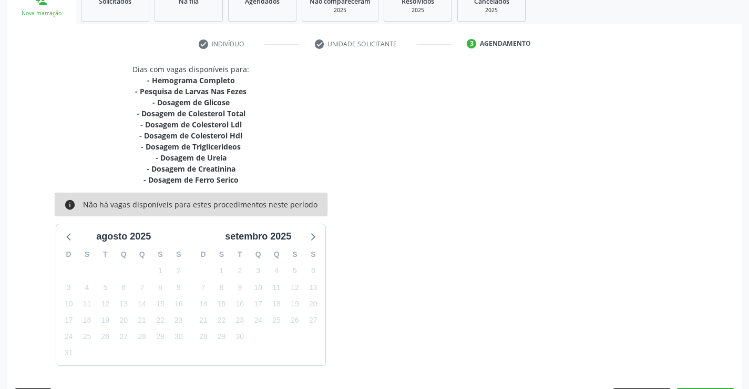
scroll to position [199, 0]
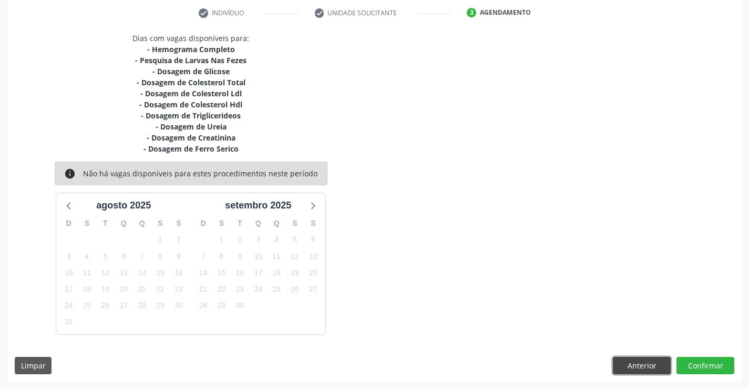
click at [624, 363] on button "Anterior" at bounding box center [642, 366] width 58 height 18
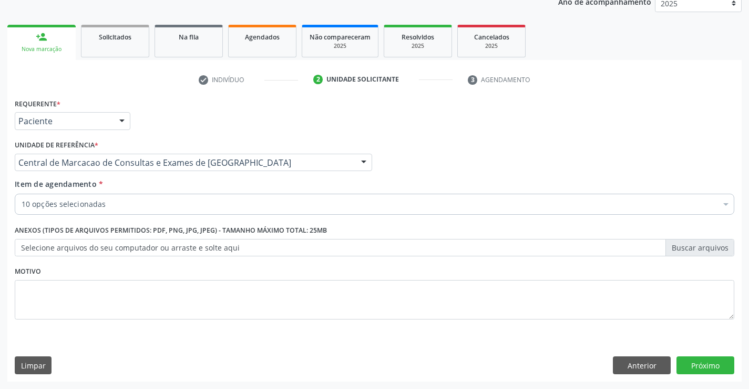
scroll to position [133, 0]
click at [172, 198] on div "10 opções selecionadas" at bounding box center [375, 204] width 720 height 21
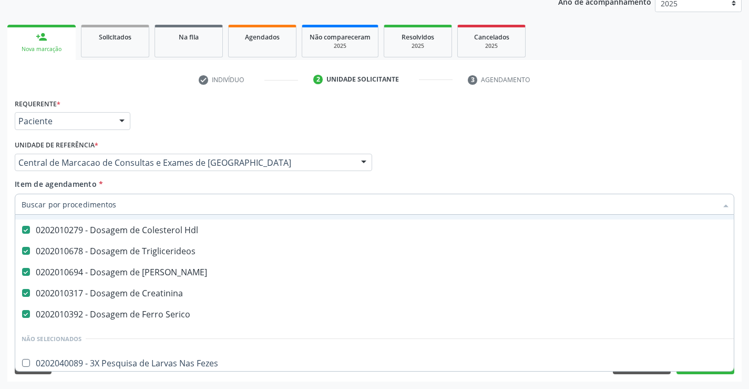
scroll to position [158, 0]
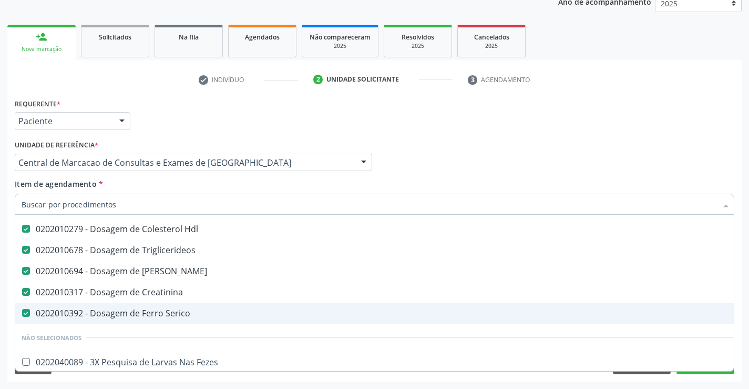
click at [149, 309] on div "0202010392 - Dosagem de Ferro Serico" at bounding box center [431, 313] width 819 height 8
checkbox Serico "false"
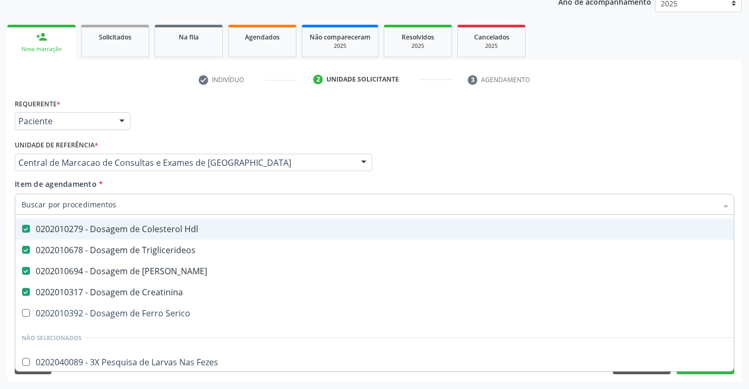
click at [439, 146] on div "Médico Solicitante Por favor, selecione a Unidade de Atendimento primeiro Nenhu…" at bounding box center [374, 157] width 725 height 41
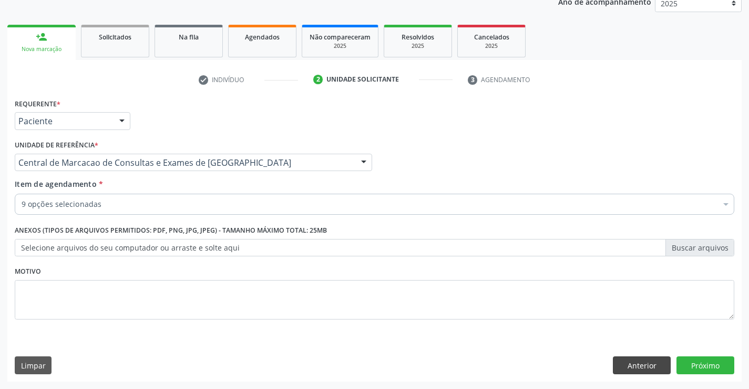
scroll to position [0, 0]
click at [686, 364] on button "Próximo" at bounding box center [706, 365] width 58 height 18
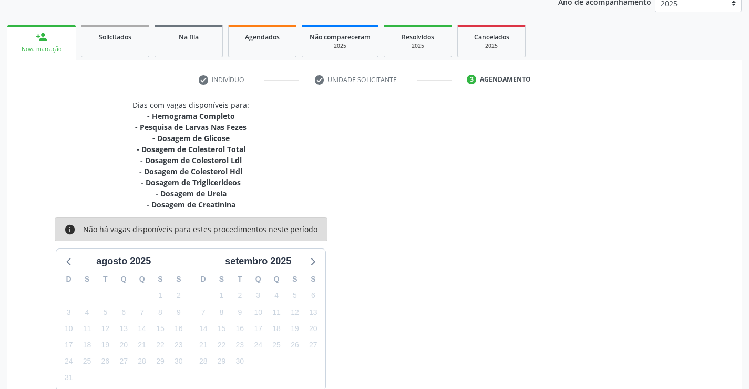
scroll to position [185, 0]
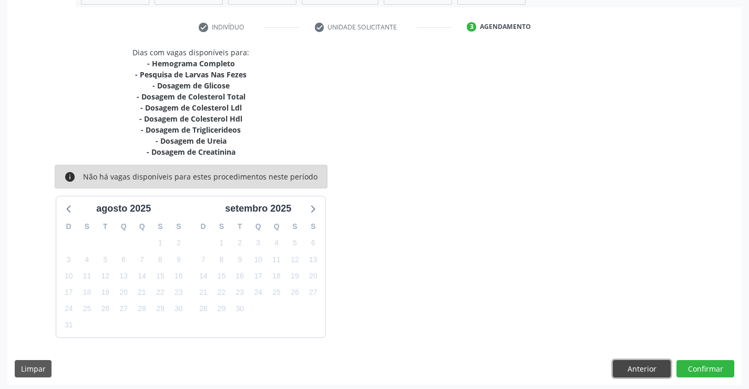
click at [627, 368] on button "Anterior" at bounding box center [642, 369] width 58 height 18
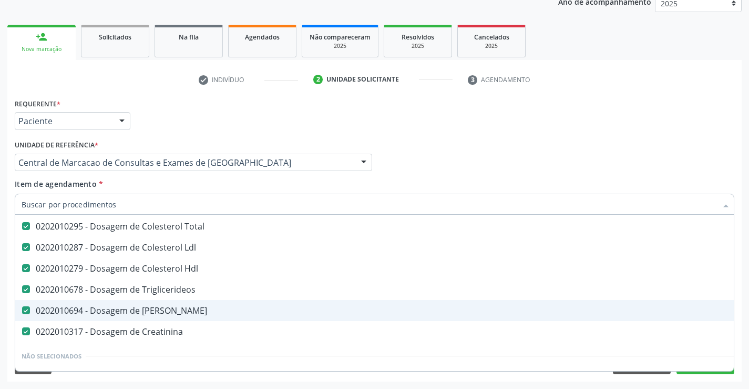
scroll to position [158, 0]
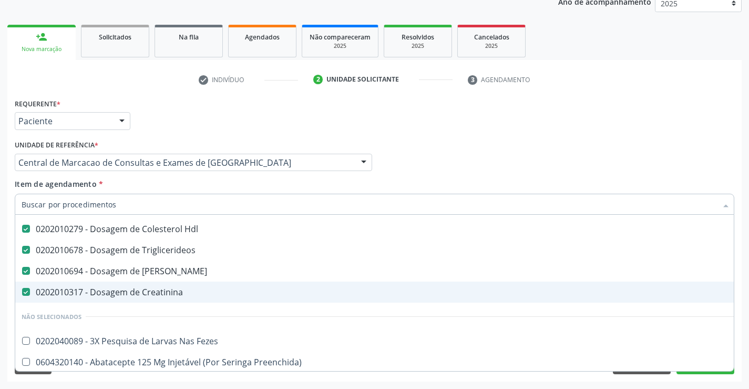
click at [168, 291] on div "0202010317 - Dosagem de Creatinina" at bounding box center [431, 292] width 819 height 8
checkbox Creatinina "false"
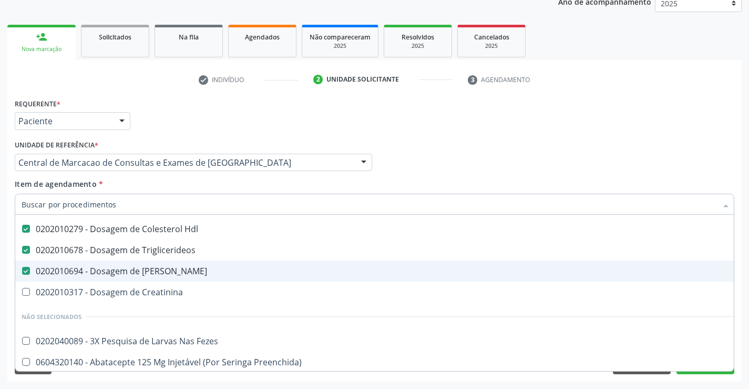
click at [172, 269] on div "0202010694 - Dosagem de [PERSON_NAME]" at bounding box center [431, 271] width 819 height 8
checkbox Ureia "false"
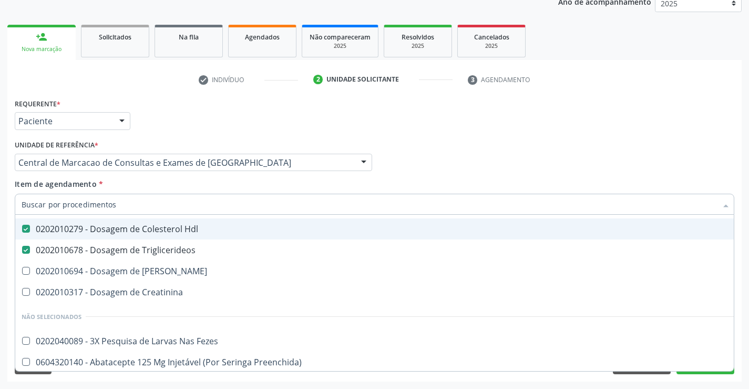
click at [434, 133] on div "Requerente * Paciente Médico(a) Enfermeiro(a) Paciente Nenhum resultado encontr…" at bounding box center [374, 116] width 725 height 41
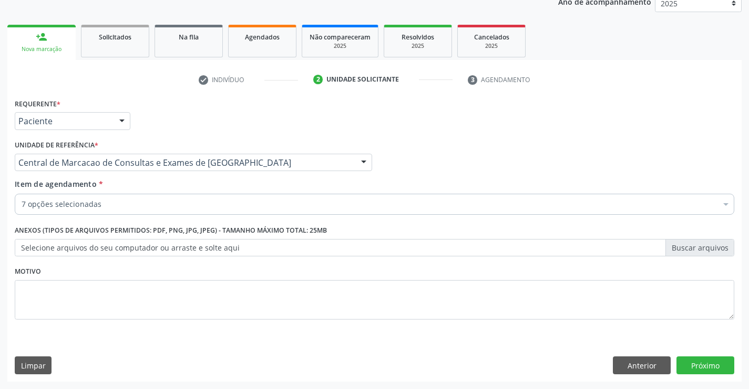
scroll to position [0, 0]
click at [685, 364] on button "Próximo" at bounding box center [706, 365] width 58 height 18
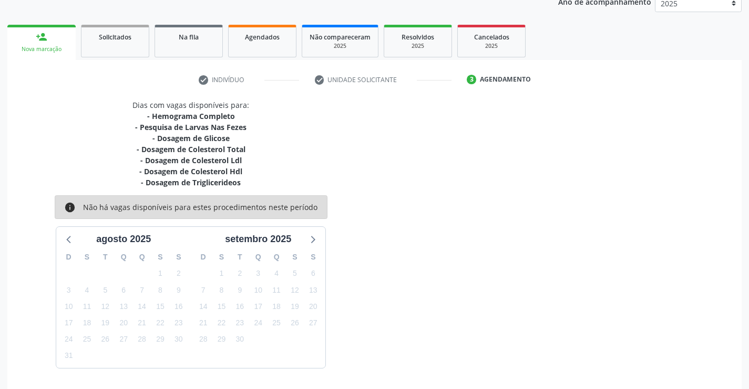
scroll to position [166, 0]
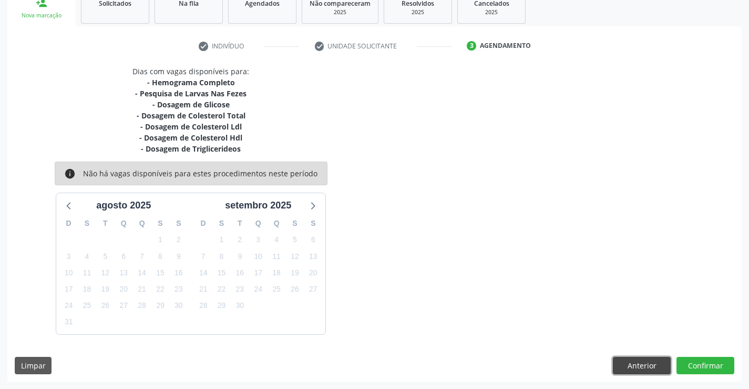
click at [642, 357] on button "Anterior" at bounding box center [642, 366] width 58 height 18
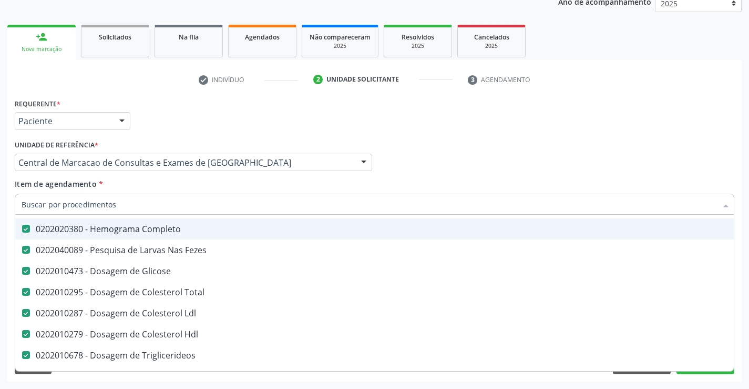
scroll to position [158, 0]
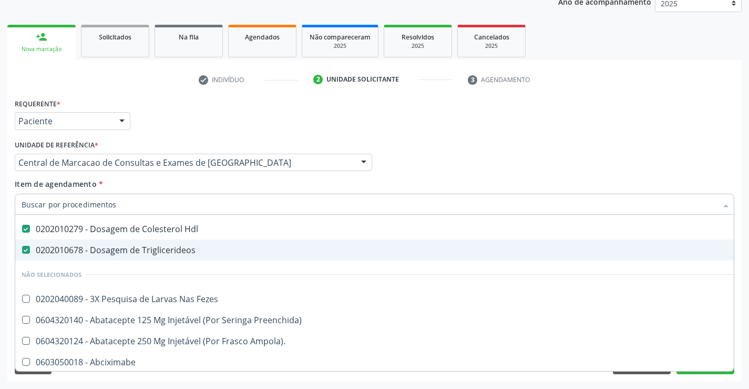
click at [169, 248] on div "0202010678 - Dosagem de Triglicerideos" at bounding box center [431, 250] width 819 height 8
checkbox Triglicerideos "false"
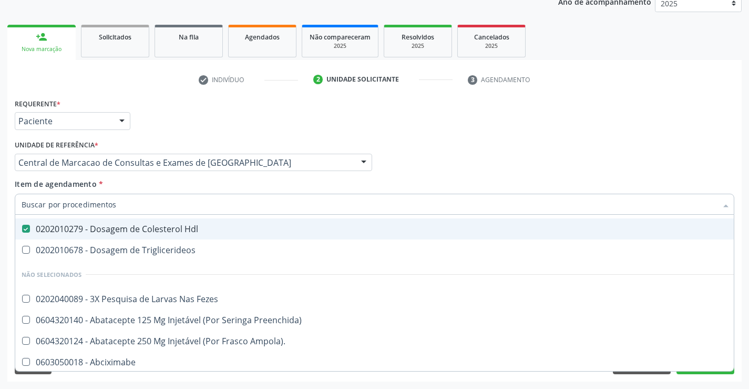
click at [503, 147] on div "Médico Solicitante Por favor, selecione a Unidade de Atendimento primeiro Nenhu…" at bounding box center [374, 157] width 725 height 41
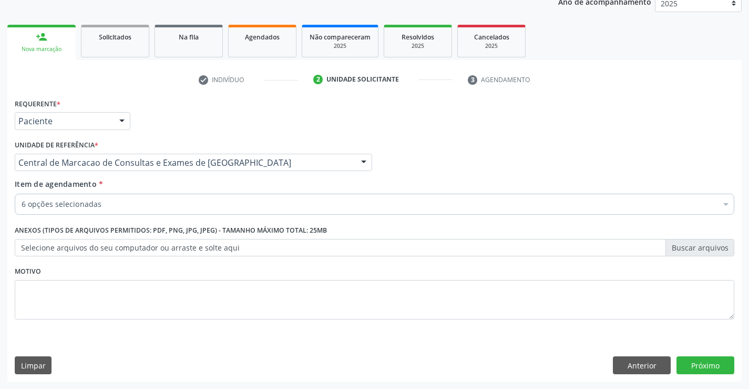
scroll to position [0, 0]
click at [709, 357] on button "Próximo" at bounding box center [706, 365] width 58 height 18
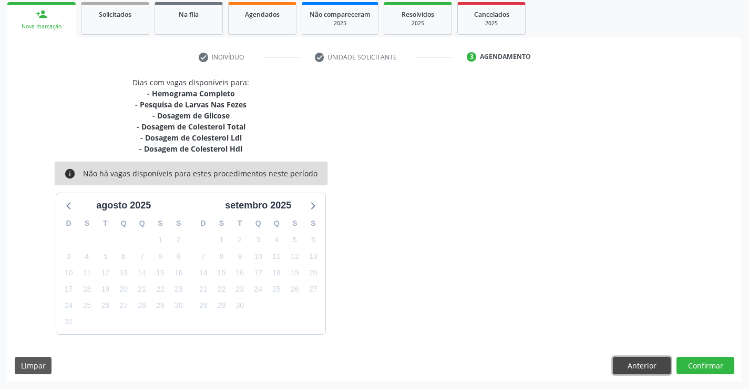
click at [643, 361] on button "Anterior" at bounding box center [642, 366] width 58 height 18
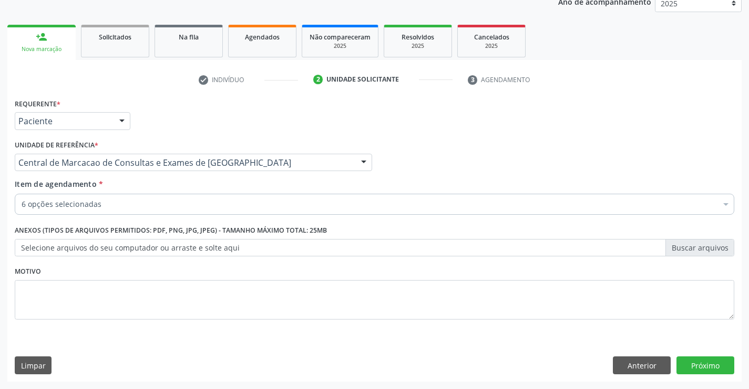
scroll to position [133, 0]
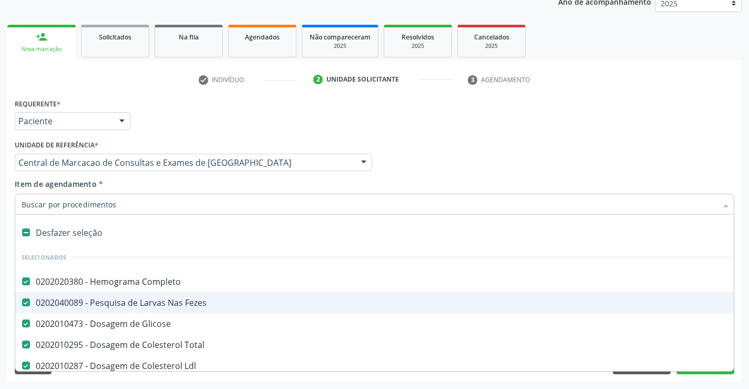
click at [145, 300] on div "0202040089 - Pesquisa de Larvas Nas Fezes" at bounding box center [431, 302] width 819 height 8
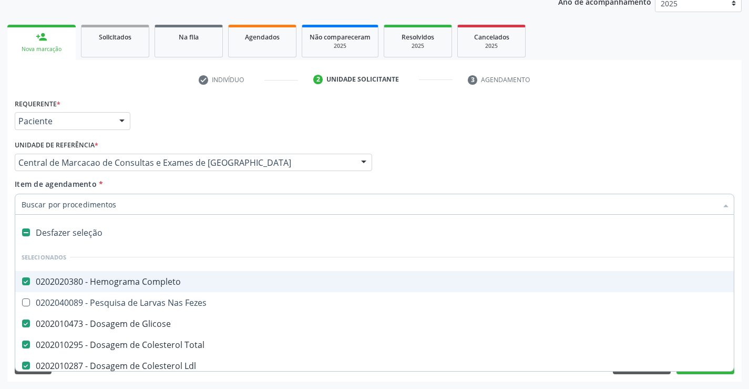
click at [483, 162] on div "Médico Solicitante Por favor, selecione a Unidade de Atendimento primeiro Nenhu…" at bounding box center [374, 157] width 725 height 41
checkbox Fezes "true"
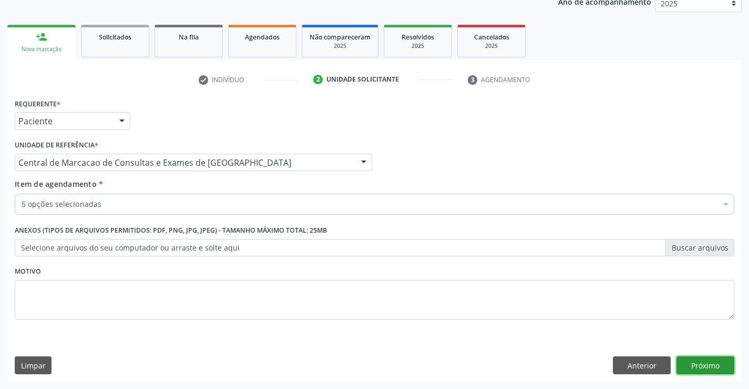
click at [719, 368] on button "Próximo" at bounding box center [706, 365] width 58 height 18
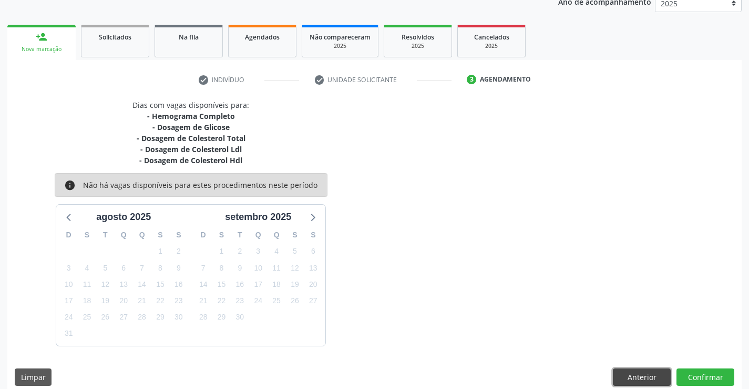
click at [648, 369] on button "Anterior" at bounding box center [642, 377] width 58 height 18
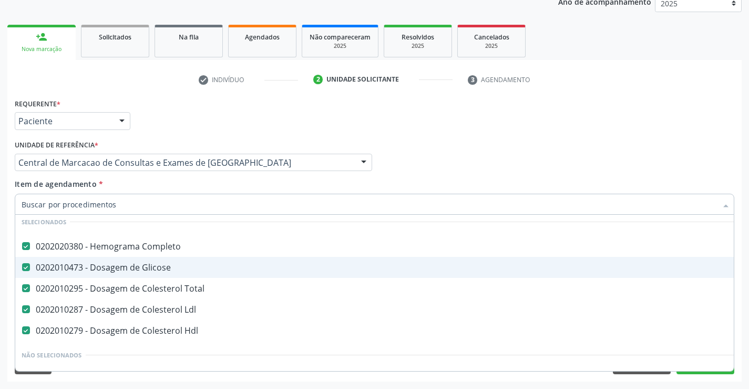
scroll to position [53, 0]
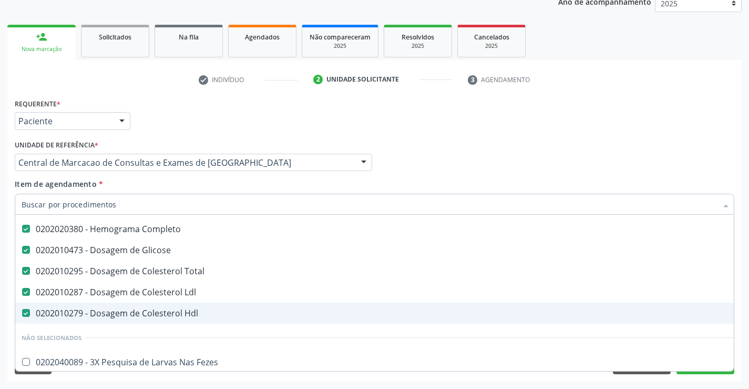
click at [157, 309] on div "0202010279 - Dosagem de Colesterol Hdl" at bounding box center [431, 313] width 819 height 8
checkbox Hdl "false"
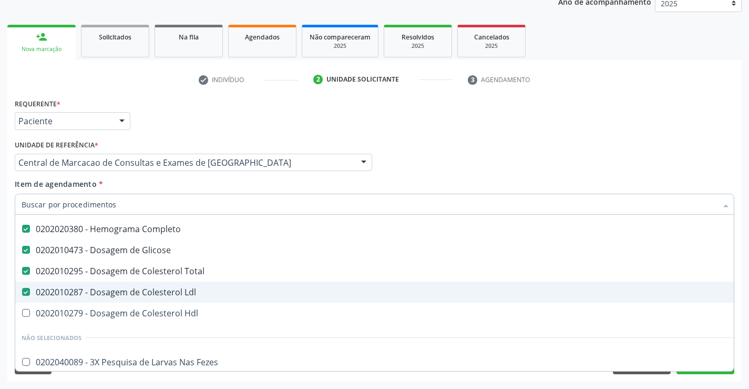
click at [157, 299] on span "0202010287 - Dosagem de Colesterol Ldl" at bounding box center [430, 291] width 831 height 21
checkbox Ldl "false"
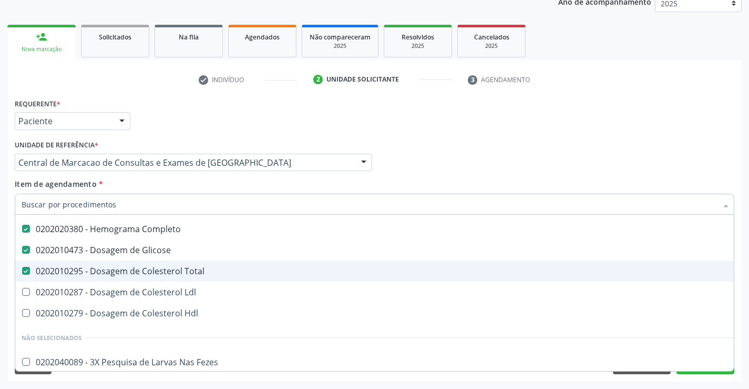
click at [161, 271] on div "0202010295 - Dosagem de Colesterol Total" at bounding box center [431, 271] width 819 height 8
checkbox Total "false"
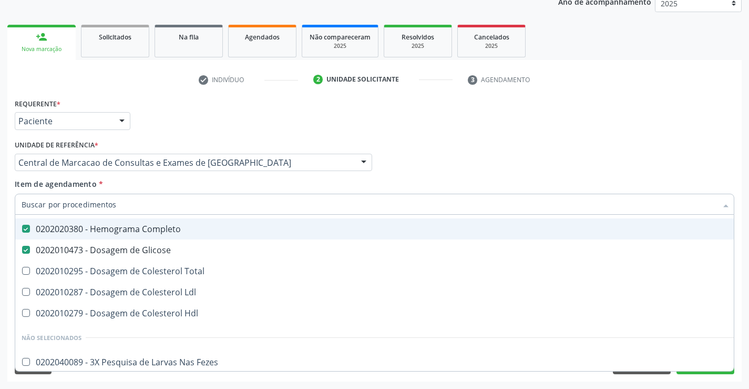
click at [437, 179] on div "Item de agendamento * Desfazer seleção Selecionados 0202020380 - Hemograma Comp…" at bounding box center [375, 194] width 720 height 33
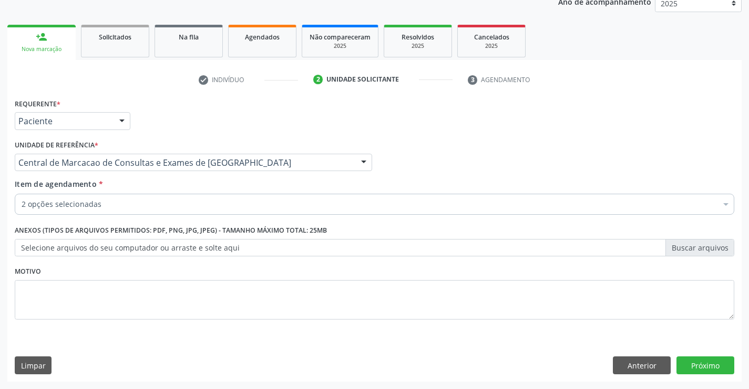
scroll to position [0, 0]
click at [691, 351] on div "Requerente * Paciente Médico(a) Enfermeiro(a) Paciente Nenhum resultado encontr…" at bounding box center [374, 239] width 735 height 286
click at [693, 362] on button "Próximo" at bounding box center [706, 365] width 58 height 18
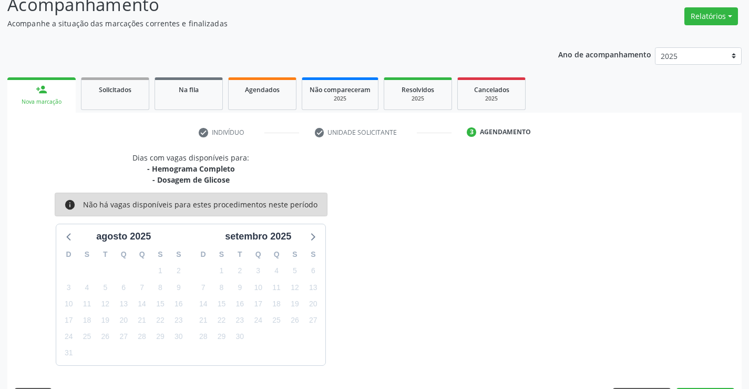
scroll to position [111, 0]
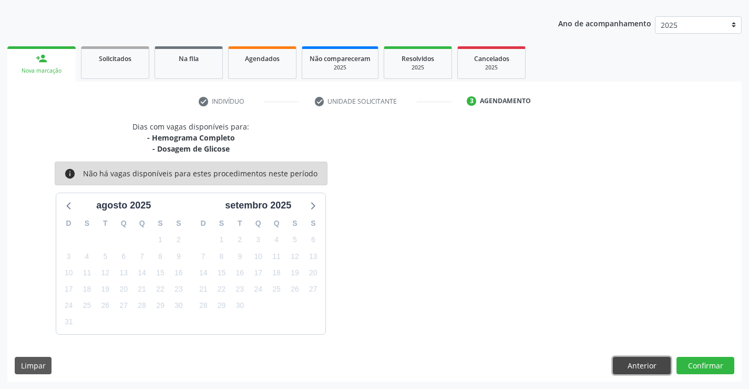
click at [636, 363] on button "Anterior" at bounding box center [642, 366] width 58 height 18
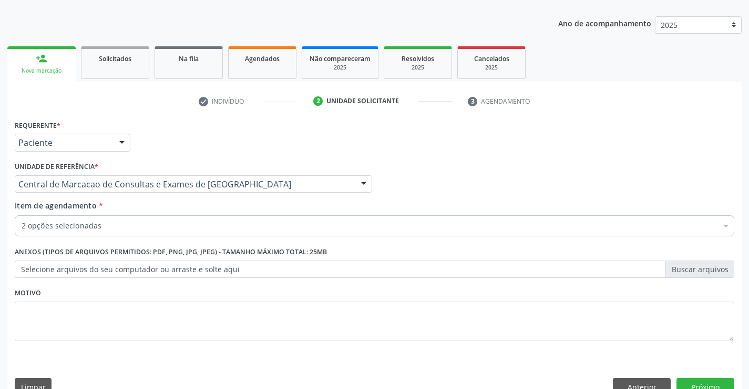
click at [648, 376] on div "Requerente * Paciente Médico(a) Enfermeiro(a) Paciente Nenhum resultado encontr…" at bounding box center [374, 260] width 735 height 286
click at [647, 381] on button "Anterior" at bounding box center [642, 387] width 58 height 18
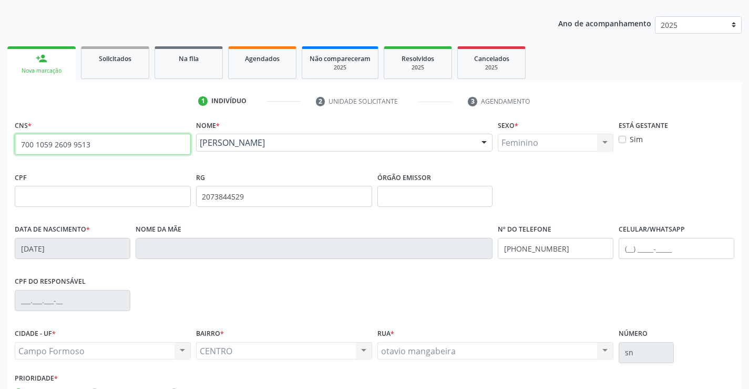
click at [160, 148] on input "700 1059 2609 9513" at bounding box center [103, 144] width 176 height 21
